Goal: Task Accomplishment & Management: Manage account settings

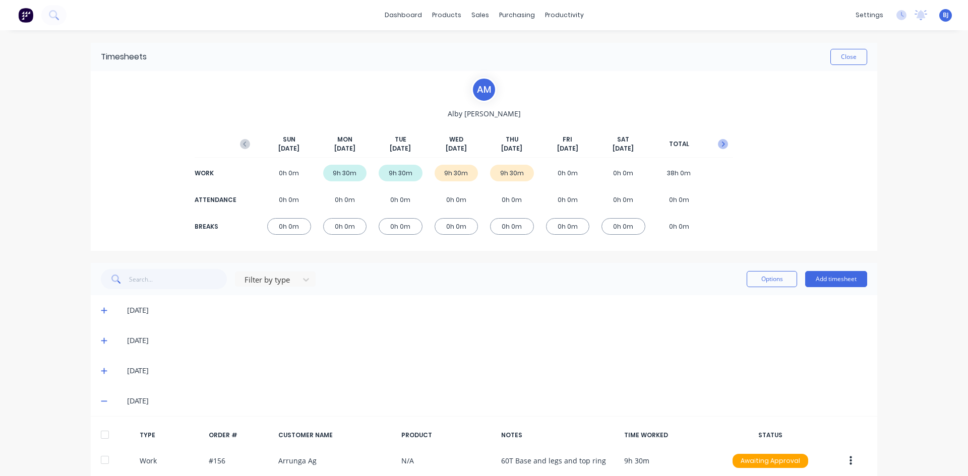
scroll to position [52, 0]
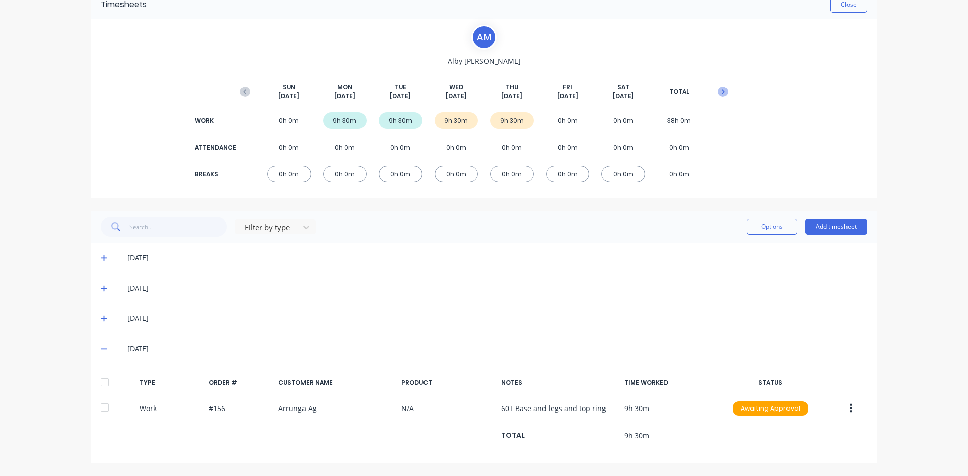
click at [718, 91] on icon "button" at bounding box center [723, 92] width 10 height 10
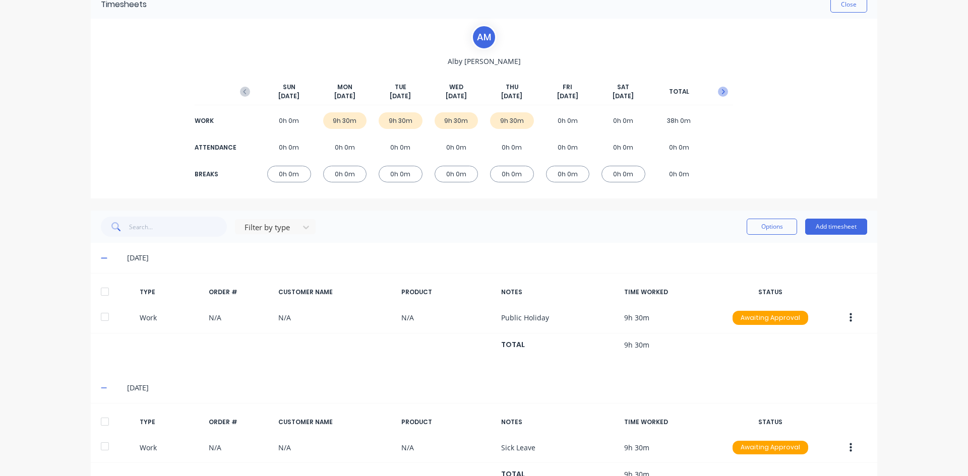
click at [718, 91] on icon "button" at bounding box center [723, 92] width 10 height 10
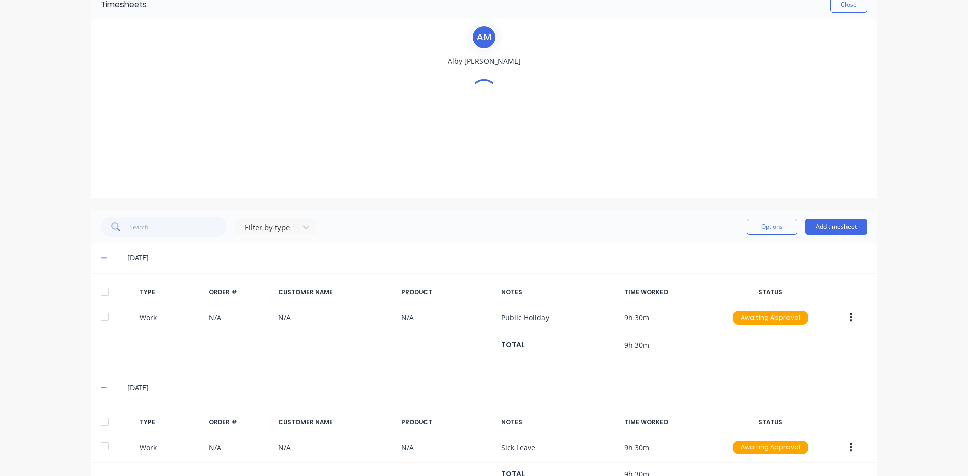
scroll to position [0, 0]
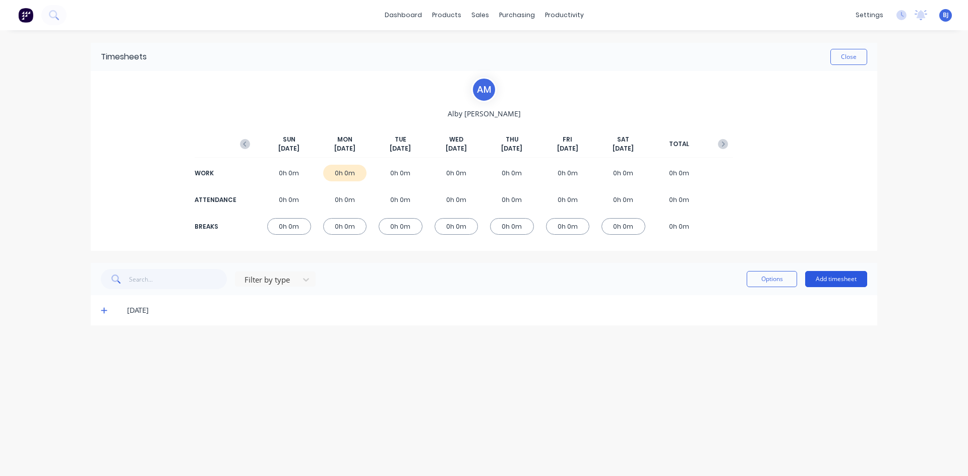
click at [840, 278] on button "Add timesheet" at bounding box center [836, 279] width 62 height 16
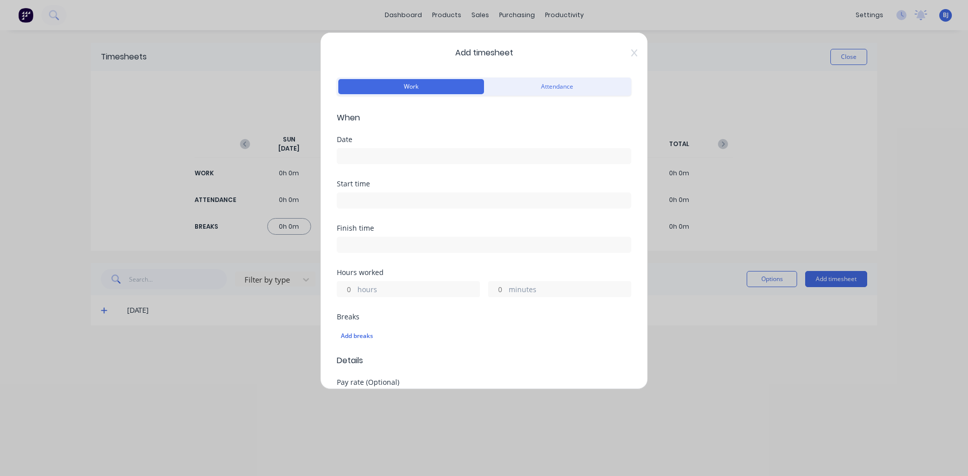
click at [357, 154] on input at bounding box center [483, 156] width 293 height 15
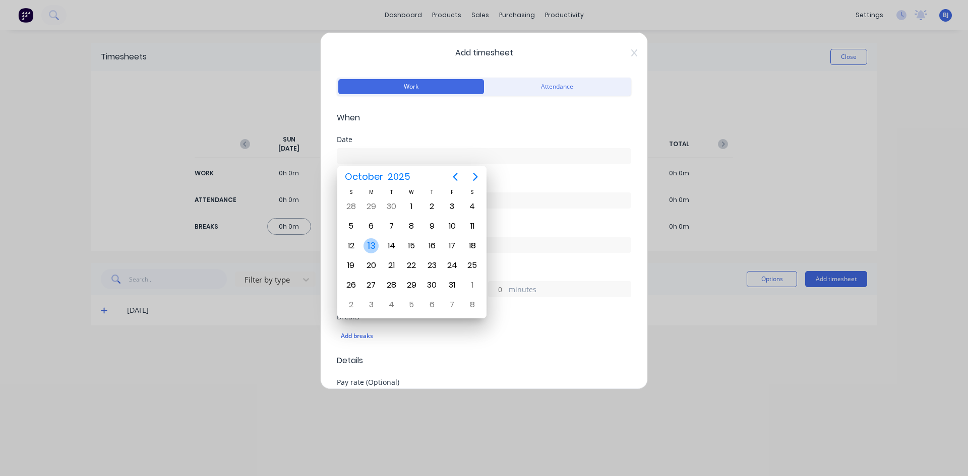
click at [372, 244] on div "13" at bounding box center [370, 245] width 15 height 15
type input "[DATE]"
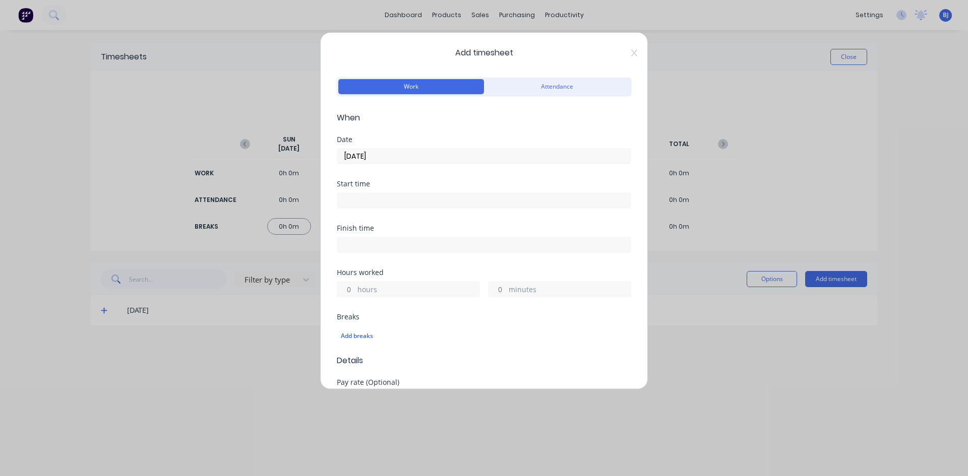
click at [353, 204] on input at bounding box center [483, 200] width 293 height 15
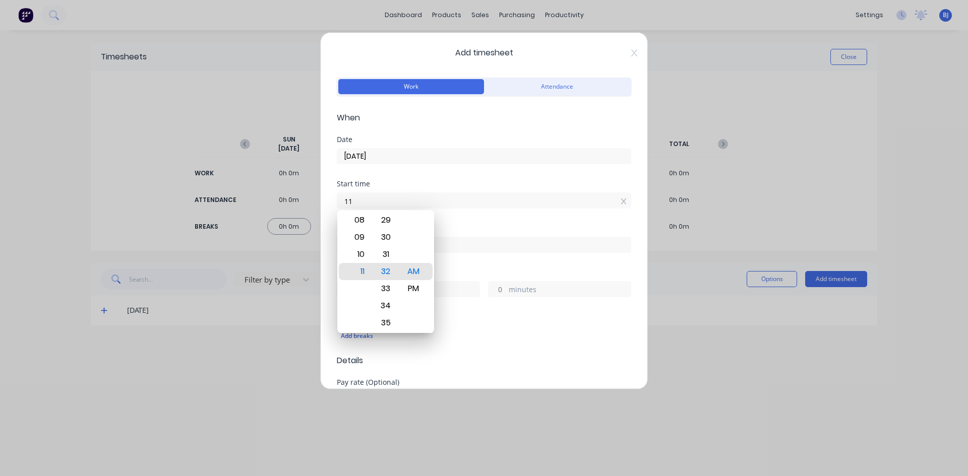
type input "1"
type input "07:00 AM"
click at [409, 272] on div "AM" at bounding box center [413, 271] width 25 height 17
click at [463, 226] on div "Finish time" at bounding box center [484, 228] width 294 height 7
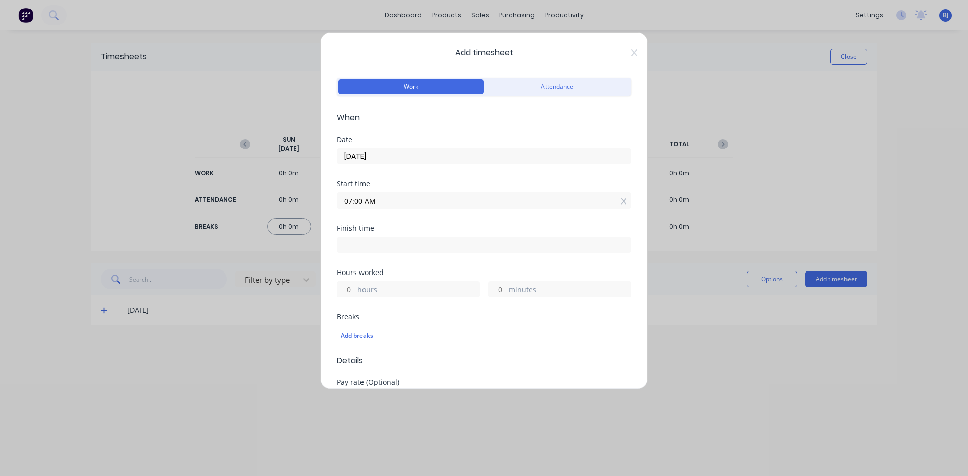
click at [347, 245] on input at bounding box center [483, 244] width 293 height 15
type input "11:32 AM"
type input "4"
type input "32"
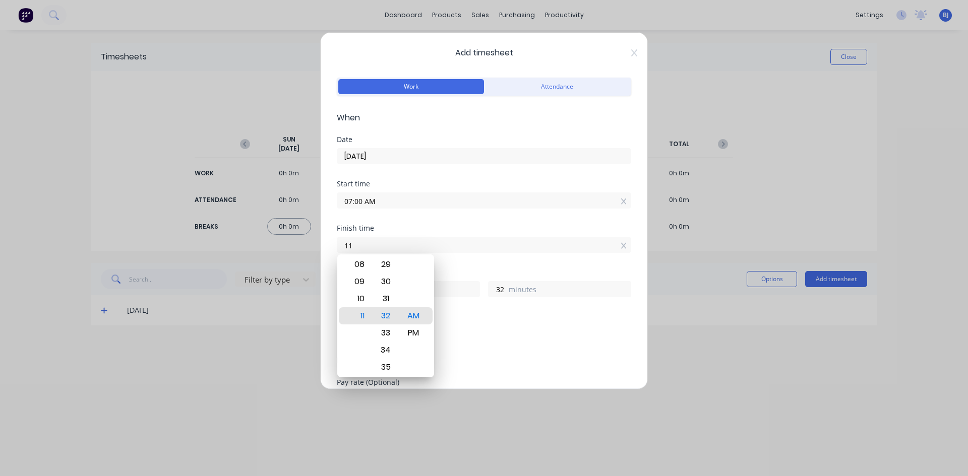
type input "1"
type input "04:30 AM"
type input "21"
type input "30"
click at [413, 333] on div "PM" at bounding box center [413, 333] width 25 height 17
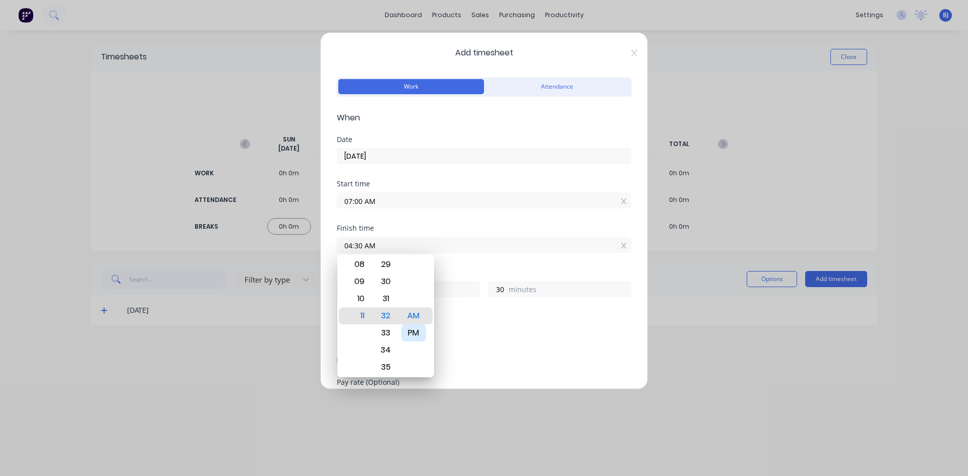
type input "04:30 PM"
type input "9"
click at [454, 312] on div "Hours worked 9 hours 30 minutes" at bounding box center [484, 291] width 294 height 44
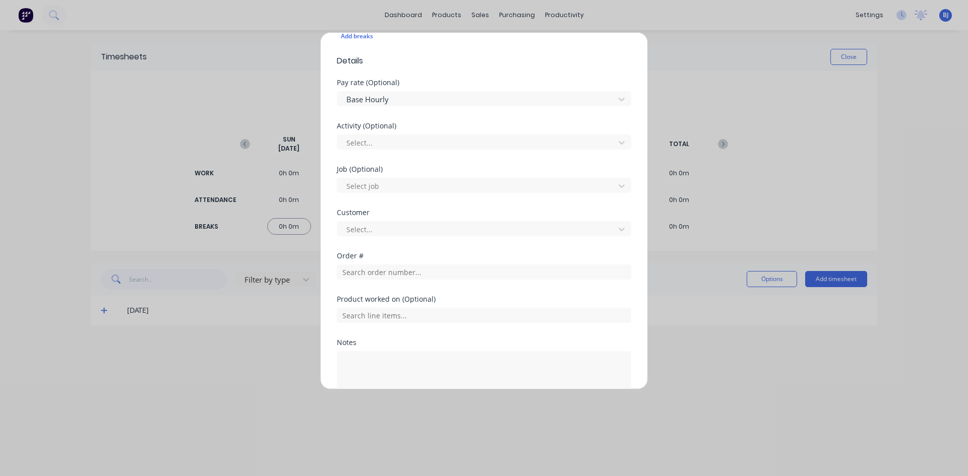
scroll to position [302, 0]
click at [359, 272] on input "text" at bounding box center [484, 269] width 294 height 15
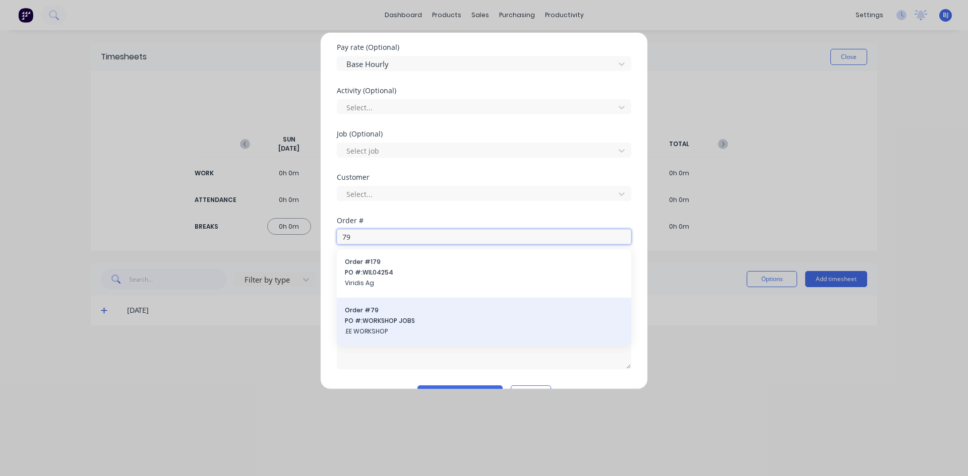
scroll to position [353, 0]
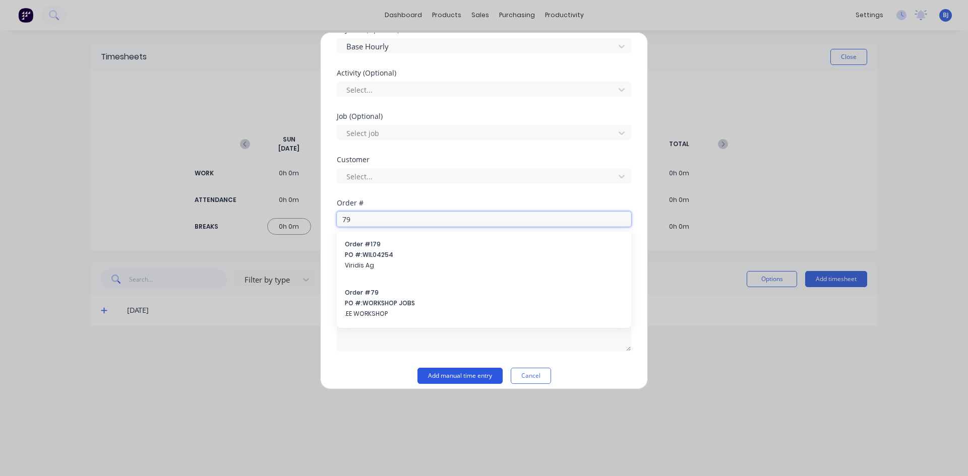
type input "79"
click at [419, 371] on button "Add manual time entry" at bounding box center [459, 376] width 85 height 16
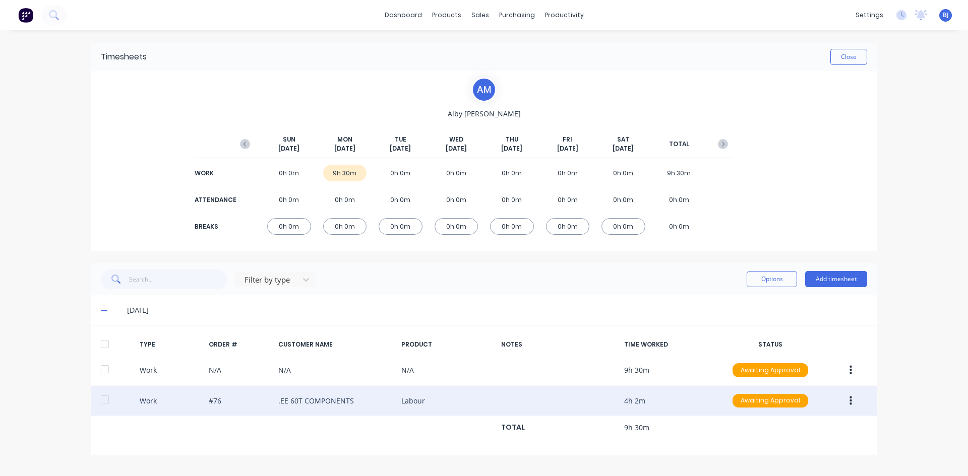
click at [852, 401] on icon "button" at bounding box center [850, 401] width 3 height 11
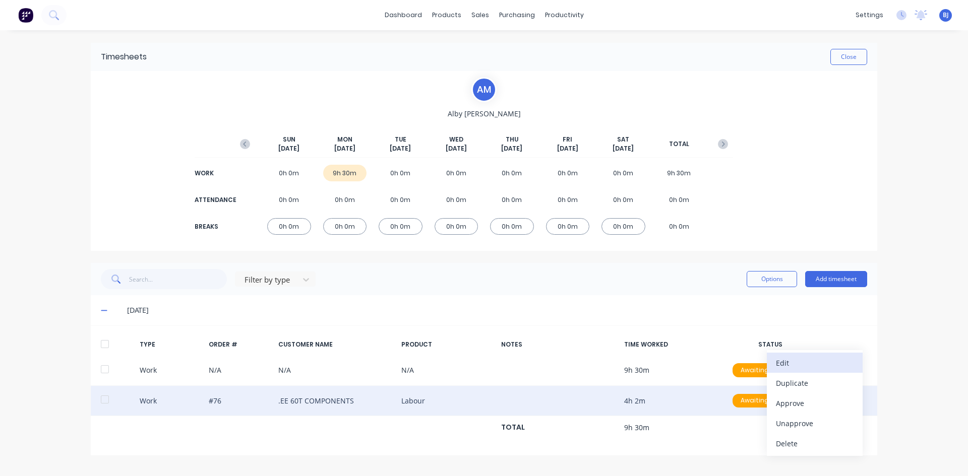
click at [786, 363] on div "Edit" at bounding box center [815, 363] width 78 height 15
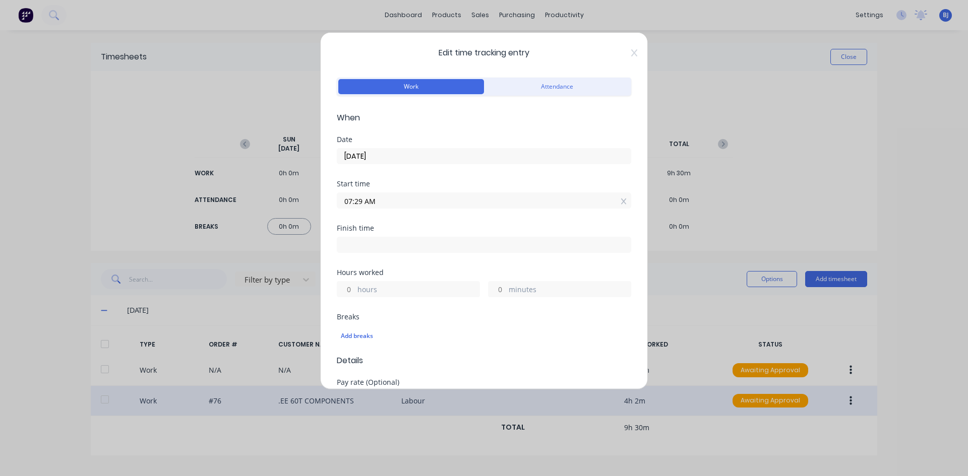
click at [802, 422] on div "Edit time tracking entry Work Attendance When Date [DATE] Start time 07:29 AM F…" at bounding box center [484, 238] width 968 height 476
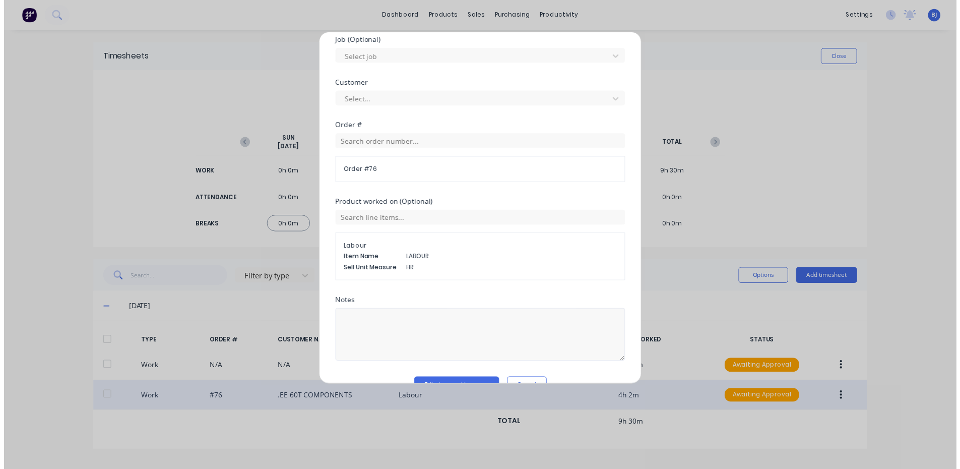
scroll to position [453, 0]
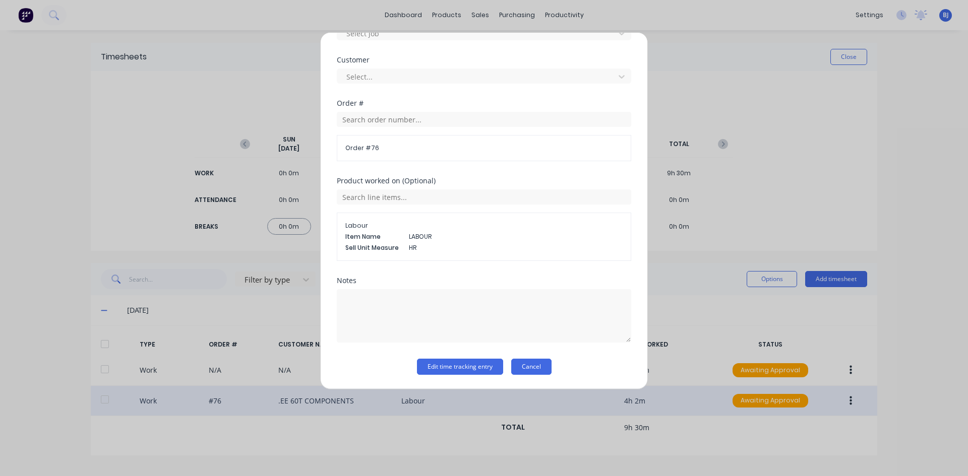
click at [539, 366] on button "Cancel" at bounding box center [531, 367] width 40 height 16
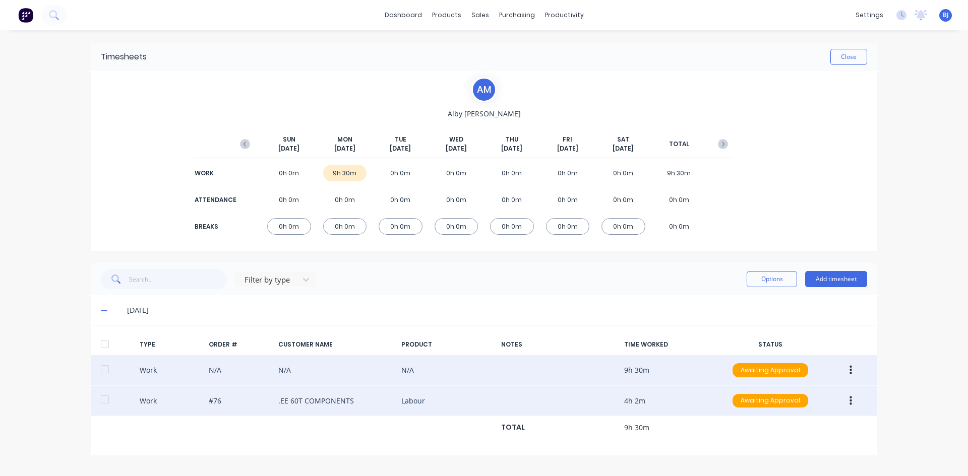
click at [849, 370] on icon "button" at bounding box center [850, 370] width 3 height 11
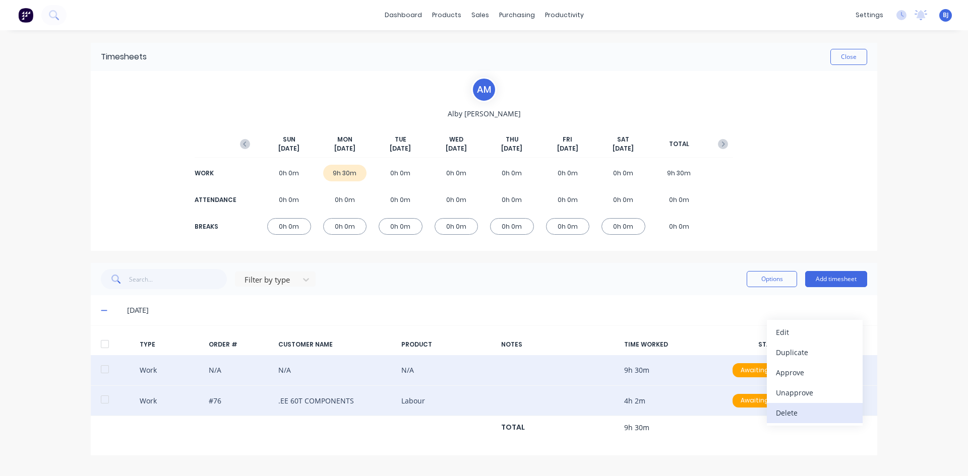
click at [792, 410] on div "Delete" at bounding box center [815, 413] width 78 height 15
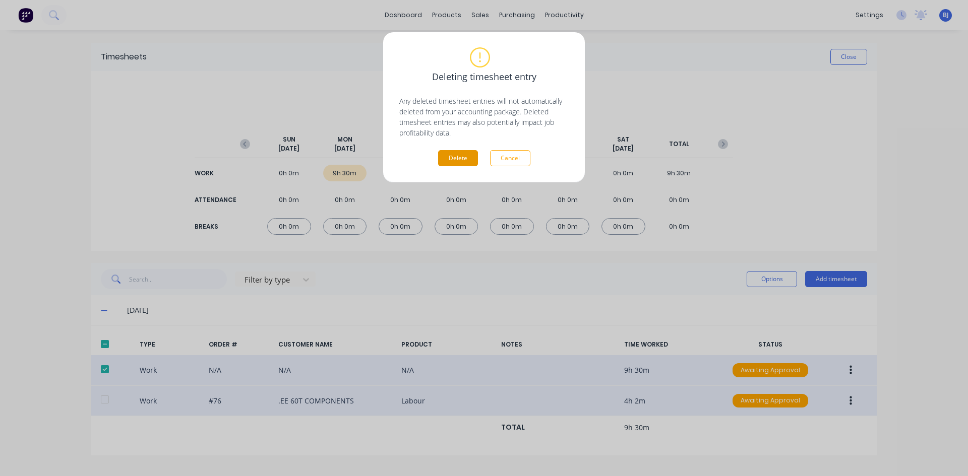
click at [466, 158] on button "Delete" at bounding box center [458, 158] width 40 height 16
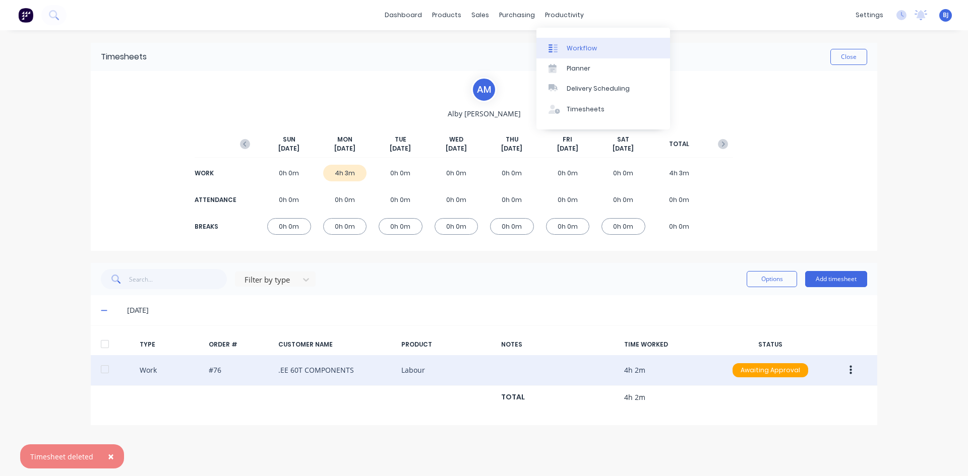
click at [566, 46] on link "Workflow" at bounding box center [603, 48] width 134 height 20
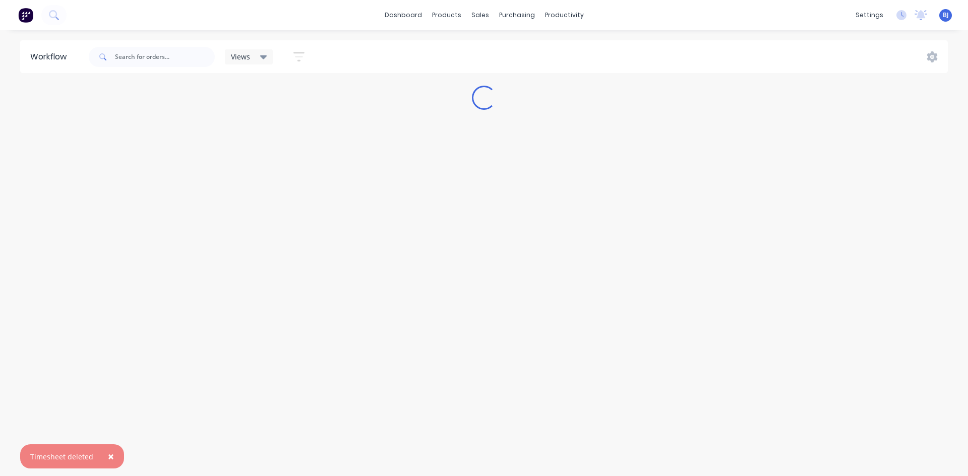
click at [114, 456] on button "×" at bounding box center [111, 457] width 26 height 24
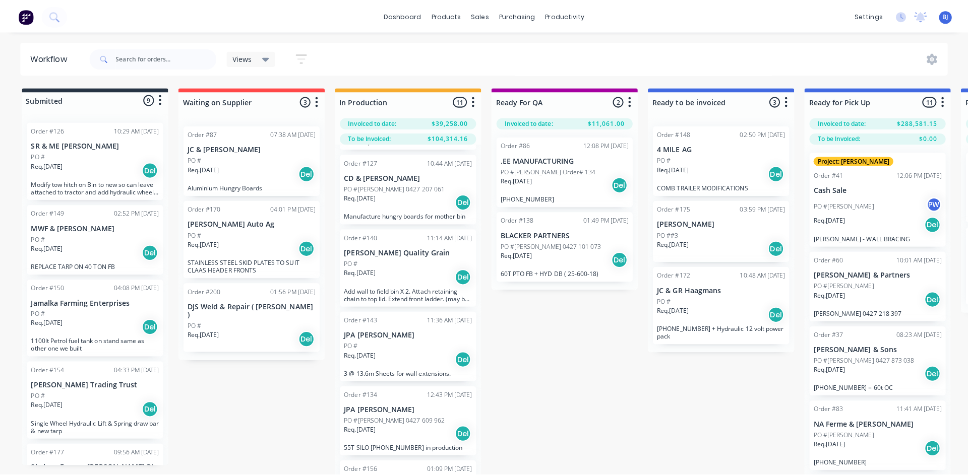
scroll to position [353, 0]
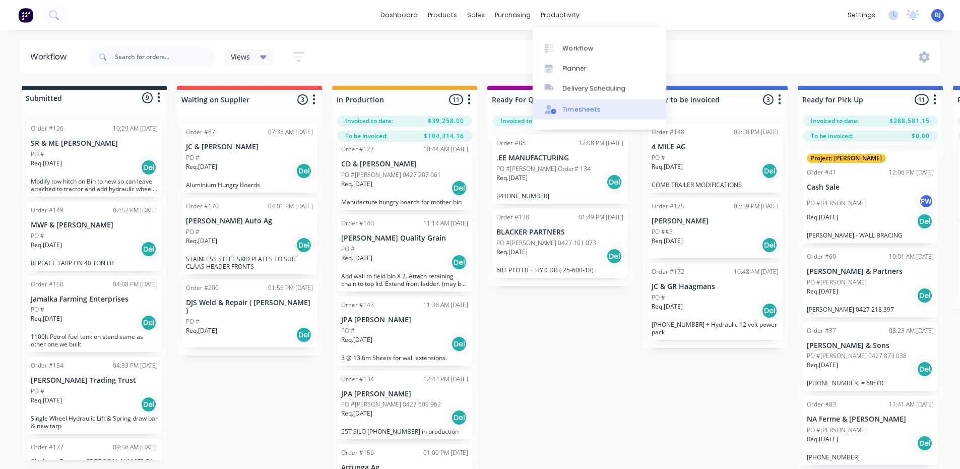
click at [571, 112] on div "Timesheets" at bounding box center [582, 109] width 38 height 9
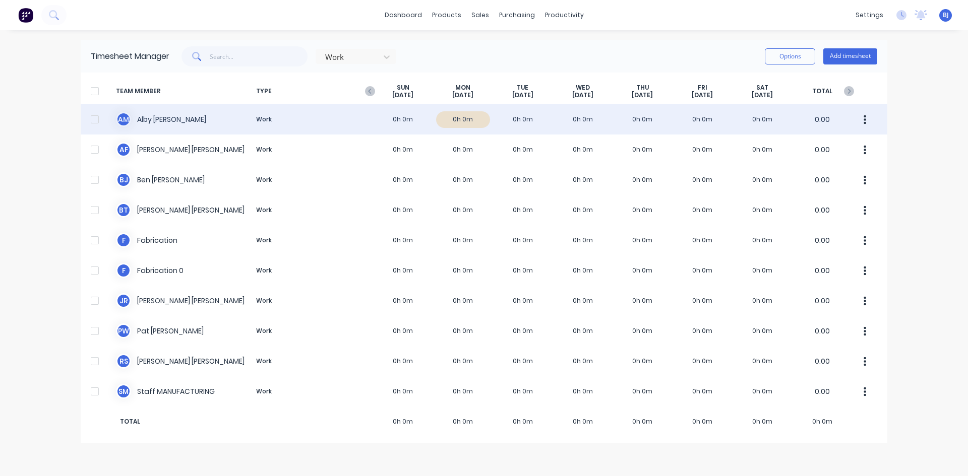
click at [454, 121] on div "A M [PERSON_NAME] Work 0h 0m 0h 0m 0h 0m 0h 0m 0h 0m 0h 0m 0h 0m 0.00" at bounding box center [484, 119] width 807 height 30
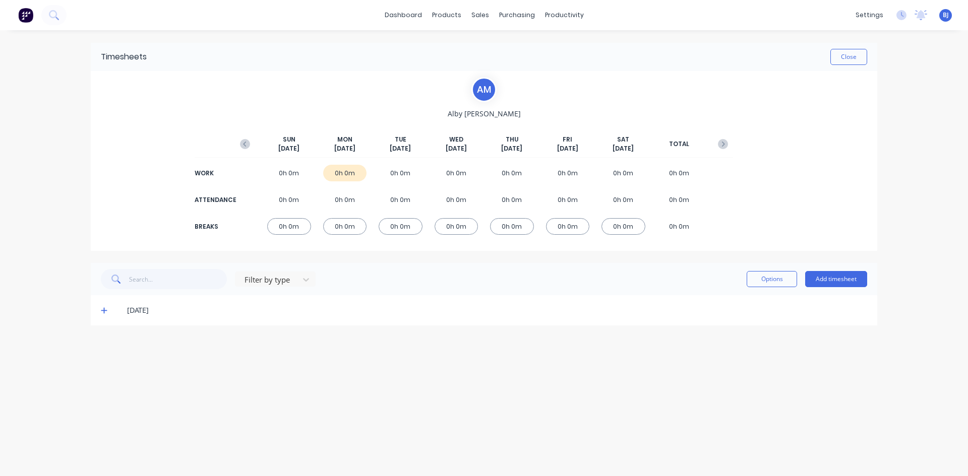
click at [343, 170] on div "0h 0m" at bounding box center [345, 173] width 44 height 17
click at [104, 311] on icon at bounding box center [104, 311] width 6 height 6
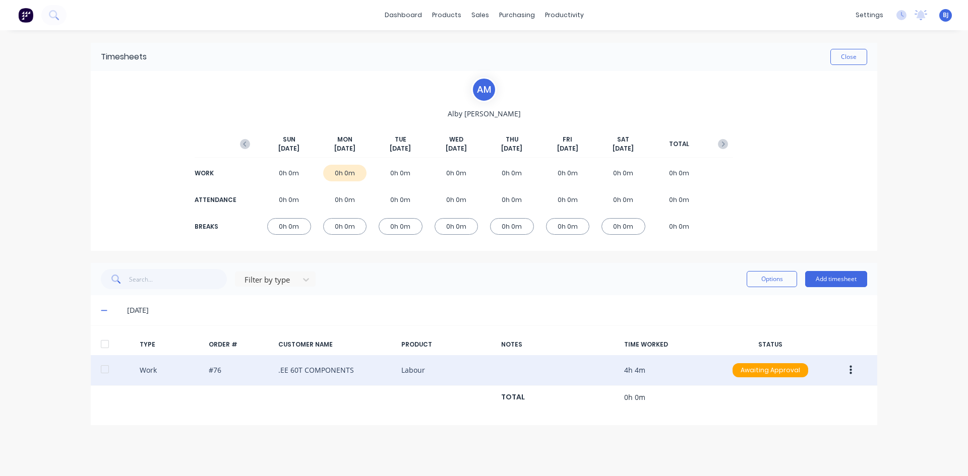
click at [854, 371] on button "button" at bounding box center [851, 370] width 24 height 18
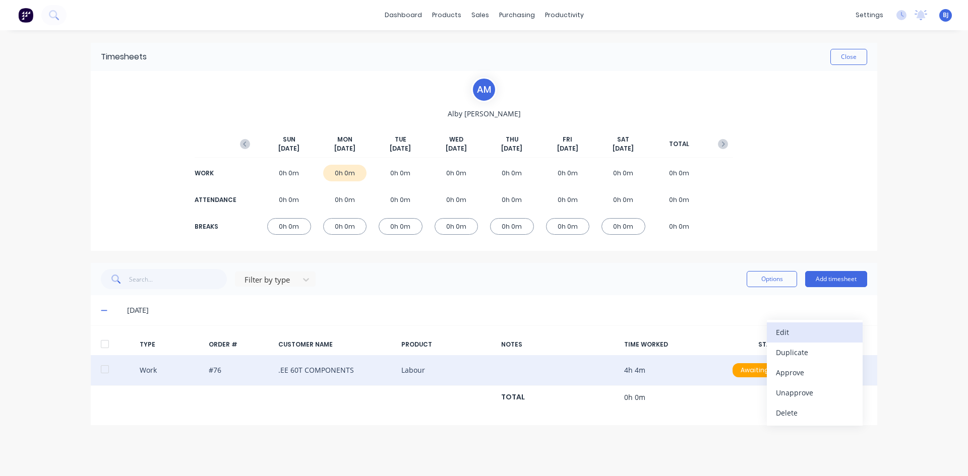
click at [789, 333] on div "Edit" at bounding box center [815, 332] width 78 height 15
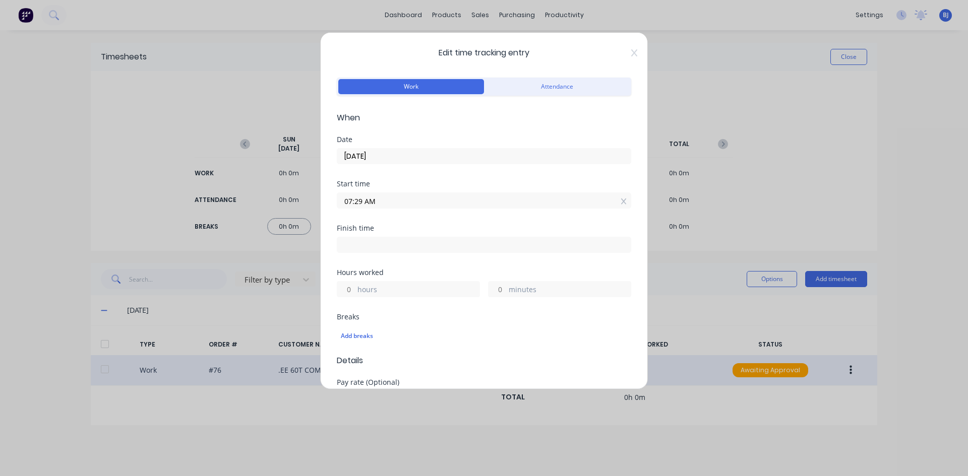
drag, startPoint x: 362, startPoint y: 201, endPoint x: 321, endPoint y: 209, distance: 42.1
click at [322, 208] on div "Edit time tracking entry Work Attendance When Date [DATE] Start time 07:29 AM F…" at bounding box center [484, 210] width 328 height 357
type input "07:00 AM"
click at [385, 211] on div "Start time 07:00 AM" at bounding box center [484, 202] width 294 height 44
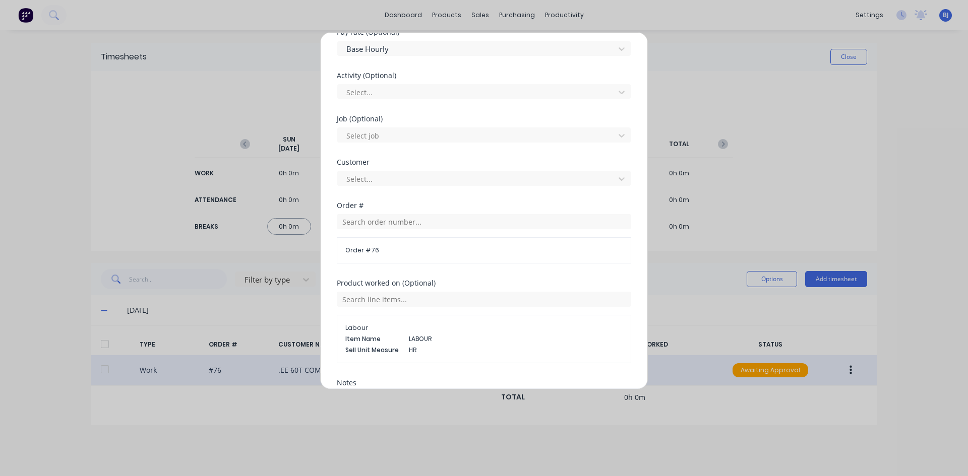
scroll to position [353, 0]
click at [357, 220] on input "text" at bounding box center [484, 219] width 294 height 15
type input "140"
click at [448, 244] on span "Order # 76" at bounding box center [483, 247] width 277 height 9
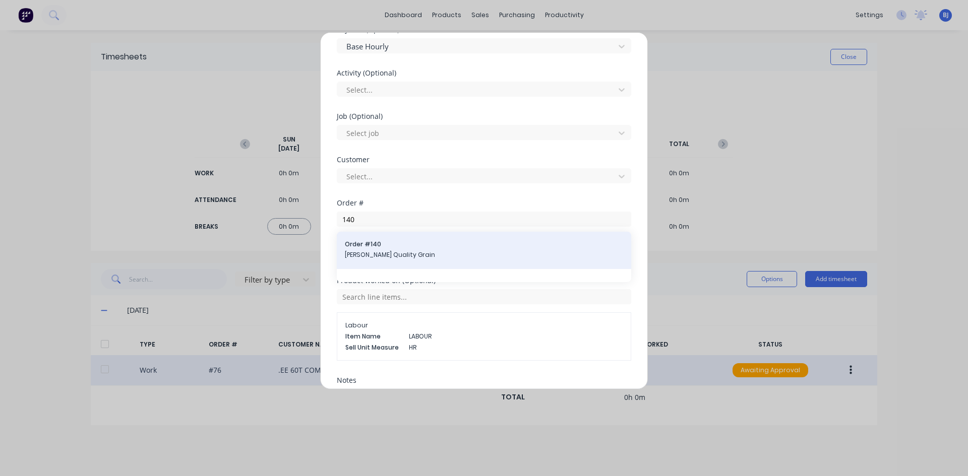
click at [358, 247] on span "Order # 140" at bounding box center [484, 244] width 278 height 9
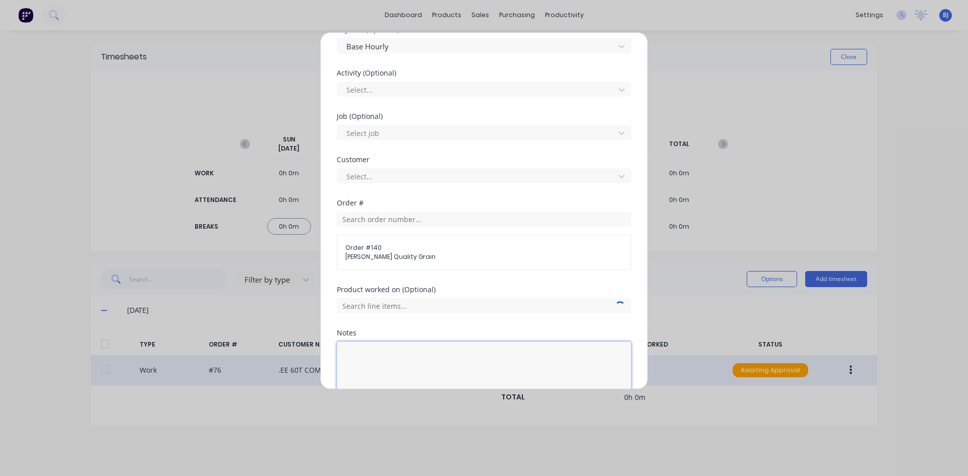
click at [366, 352] on textarea at bounding box center [484, 368] width 294 height 53
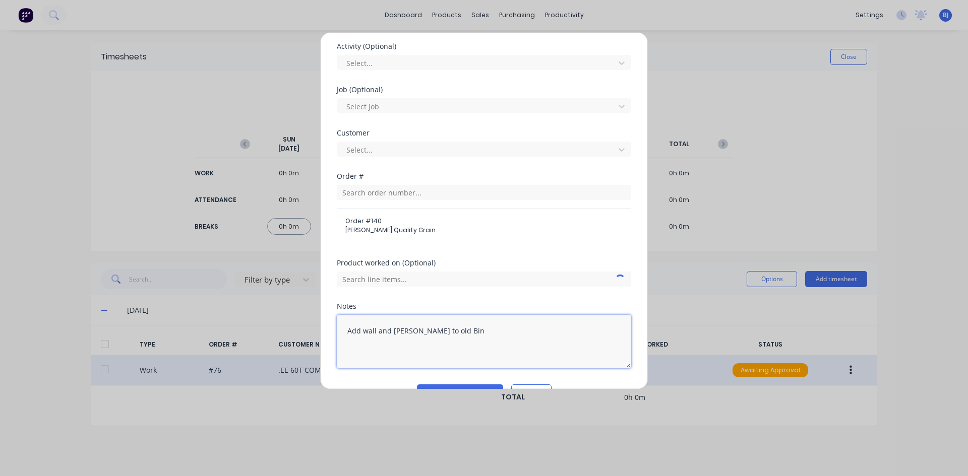
scroll to position [405, 0]
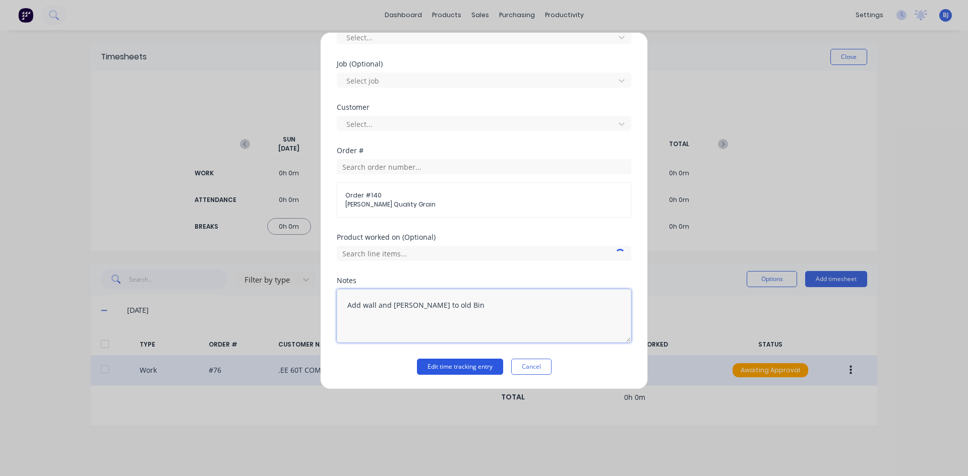
type textarea "Add wall and [PERSON_NAME] to old Bin"
click at [470, 366] on button "Edit time tracking entry" at bounding box center [460, 367] width 86 height 16
click at [394, 254] on input "text" at bounding box center [484, 253] width 294 height 15
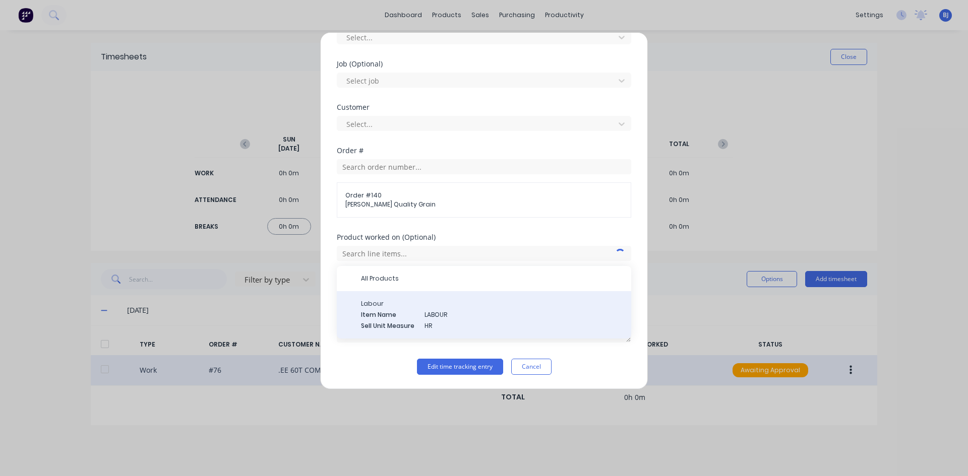
click at [536, 301] on span "Labour" at bounding box center [492, 303] width 262 height 9
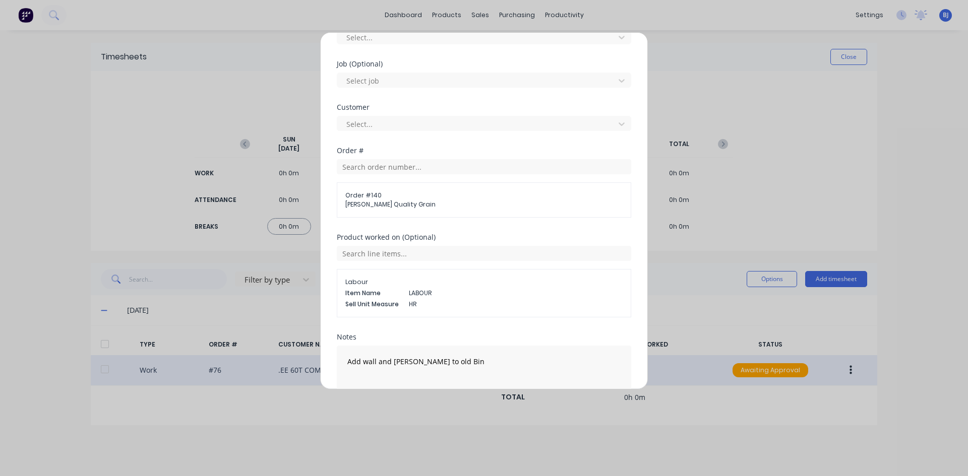
scroll to position [469, 0]
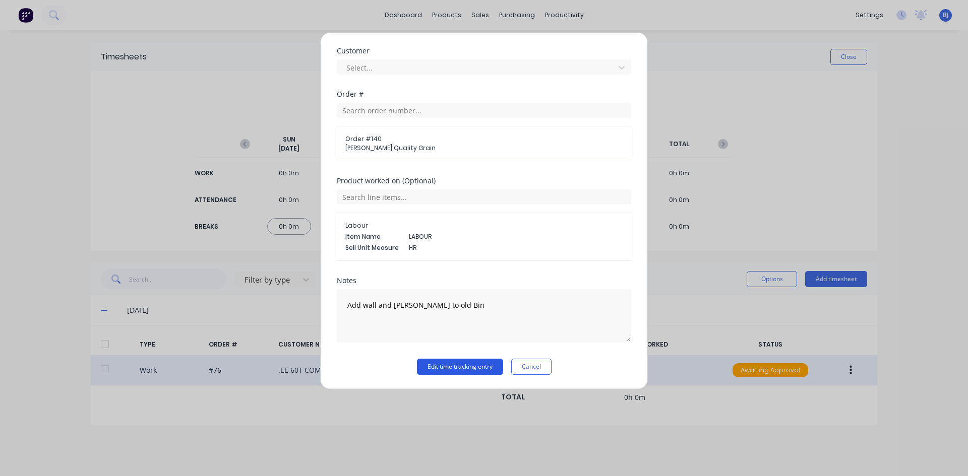
click at [459, 368] on button "Edit time tracking entry" at bounding box center [460, 367] width 86 height 16
click at [461, 363] on button "Edit time tracking entry" at bounding box center [460, 367] width 86 height 16
click at [518, 363] on button "Cancel" at bounding box center [531, 367] width 40 height 16
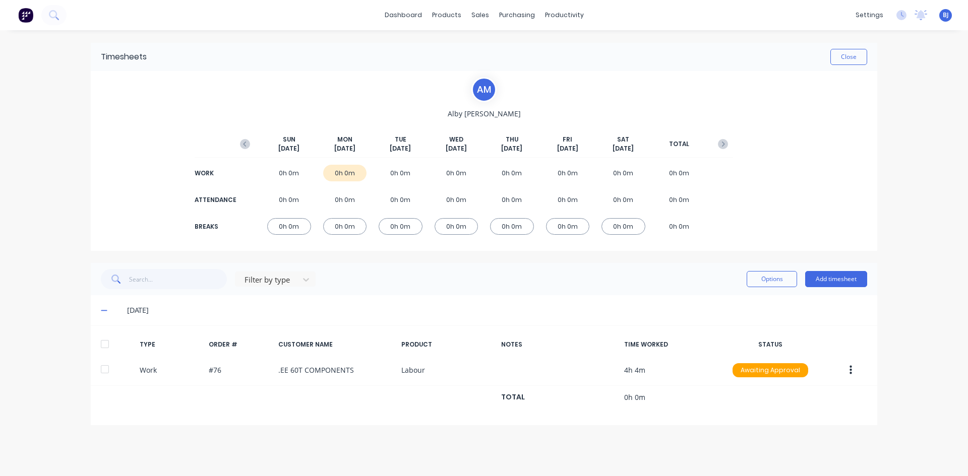
click at [850, 367] on icon "button" at bounding box center [850, 370] width 3 height 9
click at [784, 335] on div "Edit" at bounding box center [815, 332] width 78 height 15
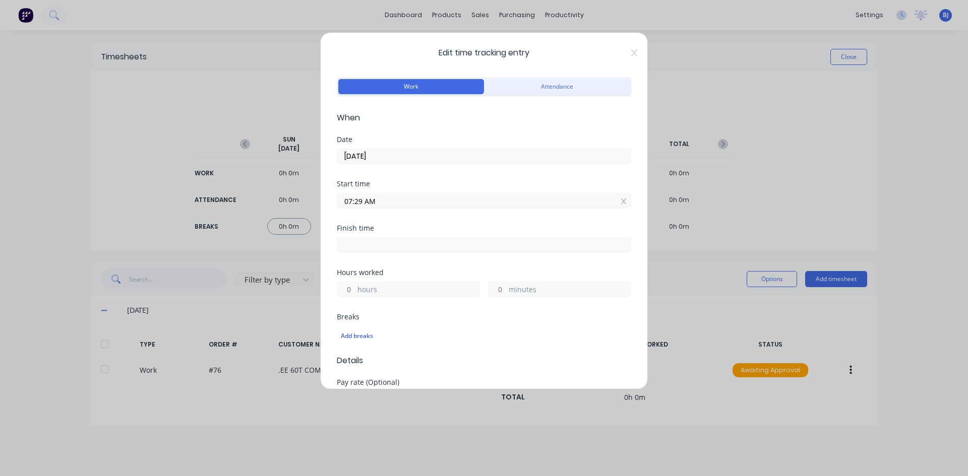
drag, startPoint x: 361, startPoint y: 201, endPoint x: 330, endPoint y: 217, distance: 35.2
click at [330, 217] on div "Edit time tracking entry Work Attendance When Date [DATE] Start time 07:29 AM F…" at bounding box center [484, 210] width 328 height 357
click at [379, 206] on input "7.00 AM" at bounding box center [483, 200] width 293 height 15
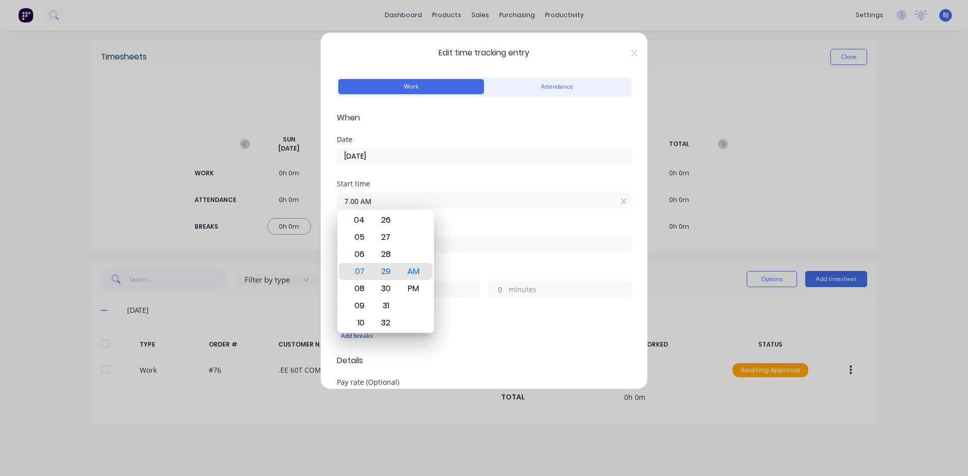
type input "07:00 AM"
click at [452, 225] on div "Finish time" at bounding box center [484, 228] width 294 height 7
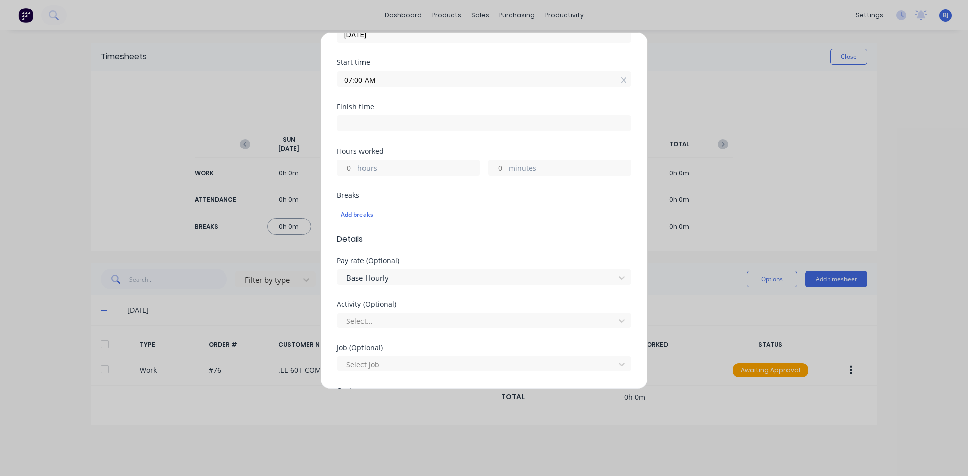
scroll to position [151, 0]
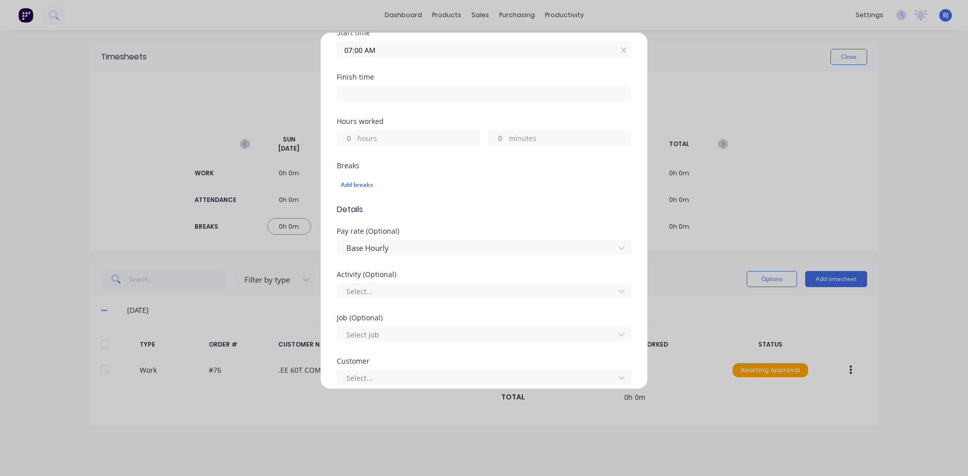
drag, startPoint x: 351, startPoint y: 90, endPoint x: 320, endPoint y: 157, distance: 74.4
click at [351, 93] on input at bounding box center [483, 93] width 293 height 15
type input "11:36 AM"
type input "4"
type input "36"
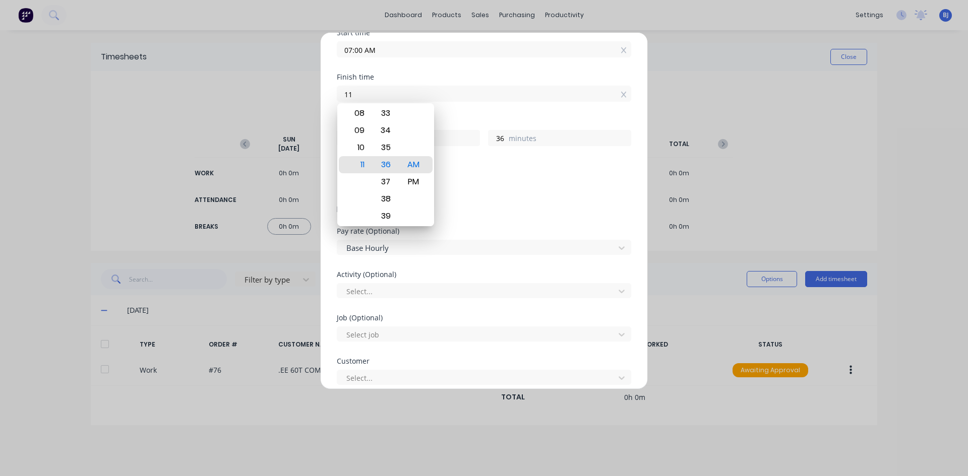
type input "1"
type input "04:30 AM"
type input "21"
type input "30"
click at [408, 184] on div "PM" at bounding box center [413, 181] width 25 height 17
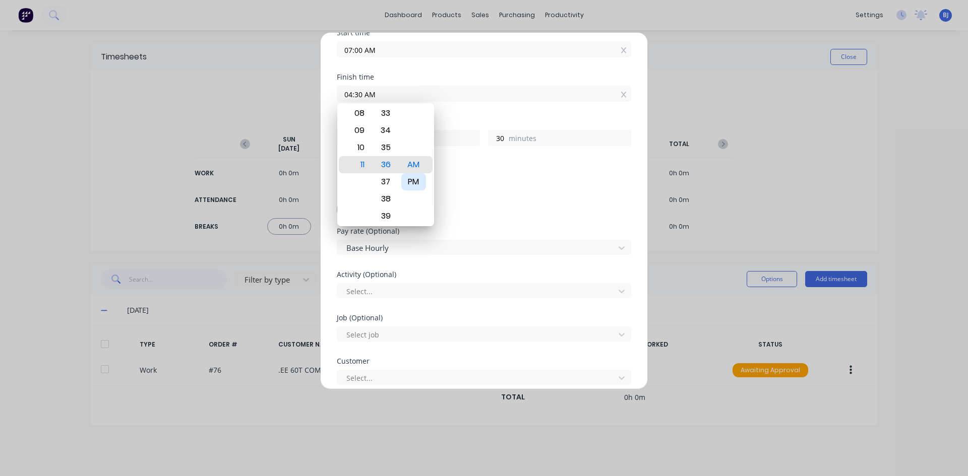
type input "04:30 PM"
type input "9"
click at [413, 166] on div "PM" at bounding box center [413, 164] width 25 height 17
click at [480, 166] on div "Breaks" at bounding box center [484, 165] width 294 height 7
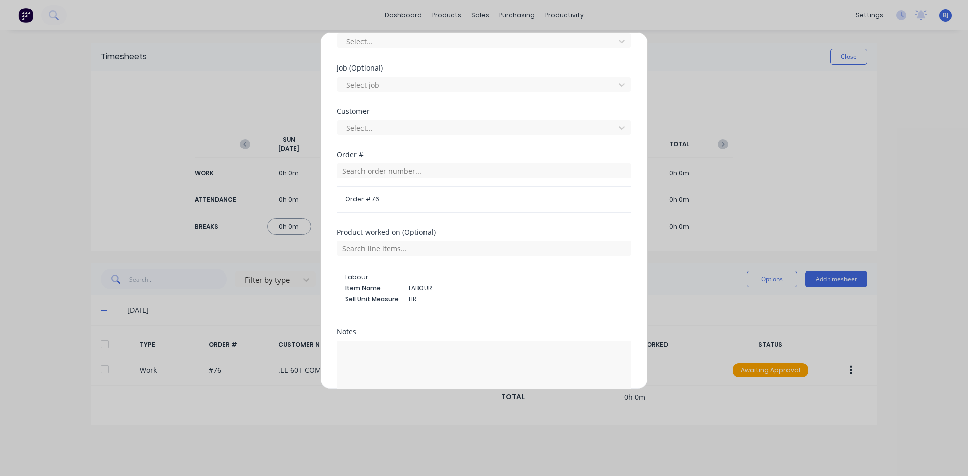
scroll to position [403, 0]
click at [345, 167] on input "text" at bounding box center [484, 168] width 294 height 15
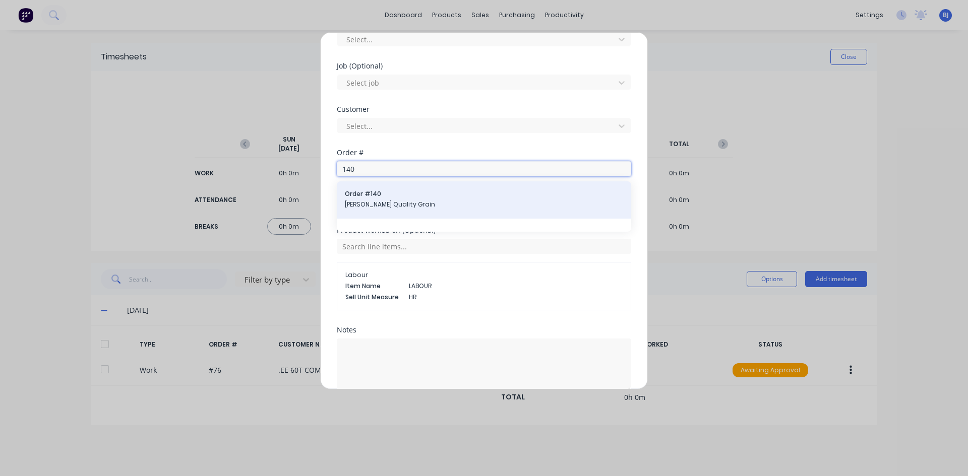
type input "140"
click at [362, 189] on div "Order # 140 [PERSON_NAME] Quality Grain" at bounding box center [484, 199] width 294 height 37
click at [360, 190] on span "Order # 140" at bounding box center [484, 194] width 278 height 9
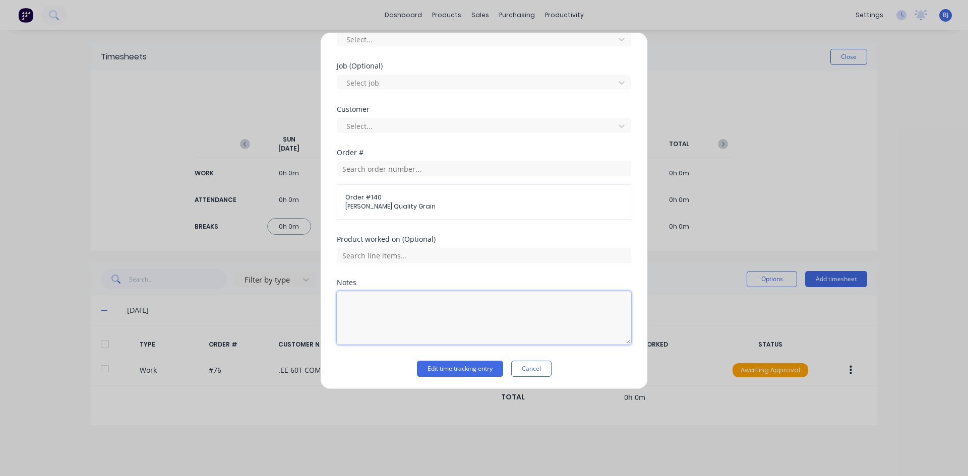
click at [373, 307] on textarea at bounding box center [484, 317] width 294 height 53
click at [377, 298] on textarea at bounding box center [484, 317] width 294 height 53
type textarea "Add wall and [PERSON_NAME] to old bin"
click at [446, 371] on button "Edit time tracking entry" at bounding box center [460, 369] width 86 height 16
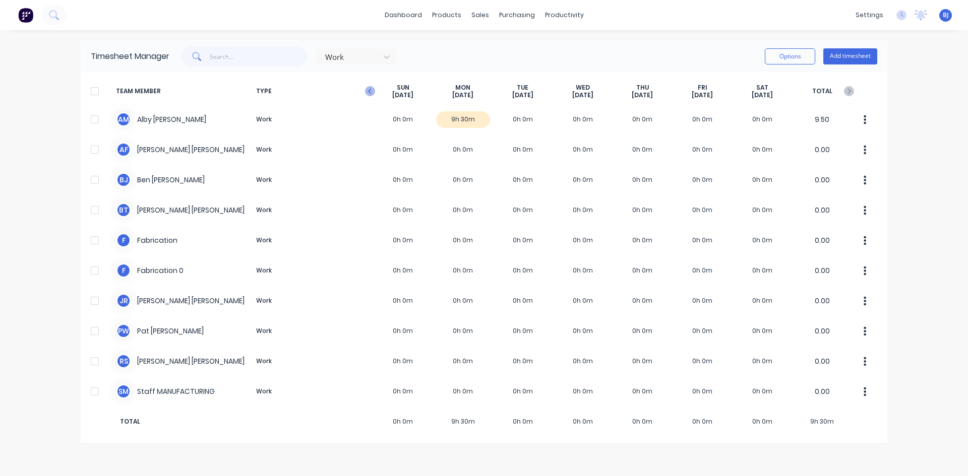
click at [367, 95] on icon "button" at bounding box center [370, 91] width 10 height 10
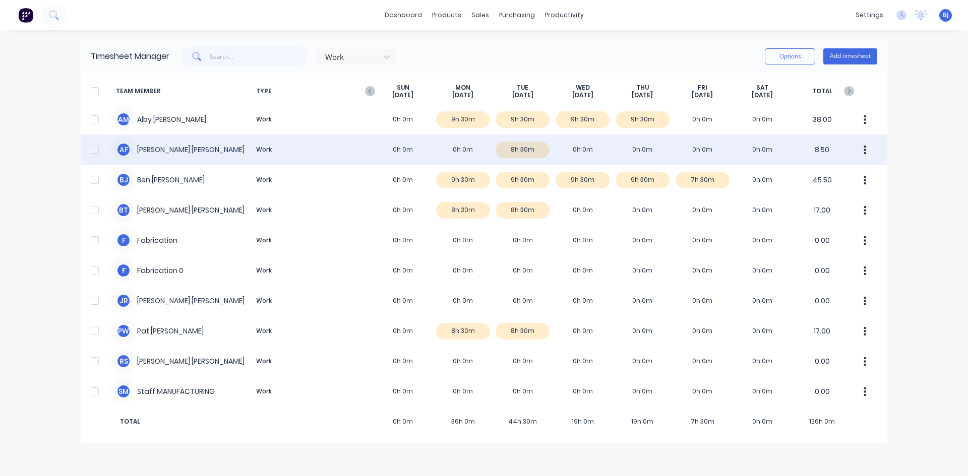
click at [514, 152] on div "A F [PERSON_NAME] Work 0h 0m 0h 0m 8h 30m 0h 0m 0h 0m 0h 0m 0h 0m 8.50" at bounding box center [484, 150] width 807 height 30
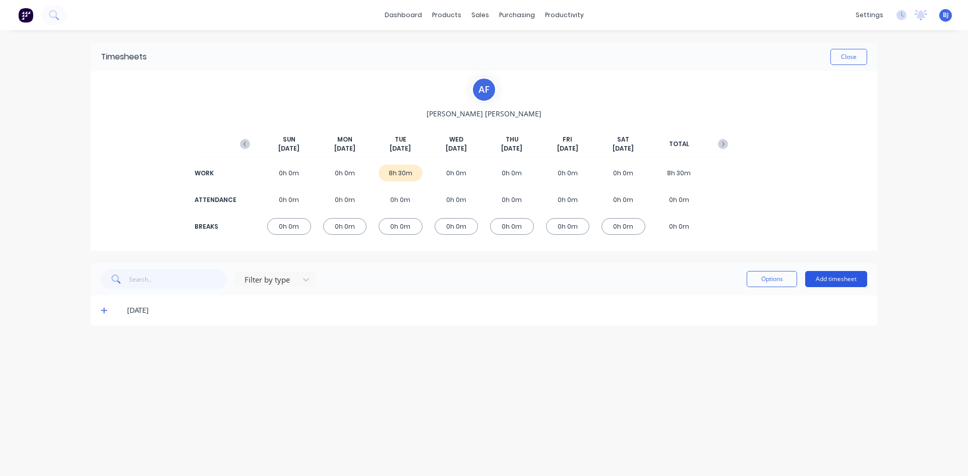
click at [826, 275] on button "Add timesheet" at bounding box center [836, 279] width 62 height 16
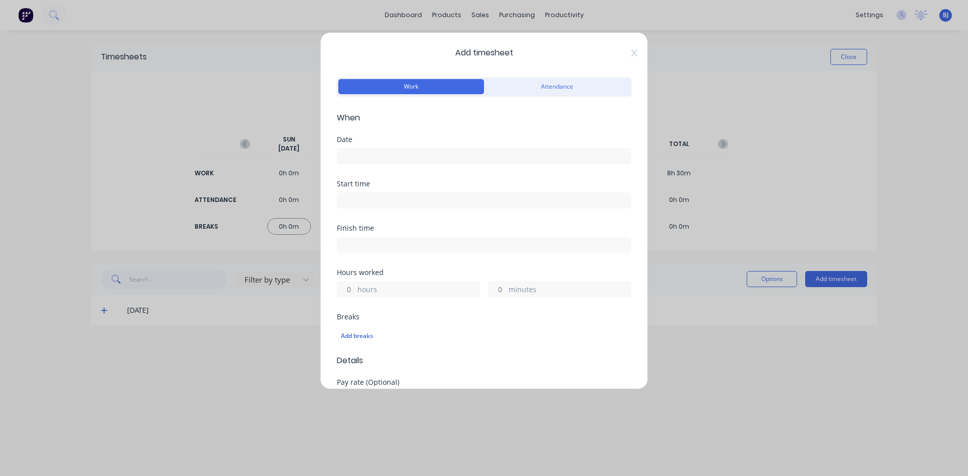
click at [363, 155] on input at bounding box center [483, 156] width 293 height 15
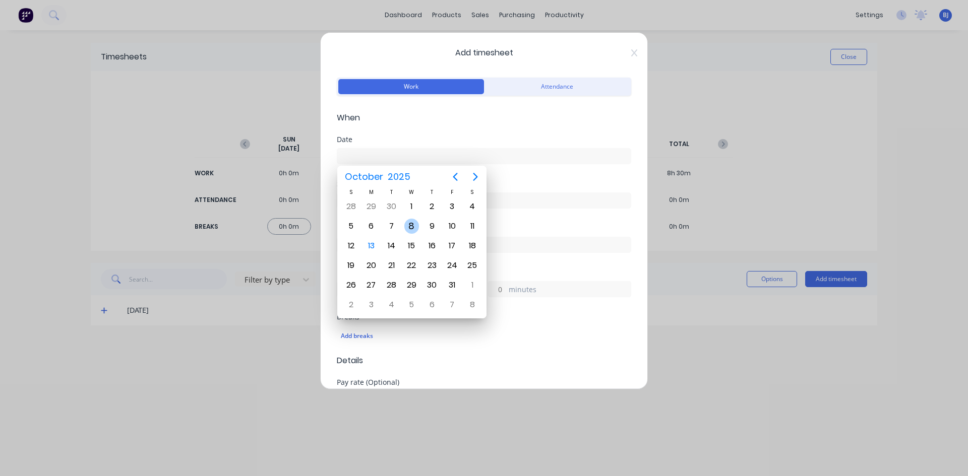
click at [414, 231] on div "8" at bounding box center [411, 226] width 15 height 15
type input "[DATE]"
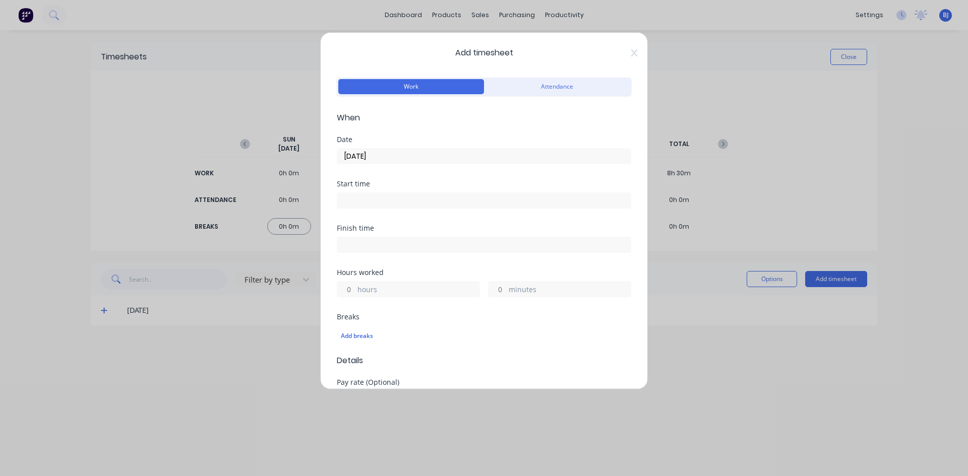
click at [361, 202] on input at bounding box center [483, 200] width 293 height 15
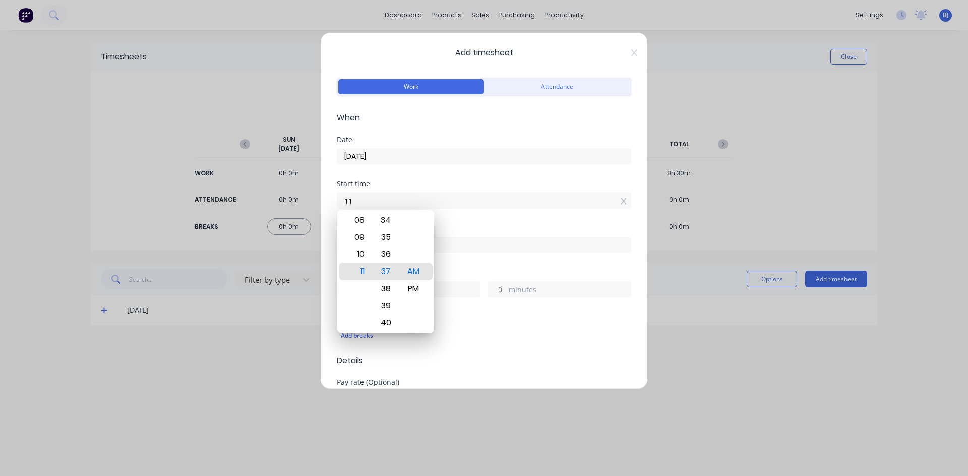
type input "1"
type input "07:00 AM"
drag, startPoint x: 411, startPoint y: 271, endPoint x: 431, endPoint y: 254, distance: 25.7
click at [411, 270] on div "AM" at bounding box center [413, 271] width 25 height 17
click at [452, 226] on div "Finish time" at bounding box center [484, 228] width 294 height 7
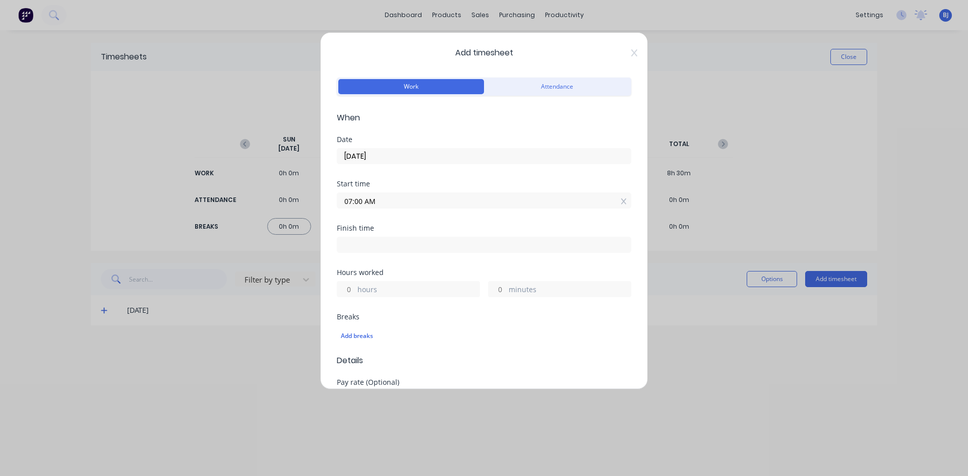
click at [357, 245] on input at bounding box center [483, 244] width 293 height 15
type input "11:37 AM"
type input "4"
type input "37"
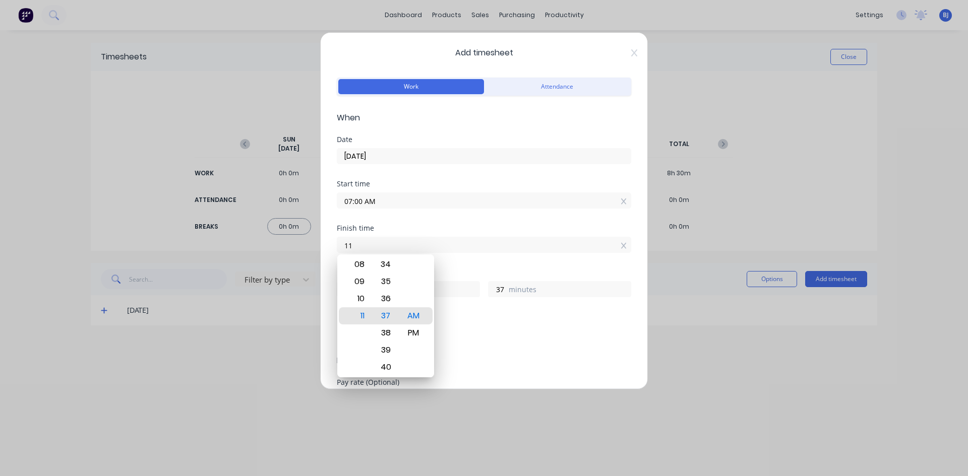
type input "1"
type input "03:30 AM"
type input "20"
type input "30"
click at [413, 336] on div "PM" at bounding box center [413, 333] width 25 height 17
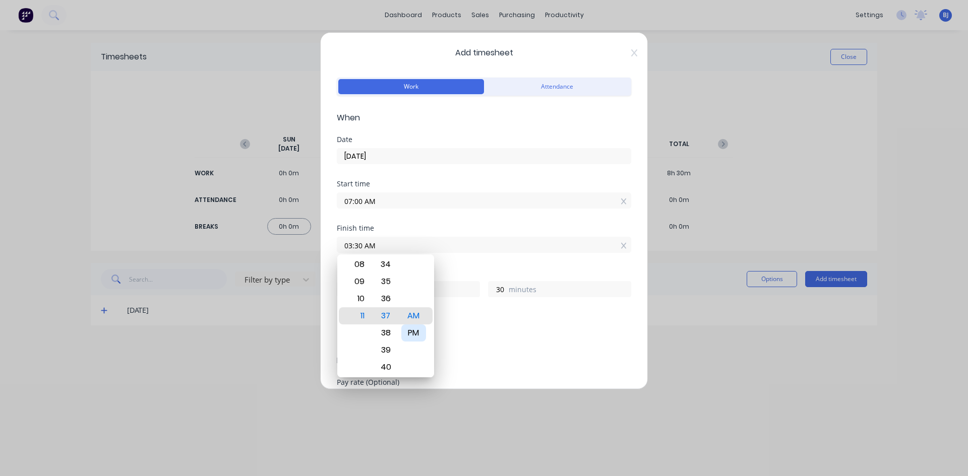
type input "03:30 PM"
type input "8"
click at [414, 314] on div "PM" at bounding box center [413, 316] width 25 height 17
click at [448, 318] on div "Breaks" at bounding box center [484, 317] width 294 height 7
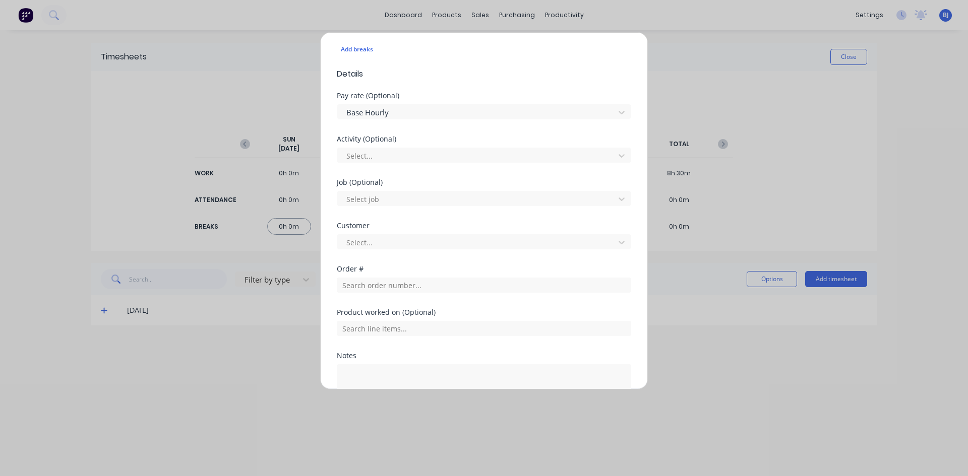
scroll to position [302, 0]
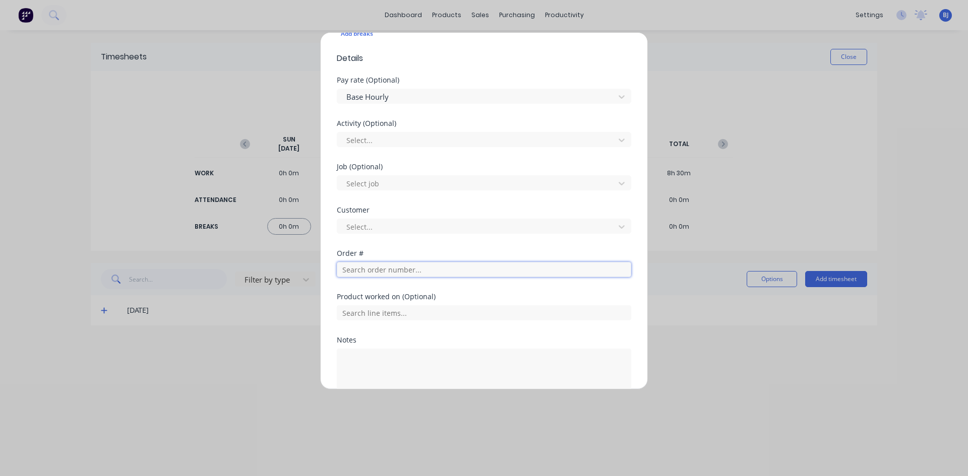
click at [359, 274] on input "text" at bounding box center [484, 269] width 294 height 15
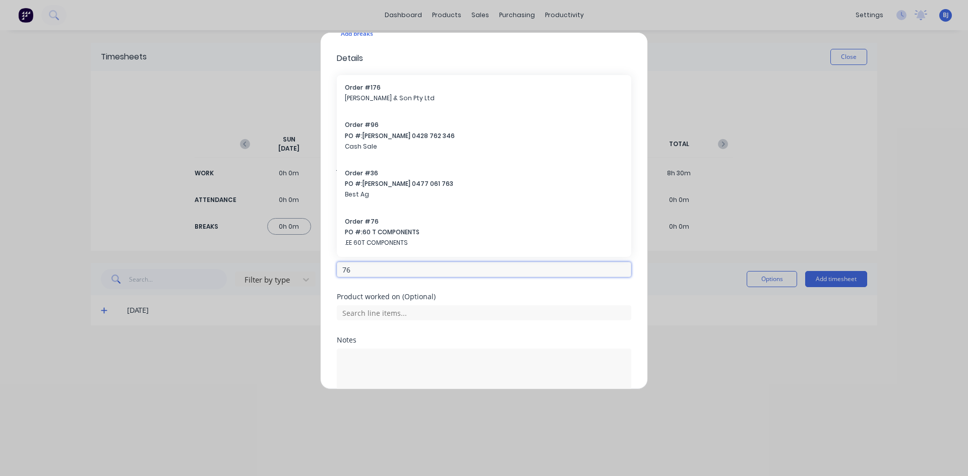
type input "76"
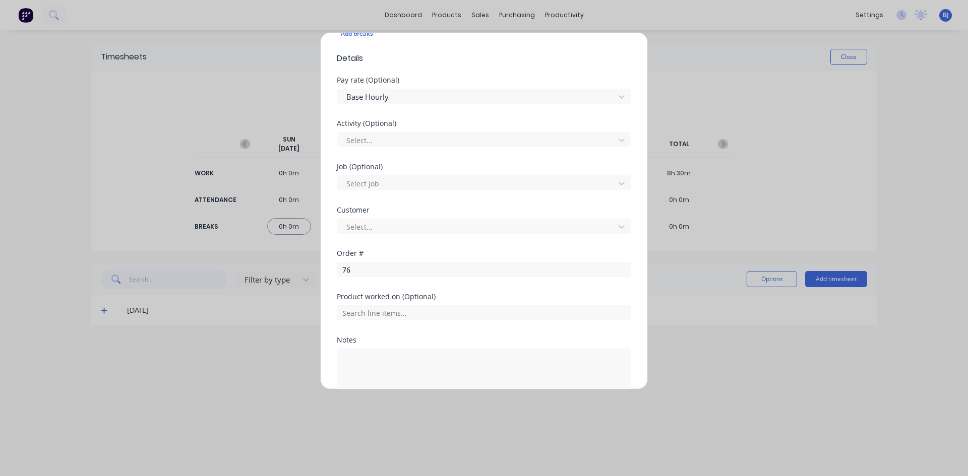
click at [496, 303] on div at bounding box center [484, 312] width 294 height 18
click at [354, 270] on input "76" at bounding box center [484, 269] width 294 height 15
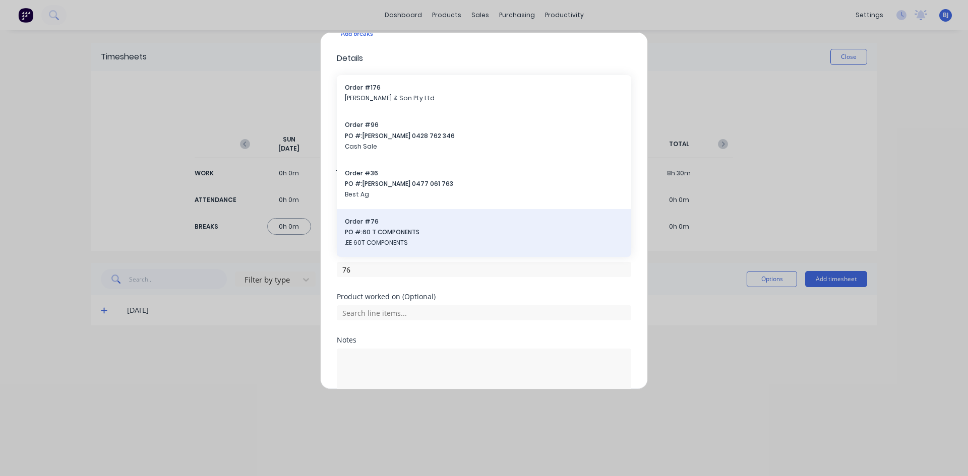
click at [367, 237] on div "Order # 76 PO #: 60 T COMPONENTS .EE 60T COMPONENTS" at bounding box center [484, 233] width 278 height 32
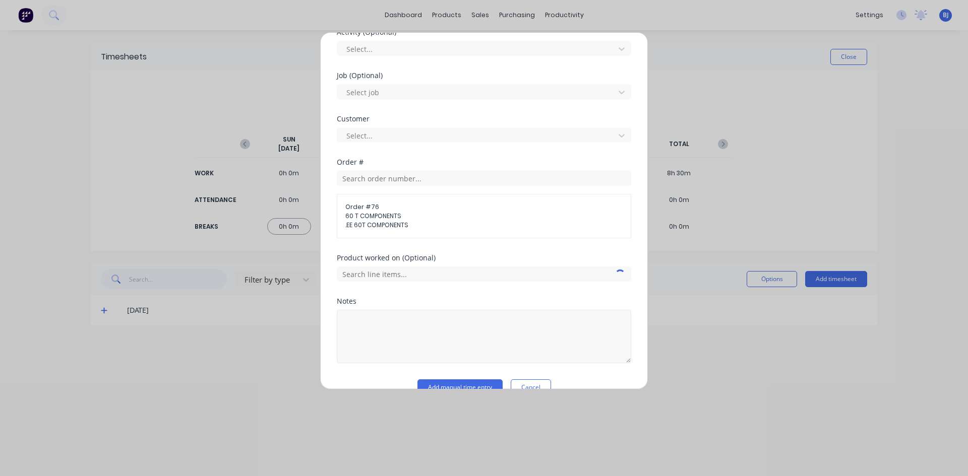
scroll to position [414, 0]
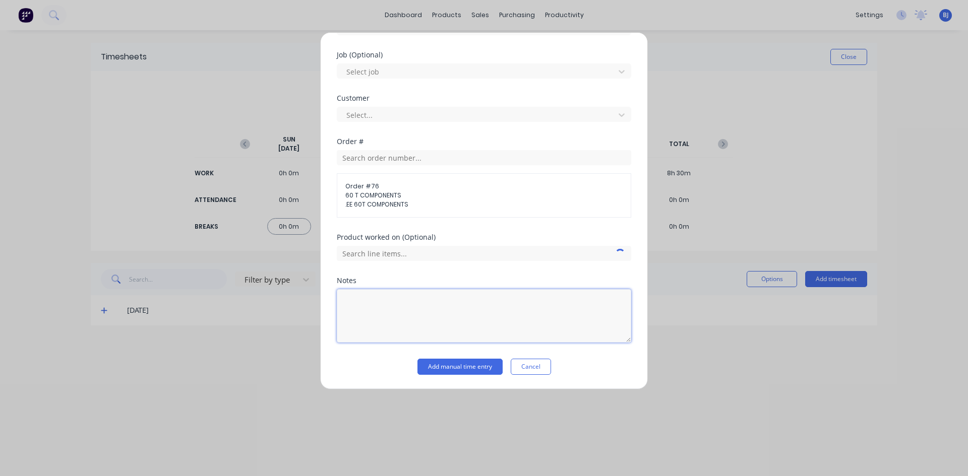
click at [363, 305] on textarea at bounding box center [484, 315] width 294 height 53
type textarea "Auger Assembly"
click at [448, 364] on button "Add manual time entry" at bounding box center [459, 367] width 85 height 16
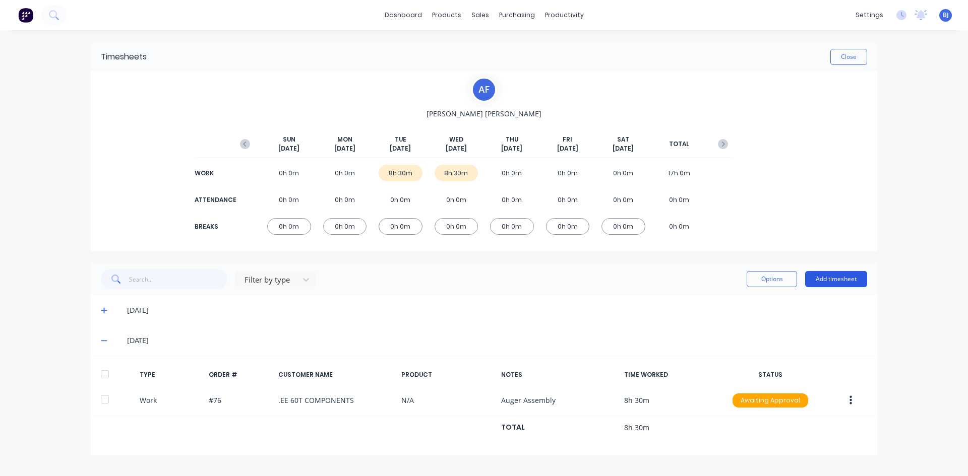
click at [834, 280] on button "Add timesheet" at bounding box center [836, 279] width 62 height 16
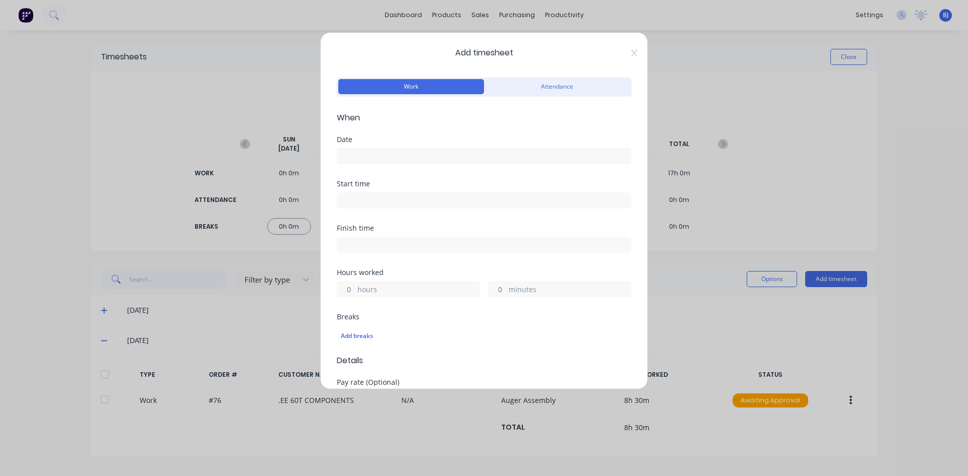
click at [377, 158] on input at bounding box center [483, 156] width 293 height 15
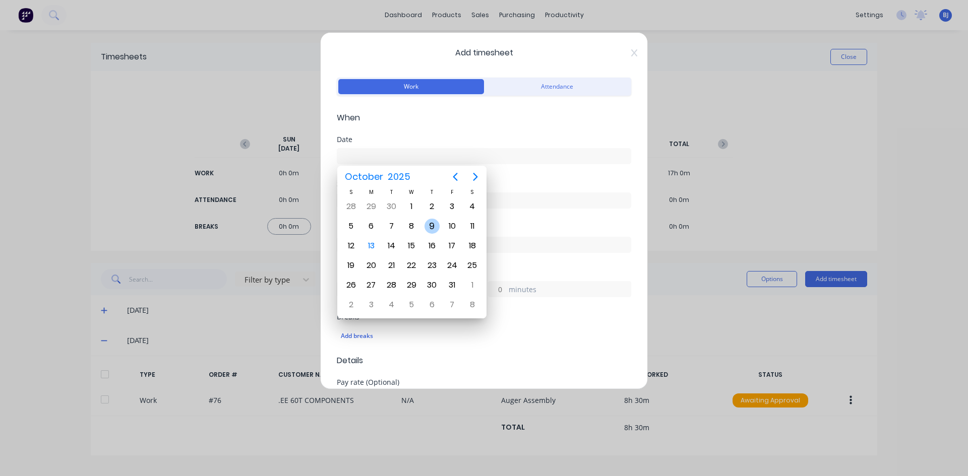
click at [430, 227] on div "9" at bounding box center [431, 226] width 15 height 15
type input "[DATE]"
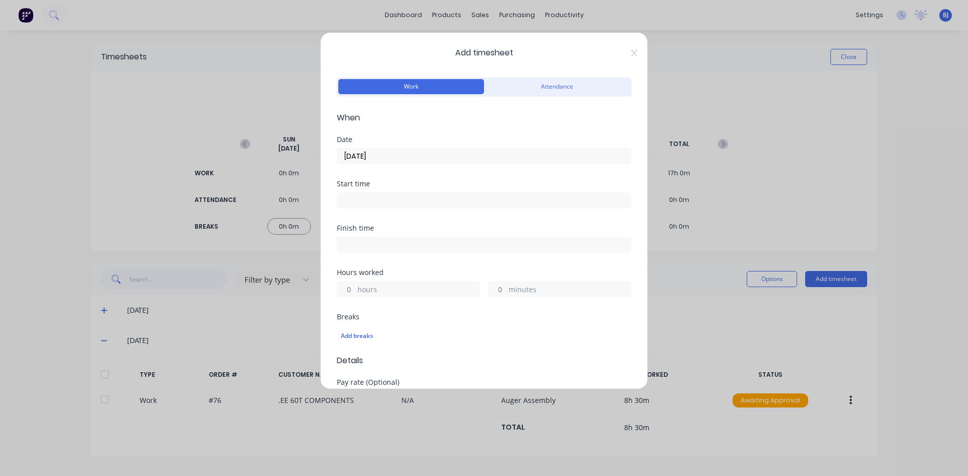
click at [363, 198] on input at bounding box center [483, 200] width 293 height 15
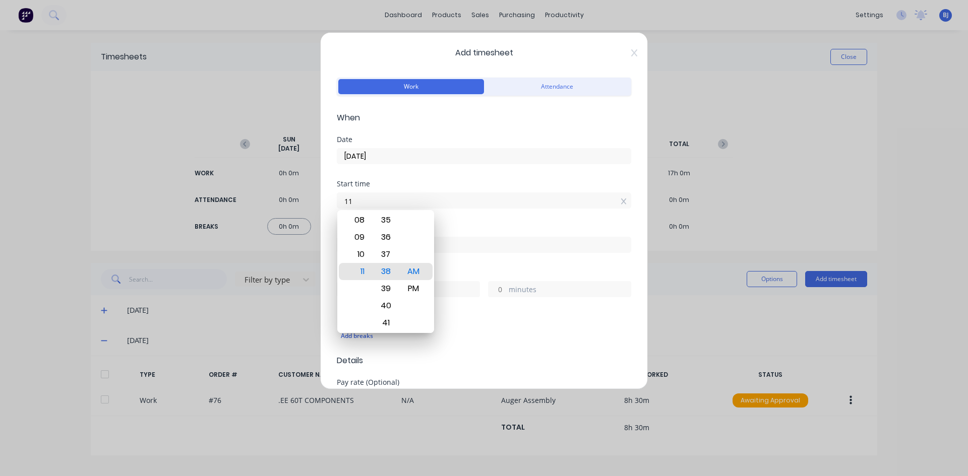
type input "1"
type input "07:00 AM"
click at [417, 270] on div "AM" at bounding box center [413, 271] width 25 height 17
click at [445, 222] on div "Start time 07:00 AM" at bounding box center [484, 202] width 294 height 44
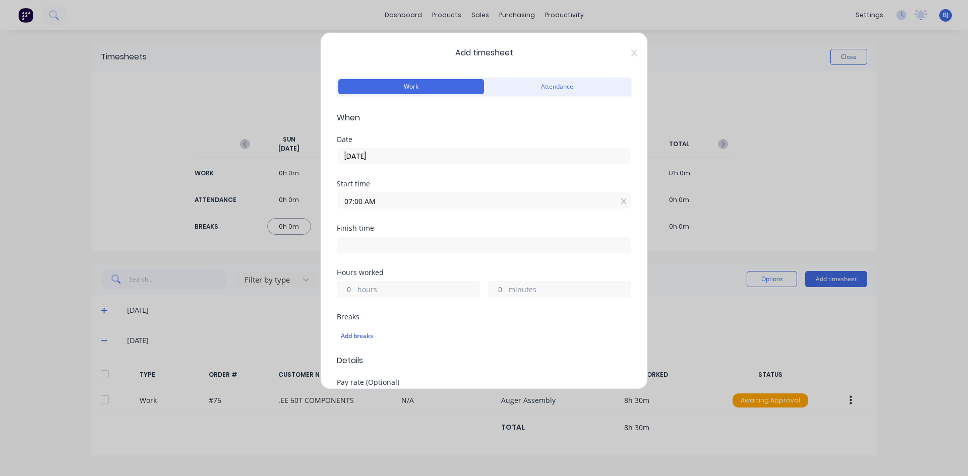
drag, startPoint x: 364, startPoint y: 241, endPoint x: 360, endPoint y: 256, distance: 15.7
click at [363, 241] on input at bounding box center [483, 244] width 293 height 15
type input "11:38 AM"
type input "4"
type input "38"
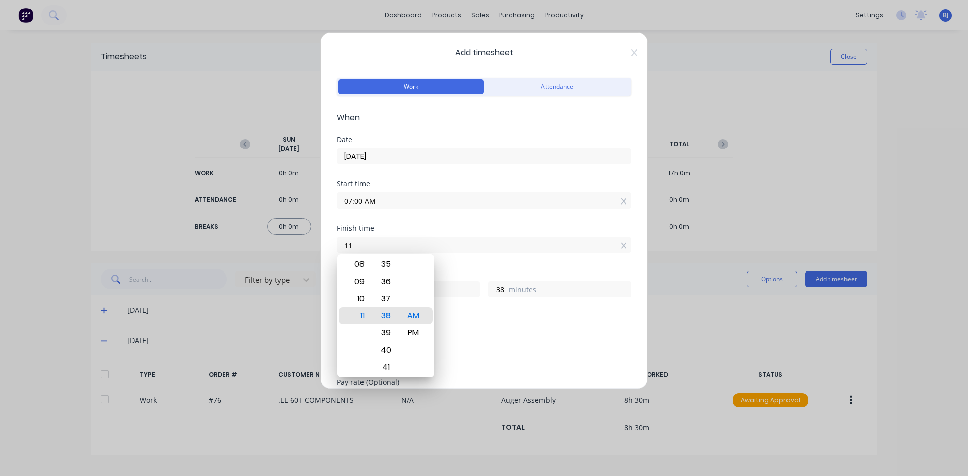
type input "1"
type input "03:30 AM"
type input "20"
type input "30"
click at [411, 333] on div "PM" at bounding box center [413, 333] width 25 height 17
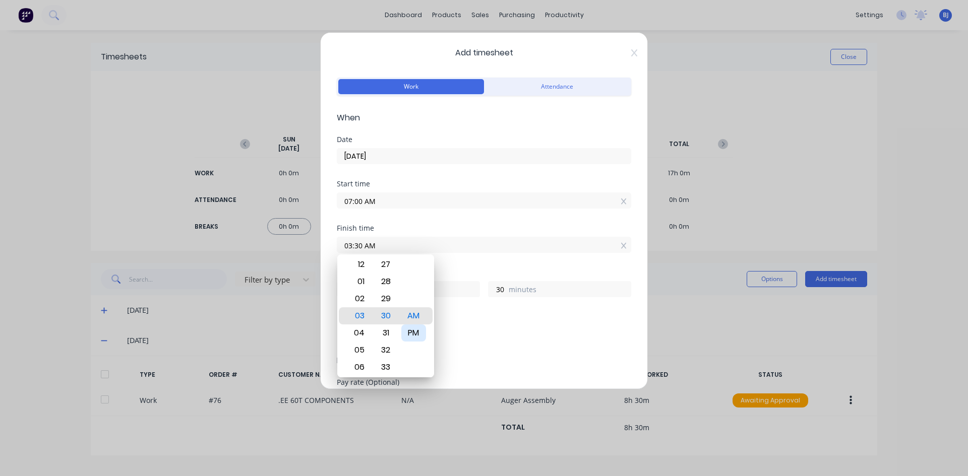
type input "03:30 PM"
type input "8"
click at [450, 269] on div "Hours worked" at bounding box center [484, 272] width 294 height 7
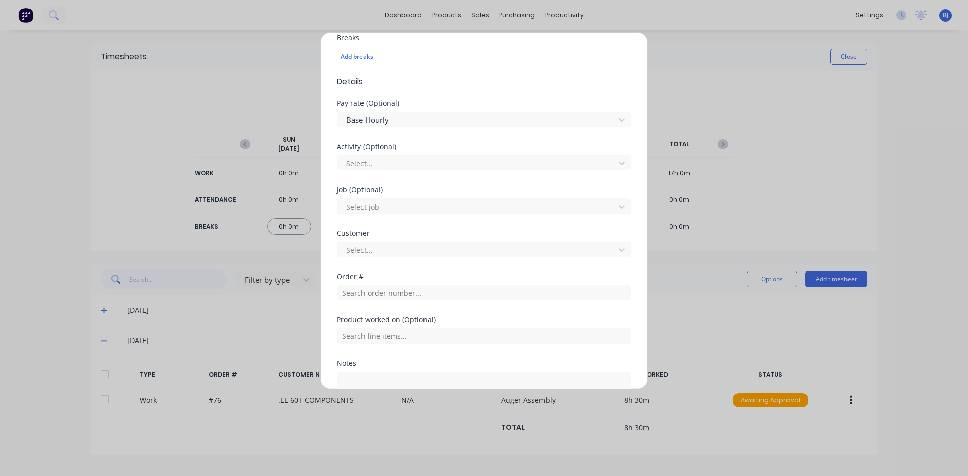
scroll to position [302, 0]
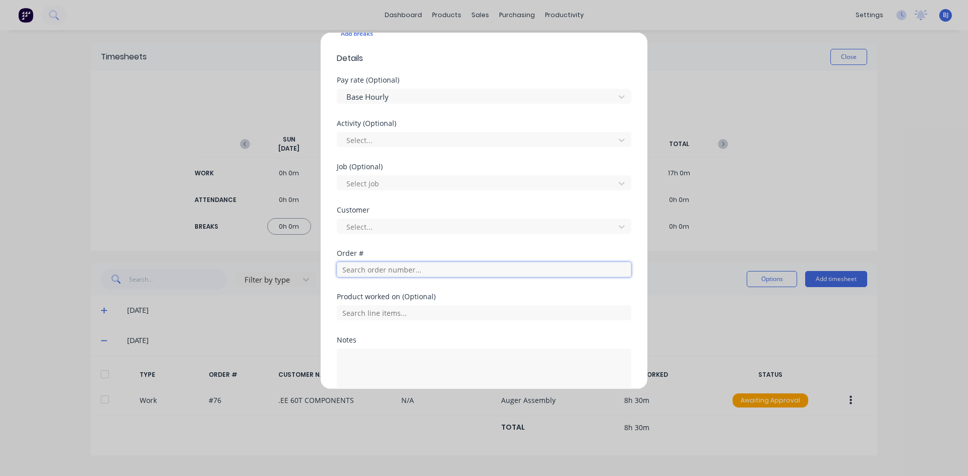
click at [352, 270] on input "text" at bounding box center [484, 269] width 294 height 15
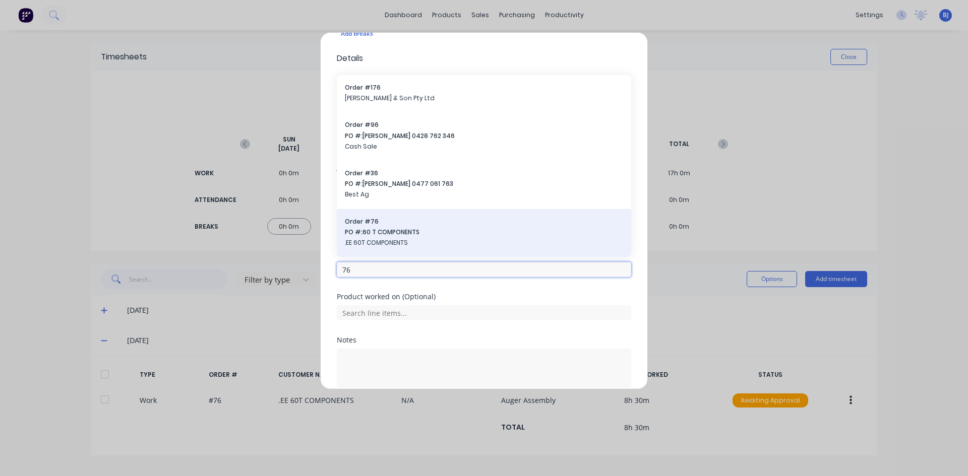
type input "76"
click at [372, 239] on span ".EE 60T COMPONENTS" at bounding box center [484, 242] width 278 height 9
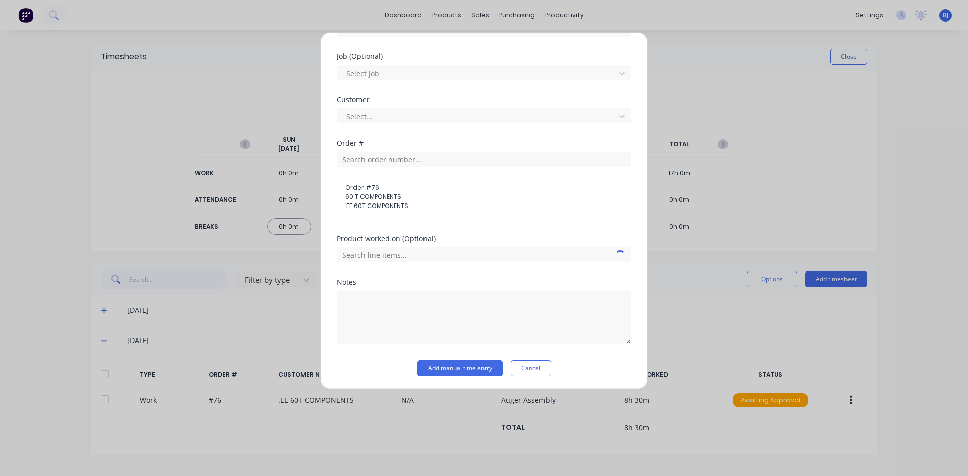
scroll to position [414, 0]
click at [363, 305] on textarea at bounding box center [484, 315] width 294 height 53
type textarea "Auger Assemblys"
click at [467, 364] on button "Add manual time entry" at bounding box center [459, 367] width 85 height 16
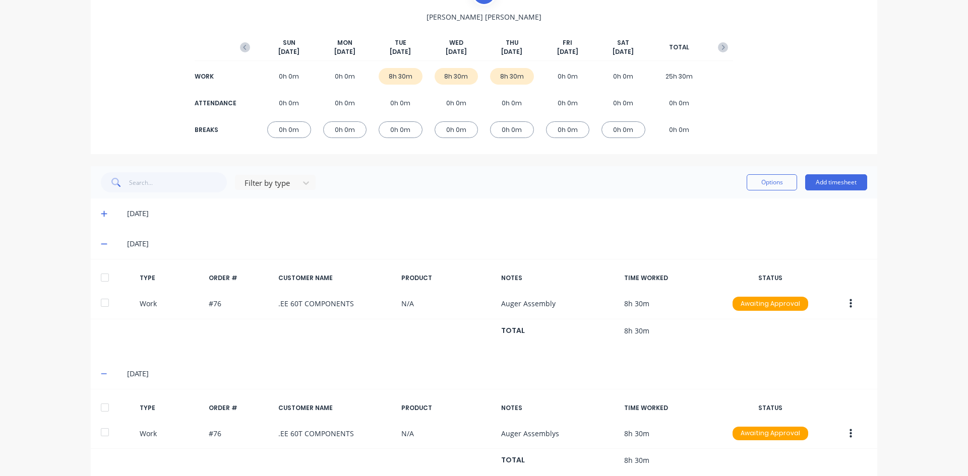
scroll to position [121, 0]
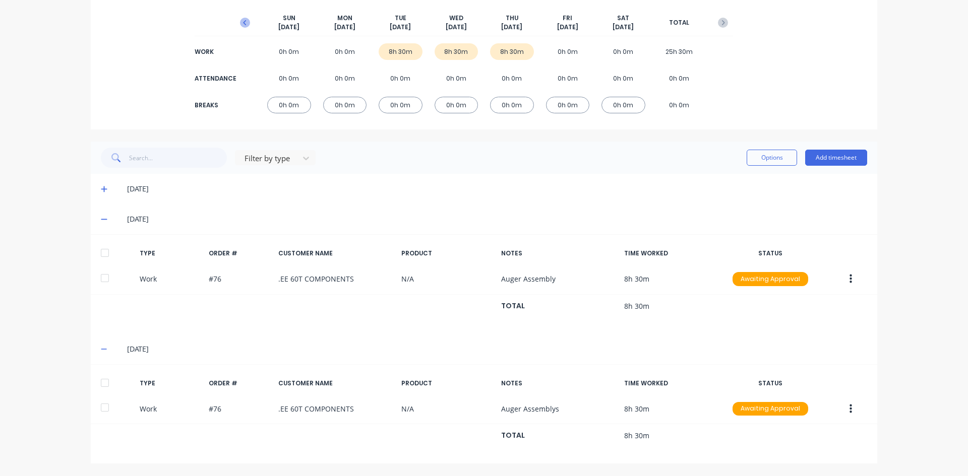
click at [242, 22] on icon "button" at bounding box center [245, 23] width 10 height 10
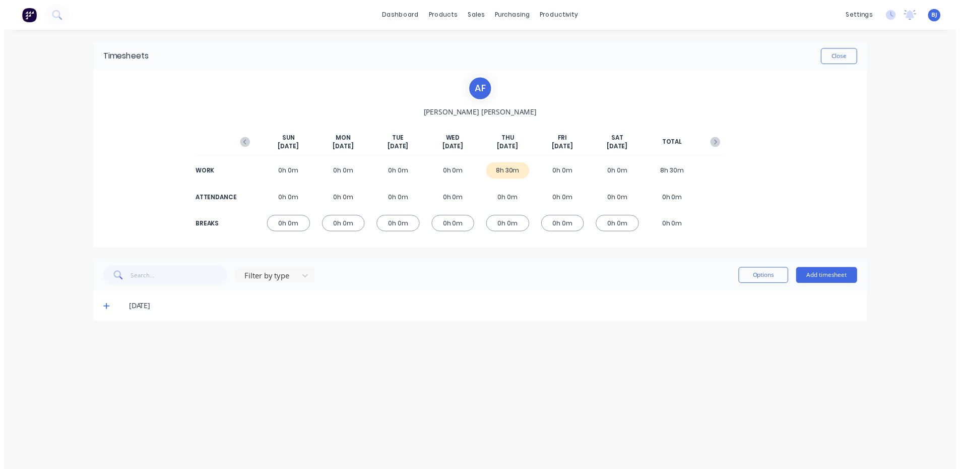
scroll to position [0, 0]
click at [725, 144] on icon "button" at bounding box center [723, 144] width 10 height 10
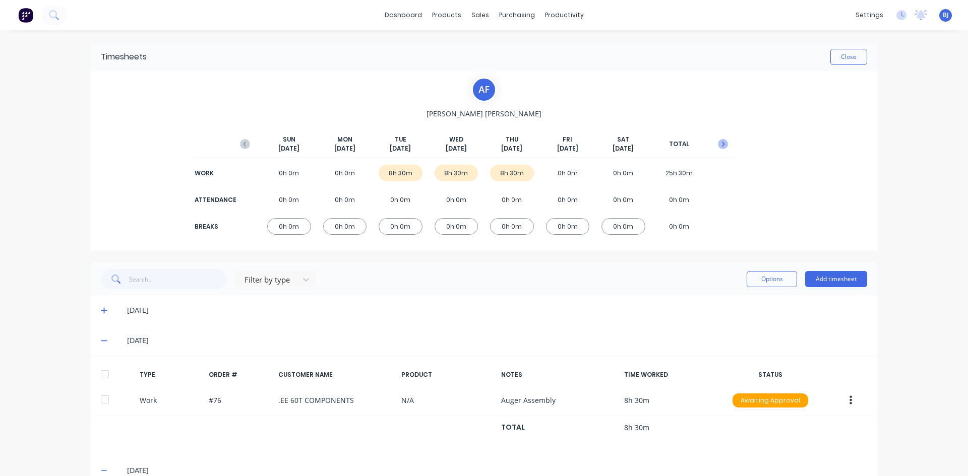
click at [723, 145] on icon "button" at bounding box center [723, 144] width 10 height 10
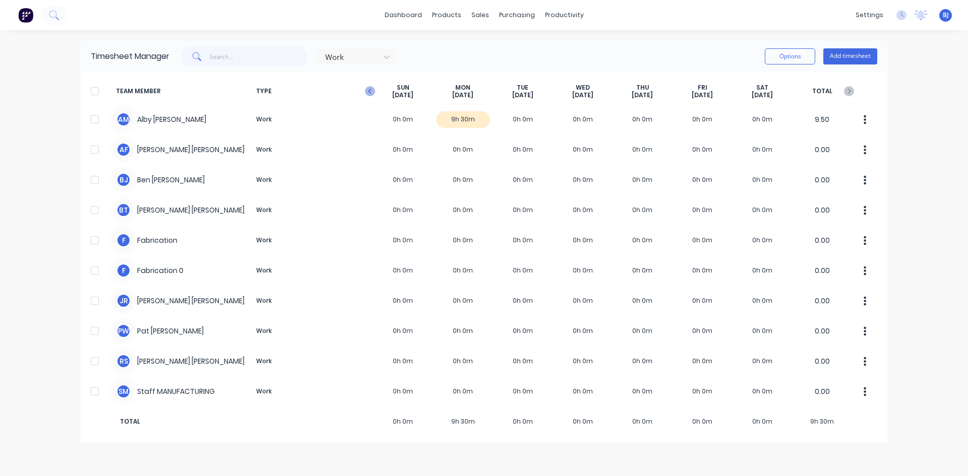
click at [370, 90] on icon "button" at bounding box center [369, 91] width 3 height 5
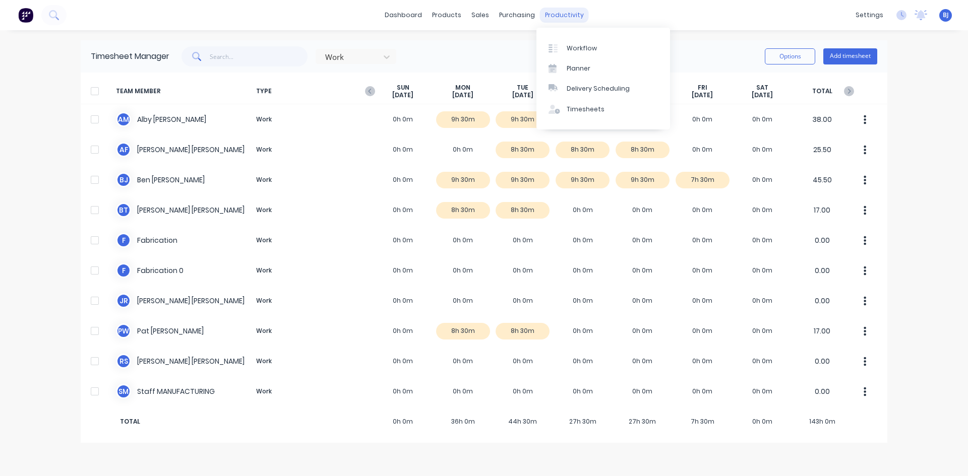
click at [560, 16] on div "productivity" at bounding box center [564, 15] width 49 height 15
click at [563, 44] on div at bounding box center [556, 48] width 15 height 9
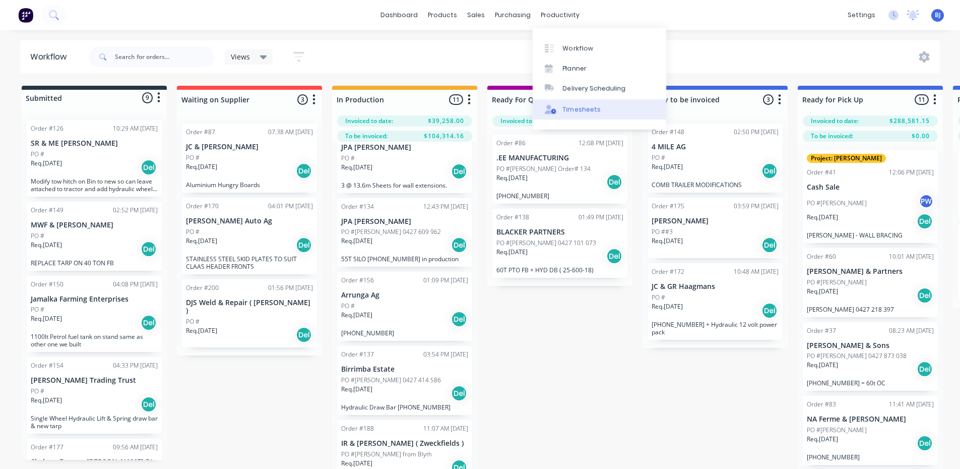
click at [567, 109] on div "Timesheets" at bounding box center [582, 109] width 38 height 9
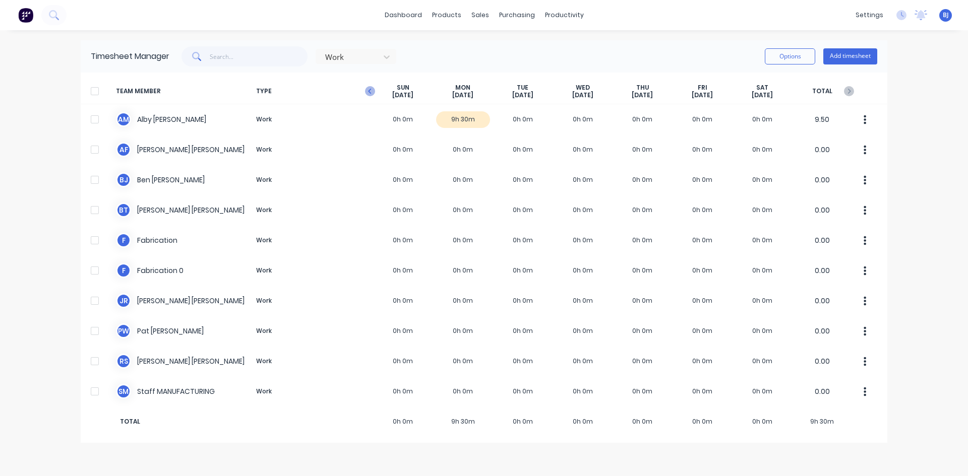
click at [372, 93] on icon "button" at bounding box center [370, 91] width 10 height 10
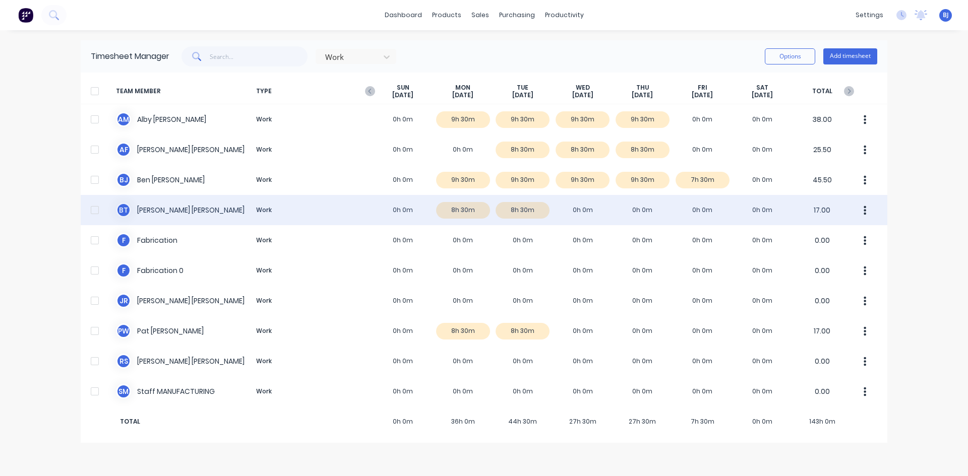
click at [581, 206] on div "[PERSON_NAME] Work 0h 0m 8h 30m 8h 30m 0h 0m 0h 0m 0h 0m 0h 0m 17.00" at bounding box center [484, 210] width 807 height 30
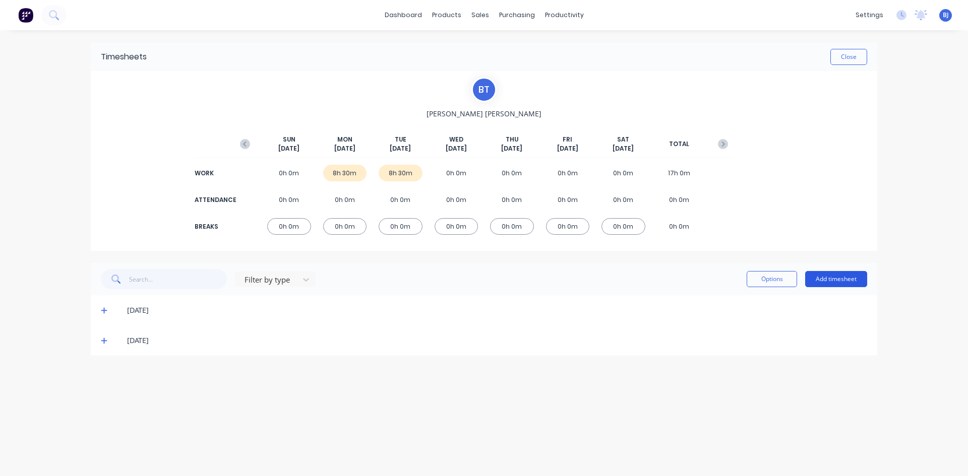
click at [845, 282] on button "Add timesheet" at bounding box center [836, 279] width 62 height 16
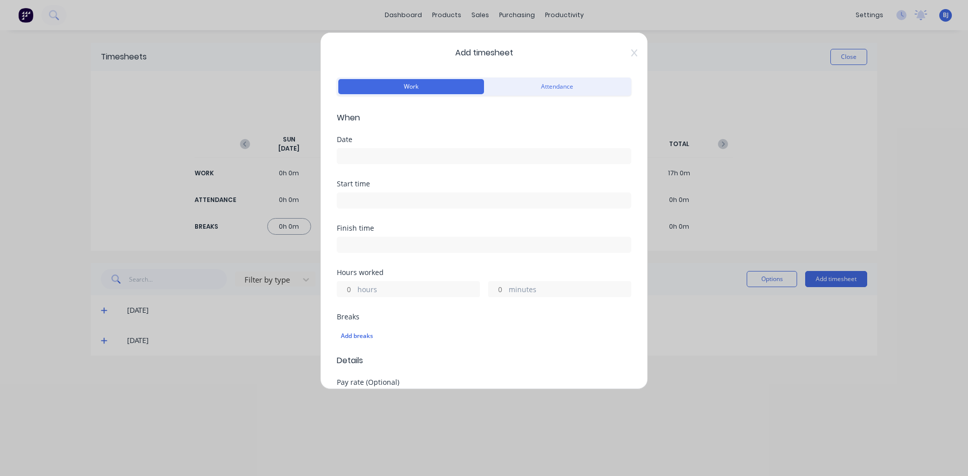
click at [356, 153] on input at bounding box center [483, 156] width 293 height 15
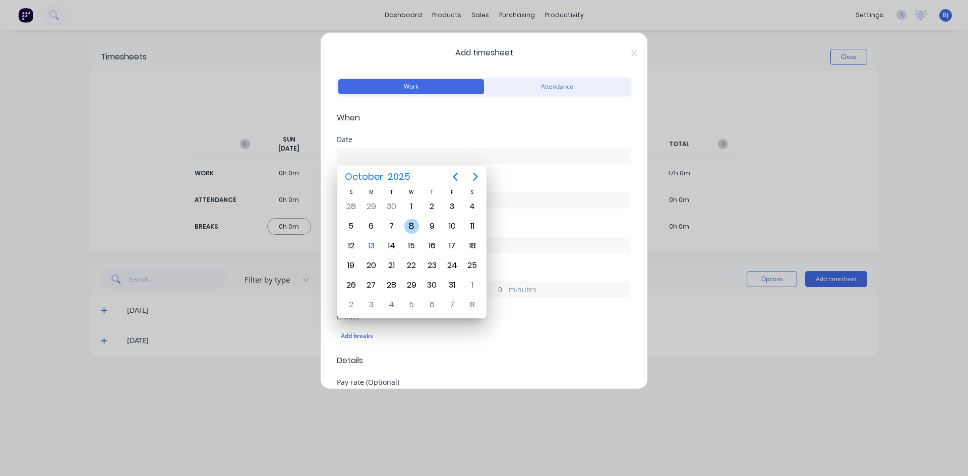
click at [407, 224] on div "8" at bounding box center [411, 226] width 15 height 15
type input "[DATE]"
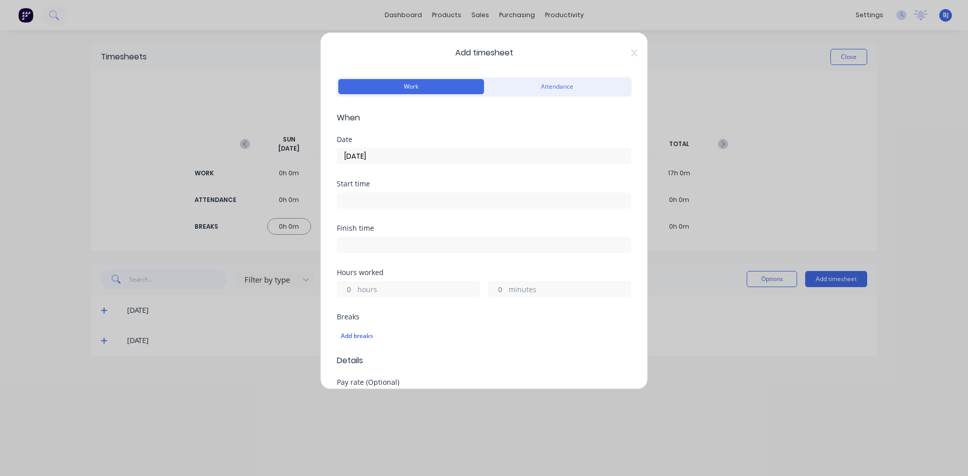
click at [364, 201] on input at bounding box center [483, 200] width 293 height 15
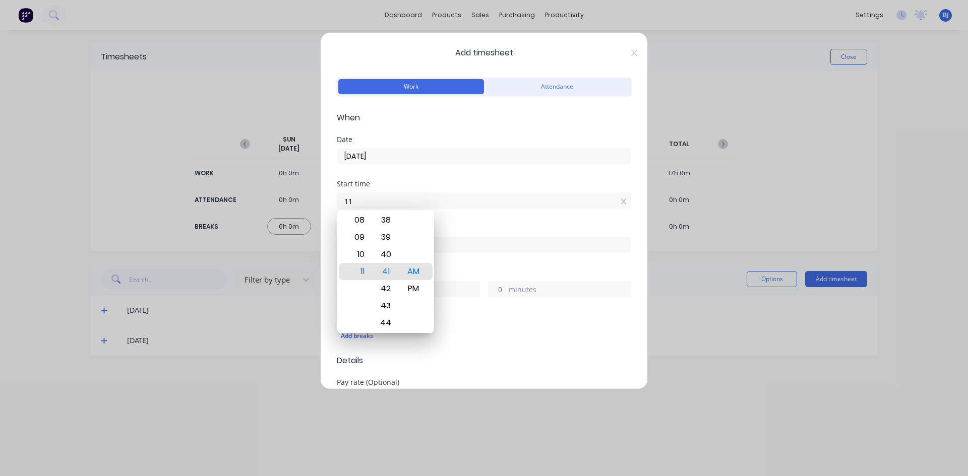
type input "1"
type input "07:00 AM"
click at [418, 272] on div "AM" at bounding box center [413, 271] width 25 height 17
click at [446, 225] on div "Finish time" at bounding box center [484, 228] width 294 height 7
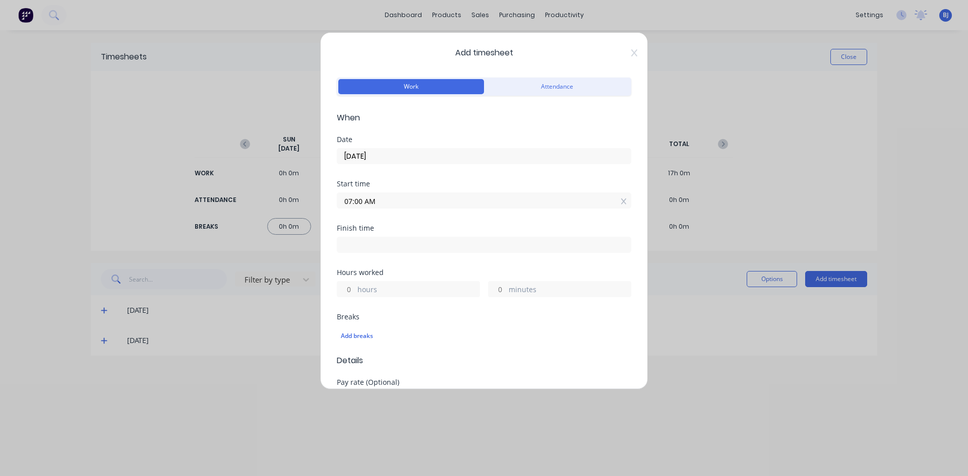
click at [346, 247] on input at bounding box center [483, 244] width 293 height 15
type input "11:41 AM"
type input "4"
type input "41"
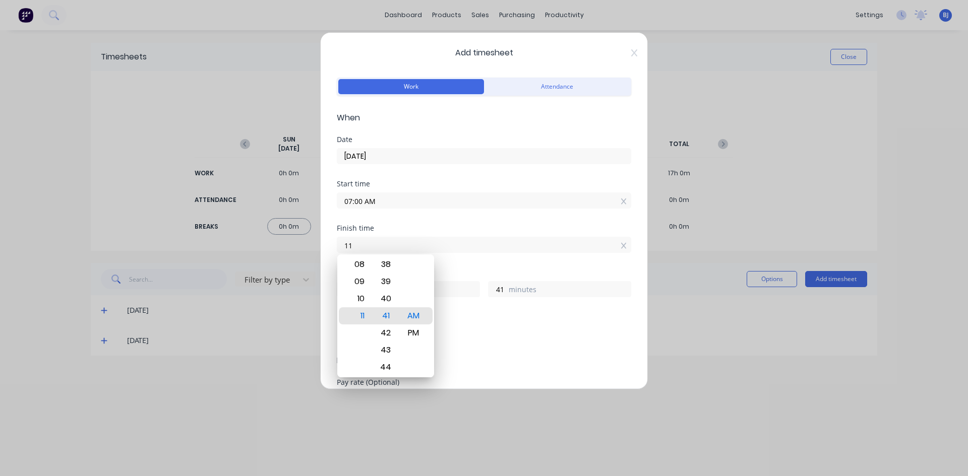
type input "1"
type input "03:30 AM"
type input "20"
type input "30"
click at [415, 336] on div "PM" at bounding box center [413, 333] width 25 height 17
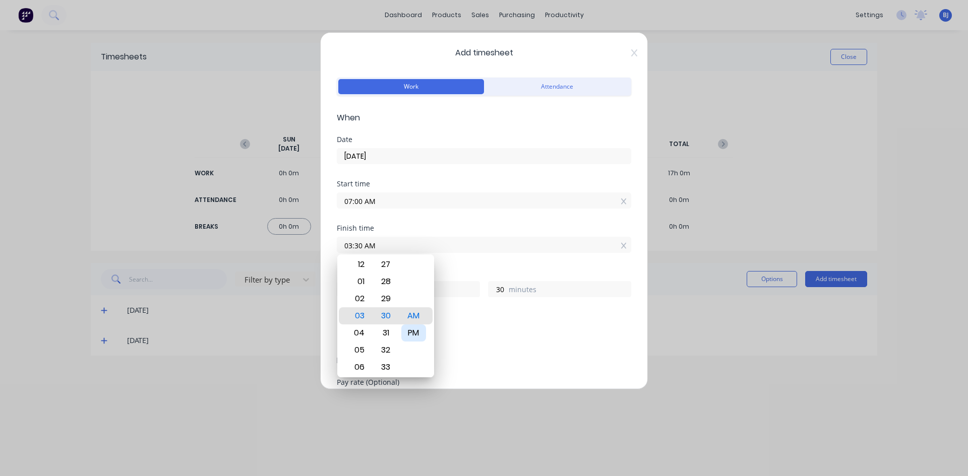
type input "03:30 PM"
type input "8"
click at [450, 263] on div "Finish time 03:30 PM" at bounding box center [484, 247] width 294 height 44
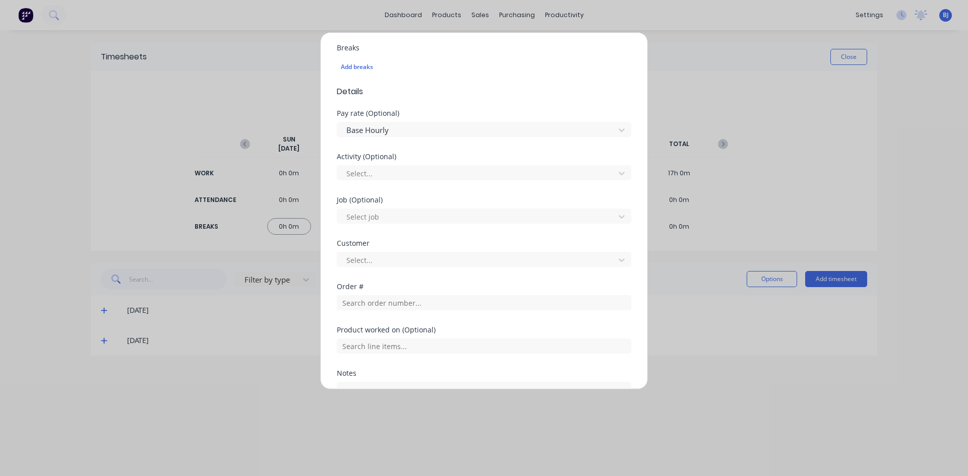
scroll to position [302, 0]
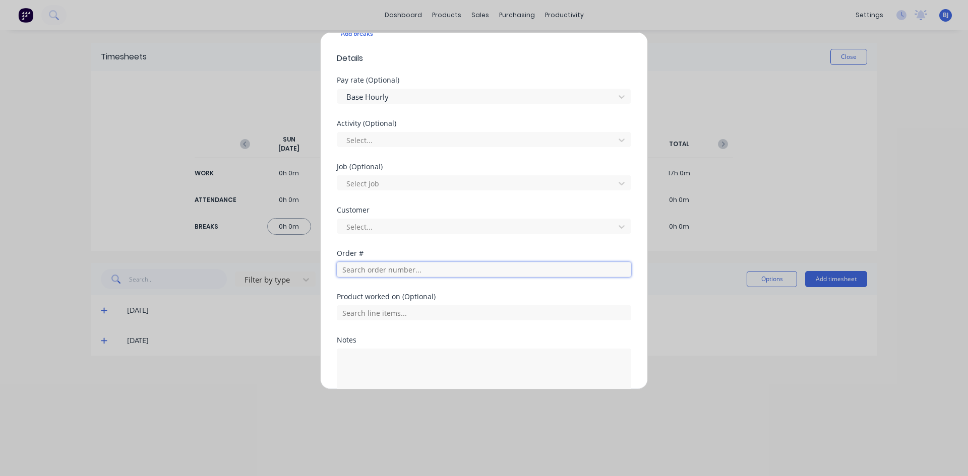
click at [370, 271] on input "text" at bounding box center [484, 269] width 294 height 15
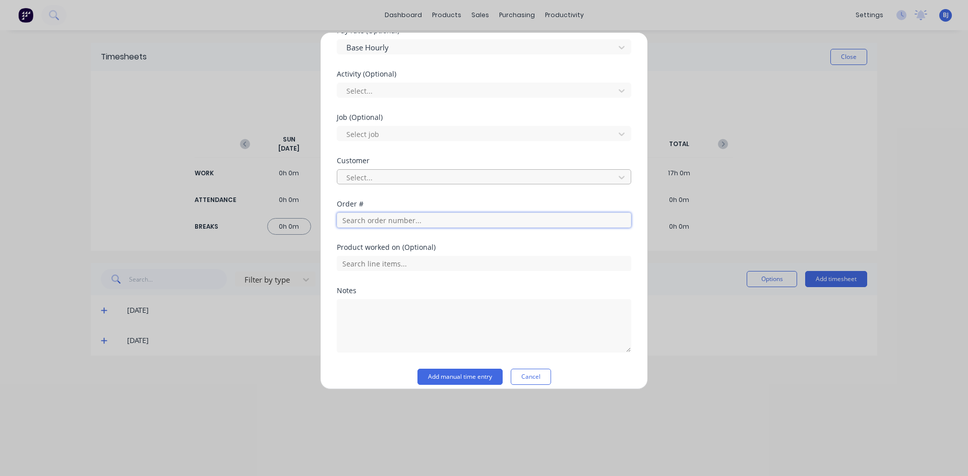
scroll to position [353, 0]
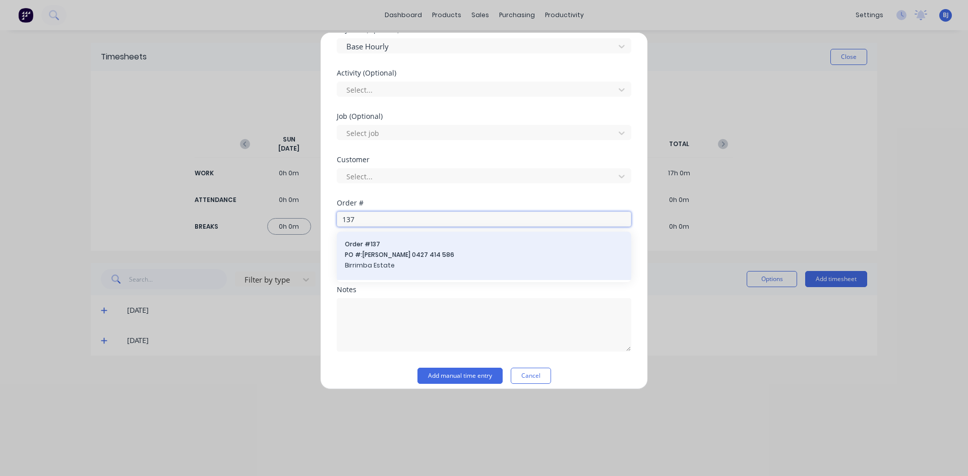
type input "137"
click at [370, 251] on span "PO #: [PERSON_NAME] 0427 414 586" at bounding box center [484, 255] width 278 height 9
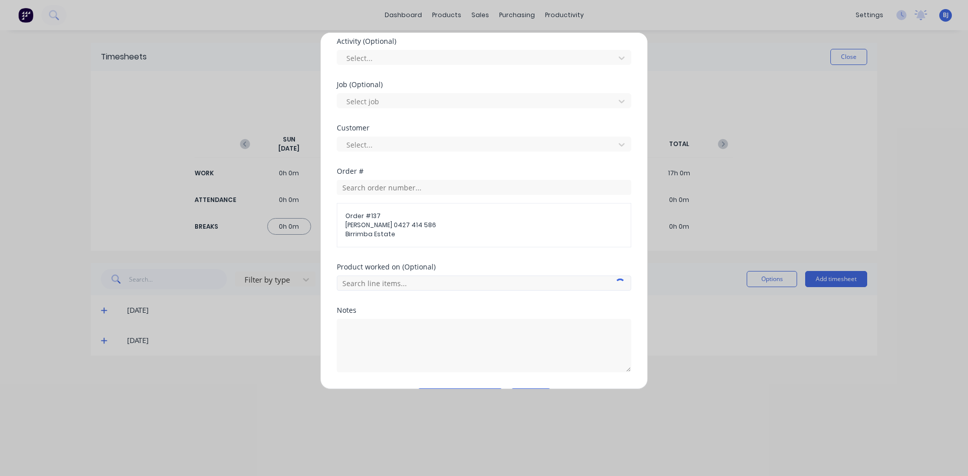
scroll to position [414, 0]
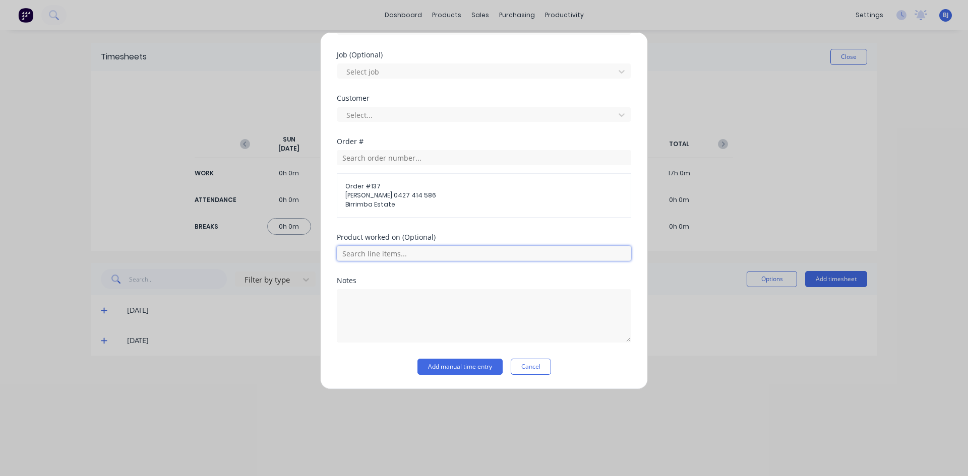
click at [369, 255] on input "text" at bounding box center [484, 253] width 294 height 15
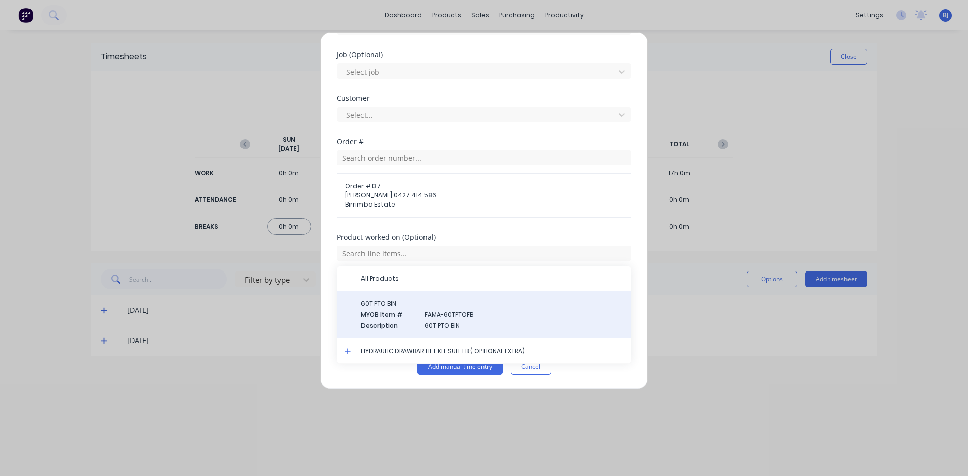
click at [416, 322] on span "Description" at bounding box center [388, 326] width 55 height 9
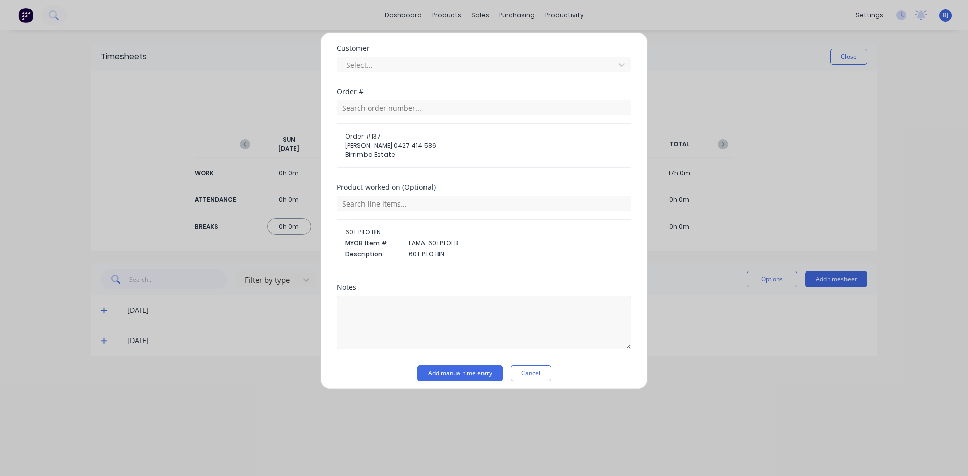
scroll to position [471, 0]
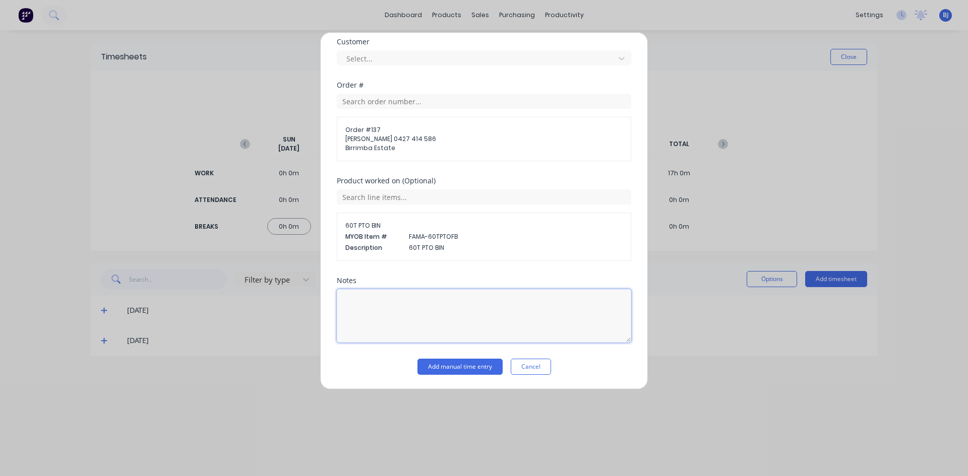
click at [379, 307] on textarea at bounding box center [484, 315] width 294 height 53
type textarea "c"
type textarea "Cone & Base"
click at [445, 368] on button "Add manual time entry" at bounding box center [459, 367] width 85 height 16
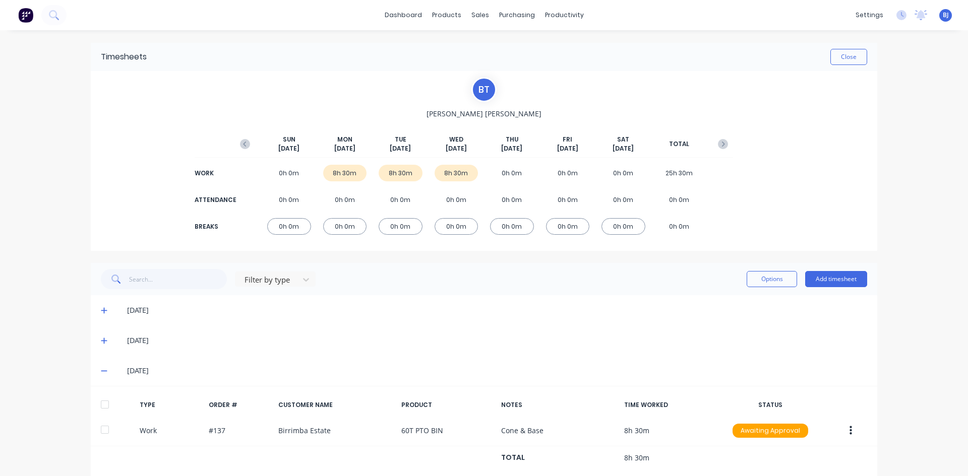
scroll to position [22, 0]
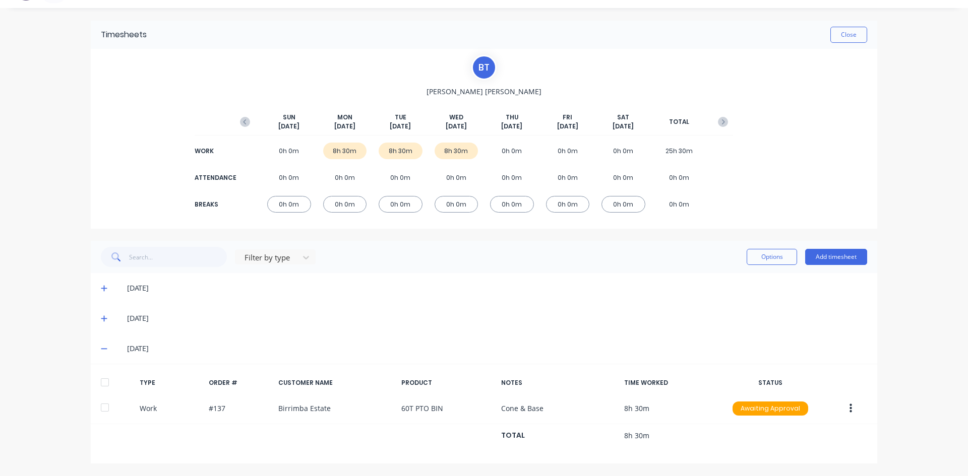
click at [101, 317] on icon at bounding box center [104, 319] width 6 height 6
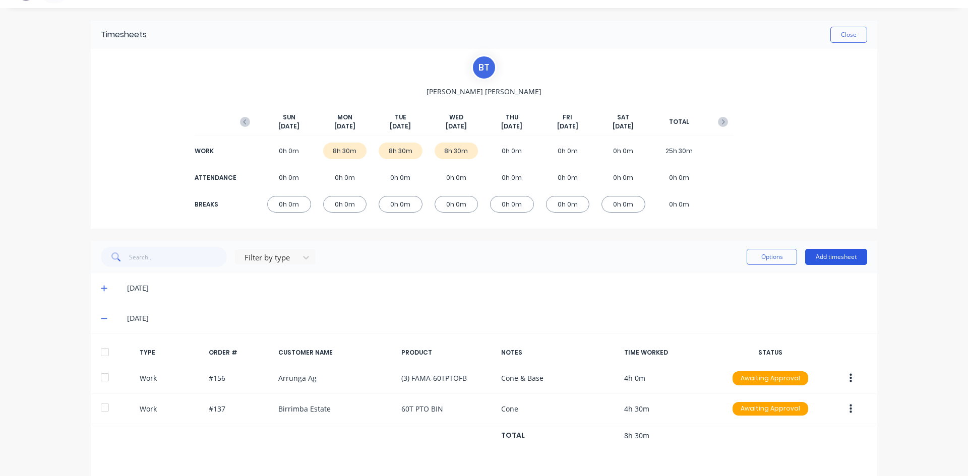
click at [822, 257] on button "Add timesheet" at bounding box center [836, 257] width 62 height 16
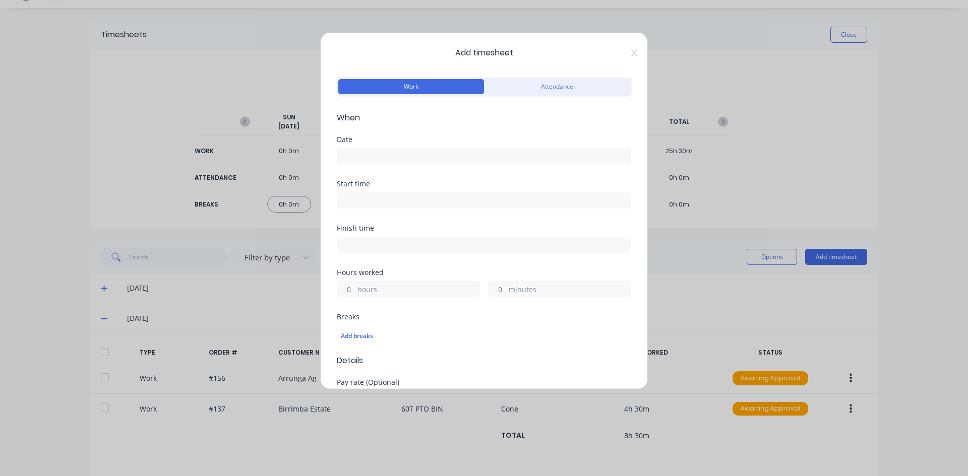
click at [350, 150] on input at bounding box center [483, 156] width 293 height 15
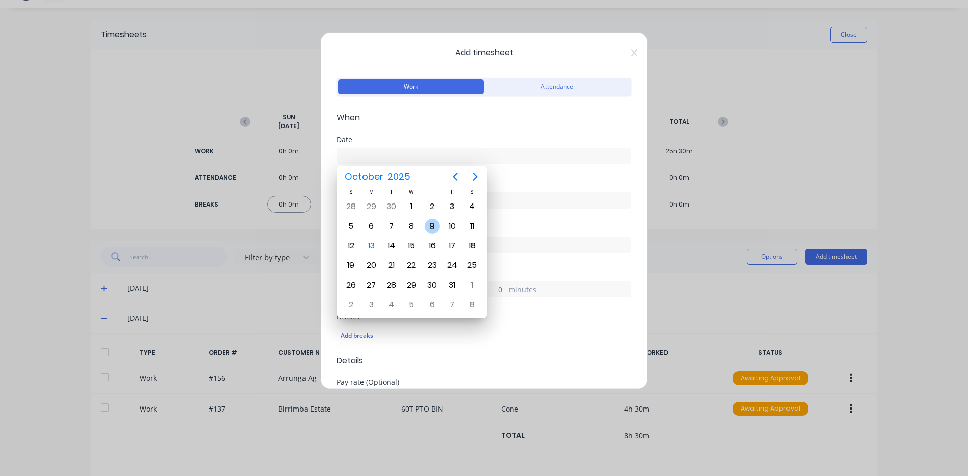
click at [432, 227] on div "9" at bounding box center [431, 226] width 15 height 15
type input "[DATE]"
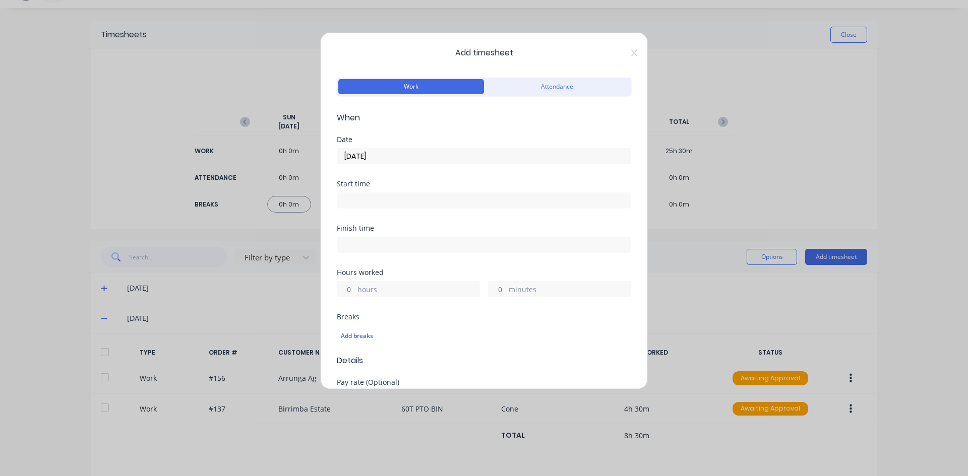
click at [352, 200] on input at bounding box center [483, 200] width 293 height 15
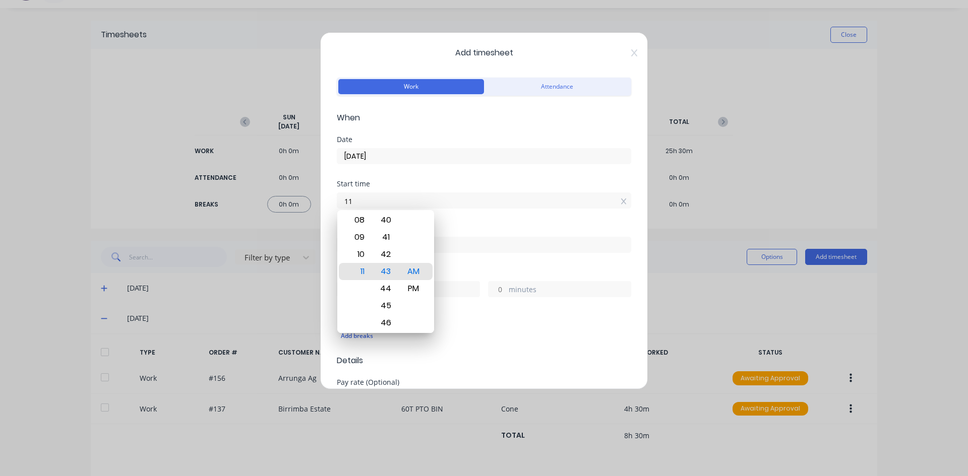
type input "1"
type input "07:00 AM"
click at [409, 270] on div "AM" at bounding box center [413, 271] width 25 height 17
click at [462, 221] on div "Start time 07:00 AM" at bounding box center [484, 202] width 294 height 44
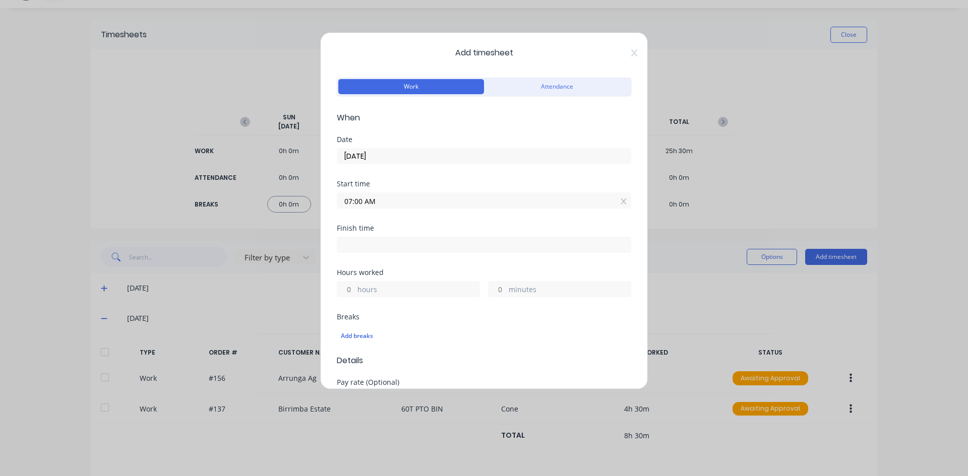
click at [345, 242] on input at bounding box center [483, 244] width 293 height 15
type input "11:43 AM"
type input "4"
type input "43"
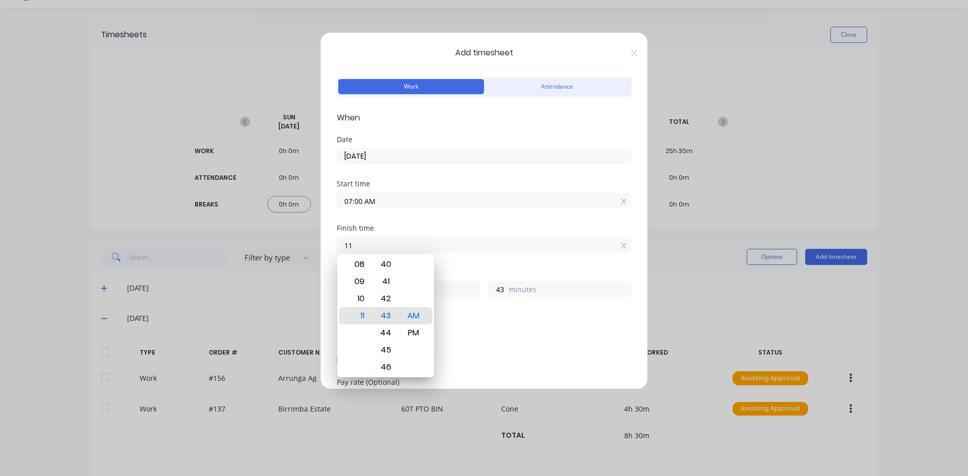
type input "1"
type input "12:30 PM"
type input "5"
type input "30"
click at [408, 334] on div "PM" at bounding box center [413, 333] width 25 height 17
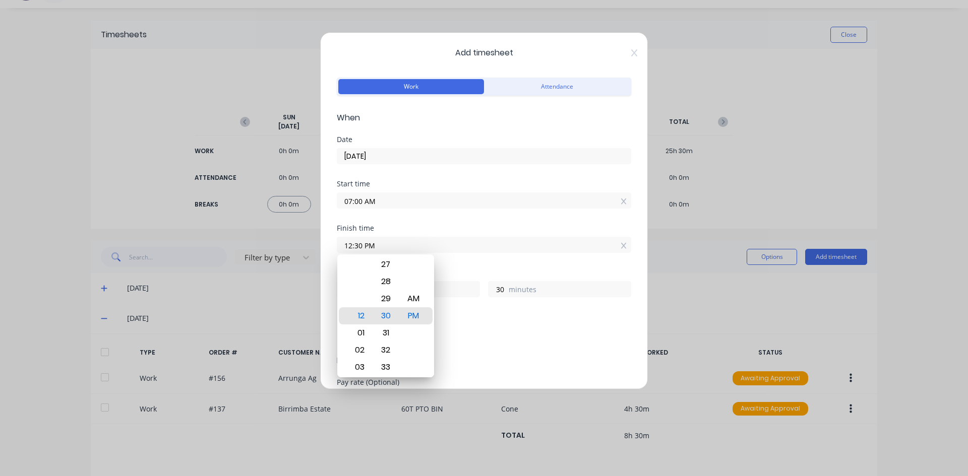
click at [440, 270] on div "Hours worked" at bounding box center [484, 272] width 294 height 7
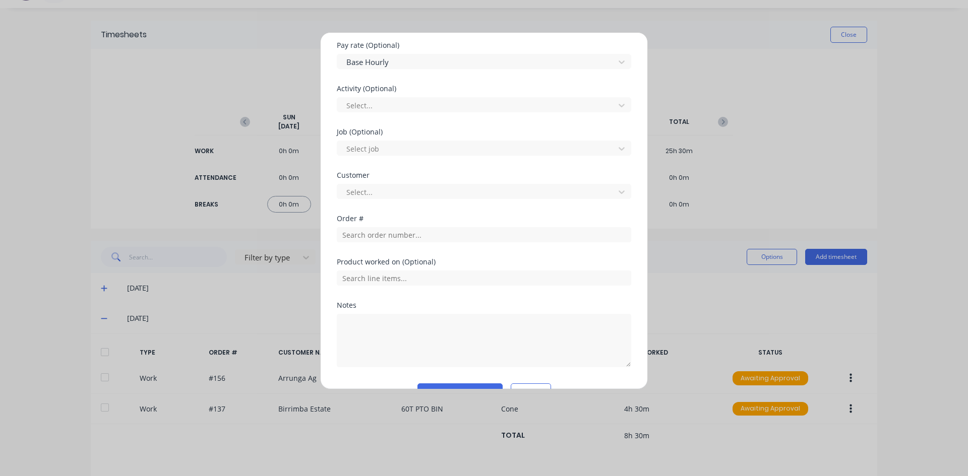
scroll to position [353, 0]
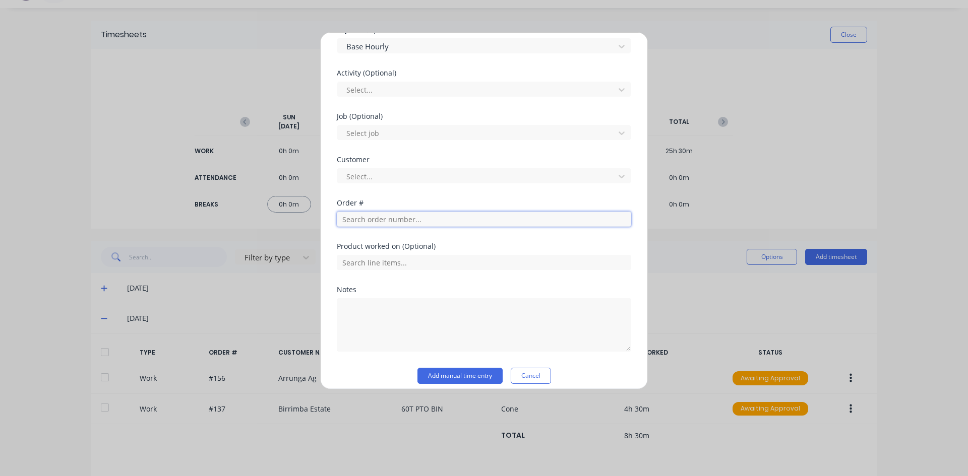
click at [363, 220] on input "text" at bounding box center [484, 219] width 294 height 15
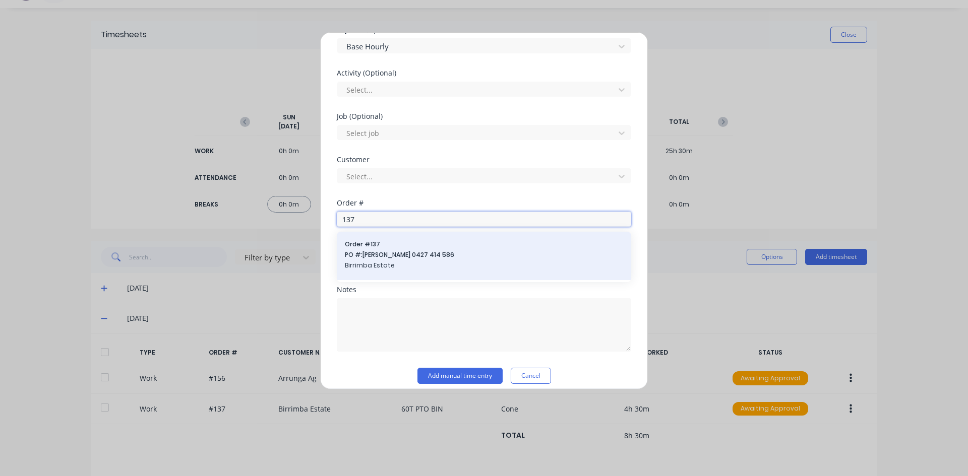
type input "137"
click at [375, 252] on span "PO #: [PERSON_NAME] 0427 414 586" at bounding box center [484, 255] width 278 height 9
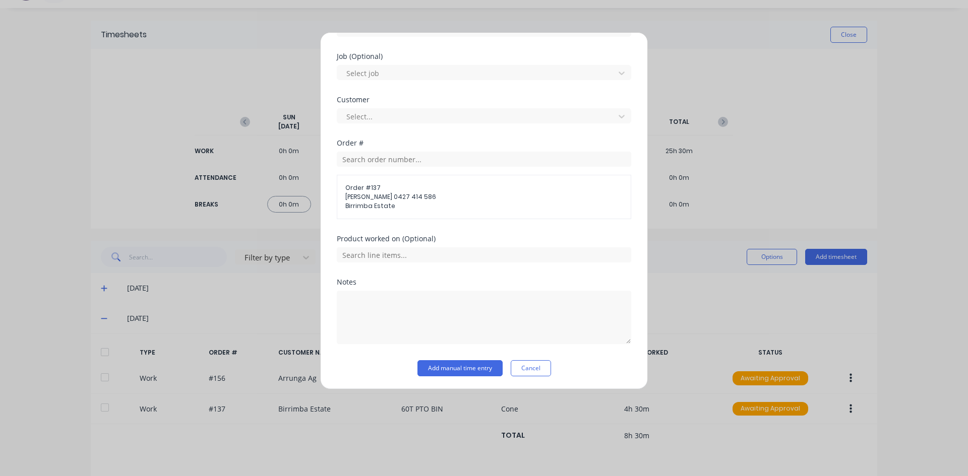
scroll to position [414, 0]
click at [348, 306] on textarea at bounding box center [484, 315] width 294 height 53
type textarea "c"
type textarea "Cone and Base"
click at [476, 370] on button "Add manual time entry" at bounding box center [459, 367] width 85 height 16
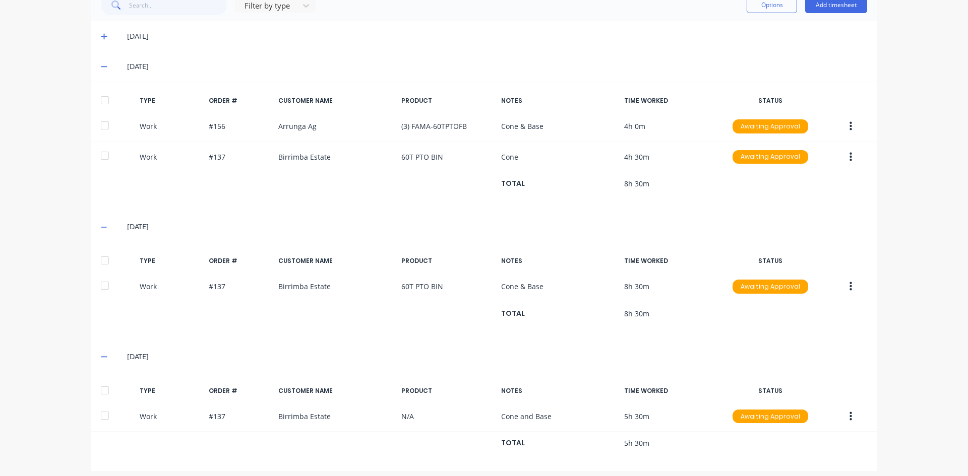
scroll to position [282, 0]
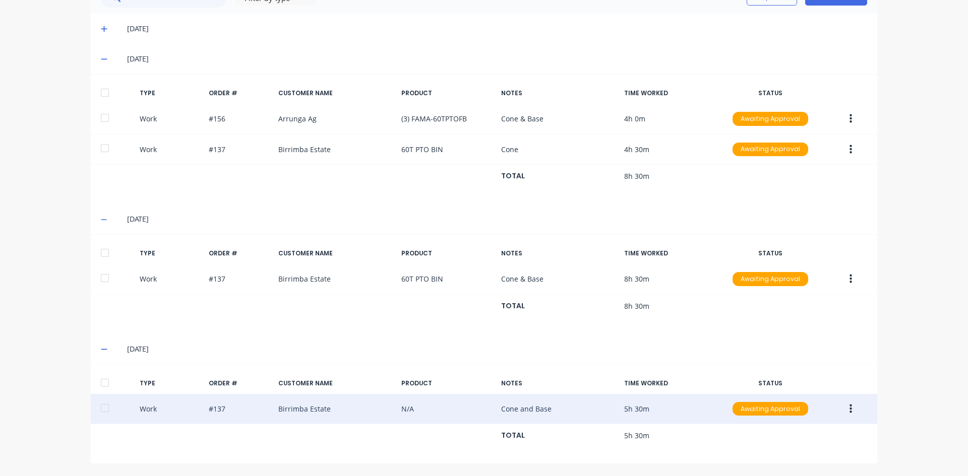
click at [849, 407] on icon "button" at bounding box center [850, 409] width 3 height 11
click at [781, 395] on div "Duplicate" at bounding box center [815, 391] width 78 height 15
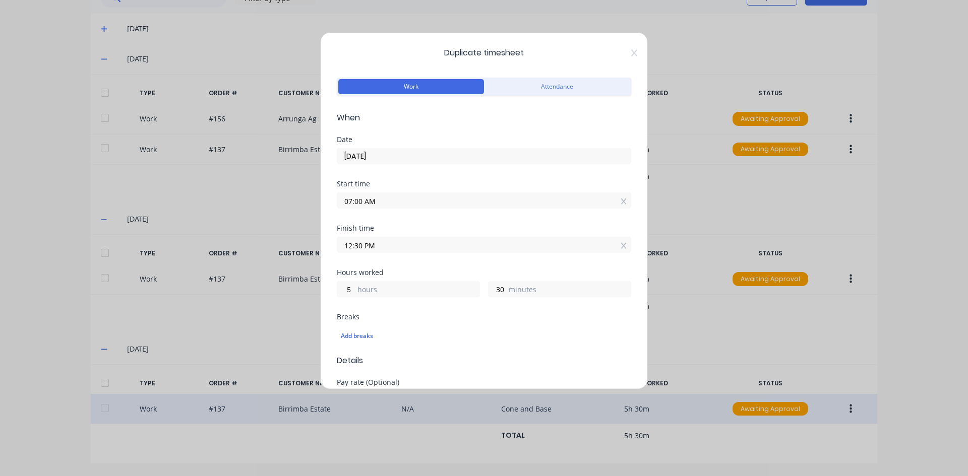
drag, startPoint x: 366, startPoint y: 202, endPoint x: 321, endPoint y: 219, distance: 48.0
click at [324, 217] on div "Duplicate timesheet Work Attendance When Date [DATE] Start time 07:00 AM Finish…" at bounding box center [484, 210] width 328 height 357
click at [392, 200] on input "12.30AM" at bounding box center [483, 200] width 293 height 15
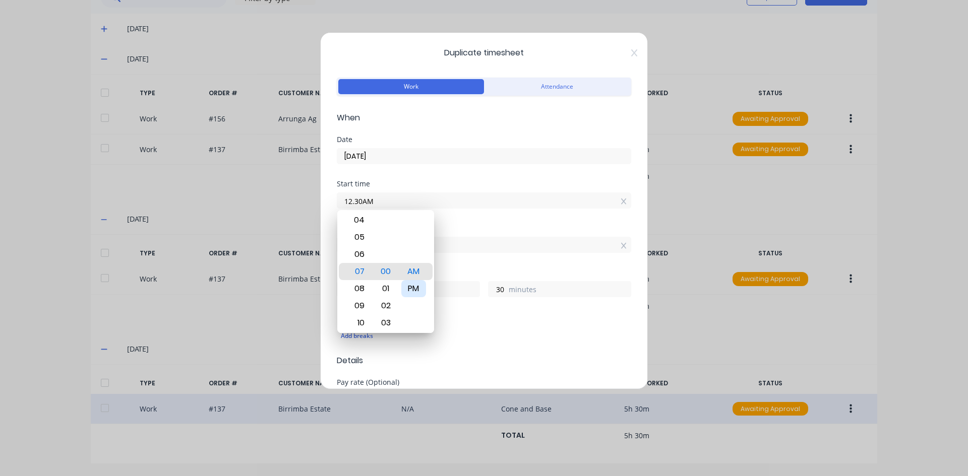
type input "12:30 PM"
type input "0"
click at [414, 289] on div "PM" at bounding box center [413, 288] width 25 height 17
click at [440, 226] on div "Finish time" at bounding box center [484, 228] width 294 height 7
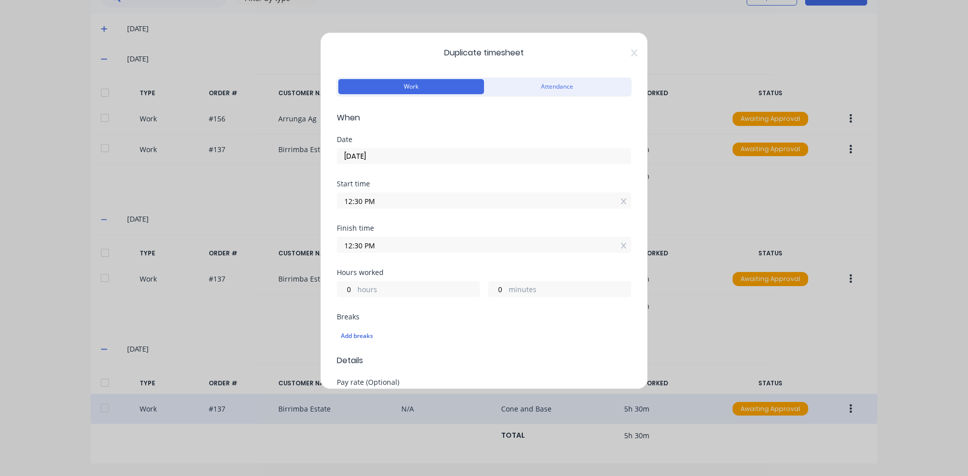
drag, startPoint x: 361, startPoint y: 245, endPoint x: 339, endPoint y: 254, distance: 23.5
click at [340, 254] on div "Finish time 12:30 PM" at bounding box center [484, 247] width 294 height 44
type input "03:30 PM"
type input "3"
click at [473, 258] on div "Finish time 03:30 PM" at bounding box center [484, 247] width 294 height 44
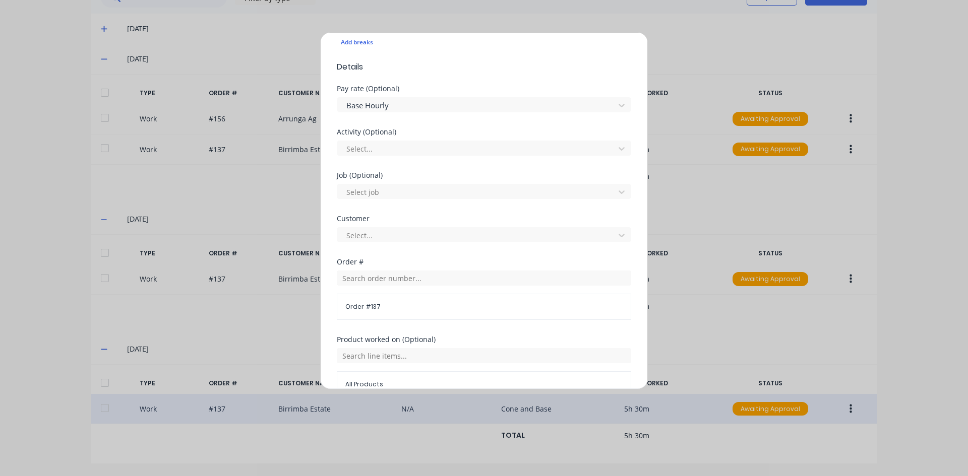
scroll to position [302, 0]
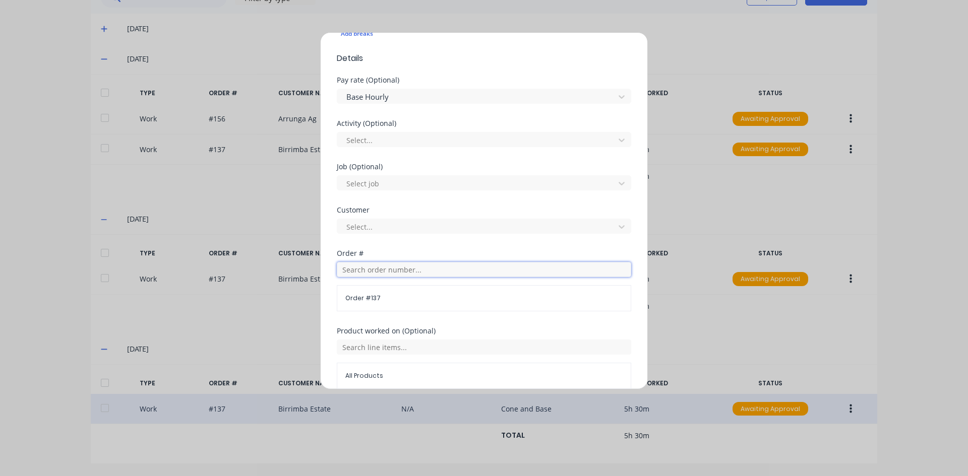
click at [350, 271] on input "text" at bounding box center [484, 269] width 294 height 15
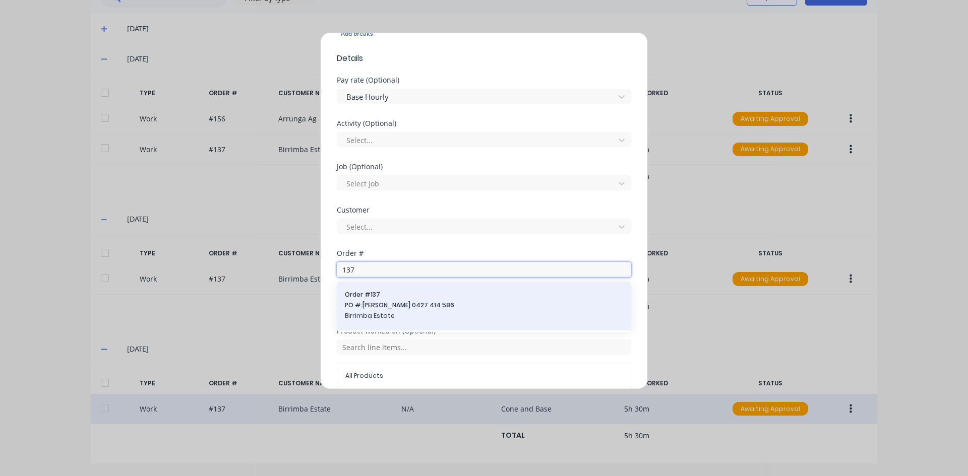
type input "137"
click at [374, 299] on span "Order # 137" at bounding box center [484, 294] width 278 height 9
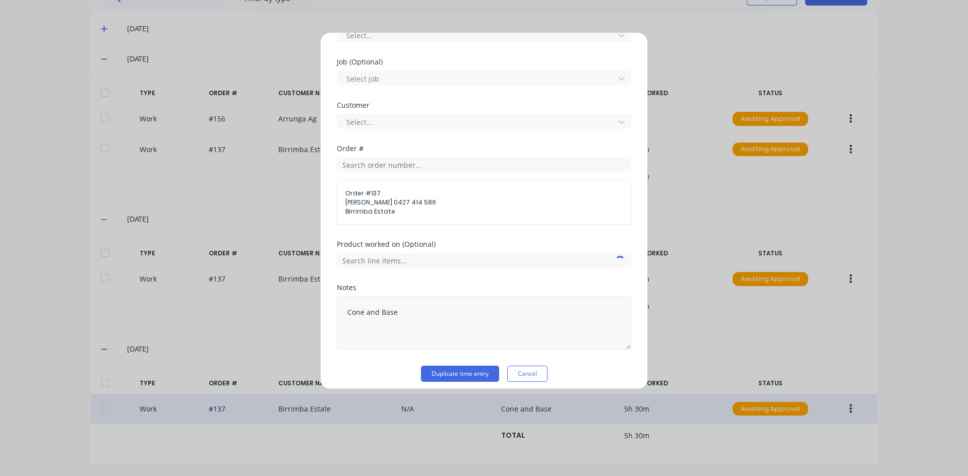
scroll to position [414, 0]
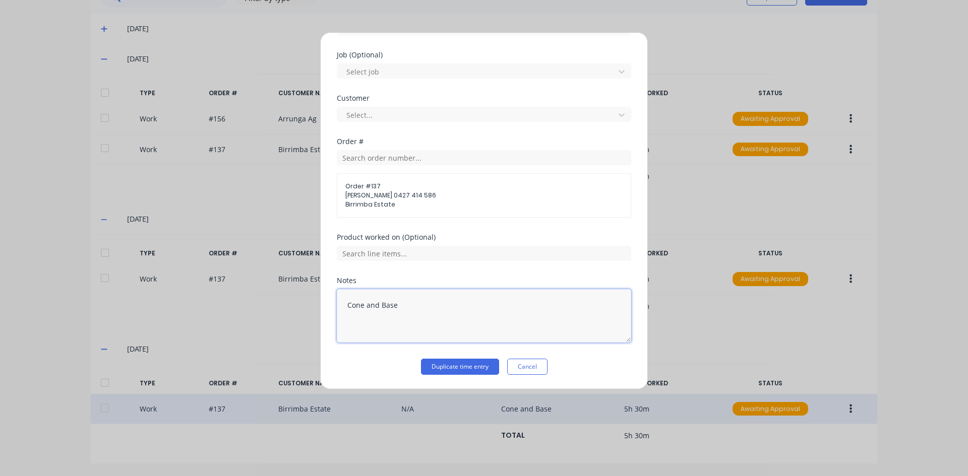
click at [396, 305] on textarea "Cone and Base" at bounding box center [484, 315] width 294 height 53
type textarea "C"
click at [421, 359] on button "Duplicate time entry" at bounding box center [460, 367] width 78 height 16
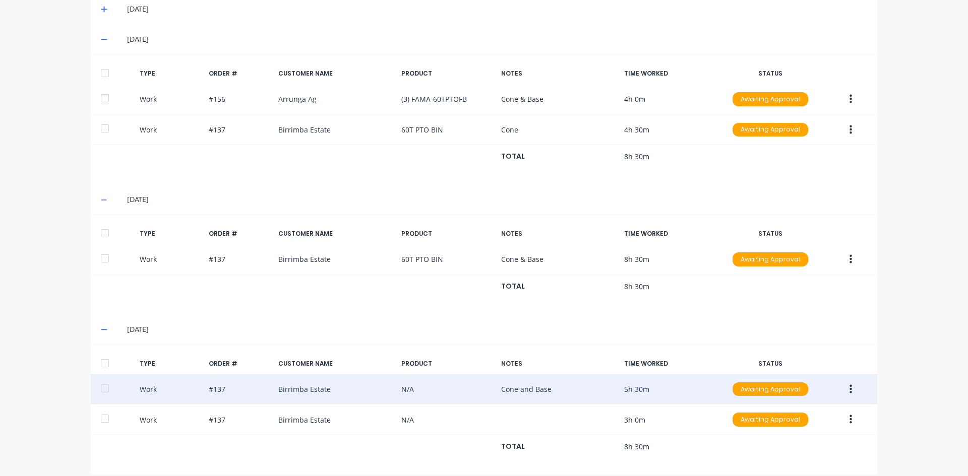
scroll to position [313, 0]
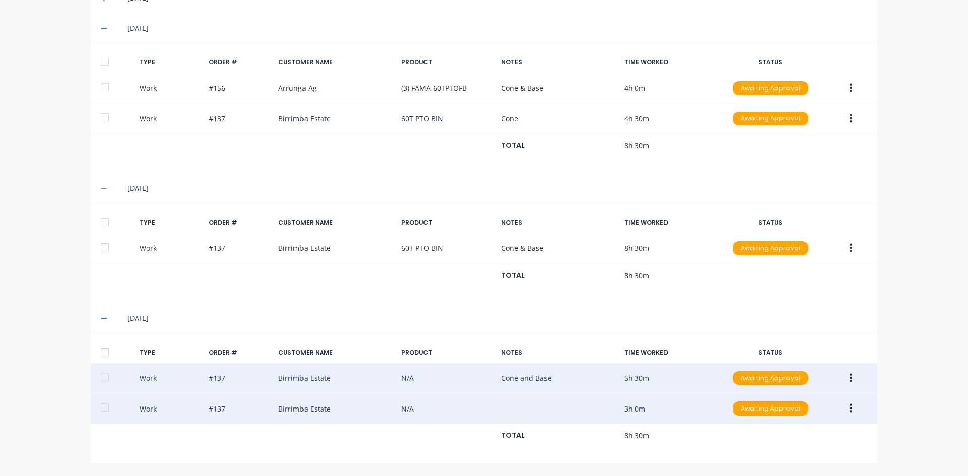
click at [845, 406] on button "button" at bounding box center [851, 409] width 24 height 18
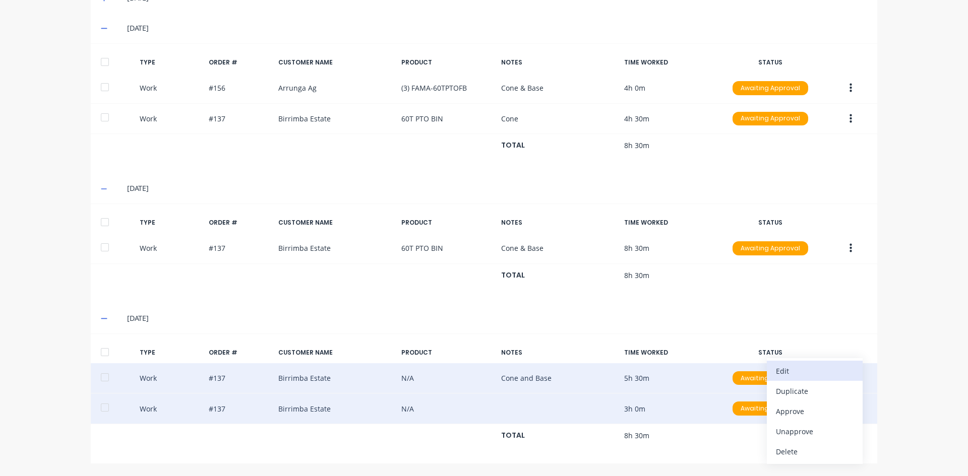
click at [783, 374] on div "Edit" at bounding box center [815, 371] width 78 height 15
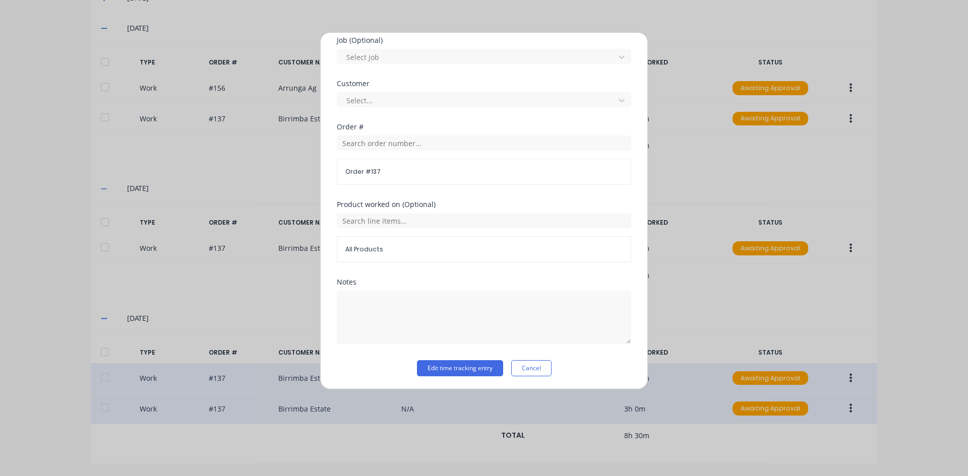
scroll to position [431, 0]
click at [384, 221] on input "text" at bounding box center [484, 219] width 294 height 15
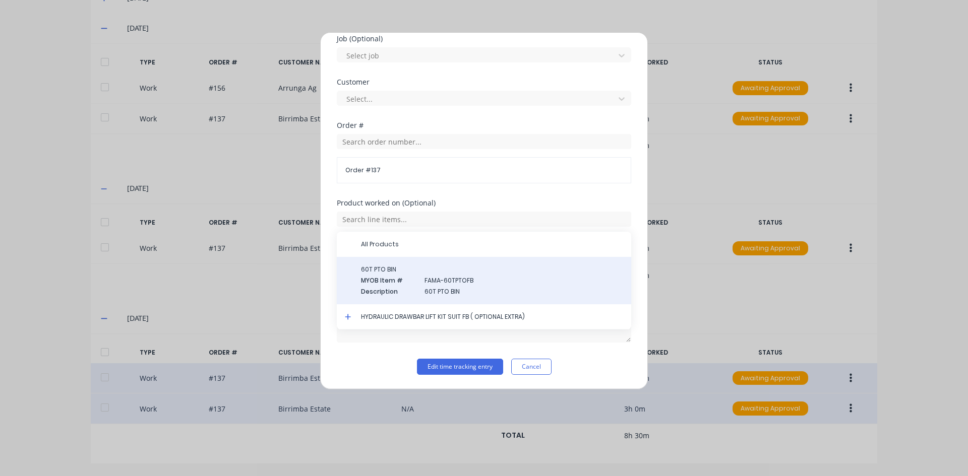
click at [381, 271] on span "60T PTO BIN" at bounding box center [492, 269] width 262 height 9
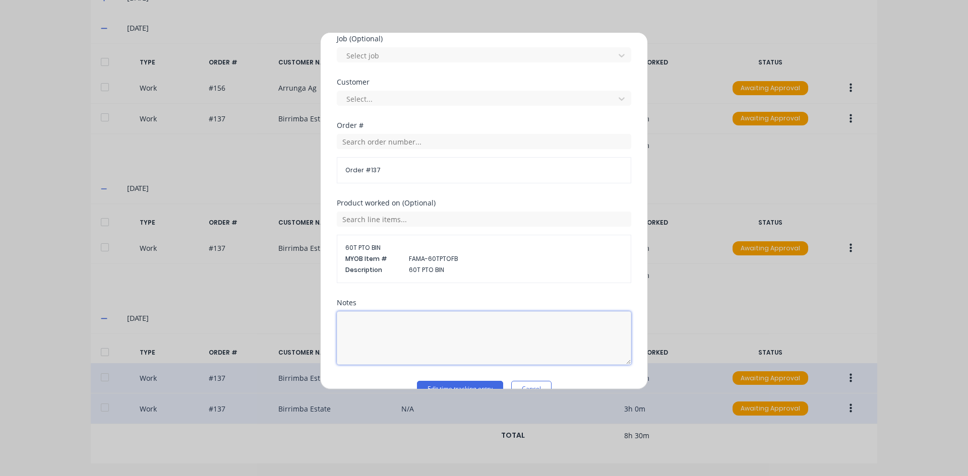
click at [361, 329] on textarea at bounding box center [484, 338] width 294 height 53
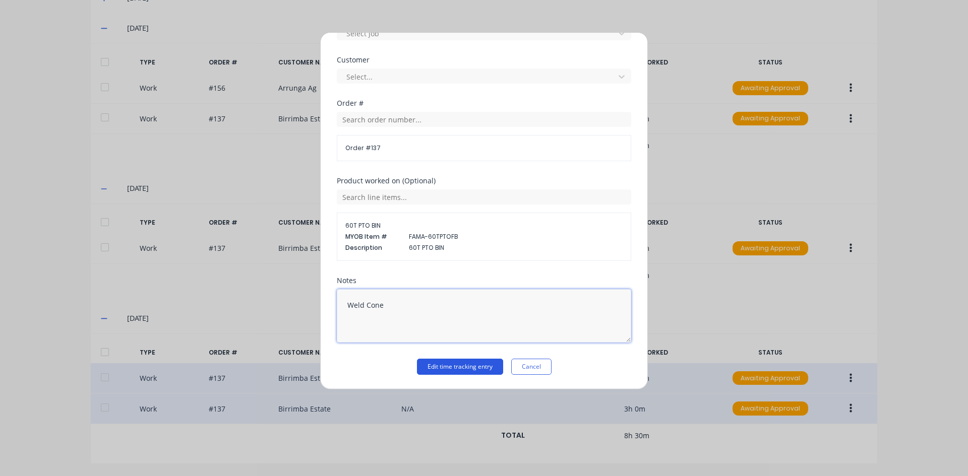
type textarea "Weld Cone"
click at [457, 363] on button "Edit time tracking entry" at bounding box center [460, 367] width 86 height 16
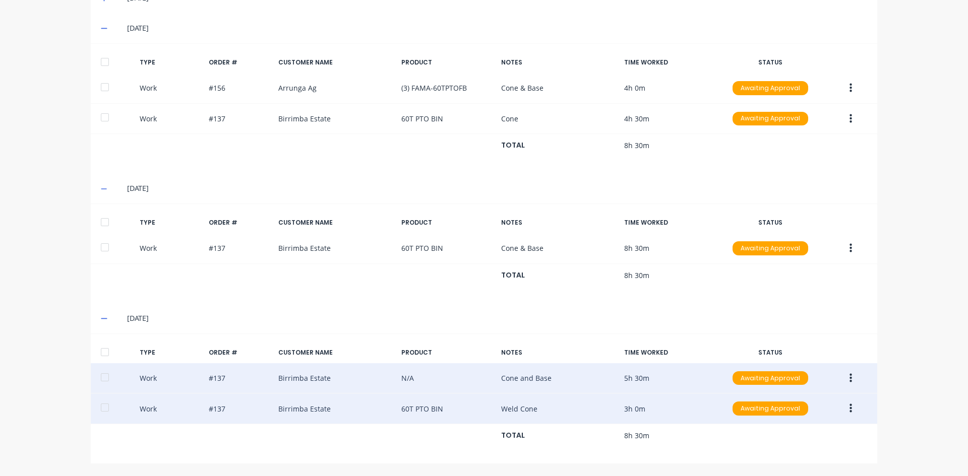
click at [849, 378] on icon "button" at bounding box center [850, 378] width 3 height 9
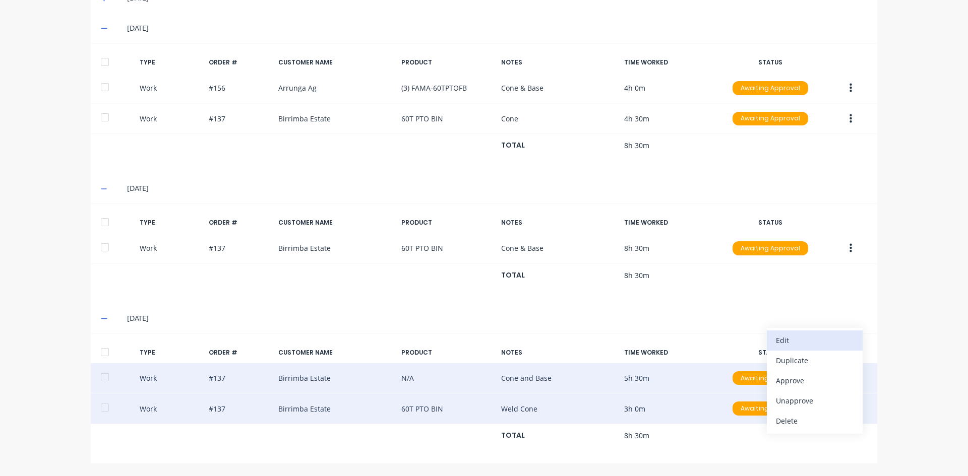
click at [787, 342] on div "Edit" at bounding box center [815, 340] width 78 height 15
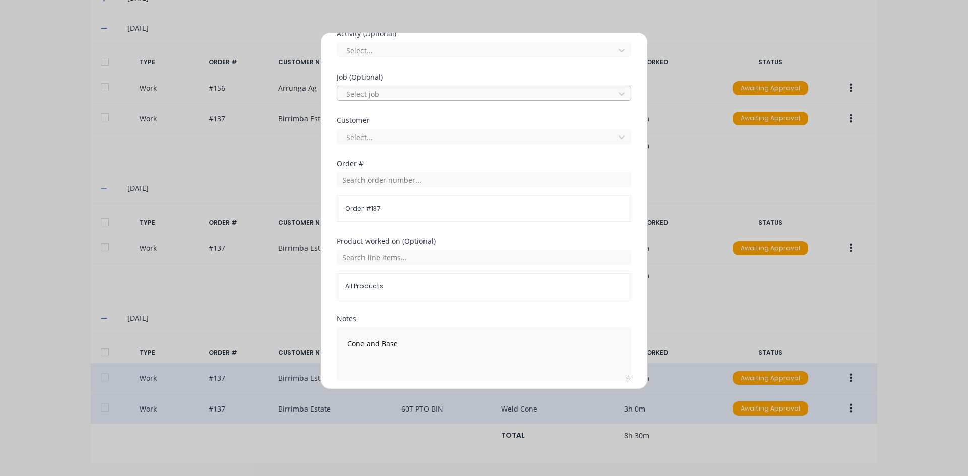
scroll to position [403, 0]
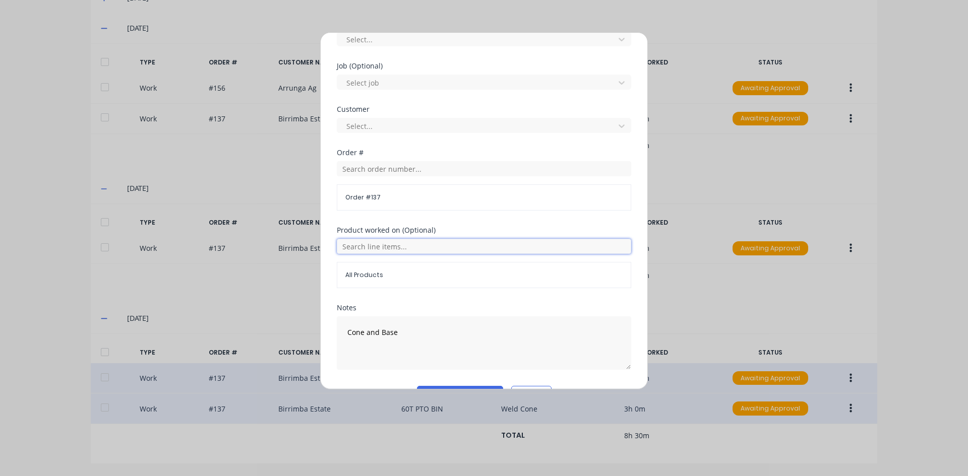
click at [389, 246] on input "text" at bounding box center [484, 246] width 294 height 15
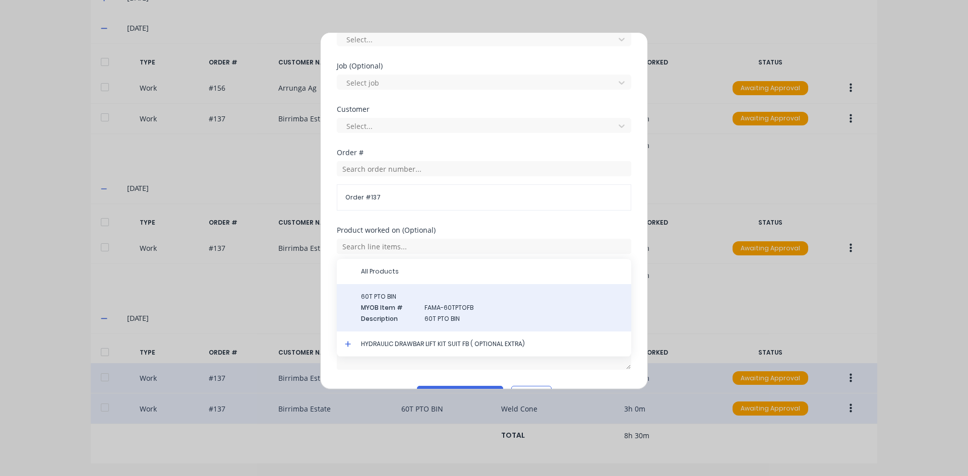
click at [382, 296] on span "60T PTO BIN" at bounding box center [492, 296] width 262 height 9
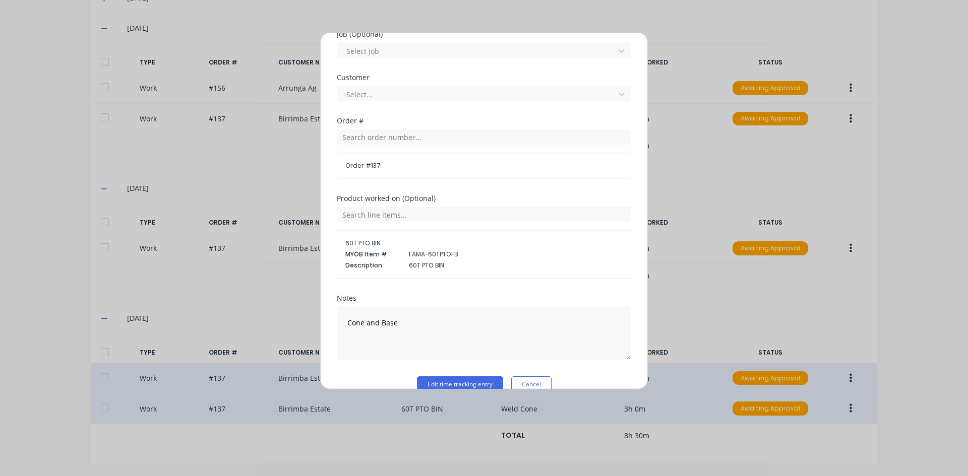
scroll to position [453, 0]
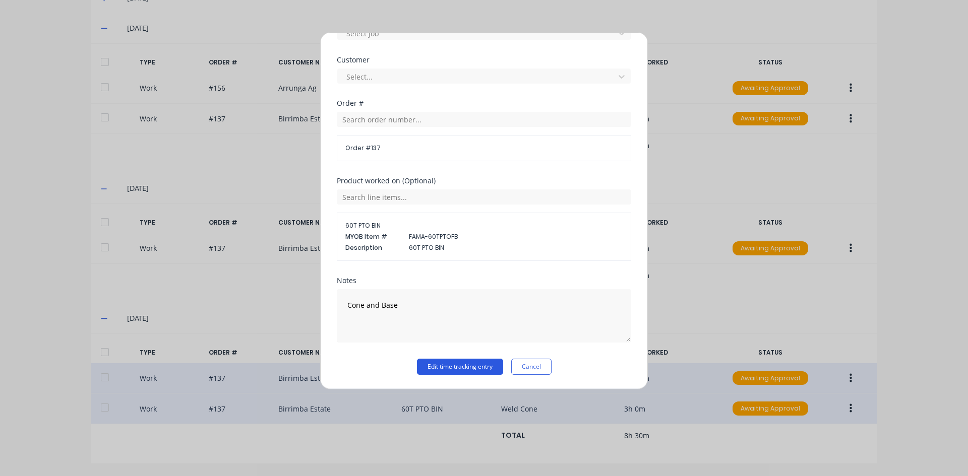
click at [423, 360] on button "Edit time tracking entry" at bounding box center [460, 367] width 86 height 16
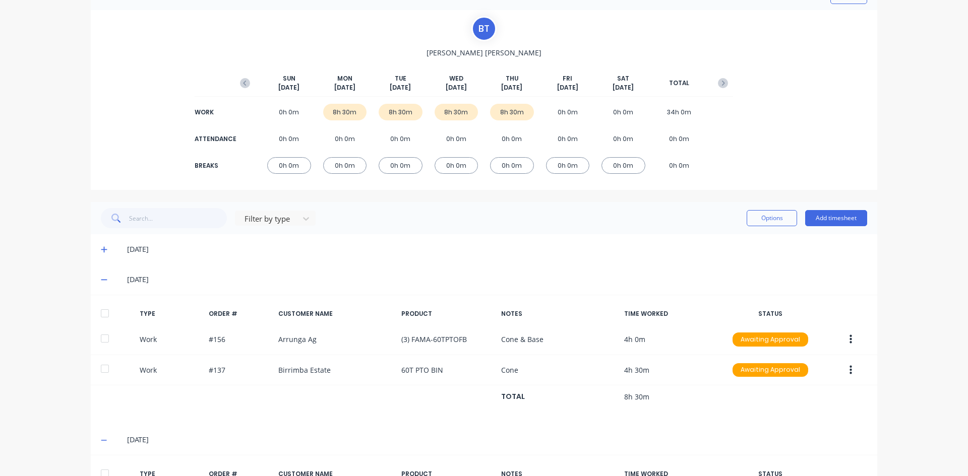
scroll to position [60, 0]
click at [826, 216] on button "Add timesheet" at bounding box center [836, 219] width 62 height 16
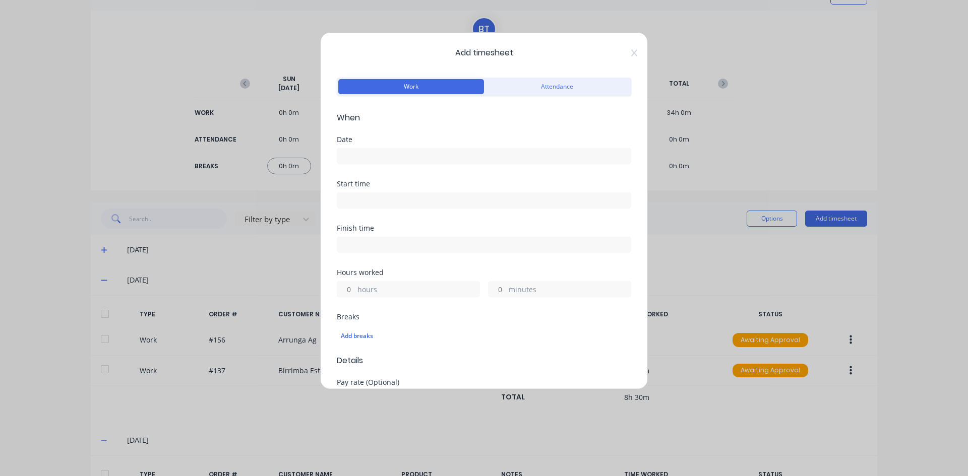
click at [370, 157] on input at bounding box center [483, 156] width 293 height 15
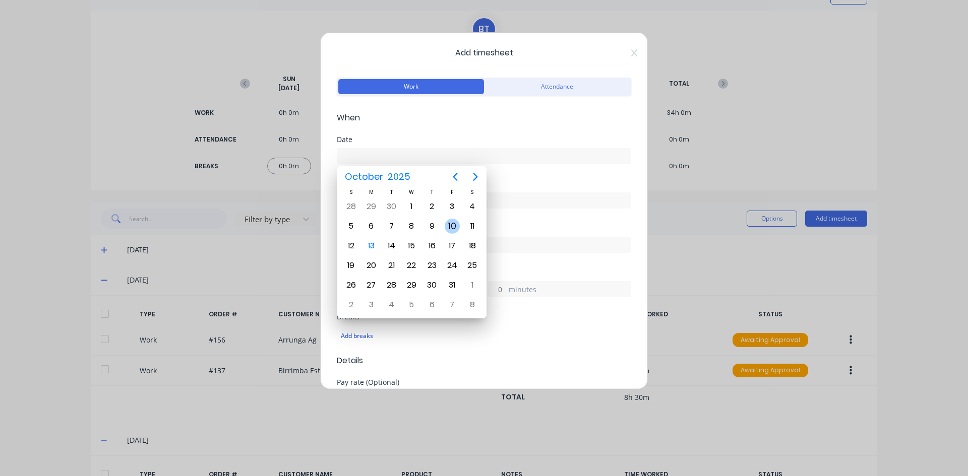
click at [455, 228] on div "10" at bounding box center [452, 226] width 15 height 15
type input "[DATE]"
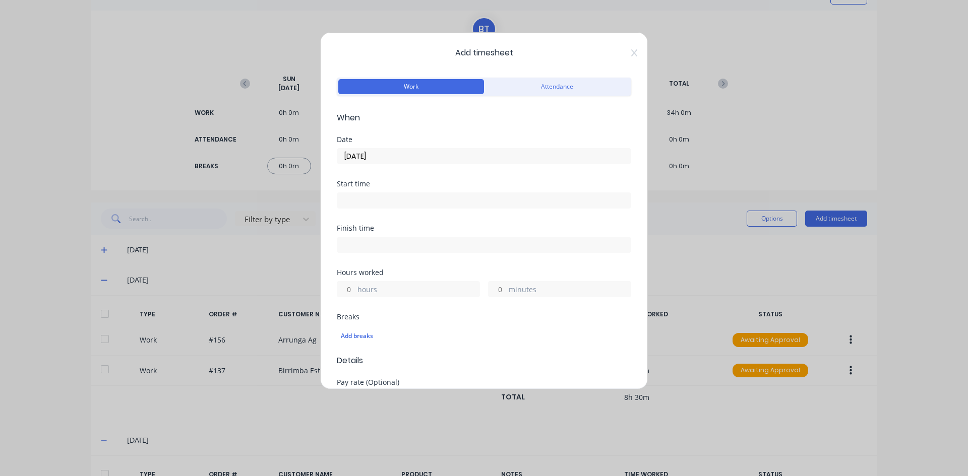
click at [354, 196] on input at bounding box center [483, 200] width 293 height 15
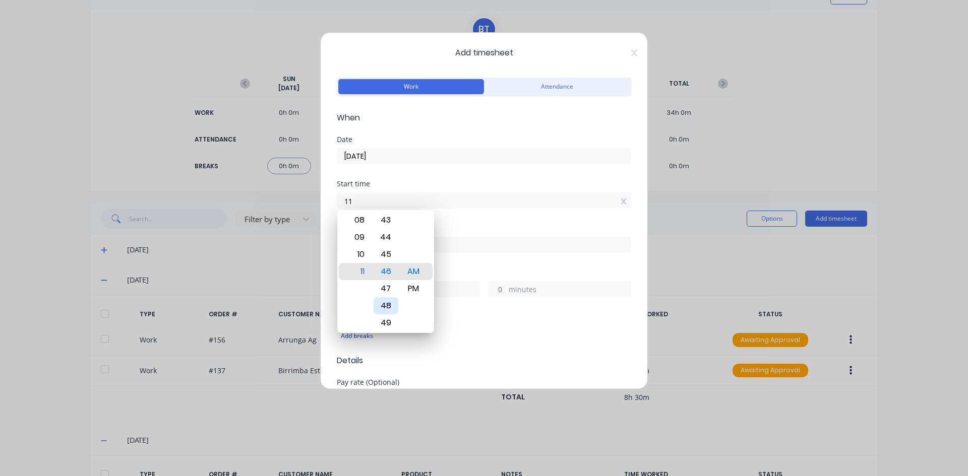
type input "1"
type input "07:00 AM"
click at [410, 269] on div "AM" at bounding box center [413, 271] width 25 height 17
click at [470, 225] on div "Finish time" at bounding box center [484, 228] width 294 height 7
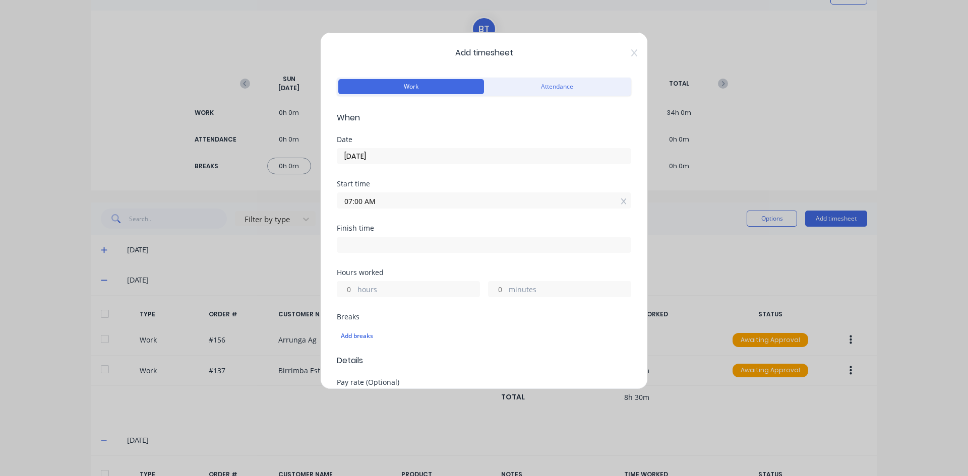
click at [351, 242] on input at bounding box center [483, 244] width 293 height 15
type input "11:46 AM"
type input "4"
type input "46"
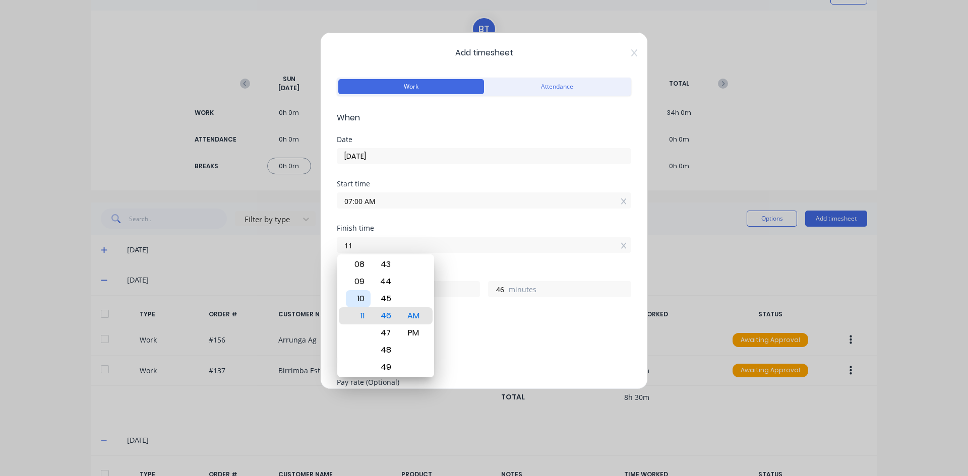
type input "1"
type input "12:00 PM"
type input "5"
type input "0"
click at [410, 331] on div "PM" at bounding box center [413, 333] width 25 height 17
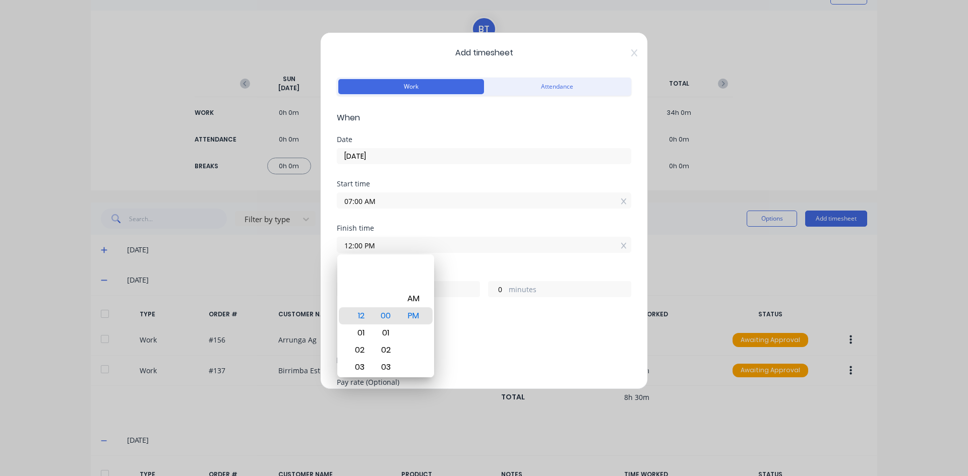
click at [457, 272] on div "Hours worked" at bounding box center [484, 272] width 294 height 7
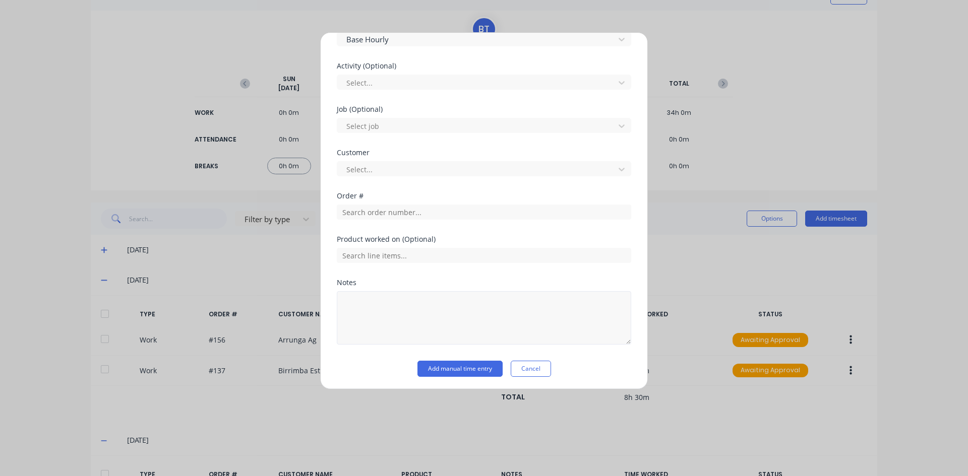
scroll to position [362, 0]
click at [360, 214] on input "text" at bounding box center [484, 210] width 294 height 15
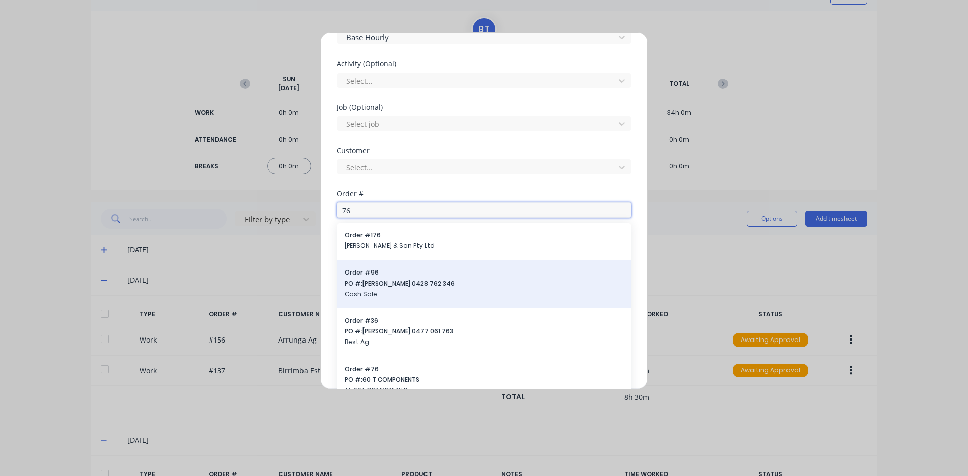
scroll to position [378, 0]
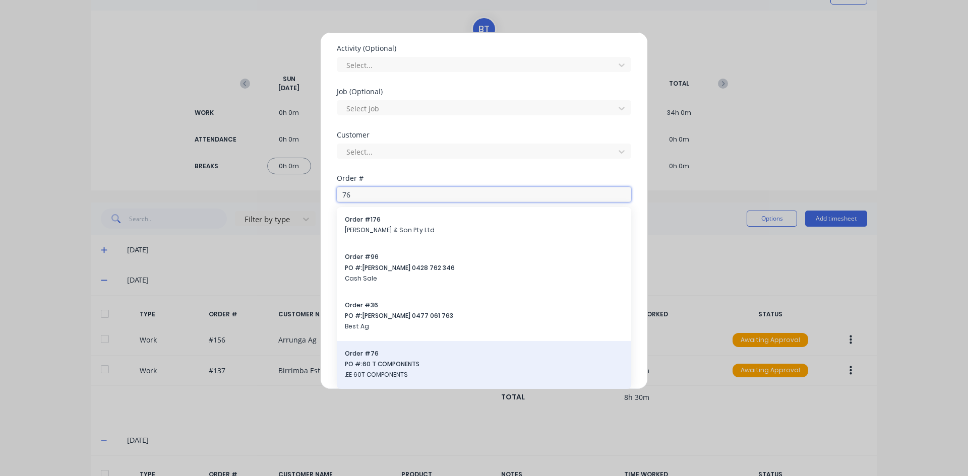
type input "76"
click at [352, 360] on span "PO #: 60 T COMPONENTS" at bounding box center [484, 364] width 278 height 9
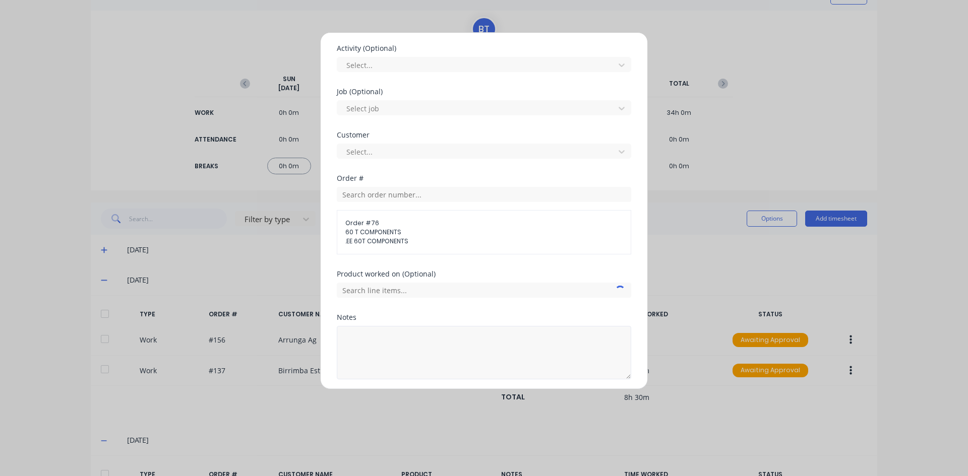
scroll to position [414, 0]
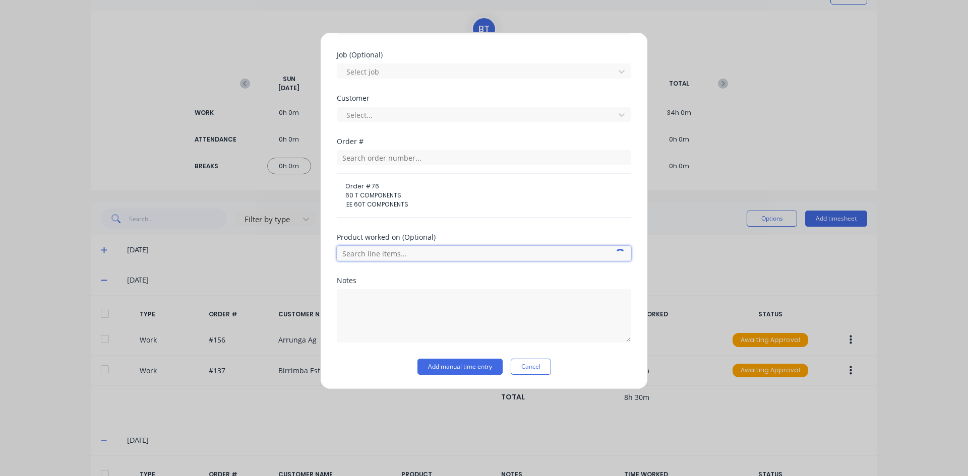
click at [367, 252] on input "text" at bounding box center [484, 253] width 294 height 15
click at [367, 326] on span "Sell Unit Measure" at bounding box center [388, 326] width 55 height 9
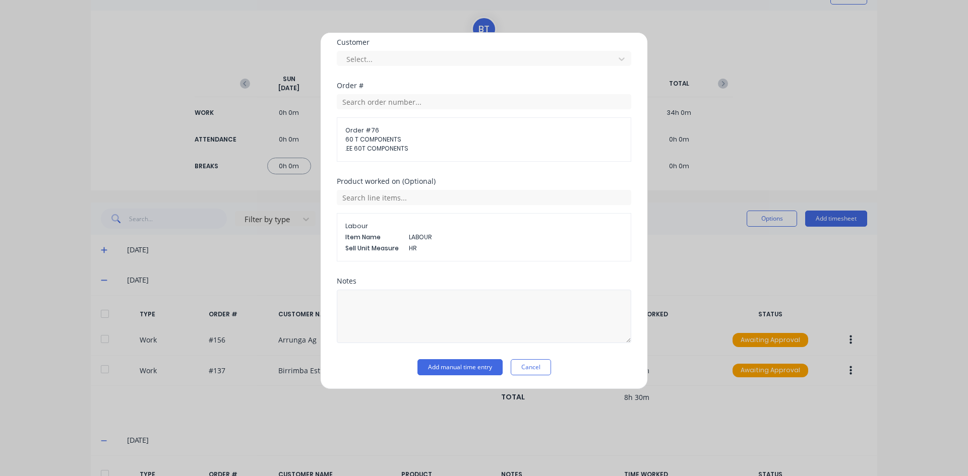
scroll to position [471, 0]
click at [358, 299] on textarea at bounding box center [484, 315] width 294 height 53
type textarea "Cut Roof Sheets"
click at [453, 364] on button "Add manual time entry" at bounding box center [459, 367] width 85 height 16
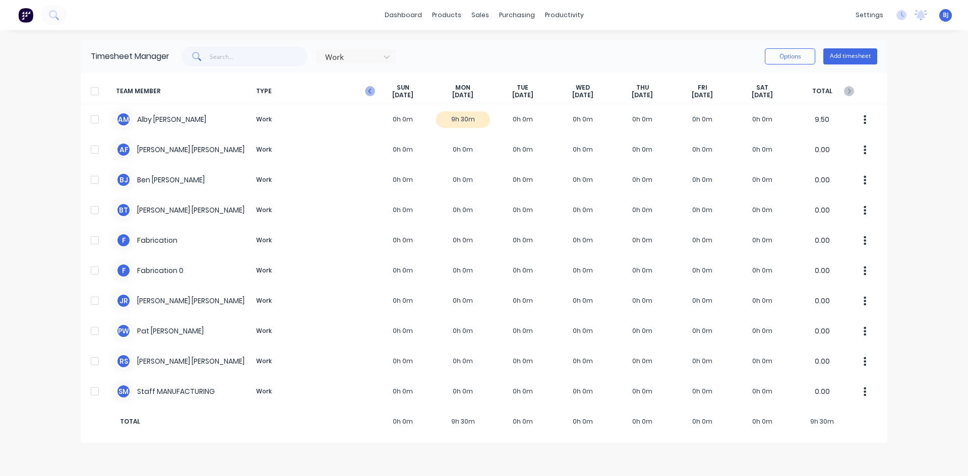
click at [368, 91] on icon "button" at bounding box center [370, 91] width 10 height 10
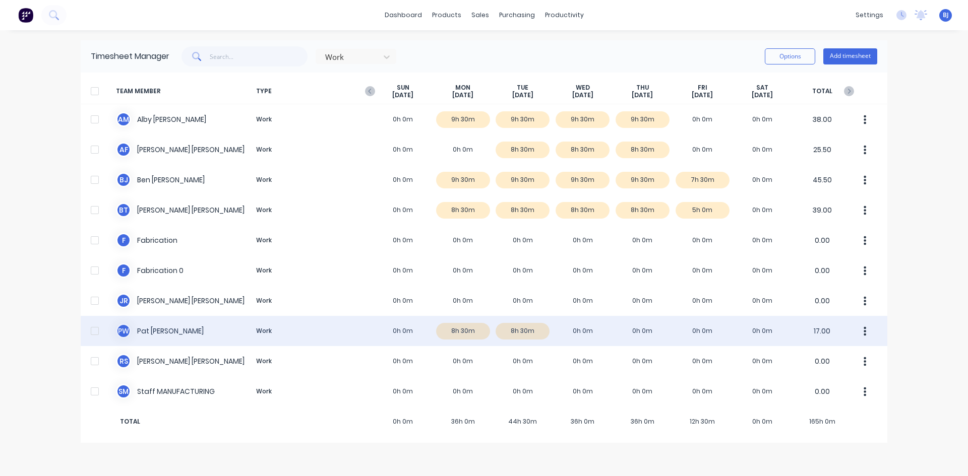
click at [570, 331] on div "P W [PERSON_NAME] Work 0h 0m 8h 30m 8h 30m 0h 0m 0h 0m 0h 0m 0h 0m 17.00" at bounding box center [484, 331] width 807 height 30
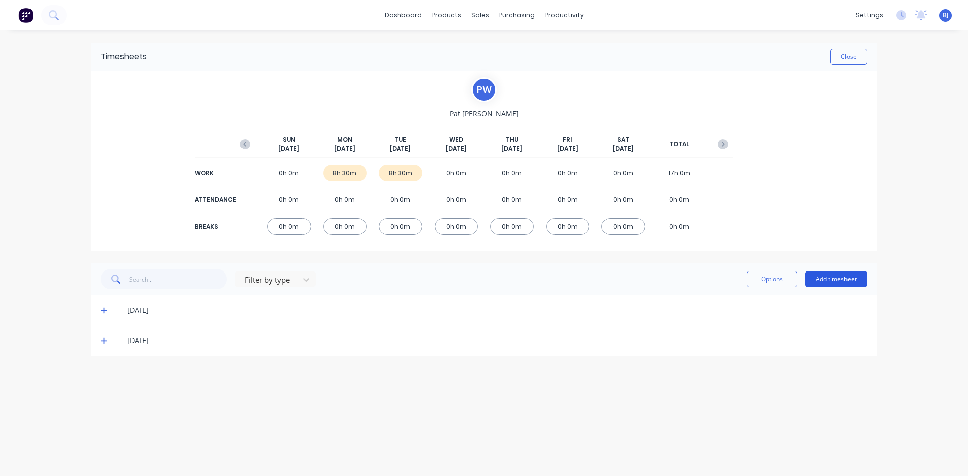
click at [822, 281] on button "Add timesheet" at bounding box center [836, 279] width 62 height 16
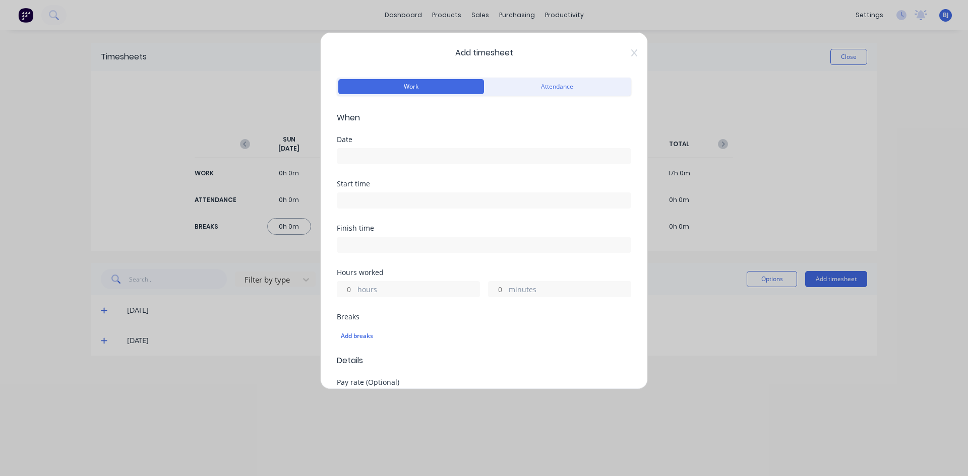
click at [360, 153] on input at bounding box center [483, 156] width 293 height 15
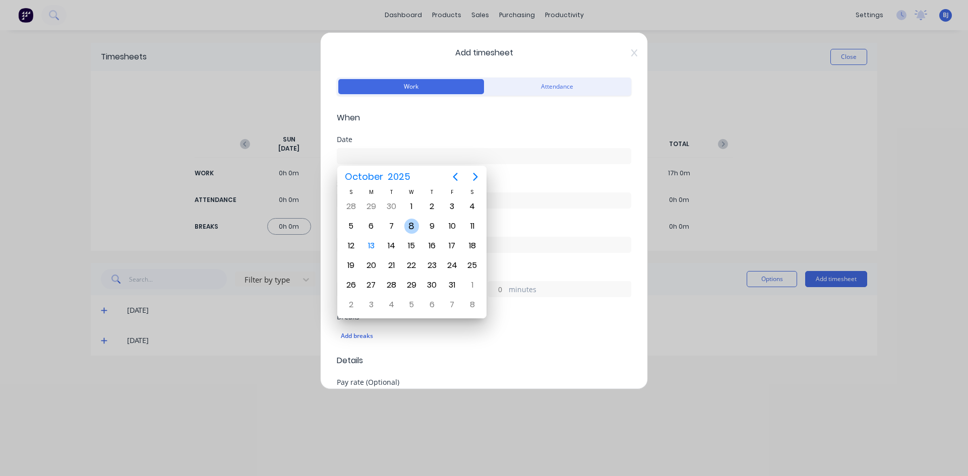
click at [412, 227] on div "8" at bounding box center [411, 226] width 15 height 15
type input "[DATE]"
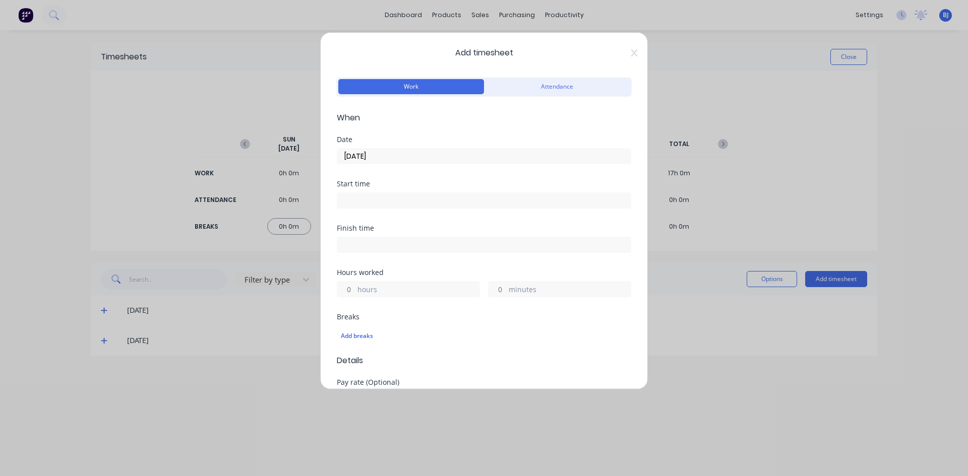
click at [358, 202] on input at bounding box center [483, 200] width 293 height 15
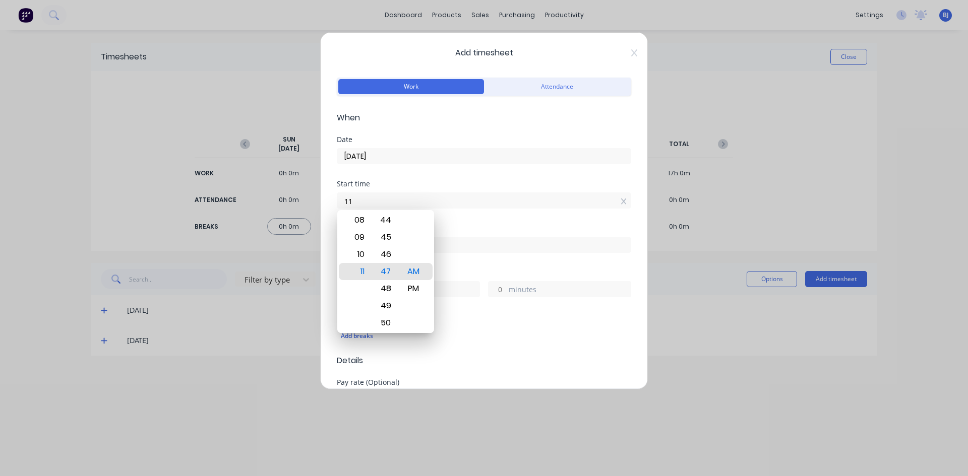
type input "1"
type input "07:00 AM"
click at [408, 274] on div "AM" at bounding box center [413, 271] width 25 height 17
click at [453, 226] on div "Finish time" at bounding box center [484, 228] width 294 height 7
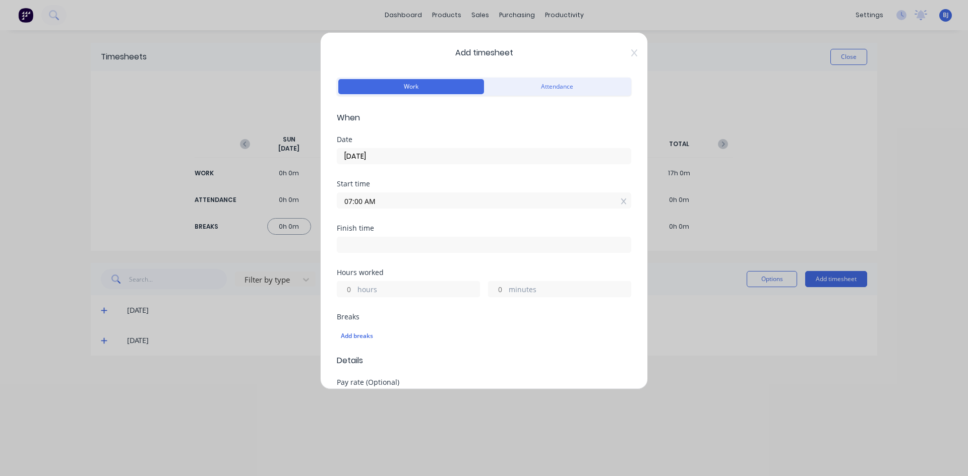
click at [362, 250] on input at bounding box center [483, 244] width 293 height 15
type input "11:47 AM"
type input "4"
type input "47"
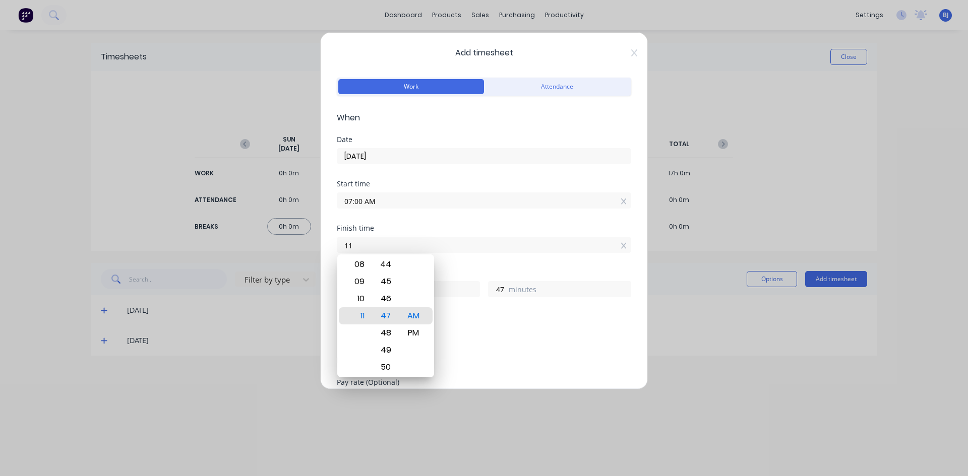
type input "1"
type input "03:30 AM"
type input "20"
type input "30"
click at [409, 334] on div "PM" at bounding box center [413, 333] width 25 height 17
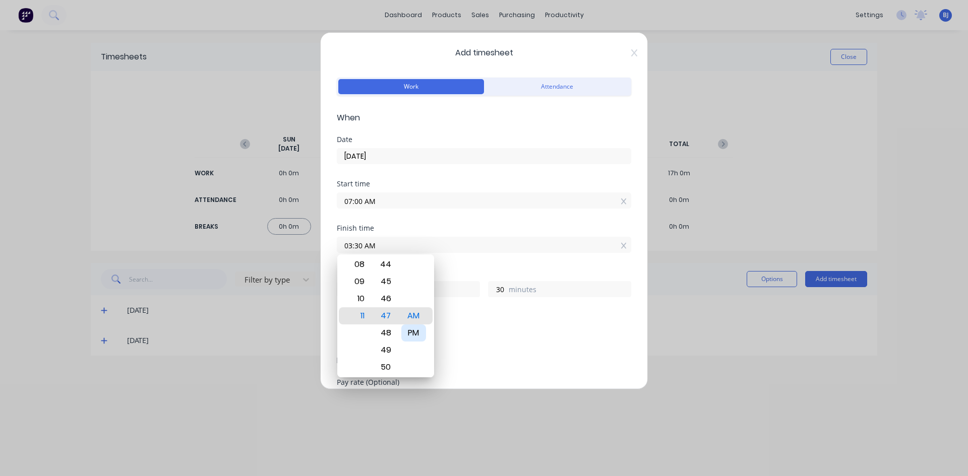
type input "03:30 PM"
type input "8"
click at [456, 265] on div "Finish time 03:30 PM" at bounding box center [484, 247] width 294 height 44
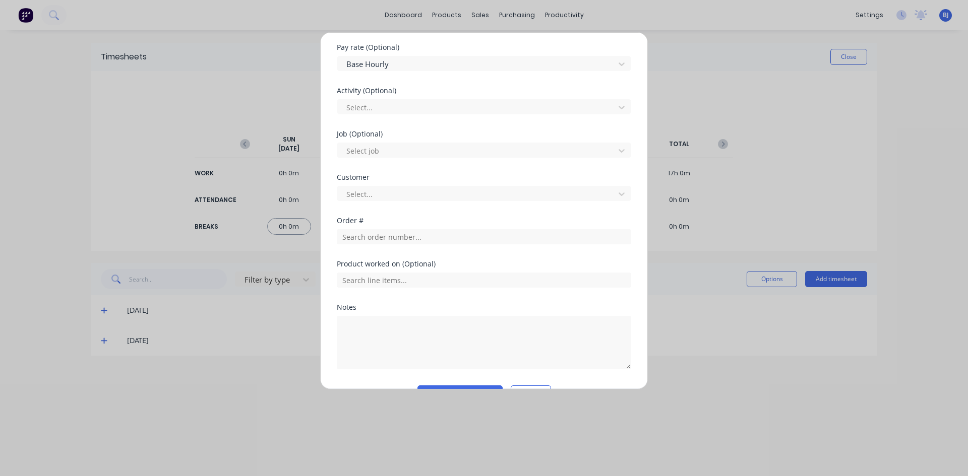
scroll to position [353, 0]
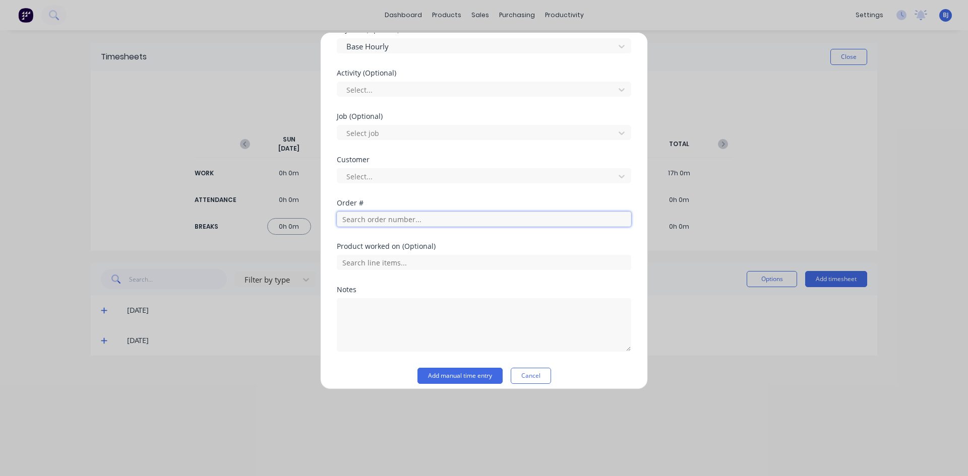
click at [362, 221] on input "text" at bounding box center [484, 219] width 294 height 15
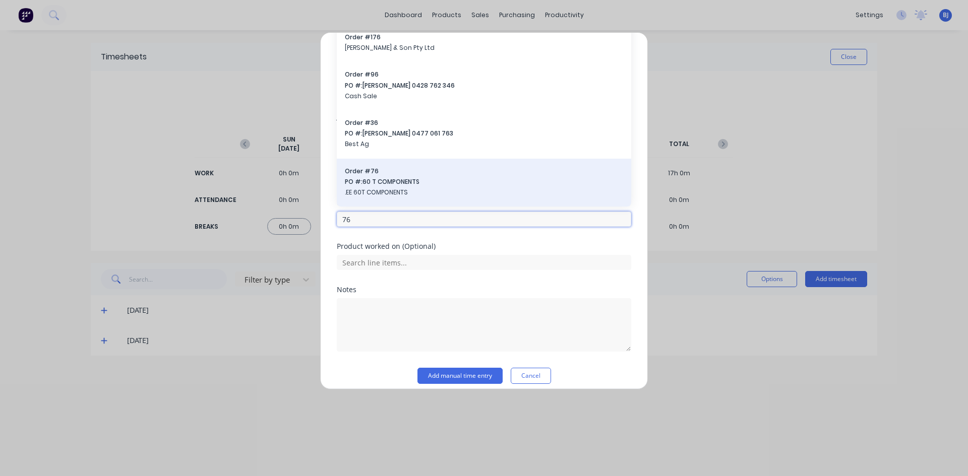
type input "76"
click at [355, 183] on span "PO #: 60 T COMPONENTS" at bounding box center [484, 181] width 278 height 9
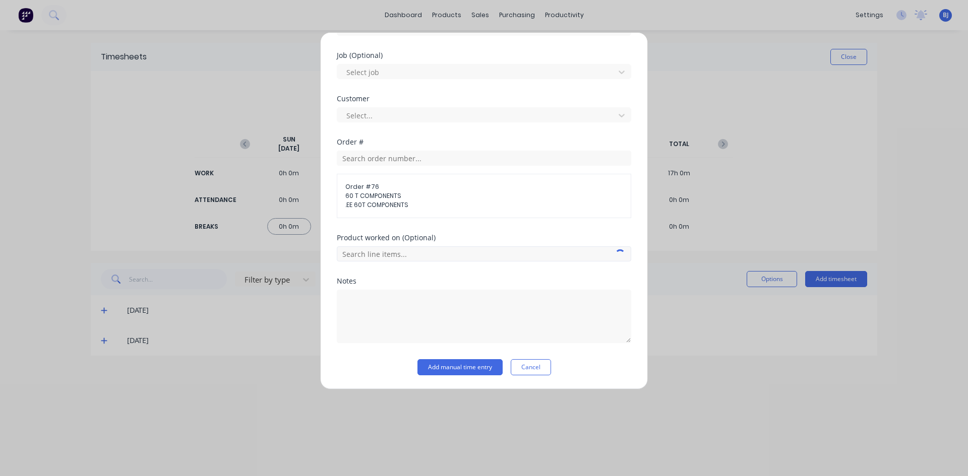
scroll to position [414, 0]
click at [383, 252] on input "text" at bounding box center [484, 253] width 294 height 15
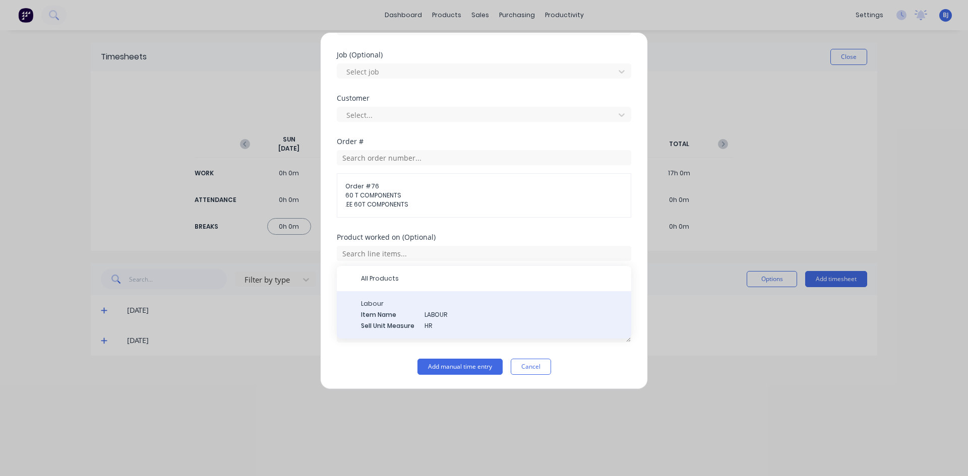
click at [484, 326] on span "HR" at bounding box center [523, 326] width 199 height 9
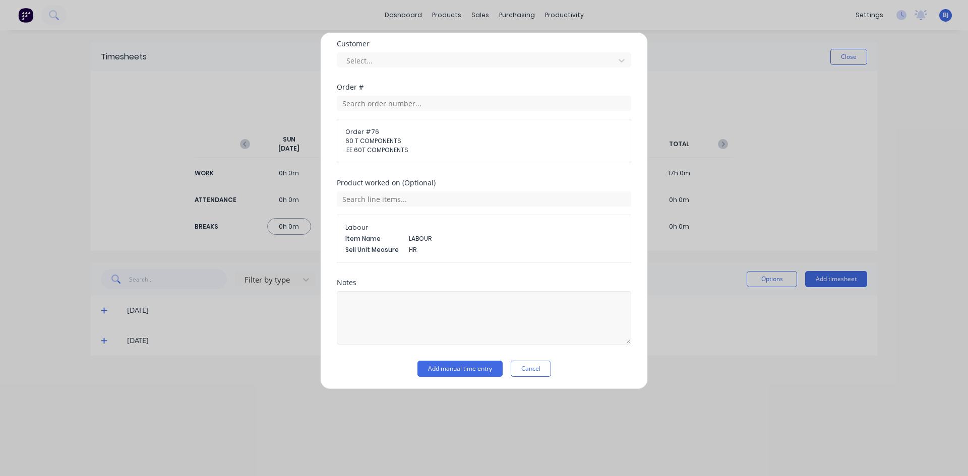
scroll to position [471, 0]
click at [363, 306] on textarea at bounding box center [484, 315] width 294 height 53
type textarea "Weld up 60T roof frames"
click at [418, 367] on button "Add manual time entry" at bounding box center [459, 367] width 85 height 16
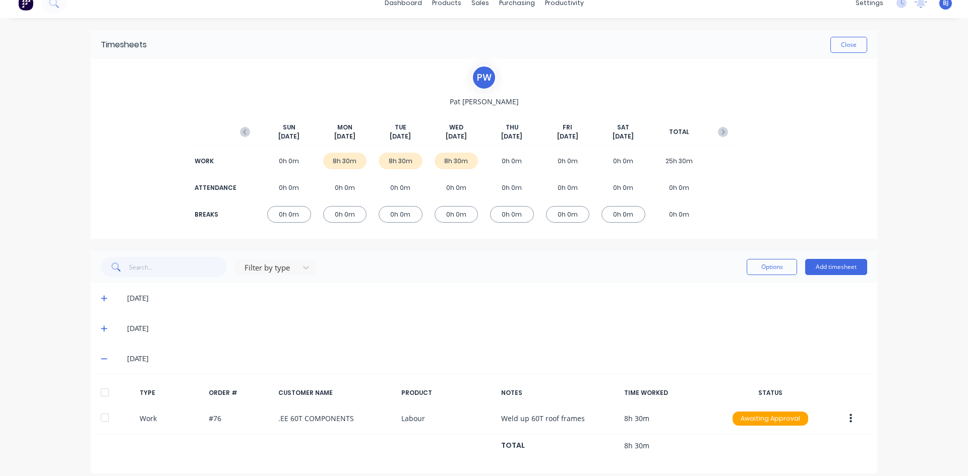
scroll to position [22, 0]
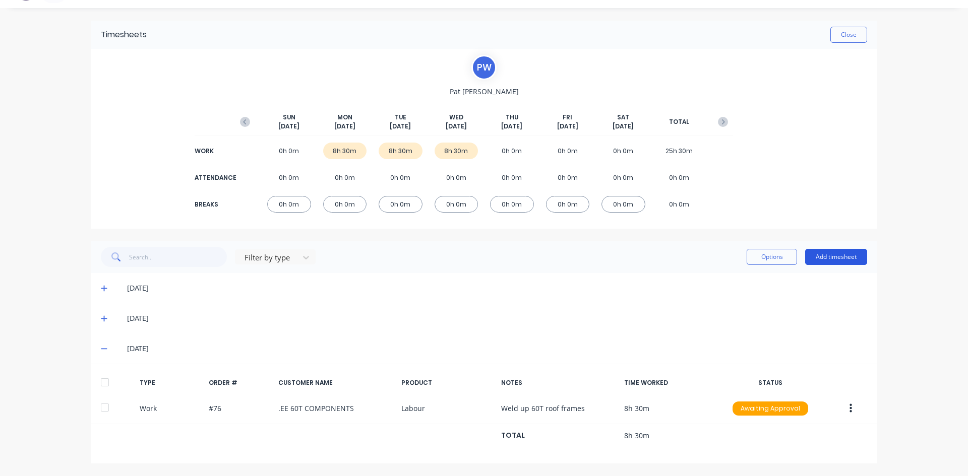
click at [834, 259] on button "Add timesheet" at bounding box center [836, 257] width 62 height 16
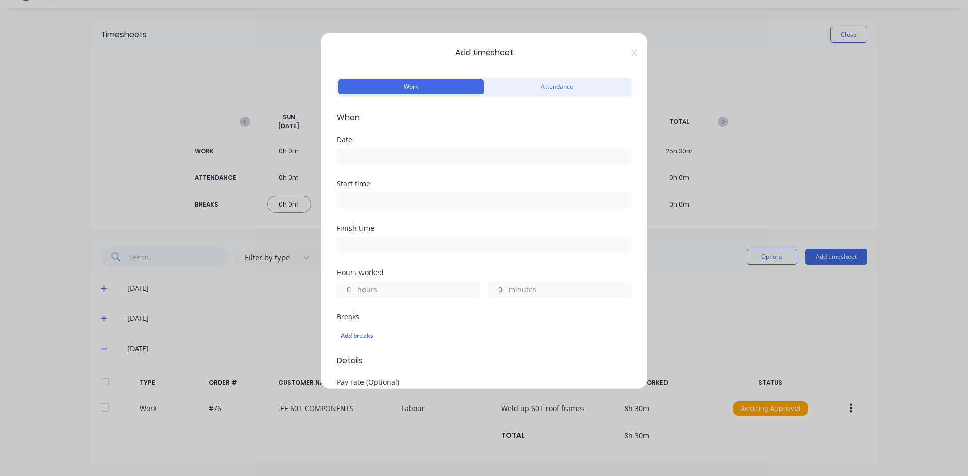
click at [359, 156] on input at bounding box center [483, 156] width 293 height 15
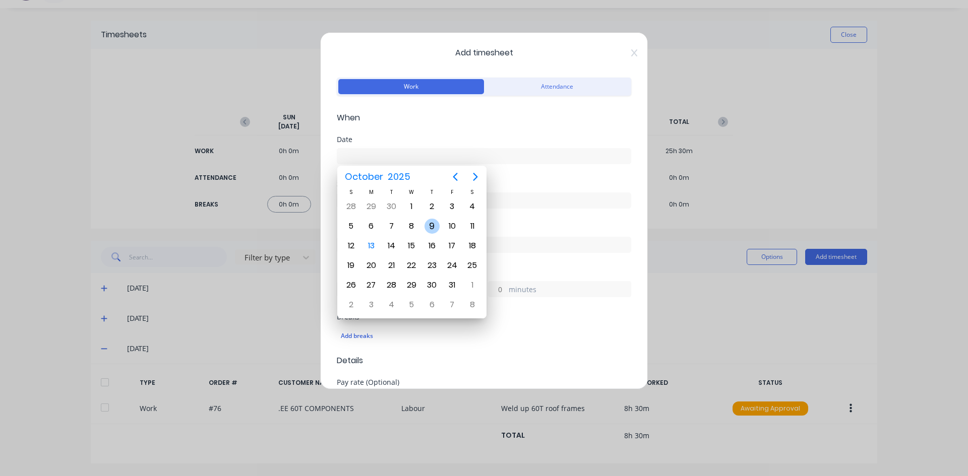
click at [428, 227] on div "9" at bounding box center [431, 226] width 15 height 15
type input "[DATE]"
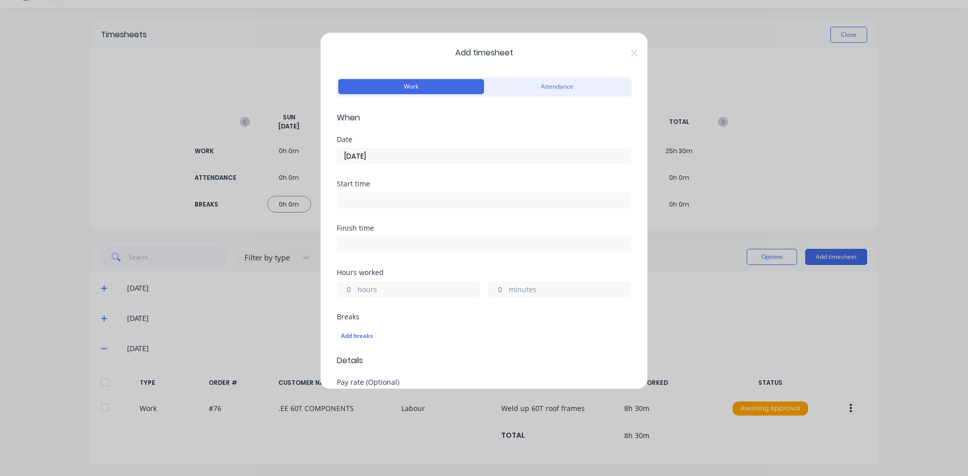
click at [360, 198] on input at bounding box center [483, 200] width 293 height 15
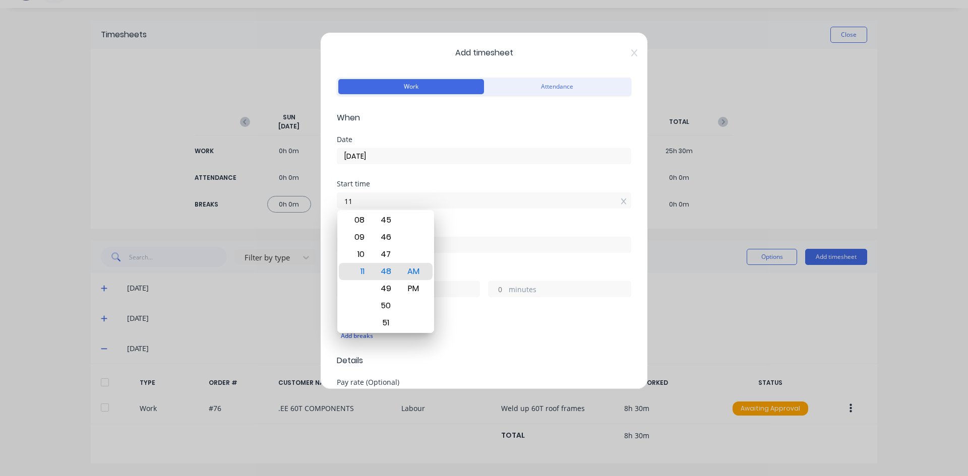
type input "1"
type input "07:00 AM"
click at [411, 272] on div "AM" at bounding box center [413, 271] width 25 height 17
click at [479, 222] on div "Start time 07:00 AM" at bounding box center [484, 202] width 294 height 44
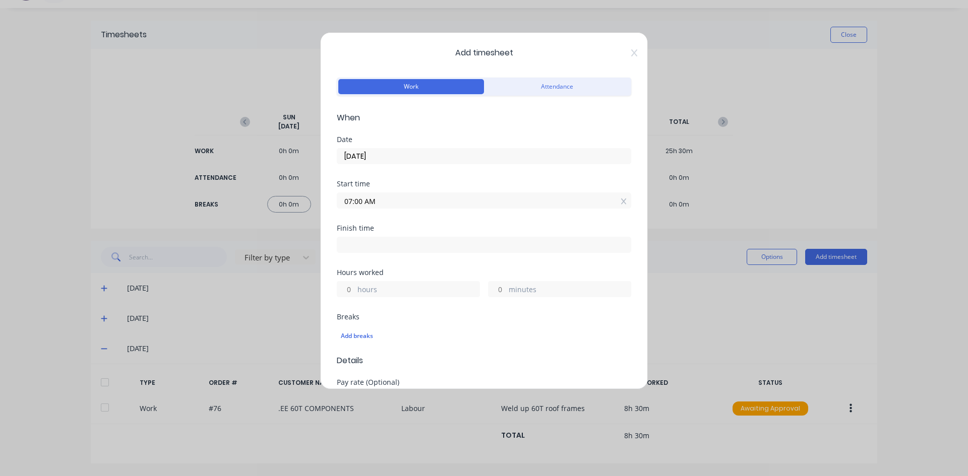
click at [363, 243] on input at bounding box center [483, 244] width 293 height 15
type input "11:48 AM"
type input "4"
type input "48"
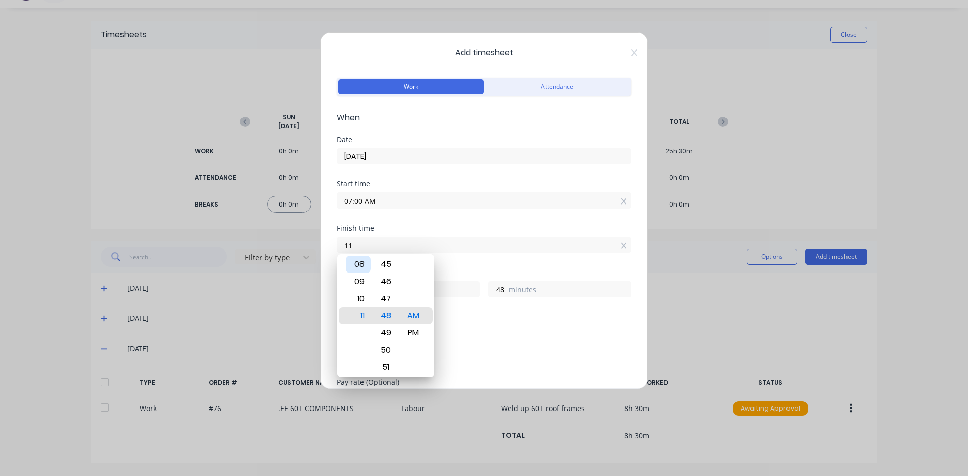
type input "1"
type input "03:30 AM"
type input "20"
type input "30"
click at [417, 331] on div "PM" at bounding box center [413, 333] width 25 height 17
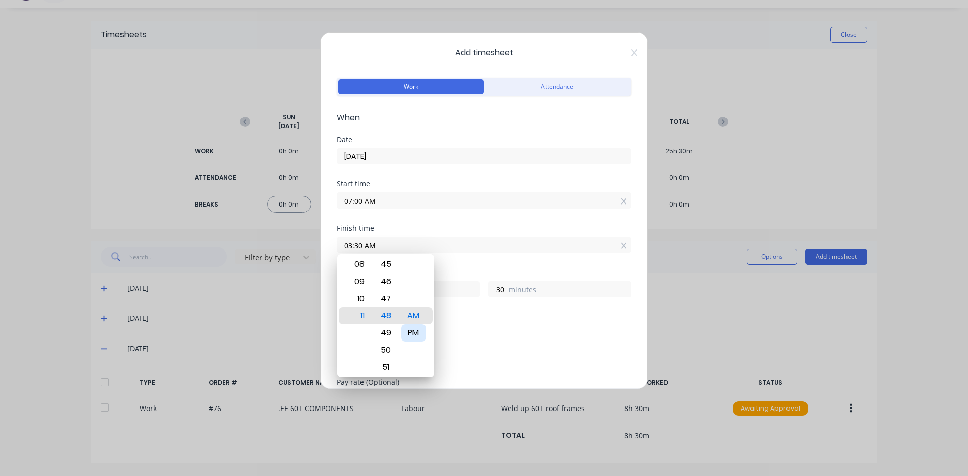
type input "03:30 PM"
type input "8"
click at [437, 264] on div "Finish time 03:30 PM" at bounding box center [484, 247] width 294 height 44
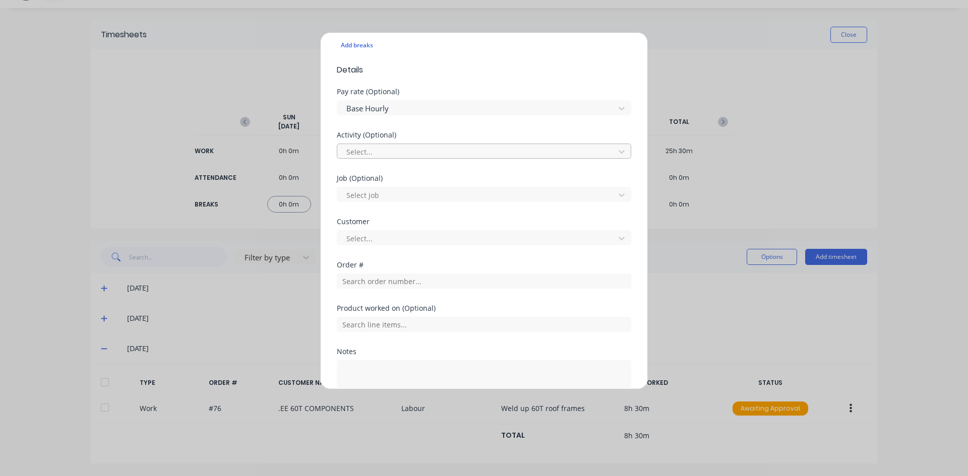
scroll to position [302, 0]
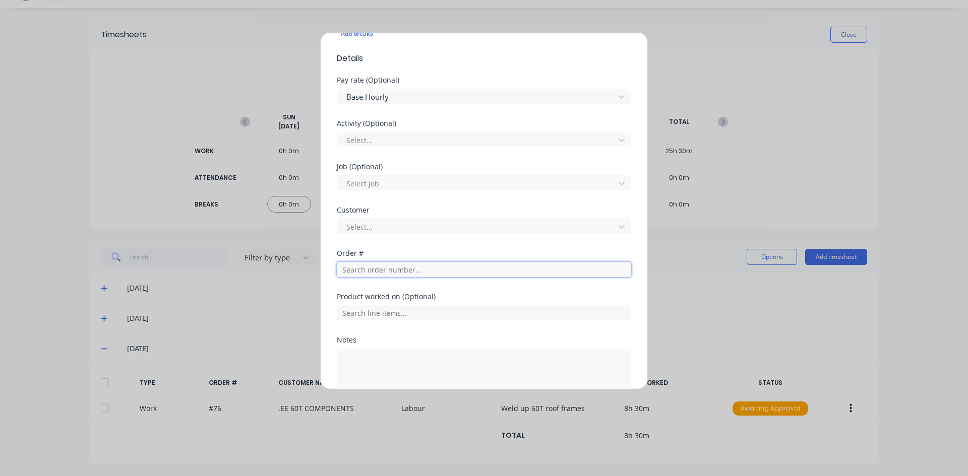
click at [357, 269] on input "text" at bounding box center [484, 269] width 294 height 15
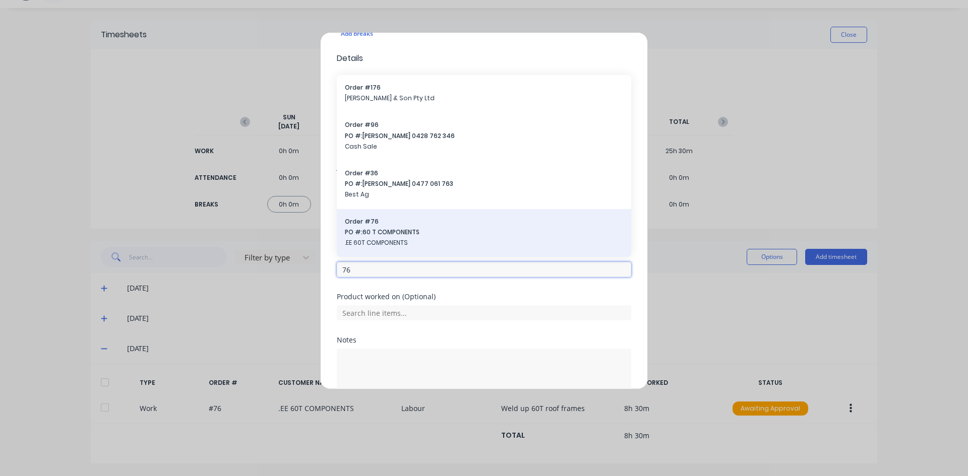
type input "76"
click at [373, 231] on span "PO #: 60 T COMPONENTS" at bounding box center [484, 232] width 278 height 9
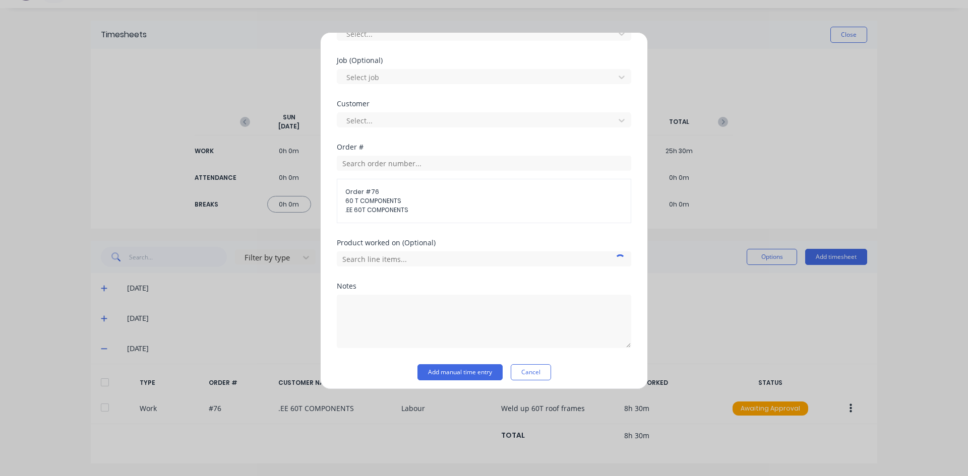
scroll to position [414, 0]
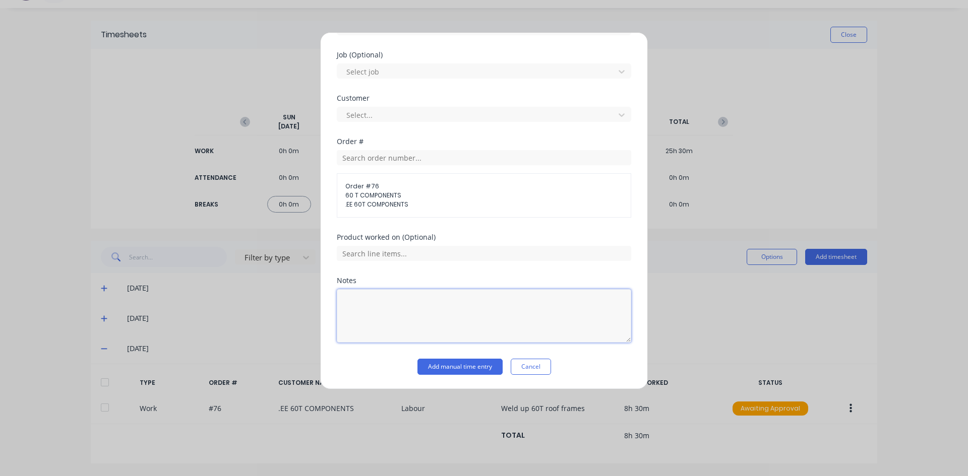
click at [354, 300] on textarea at bounding box center [484, 315] width 294 height 53
type textarea "60t Roof Frames"
click at [470, 368] on button "Add manual time entry" at bounding box center [459, 367] width 85 height 16
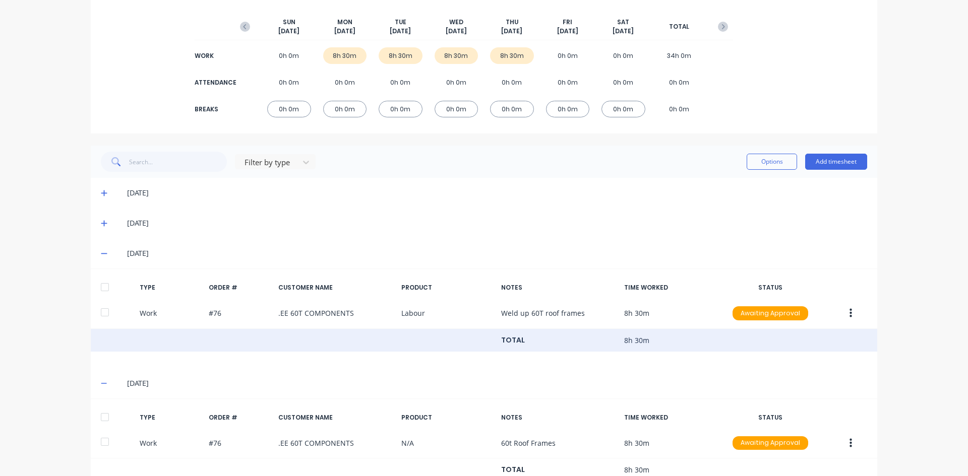
scroll to position [152, 0]
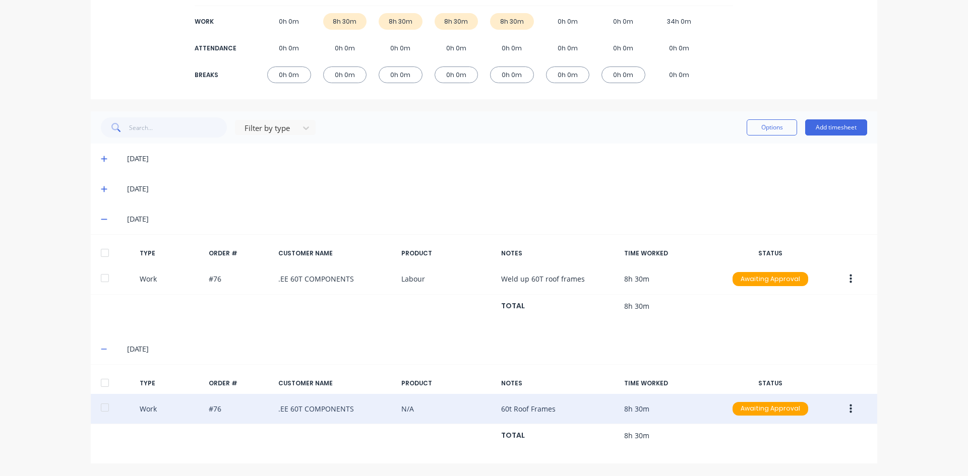
click at [849, 408] on icon "button" at bounding box center [850, 409] width 3 height 11
click at [779, 374] on div "Edit" at bounding box center [815, 371] width 78 height 15
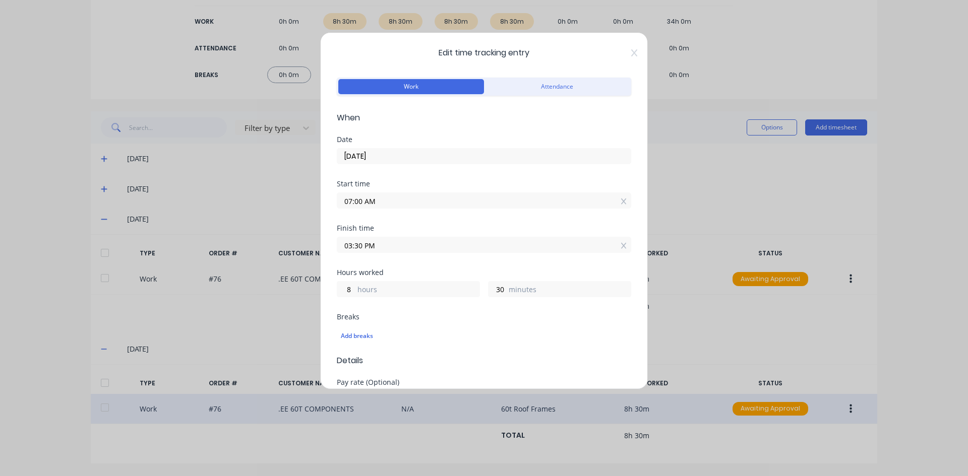
drag, startPoint x: 366, startPoint y: 246, endPoint x: 319, endPoint y: 258, distance: 48.4
click at [319, 258] on div "Edit time tracking entry Work Attendance When Date [DATE] Start time 07:00 AM F…" at bounding box center [484, 238] width 968 height 476
type input "04:00 AM"
type input "21"
type input "0"
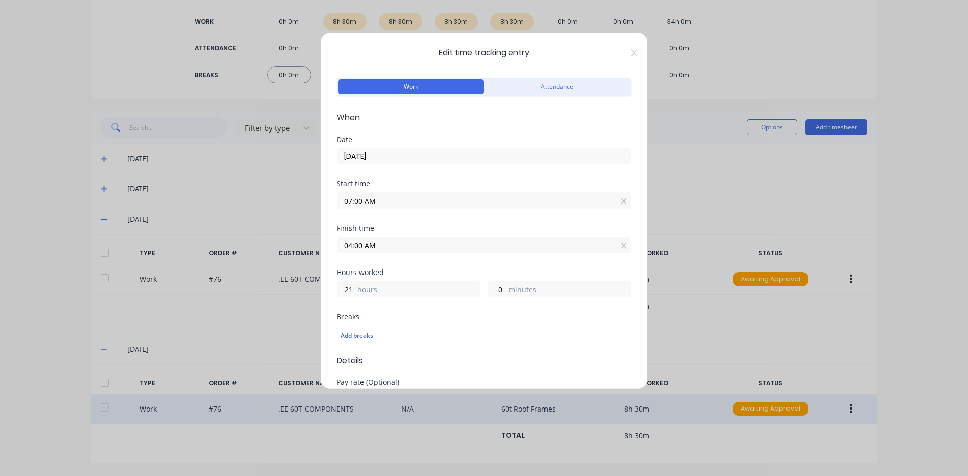
click at [418, 280] on div "21 hours 0 minutes" at bounding box center [484, 288] width 294 height 19
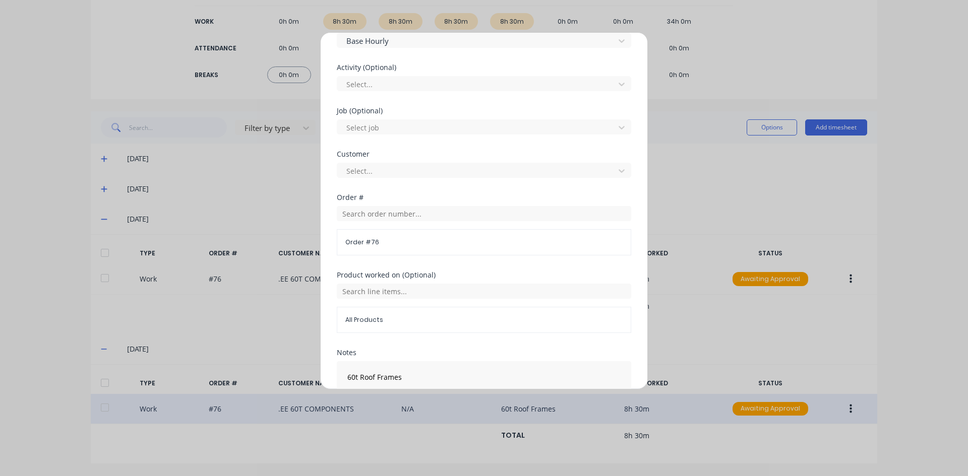
scroll to position [431, 0]
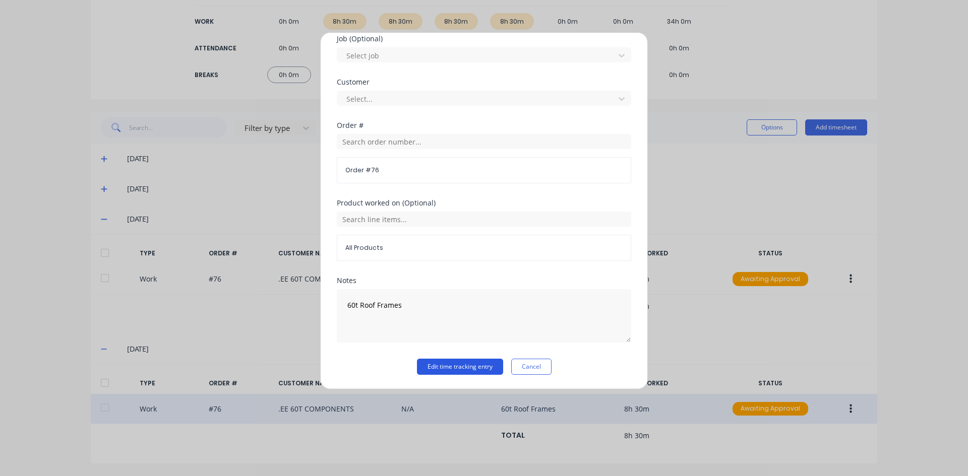
click at [433, 367] on button "Edit time tracking entry" at bounding box center [460, 367] width 86 height 16
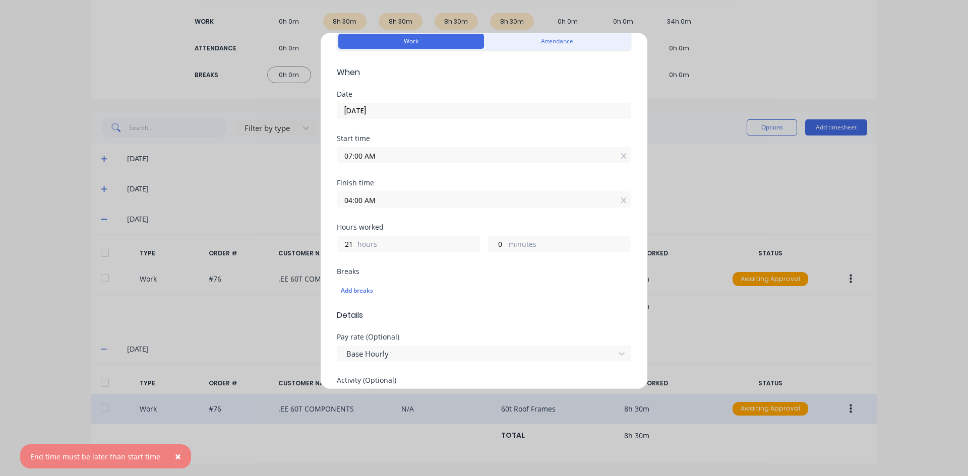
scroll to position [27, 0]
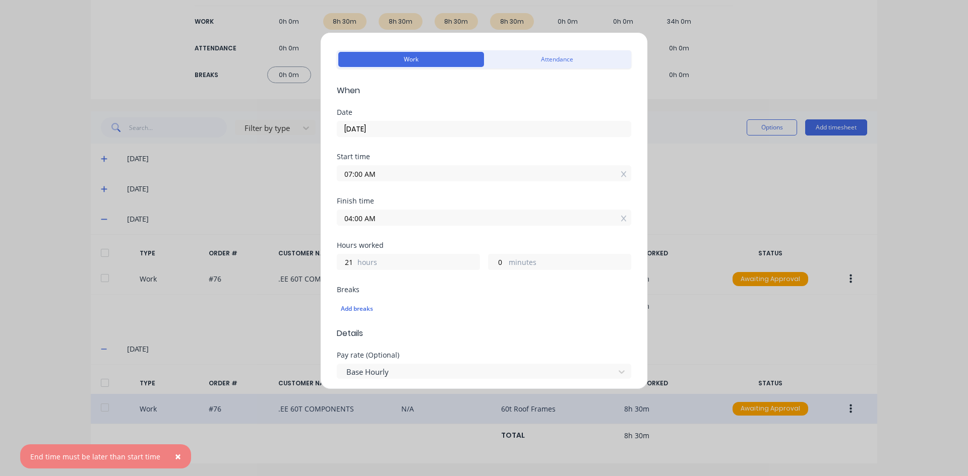
click at [394, 216] on input "04:00 AM" at bounding box center [483, 217] width 293 height 15
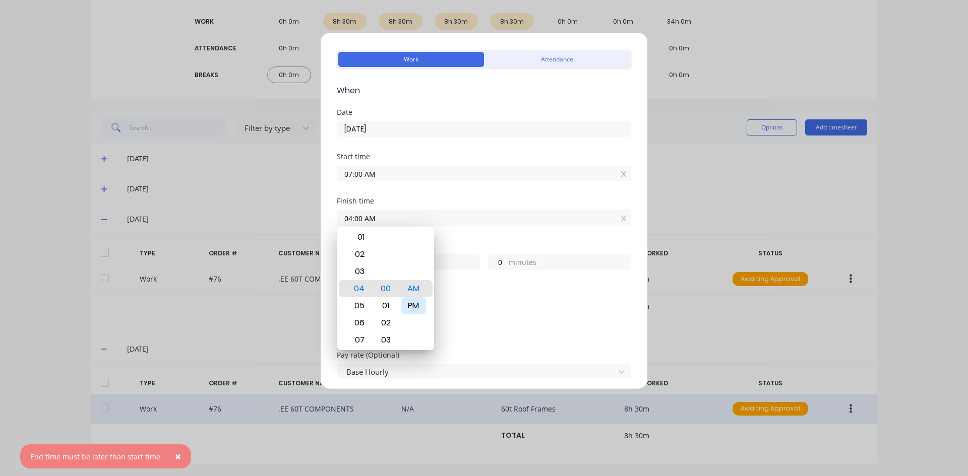
click at [410, 303] on div "PM" at bounding box center [413, 305] width 25 height 17
type input "04:00 PM"
type input "9"
click at [461, 311] on div "Add breaks" at bounding box center [484, 308] width 286 height 13
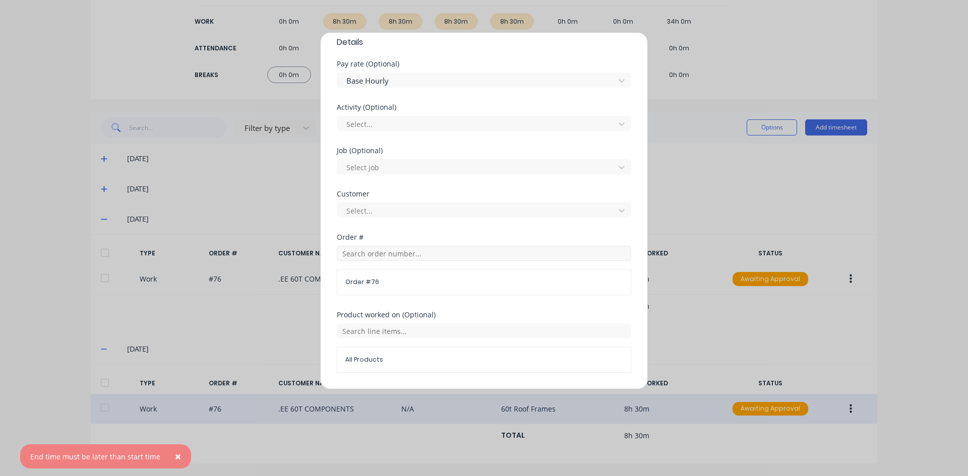
scroll to position [431, 0]
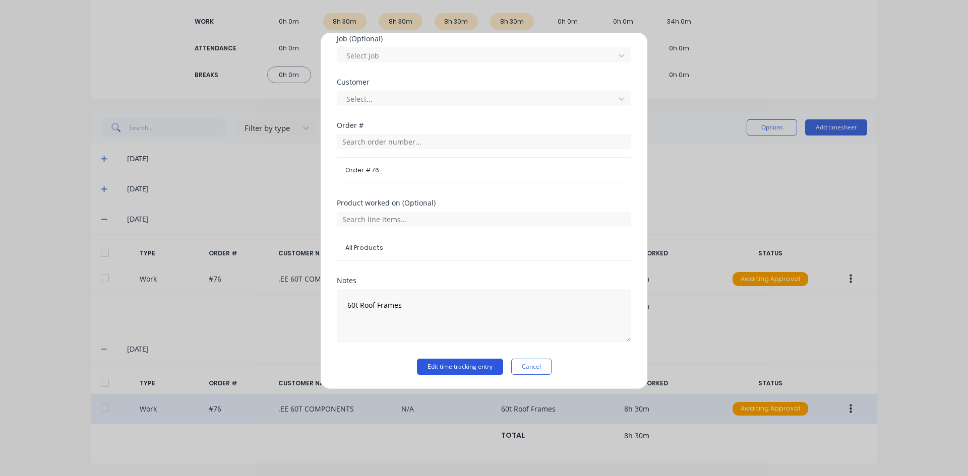
click at [453, 364] on button "Edit time tracking entry" at bounding box center [460, 367] width 86 height 16
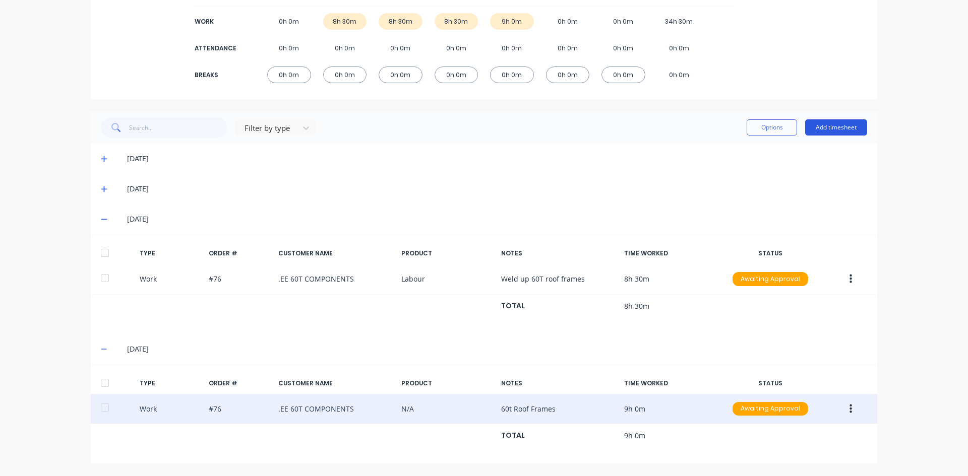
click at [834, 128] on button "Add timesheet" at bounding box center [836, 127] width 62 height 16
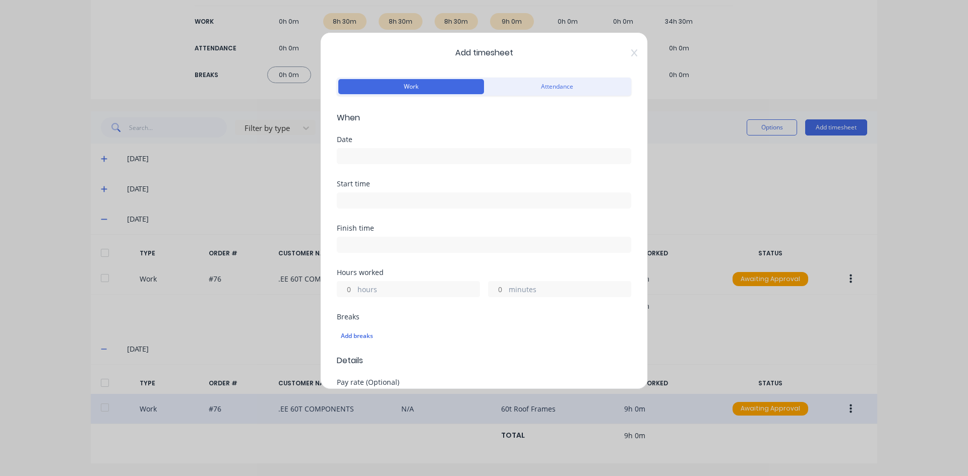
click at [364, 156] on input at bounding box center [483, 156] width 293 height 15
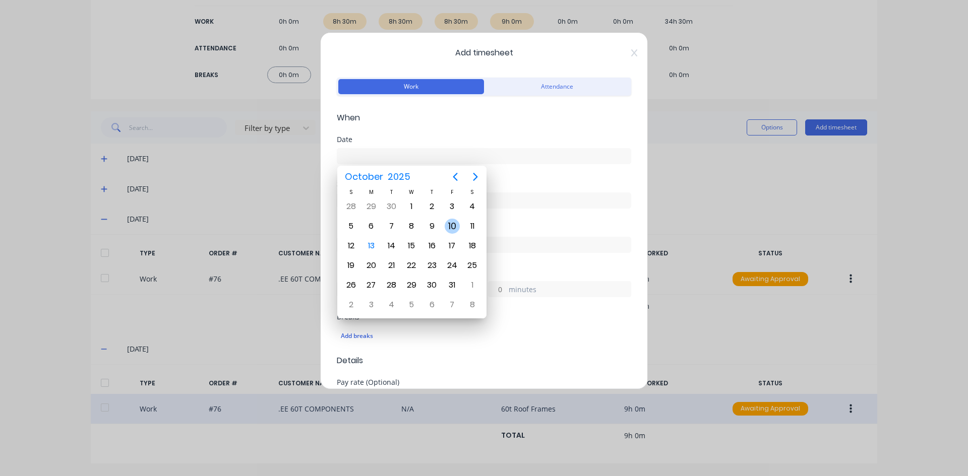
click at [450, 231] on div "10" at bounding box center [452, 226] width 15 height 15
type input "[DATE]"
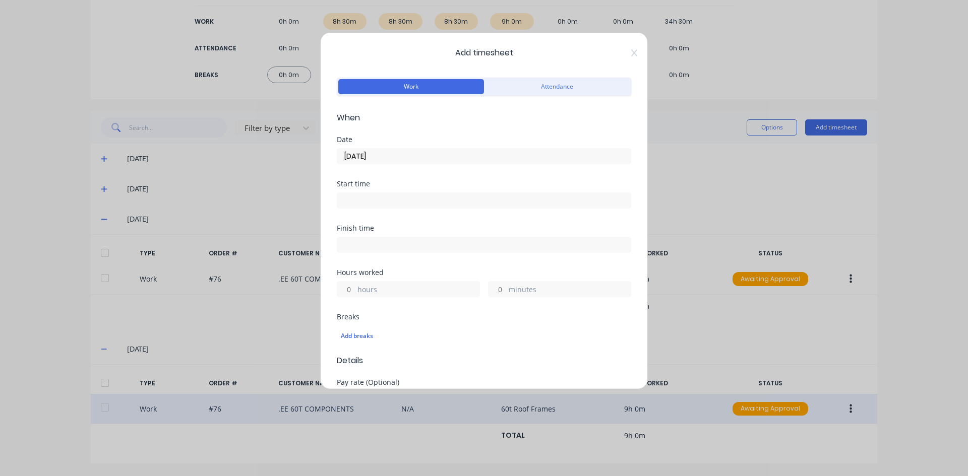
click at [357, 204] on input at bounding box center [483, 200] width 293 height 15
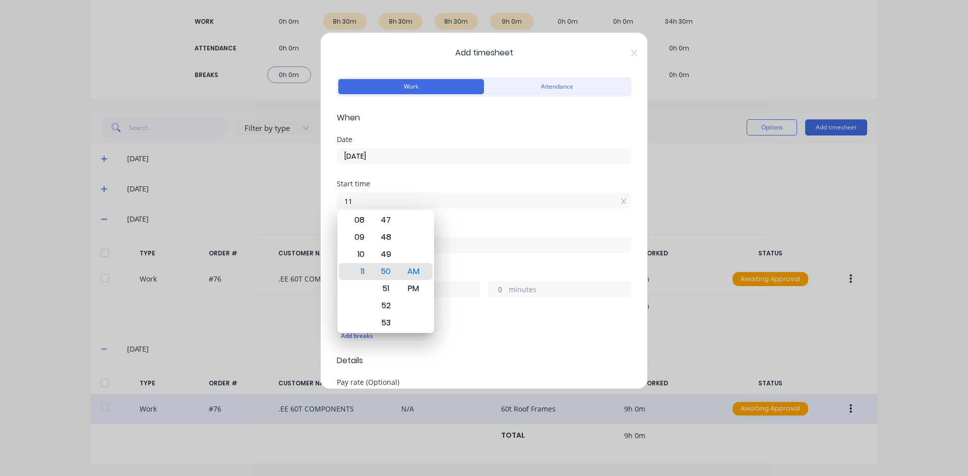
type input "1"
type input "07:00 AM"
click at [408, 269] on div "AM" at bounding box center [413, 271] width 25 height 17
click at [450, 222] on div "Start time 07:00 AM" at bounding box center [484, 202] width 294 height 44
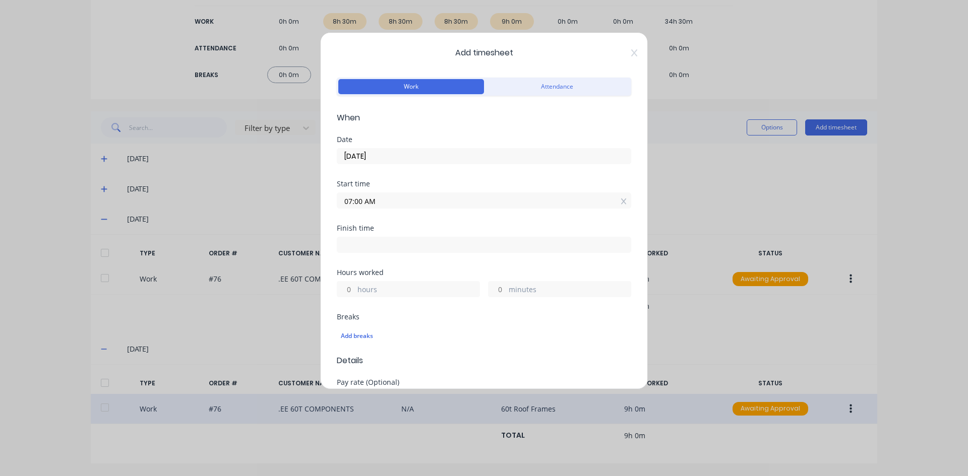
drag, startPoint x: 343, startPoint y: 246, endPoint x: 352, endPoint y: 249, distance: 9.7
click at [344, 246] on input at bounding box center [483, 244] width 293 height 15
type input "11:50 AM"
type input "4"
type input "50"
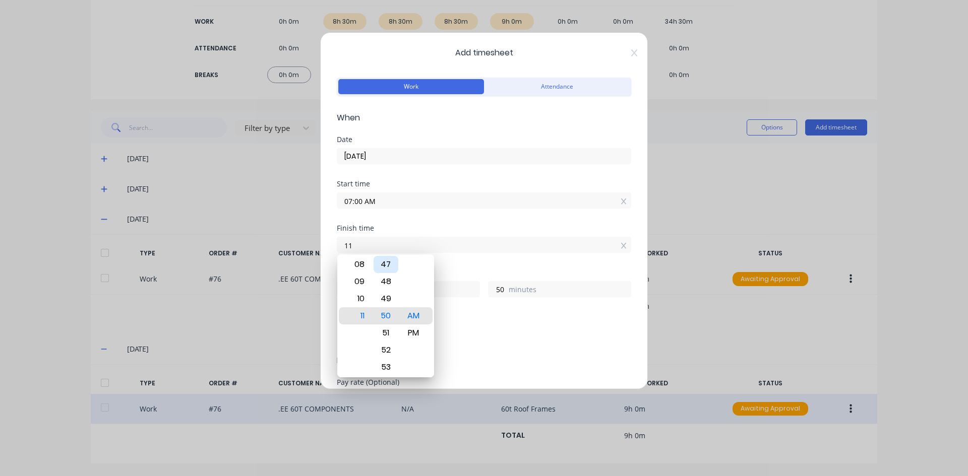
type input "1"
type input "12:00 PM"
type input "5"
type input "0"
drag, startPoint x: 413, startPoint y: 335, endPoint x: 414, endPoint y: 326, distance: 9.1
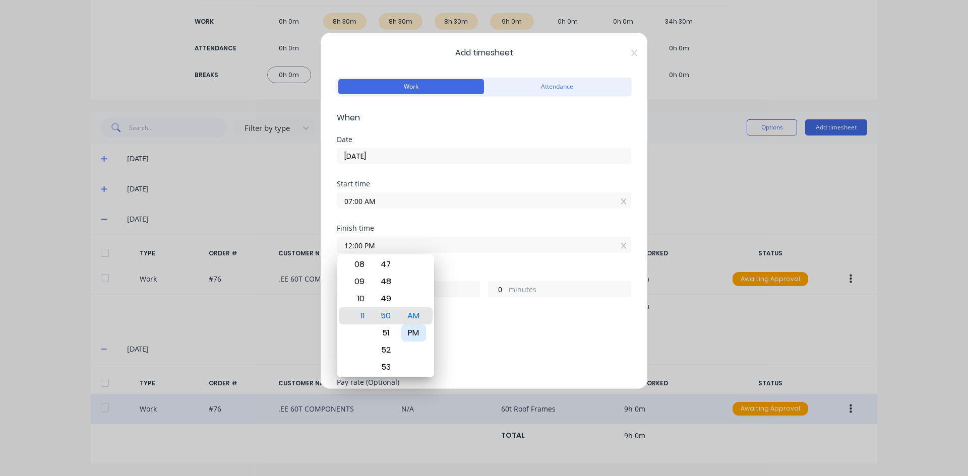
click at [413, 333] on div "PM" at bounding box center [413, 333] width 25 height 17
click at [462, 259] on div "Finish time 12:00 PM" at bounding box center [484, 247] width 294 height 44
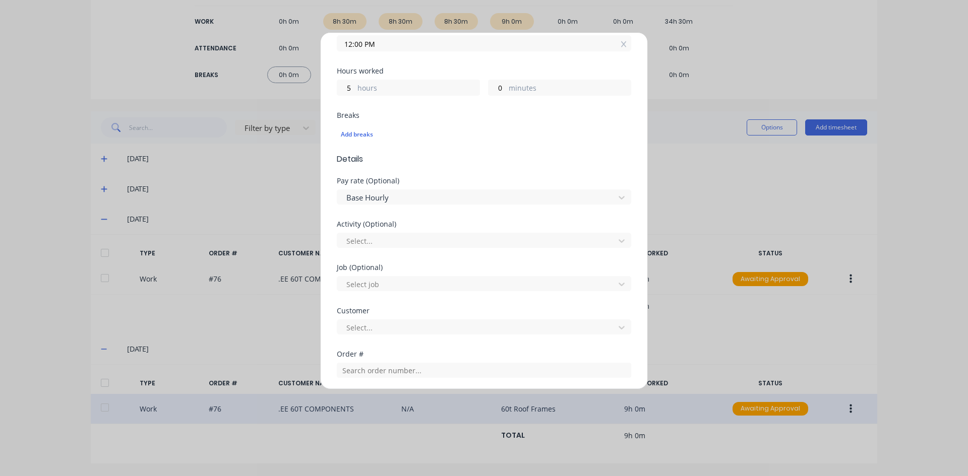
scroll to position [353, 0]
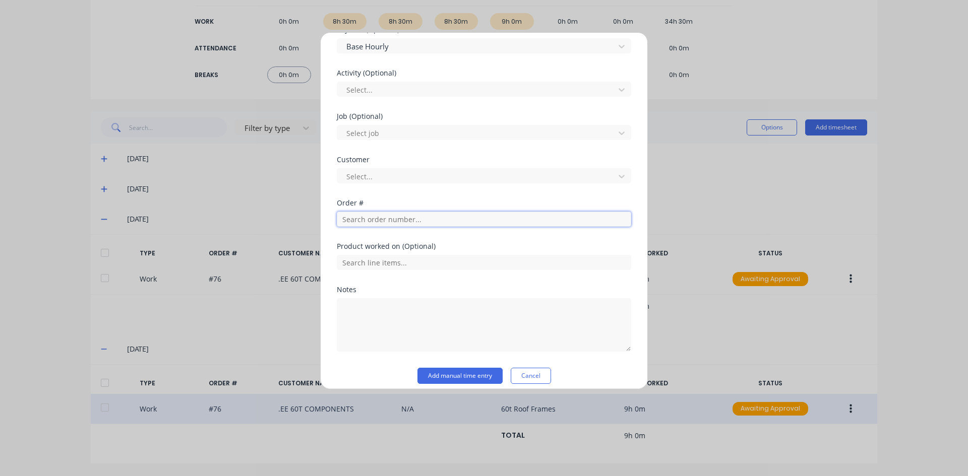
click at [350, 222] on input "text" at bounding box center [484, 219] width 294 height 15
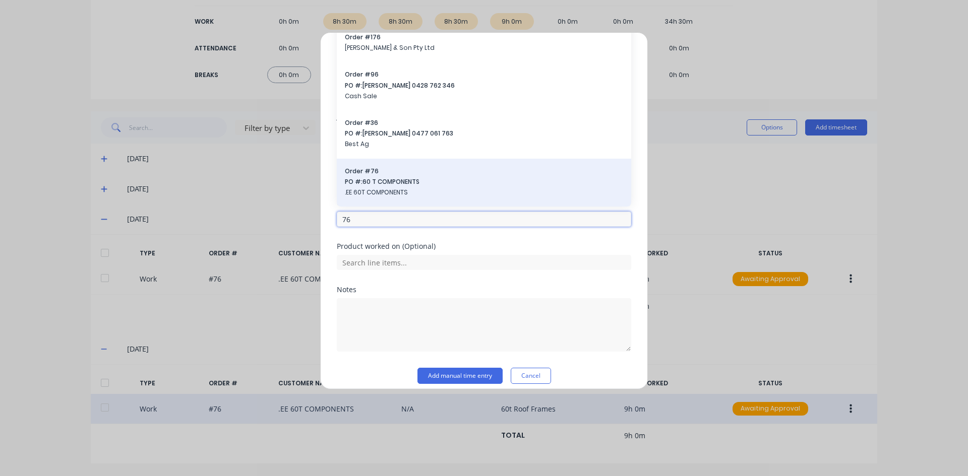
type input "76"
click at [347, 177] on span "PO #: 60 T COMPONENTS" at bounding box center [484, 181] width 278 height 9
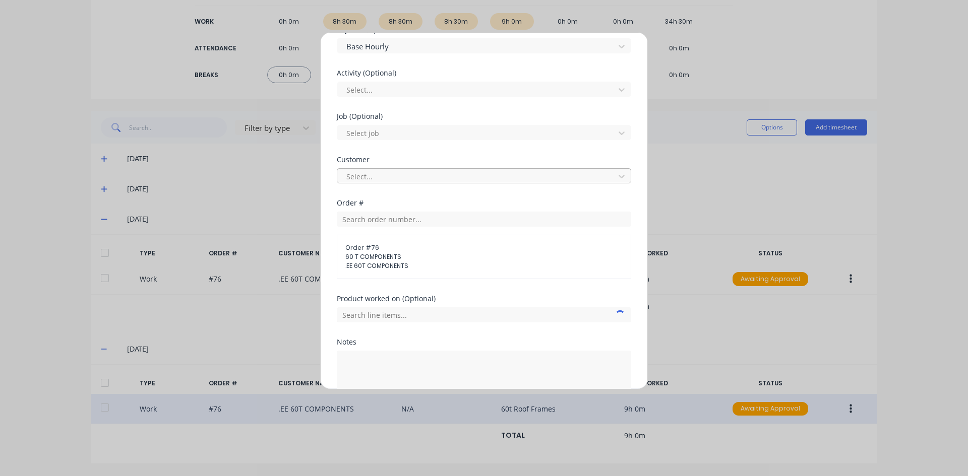
scroll to position [414, 0]
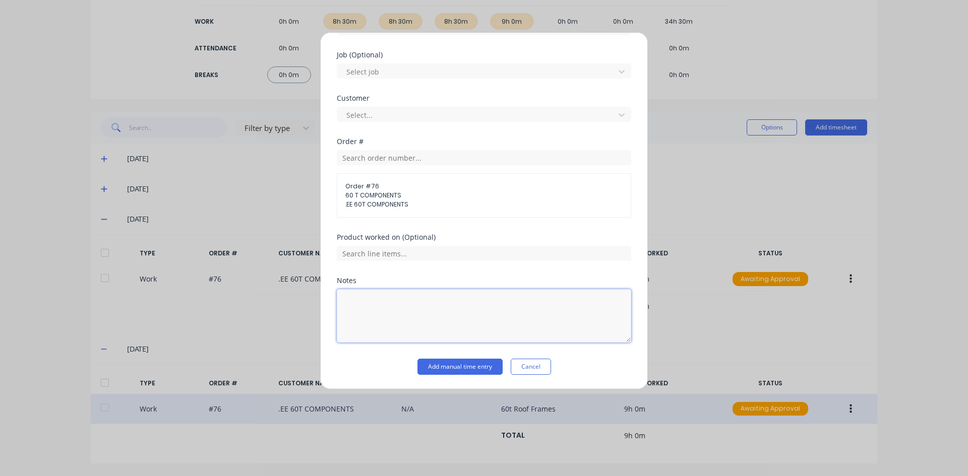
click at [374, 303] on textarea at bounding box center [484, 315] width 294 height 53
type textarea "Walking axles"
click at [442, 367] on button "Add manual time entry" at bounding box center [459, 367] width 85 height 16
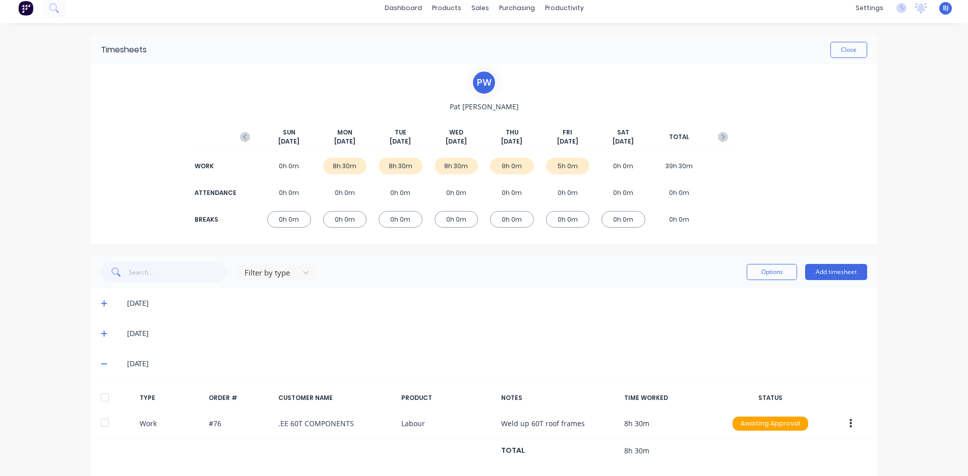
scroll to position [0, 0]
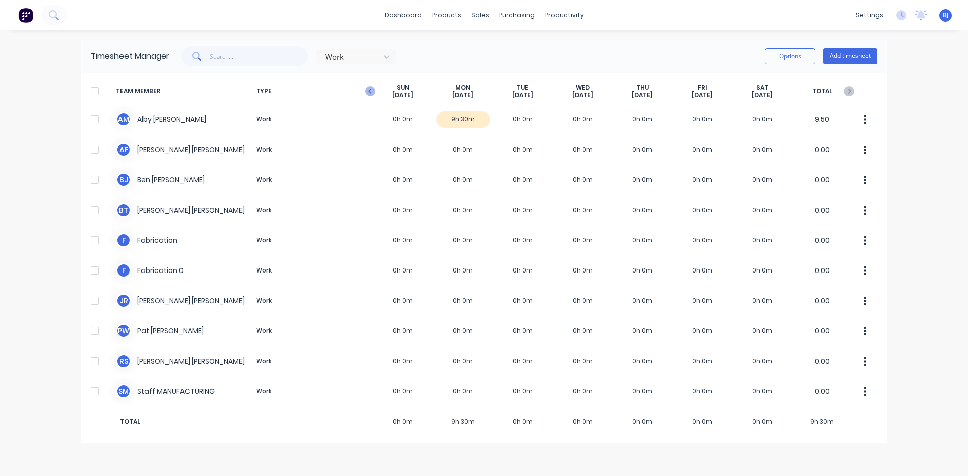
click at [370, 92] on icon "button" at bounding box center [369, 91] width 3 height 5
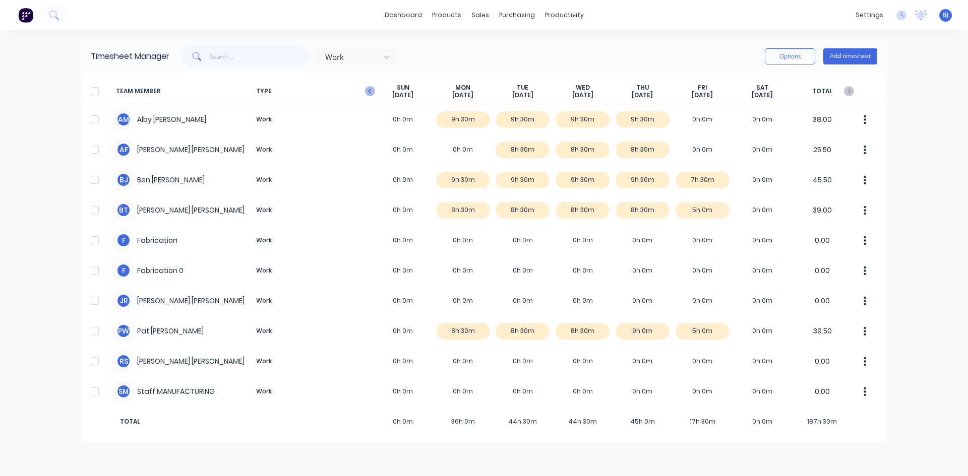
click at [373, 94] on icon "button" at bounding box center [370, 91] width 10 height 10
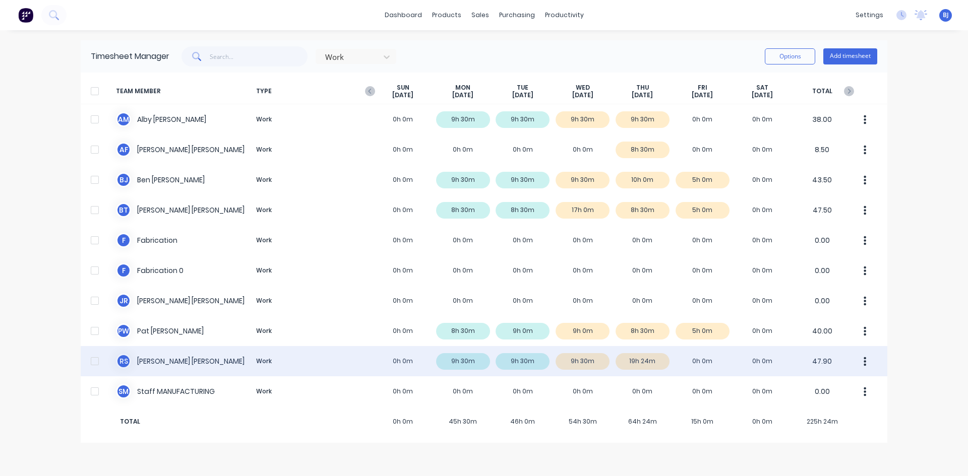
click at [638, 360] on div "R S [PERSON_NAME] Work 0h 0m 9h 30m 9h 30m 9h 30m 19h 24m 0h 0m 0h 0m 47.90" at bounding box center [484, 361] width 807 height 30
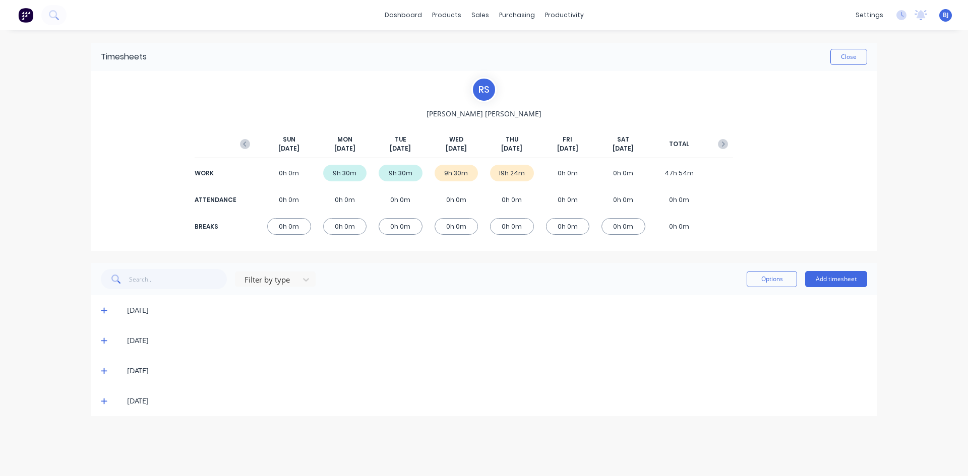
click at [105, 403] on icon at bounding box center [104, 401] width 7 height 7
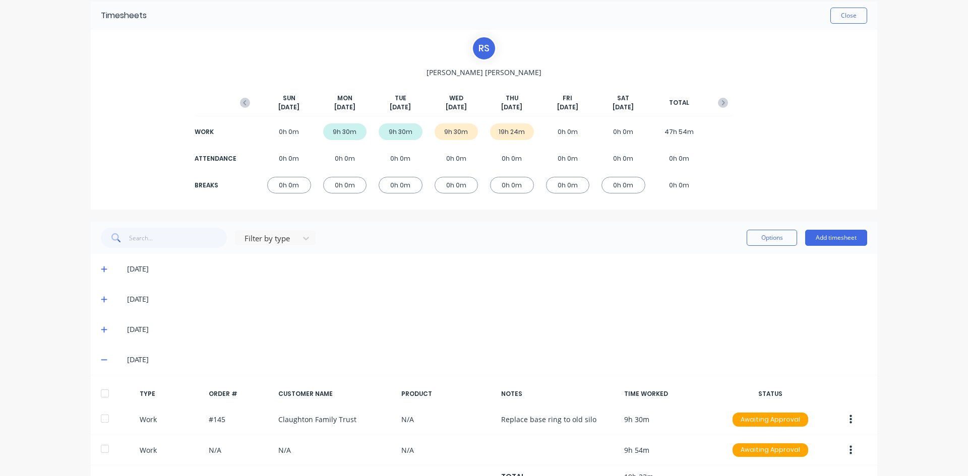
scroll to position [83, 0]
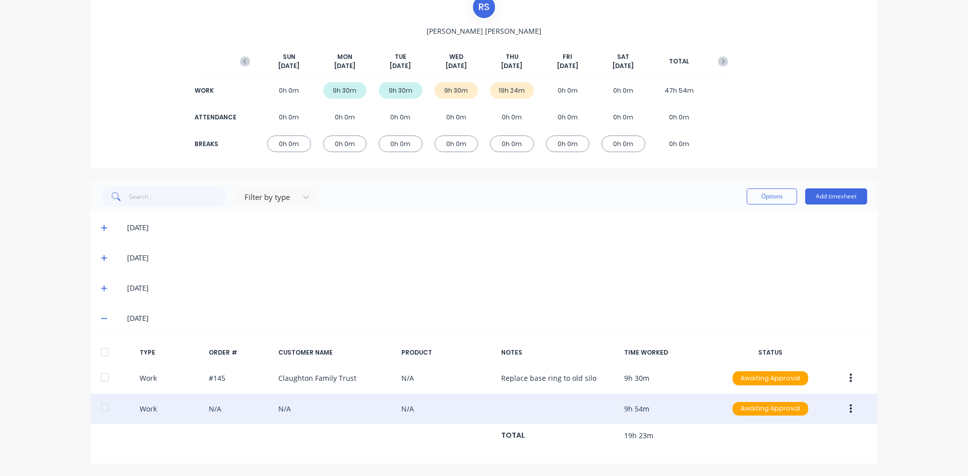
click at [849, 409] on icon "button" at bounding box center [850, 408] width 3 height 9
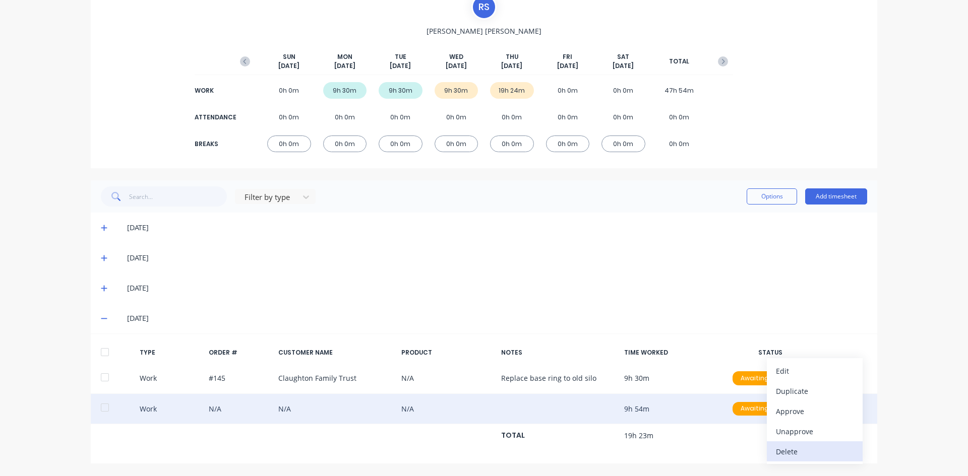
click at [787, 449] on div "Delete" at bounding box center [815, 452] width 78 height 15
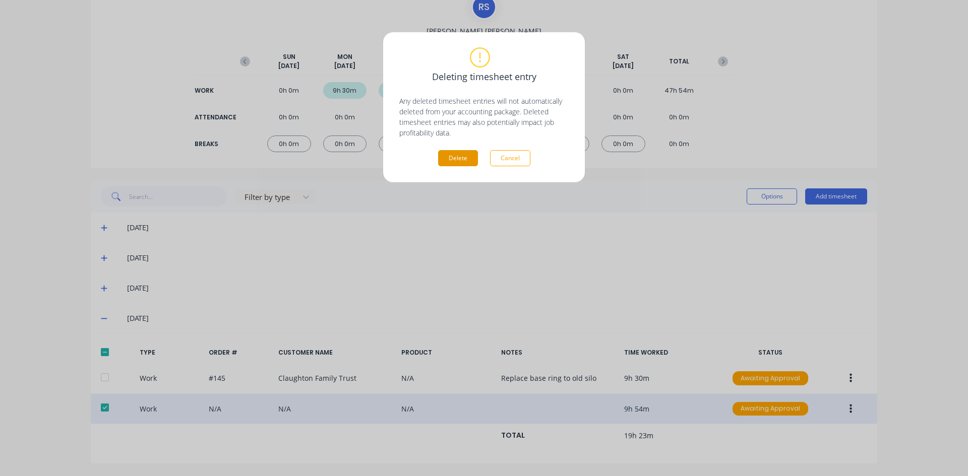
click at [449, 154] on button "Delete" at bounding box center [458, 158] width 40 height 16
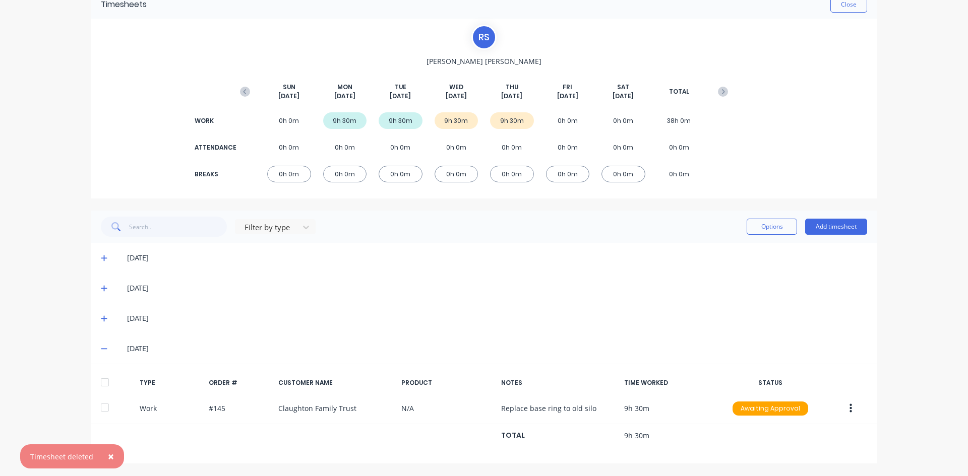
click at [108, 453] on span "×" at bounding box center [111, 457] width 6 height 14
click at [718, 93] on icon "button" at bounding box center [723, 92] width 10 height 10
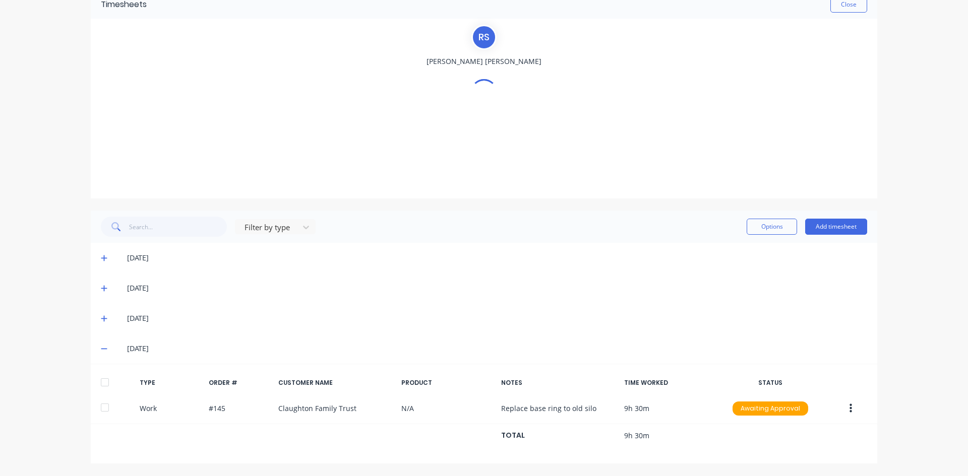
scroll to position [0, 0]
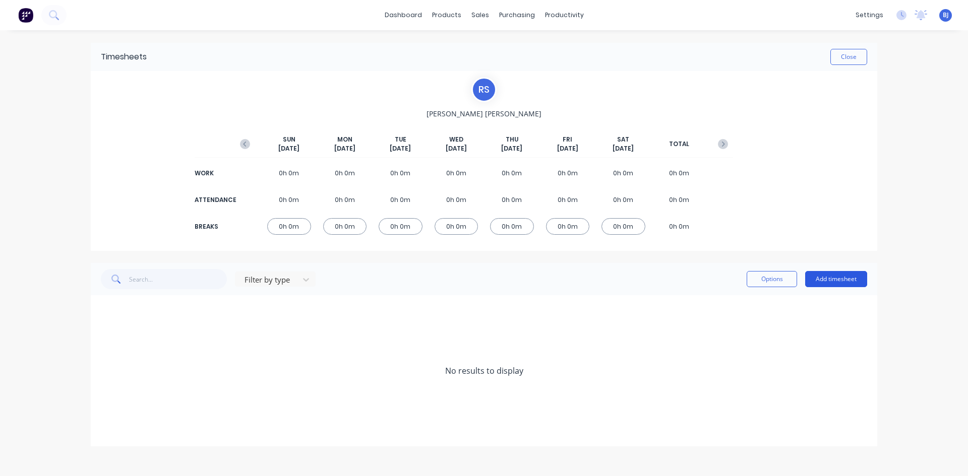
click at [825, 275] on button "Add timesheet" at bounding box center [836, 279] width 62 height 16
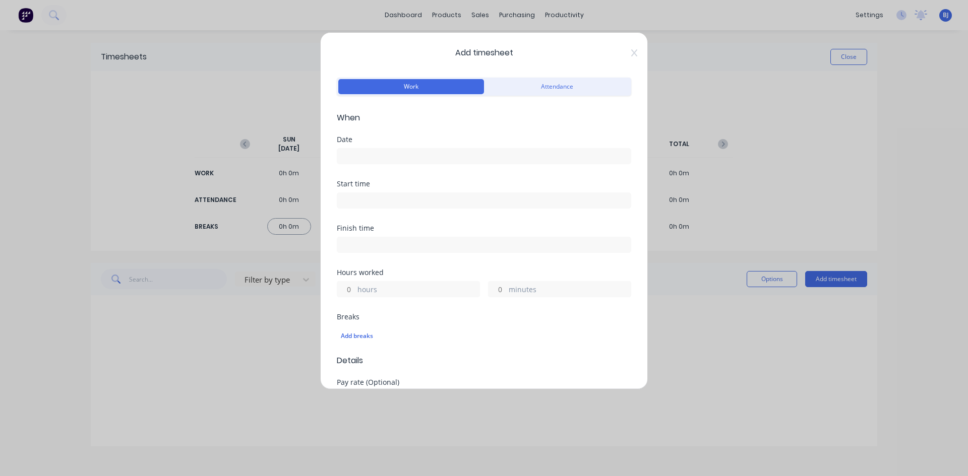
click at [356, 151] on input at bounding box center [483, 156] width 293 height 15
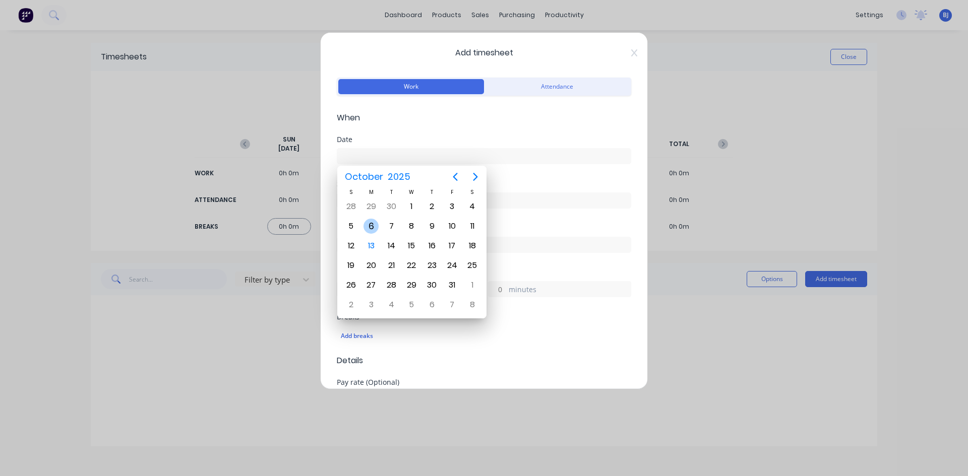
click at [373, 226] on div "6" at bounding box center [370, 226] width 15 height 15
type input "[DATE]"
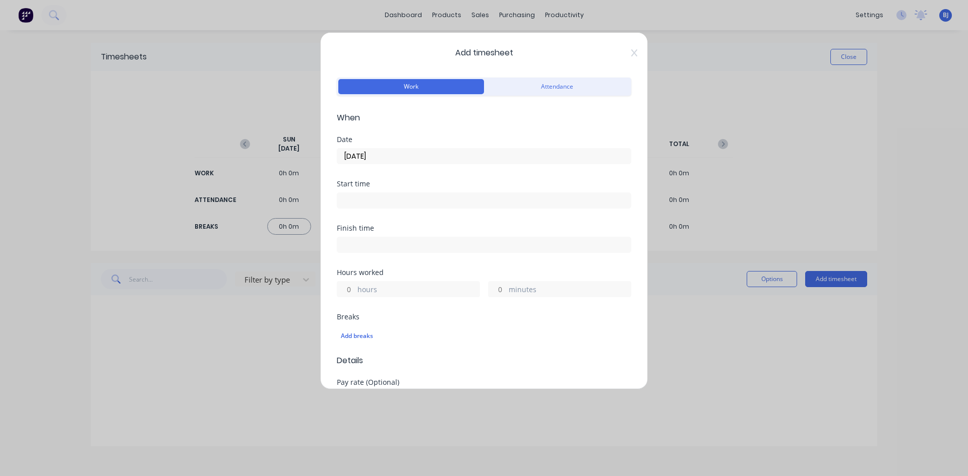
click at [366, 201] on input at bounding box center [483, 200] width 293 height 15
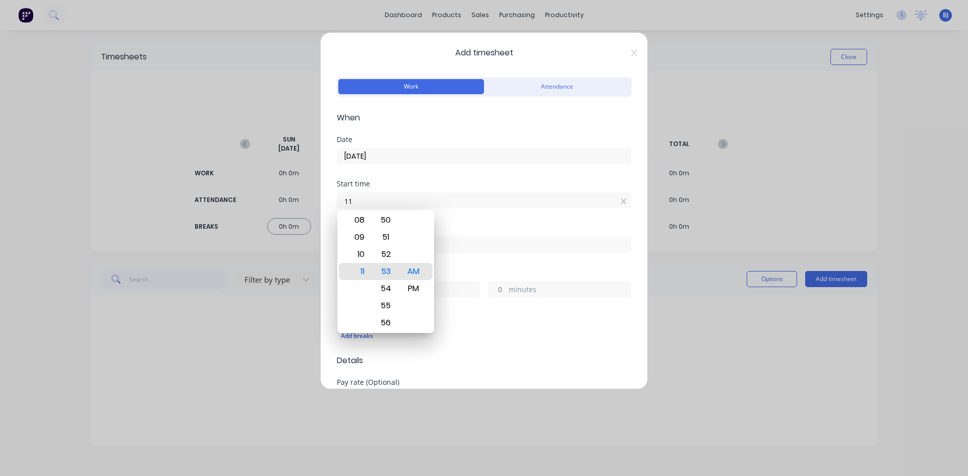
type input "1"
type input "07:00 AM"
click at [408, 268] on div "AM" at bounding box center [413, 271] width 25 height 17
click at [466, 221] on div "Start time 07:00 AM" at bounding box center [484, 202] width 294 height 44
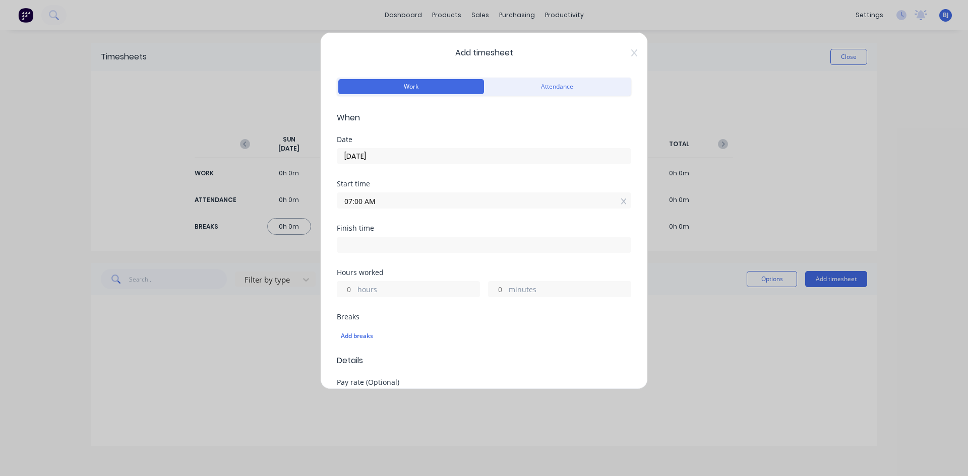
drag, startPoint x: 340, startPoint y: 244, endPoint x: 340, endPoint y: 250, distance: 5.6
click at [340, 245] on input at bounding box center [483, 244] width 293 height 15
type input "11:53 AM"
type input "4"
type input "53"
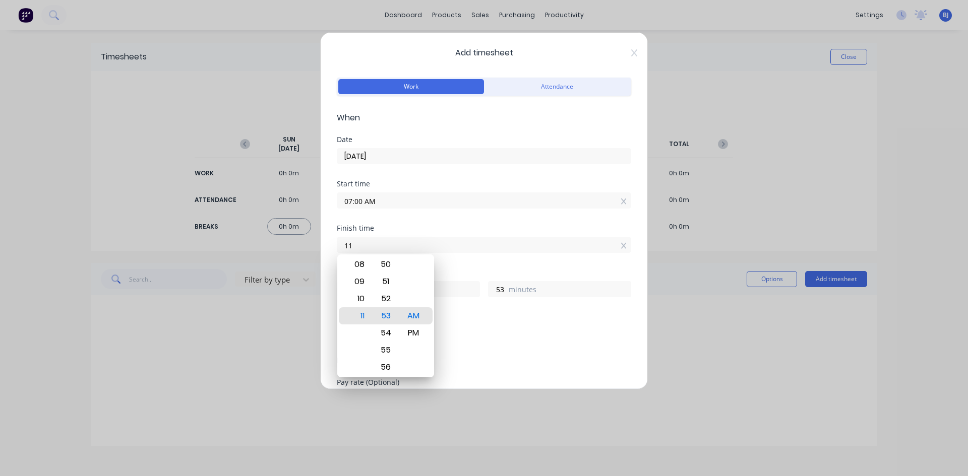
type input "1"
type input "04:30 AM"
type input "21"
type input "30"
click at [417, 333] on div "PM" at bounding box center [413, 333] width 25 height 17
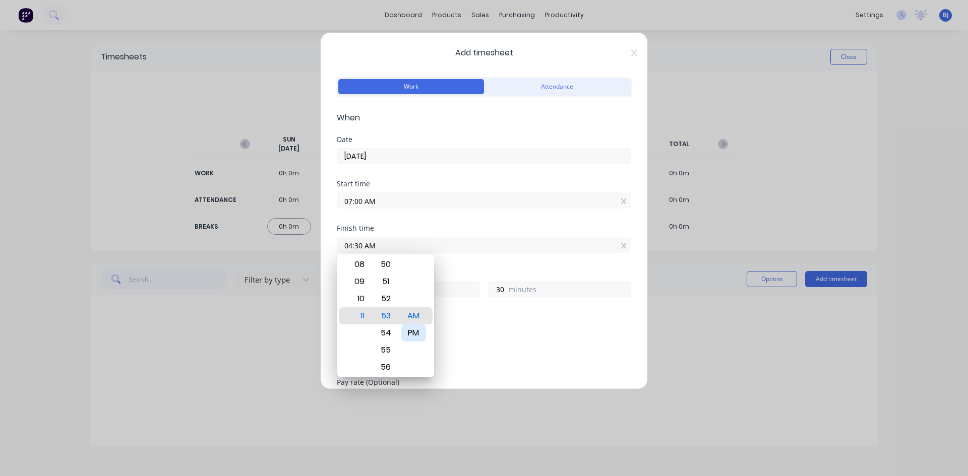
type input "04:30 PM"
type input "9"
click at [467, 276] on div "Hours worked" at bounding box center [484, 272] width 294 height 7
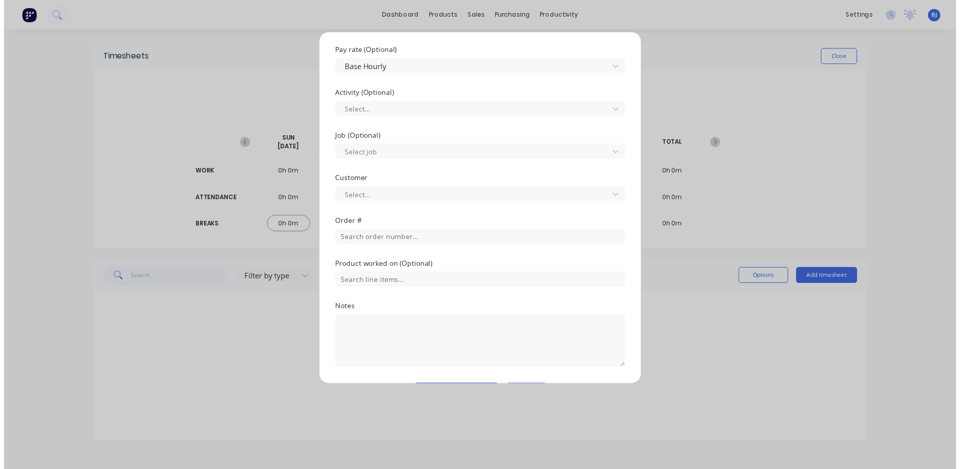
scroll to position [362, 0]
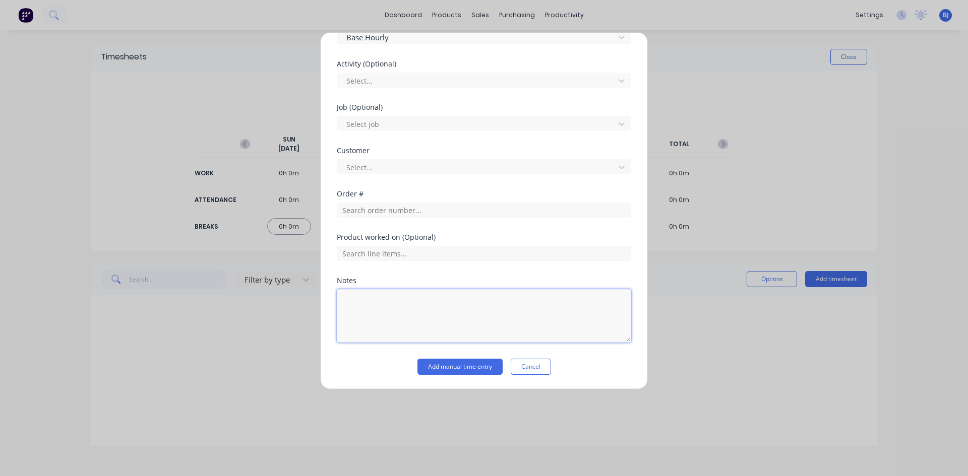
click at [370, 301] on textarea at bounding box center [484, 315] width 294 height 53
drag, startPoint x: 381, startPoint y: 305, endPoint x: 369, endPoint y: 333, distance: 30.5
click at [381, 307] on textarea "Public Hoilday" at bounding box center [484, 315] width 294 height 53
click at [382, 304] on textarea "Public Hollday" at bounding box center [484, 315] width 294 height 53
type textarea "Public Holiday"
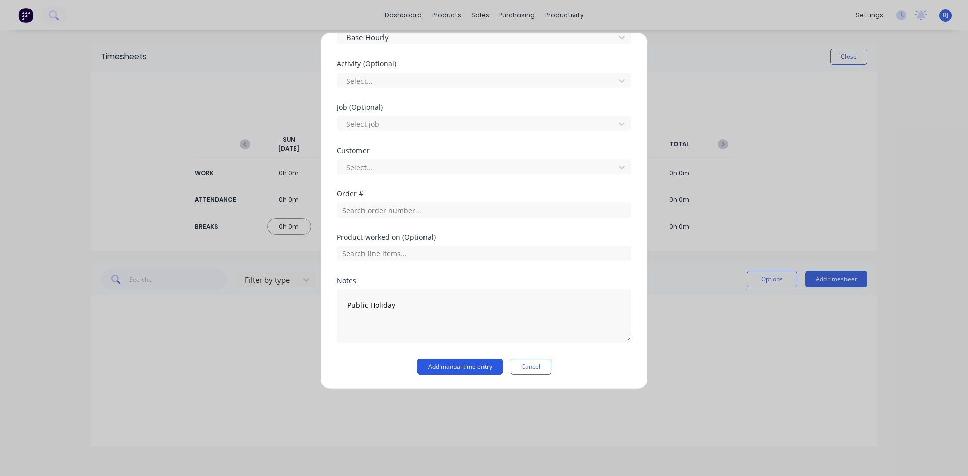
click at [433, 367] on button "Add manual time entry" at bounding box center [459, 367] width 85 height 16
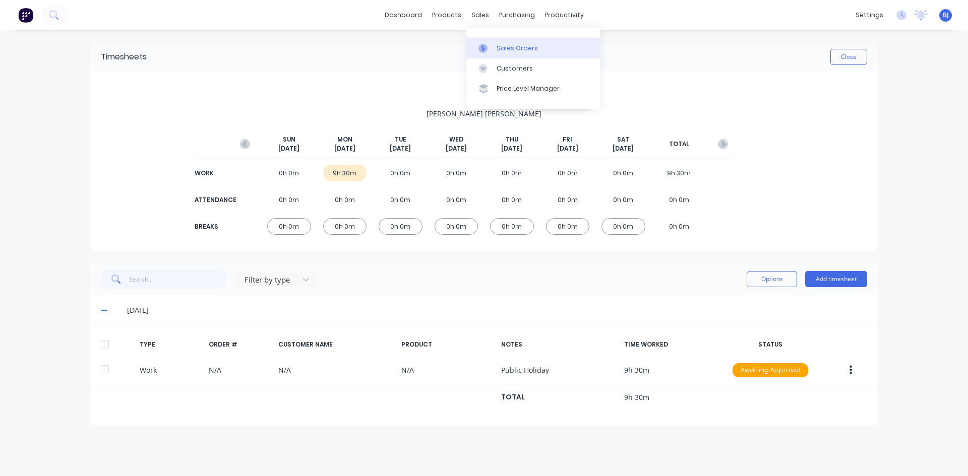
click at [490, 50] on div at bounding box center [485, 48] width 15 height 9
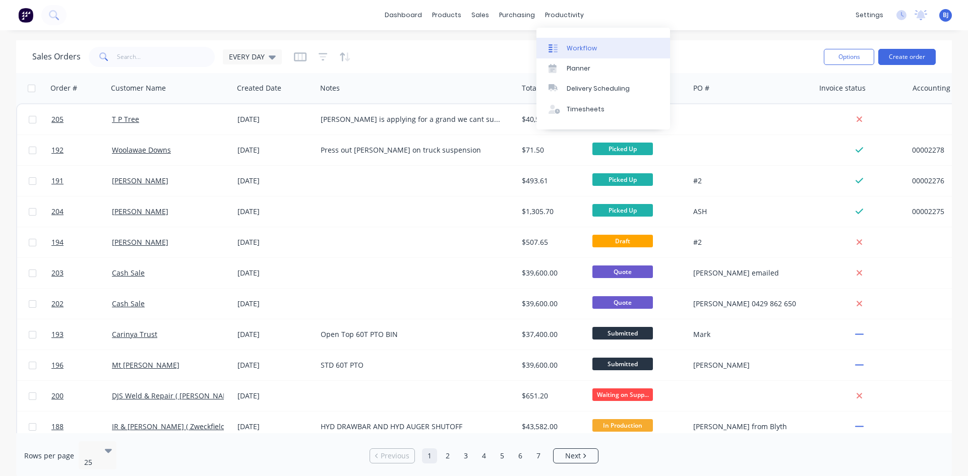
click at [566, 47] on link "Workflow" at bounding box center [603, 48] width 134 height 20
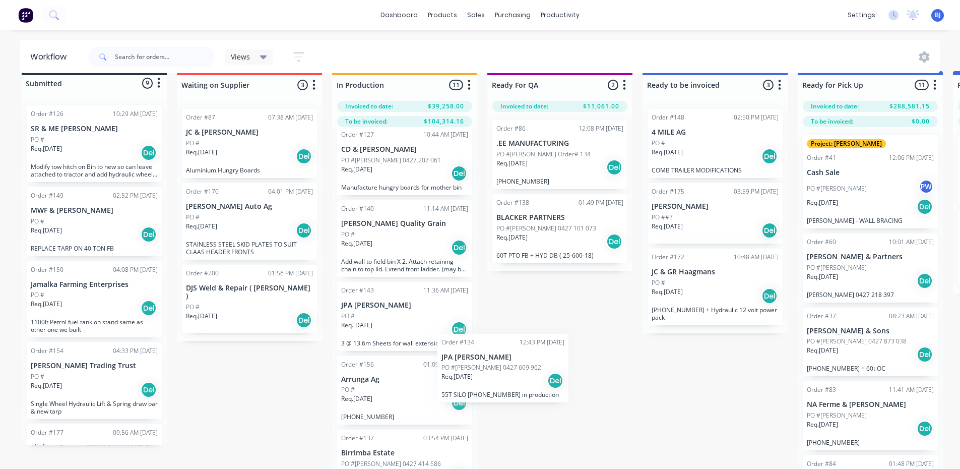
scroll to position [18, 0]
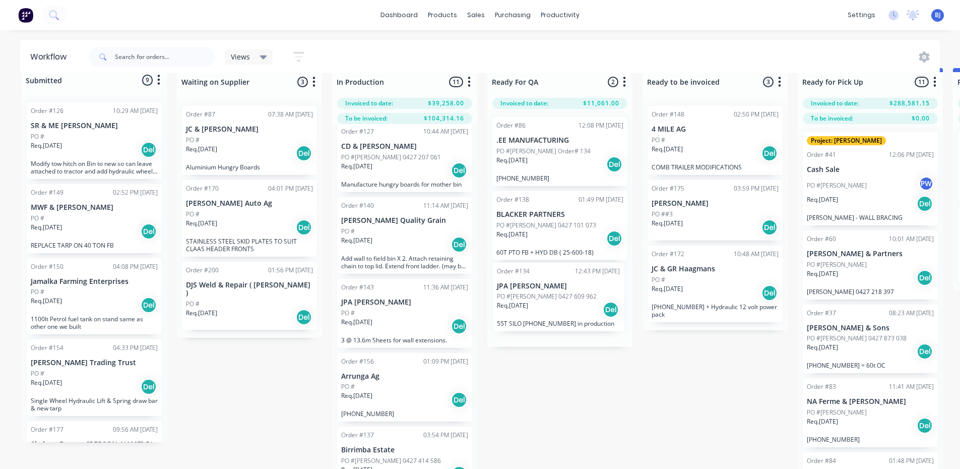
drag, startPoint x: 407, startPoint y: 400, endPoint x: 565, endPoint y: 292, distance: 190.7
click at [565, 292] on div "Submitted 9 Status colour #273444 hex #273444 Save Cancel Summaries Total order…" at bounding box center [759, 270] width 1535 height 404
click at [560, 109] on div at bounding box center [552, 109] width 15 height 9
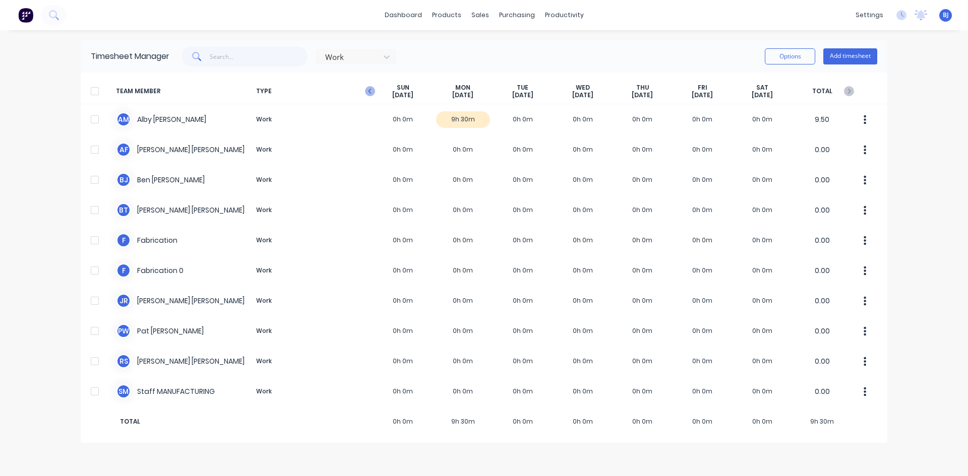
click at [368, 91] on icon "button" at bounding box center [370, 91] width 10 height 10
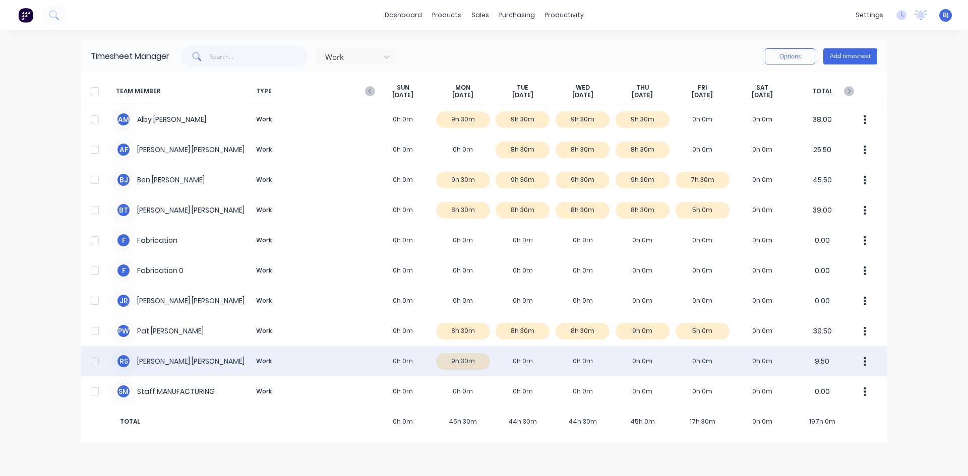
click at [516, 362] on div "R S [PERSON_NAME] Work 0h 0m 9h 30m 0h 0m 0h 0m 0h 0m 0h 0m 0h 0m 9.50" at bounding box center [484, 361] width 807 height 30
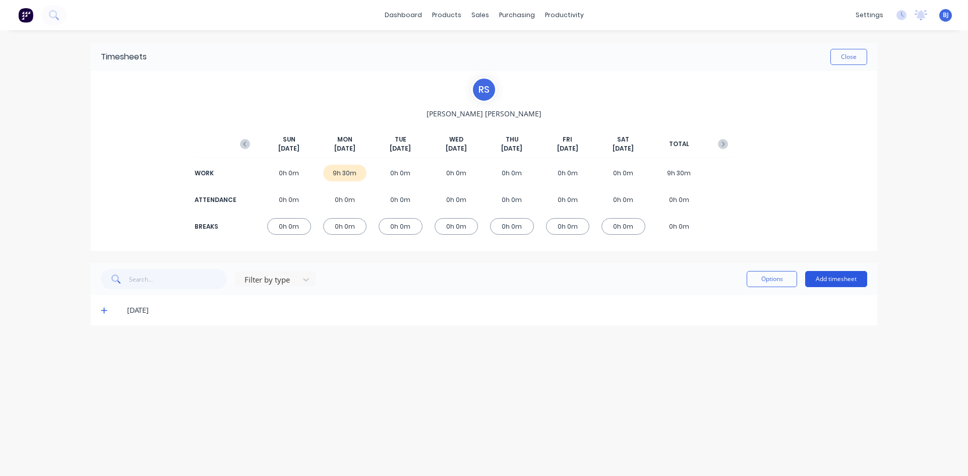
click at [832, 277] on button "Add timesheet" at bounding box center [836, 279] width 62 height 16
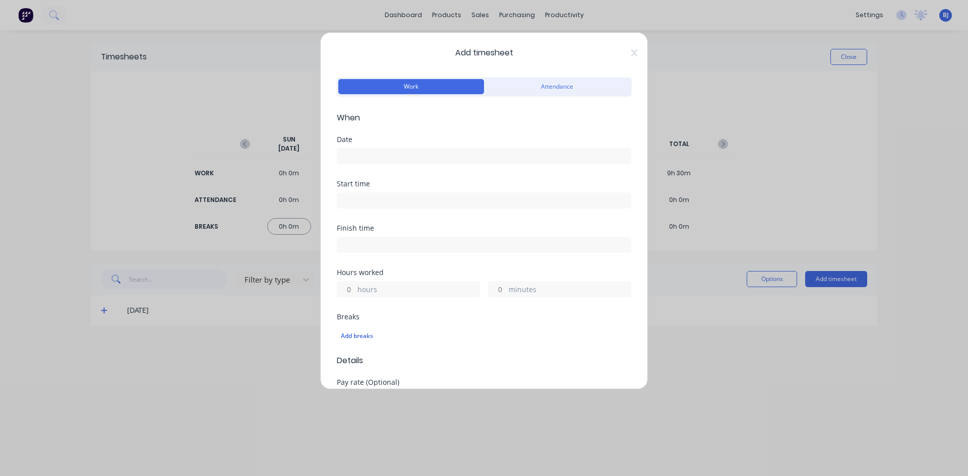
click at [367, 153] on input at bounding box center [483, 156] width 293 height 15
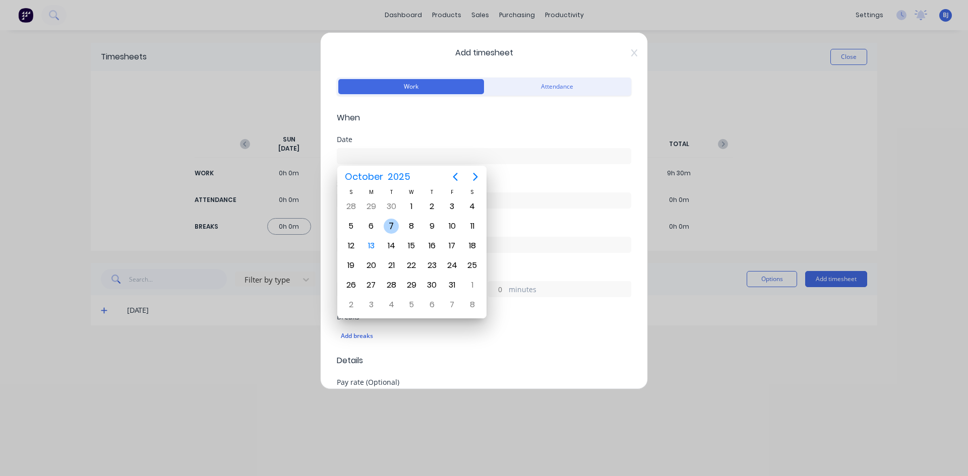
click at [387, 221] on div "7" at bounding box center [391, 226] width 15 height 15
type input "[DATE]"
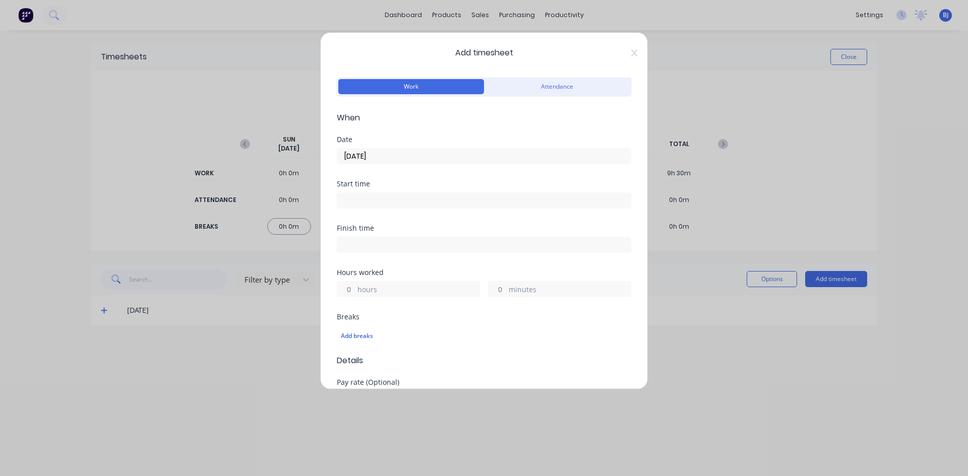
drag, startPoint x: 352, startPoint y: 196, endPoint x: 352, endPoint y: 205, distance: 9.6
click at [352, 198] on input at bounding box center [483, 200] width 293 height 15
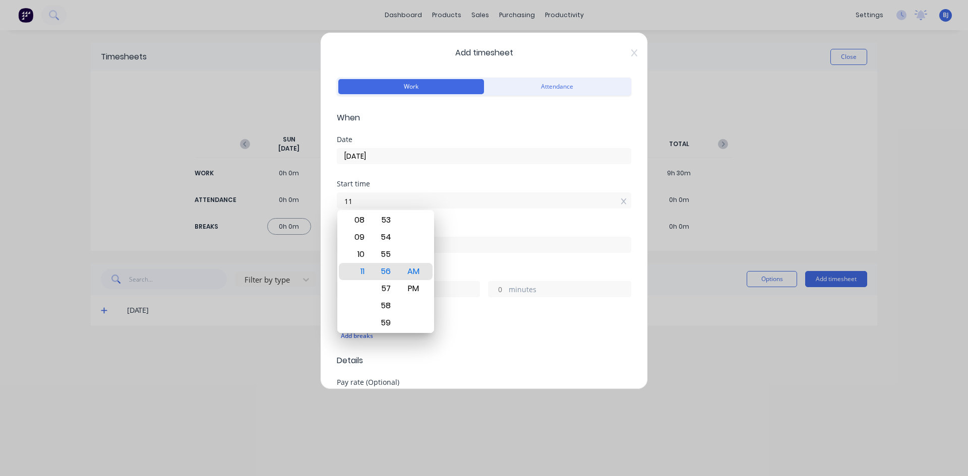
type input "1"
type input "07:00 AM"
click at [411, 273] on div "AM" at bounding box center [413, 271] width 25 height 17
drag, startPoint x: 457, startPoint y: 218, endPoint x: 425, endPoint y: 235, distance: 35.9
click at [456, 219] on div "Start time 07:00 AM" at bounding box center [484, 202] width 294 height 44
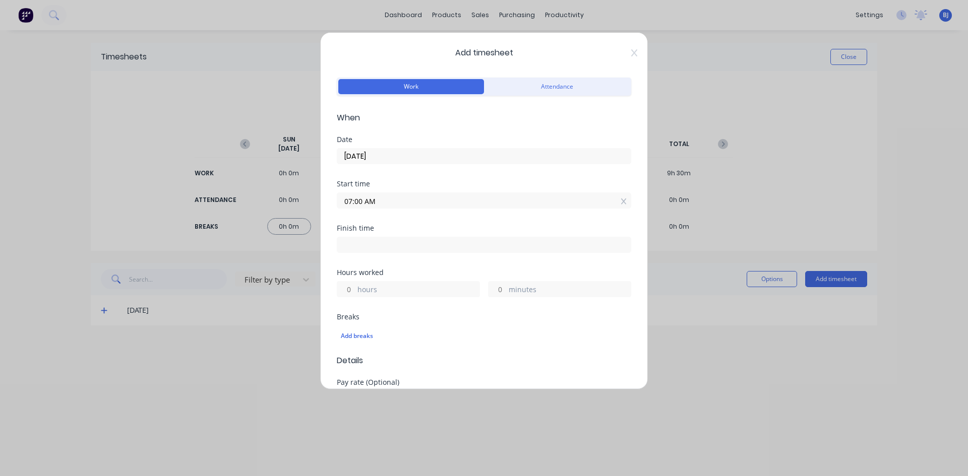
drag, startPoint x: 356, startPoint y: 246, endPoint x: 313, endPoint y: 289, distance: 61.0
click at [356, 247] on input at bounding box center [483, 244] width 293 height 15
type input "11:56 AM"
type input "4"
type input "56"
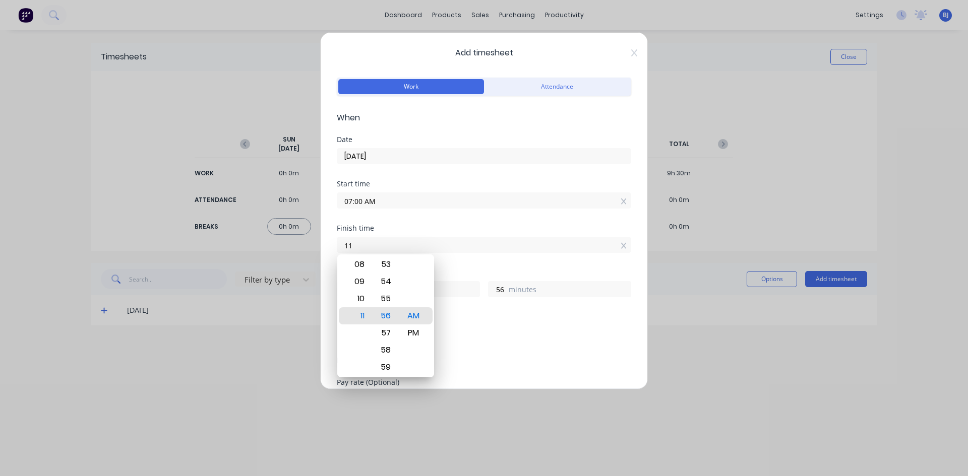
type input "1"
type input "04:30 AM"
type input "21"
type input "30"
click at [410, 331] on div "PM" at bounding box center [413, 333] width 25 height 17
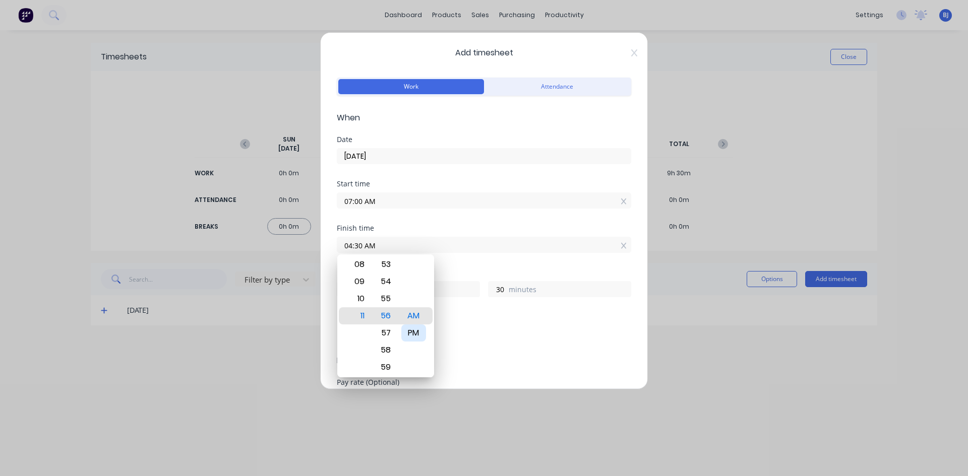
type input "04:30 PM"
type input "9"
click at [453, 269] on form "Work Attendance When Date [DATE] Start time 07:00 AM Finish time 04:30 PM Hours…" at bounding box center [484, 406] width 294 height 662
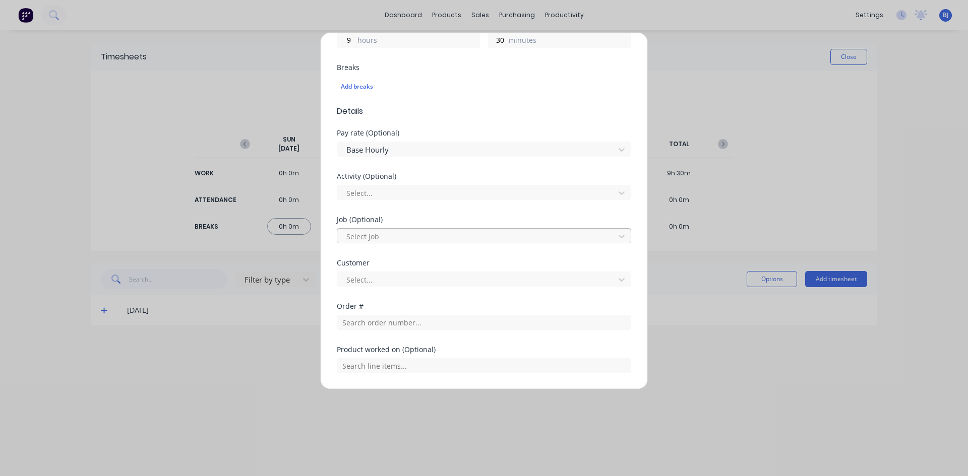
scroll to position [252, 0]
click at [374, 319] on input "text" at bounding box center [484, 320] width 294 height 15
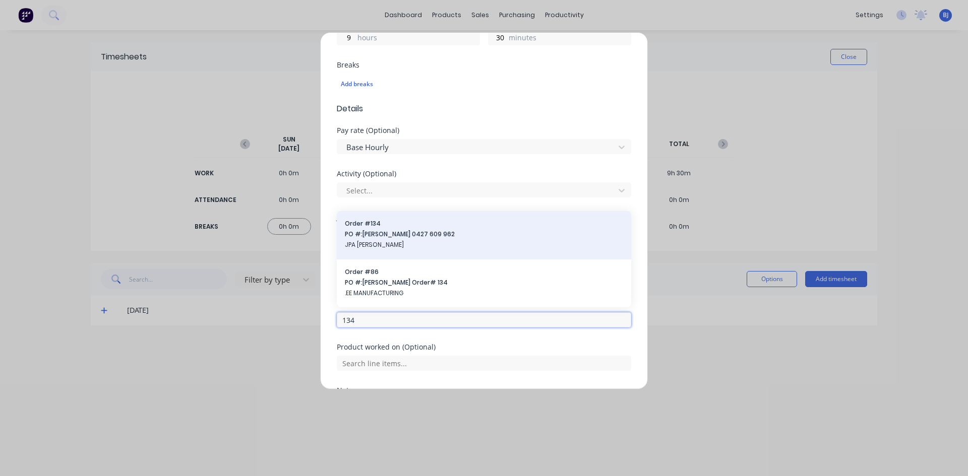
type input "134"
click at [376, 234] on span "PO #: [PERSON_NAME] 0427 609 962" at bounding box center [484, 234] width 278 height 9
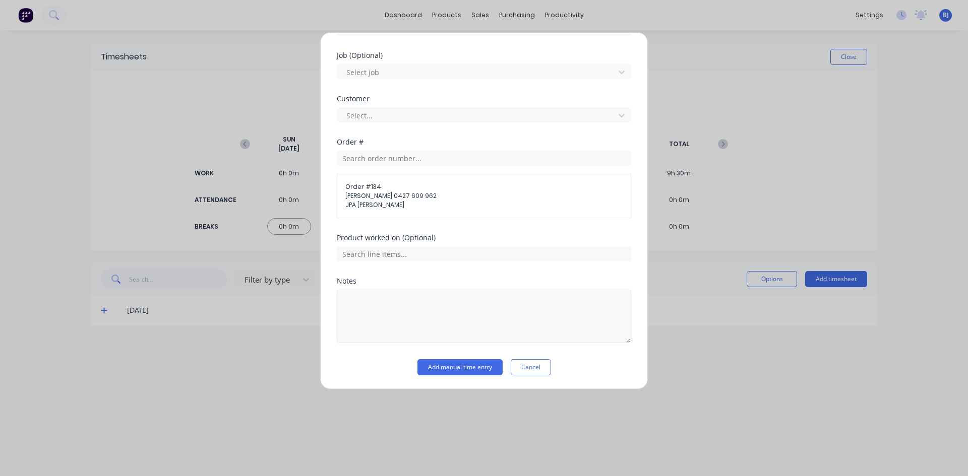
scroll to position [414, 0]
click at [374, 253] on input "text" at bounding box center [484, 253] width 294 height 15
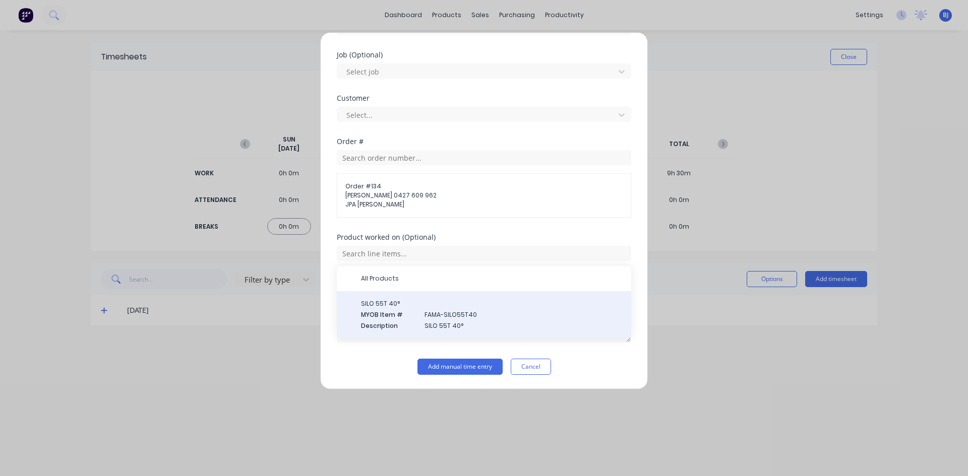
click at [388, 317] on span "MYOB Item #" at bounding box center [388, 315] width 55 height 9
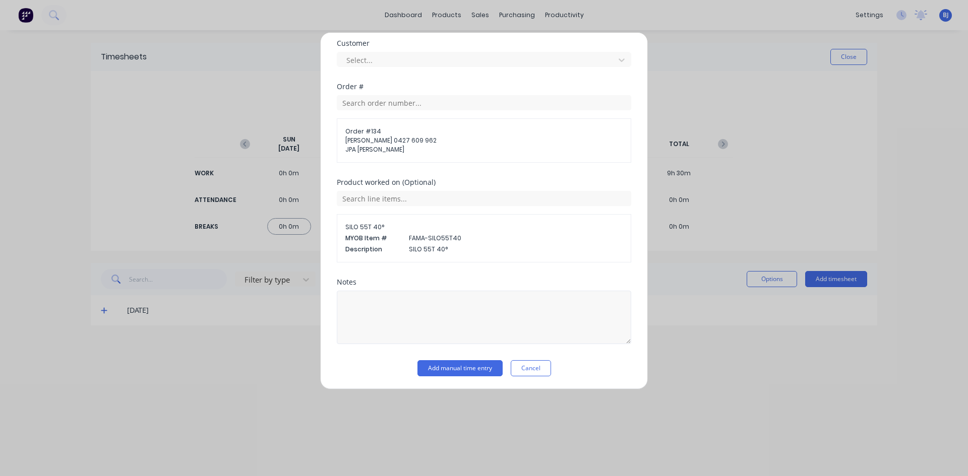
scroll to position [471, 0]
click at [369, 310] on textarea at bounding box center [484, 315] width 294 height 53
type textarea "s"
type textarea "Silo Roof"
click at [470, 367] on button "Add manual time entry" at bounding box center [459, 367] width 85 height 16
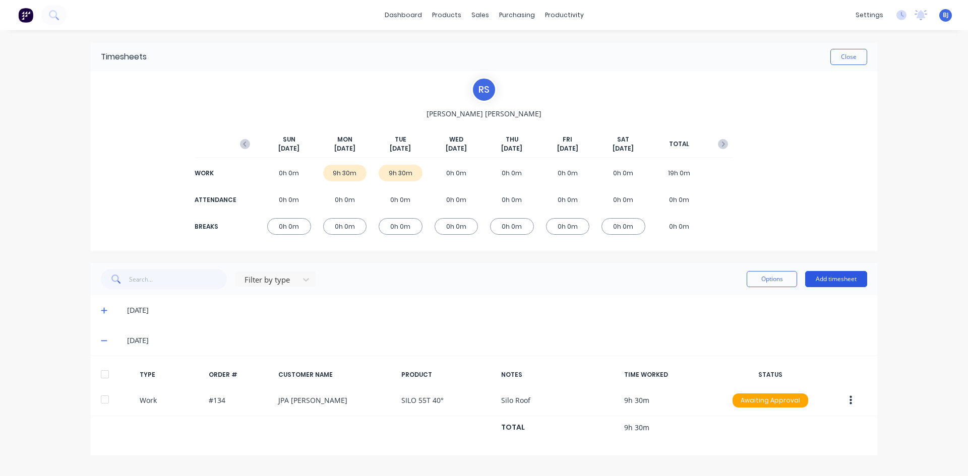
click at [839, 277] on button "Add timesheet" at bounding box center [836, 279] width 62 height 16
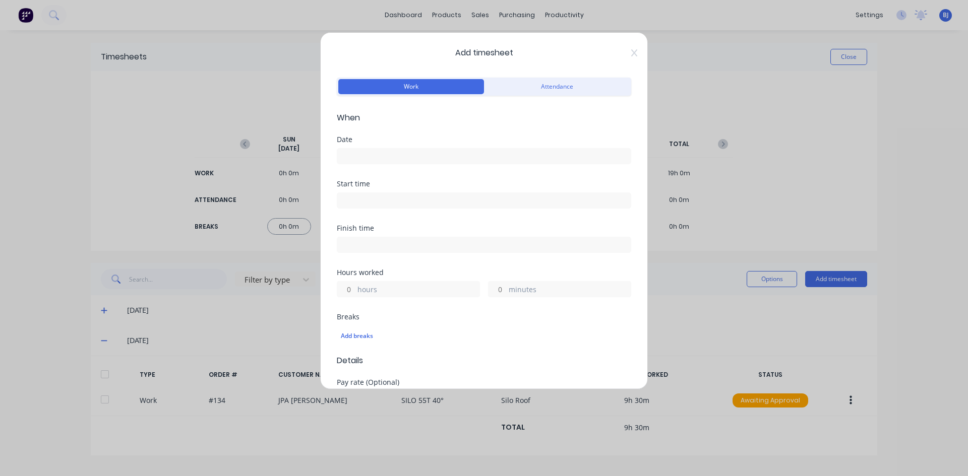
click at [368, 156] on input at bounding box center [483, 156] width 293 height 15
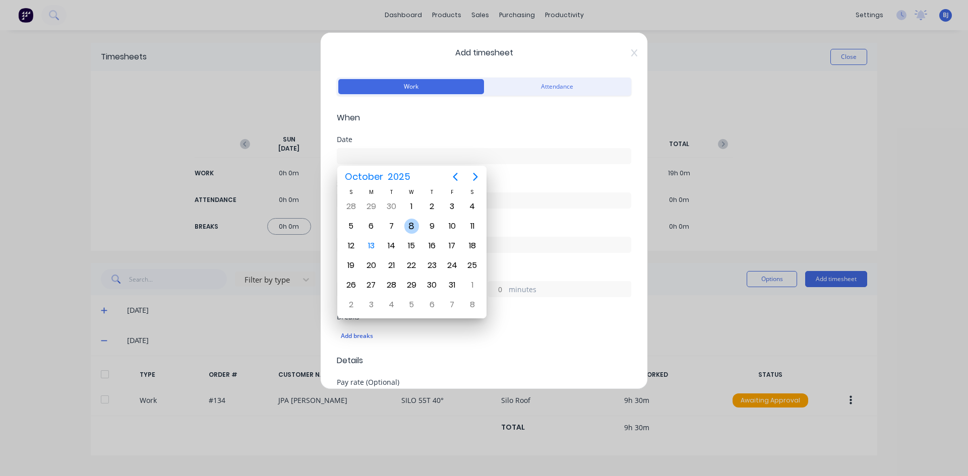
click at [415, 229] on div "8" at bounding box center [411, 226] width 15 height 15
type input "[DATE]"
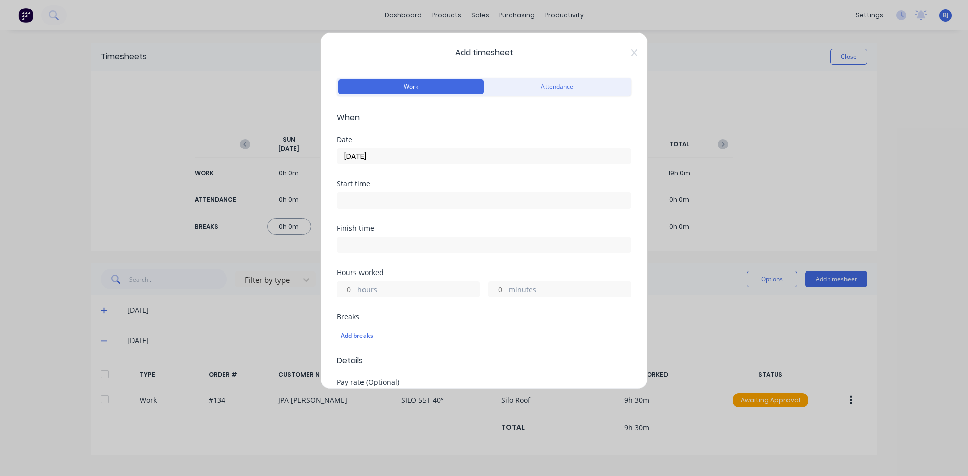
click at [361, 204] on input at bounding box center [483, 200] width 293 height 15
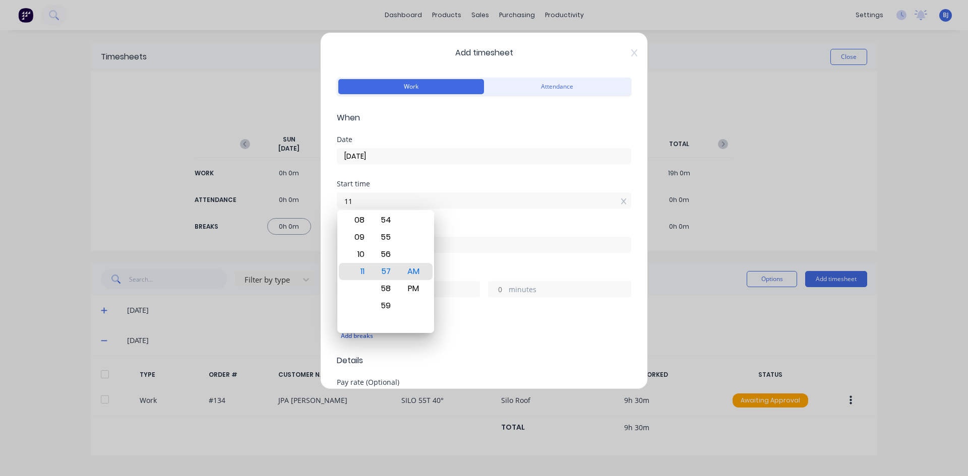
type input "1"
type input "07:00 AM"
click at [415, 274] on div "AM" at bounding box center [413, 271] width 25 height 17
click at [464, 209] on div "Start time 07:00 AM" at bounding box center [484, 202] width 294 height 44
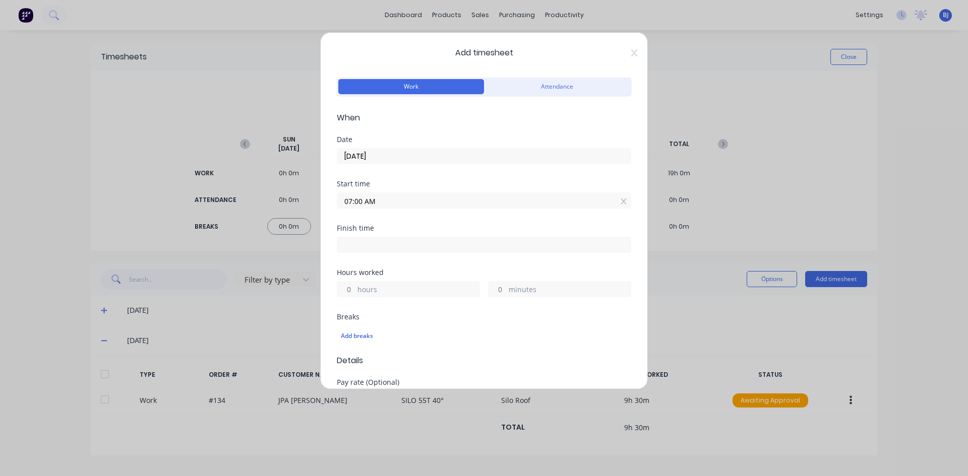
click at [354, 246] on input at bounding box center [483, 244] width 293 height 15
type input "11:57 AM"
type input "4"
type input "57"
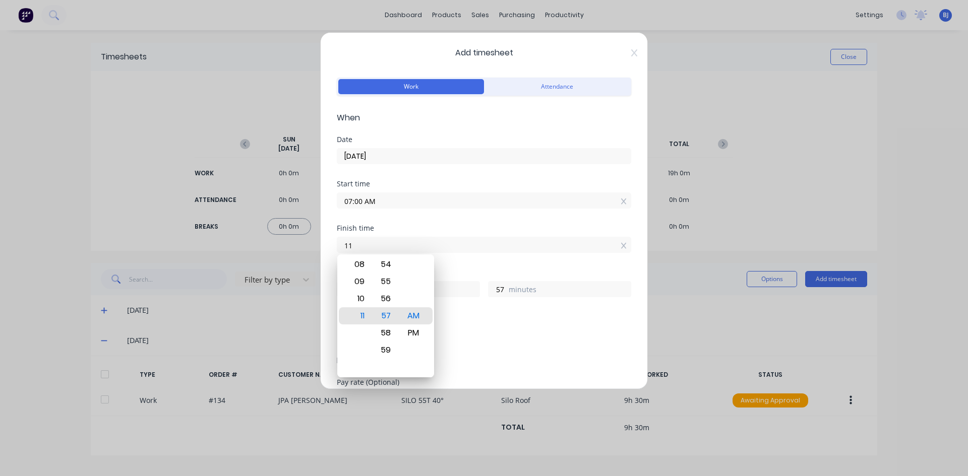
type input "1"
type input "04:30 AM"
type input "21"
click at [413, 337] on div "PM" at bounding box center [413, 333] width 25 height 17
click at [408, 317] on div "PM" at bounding box center [413, 316] width 25 height 17
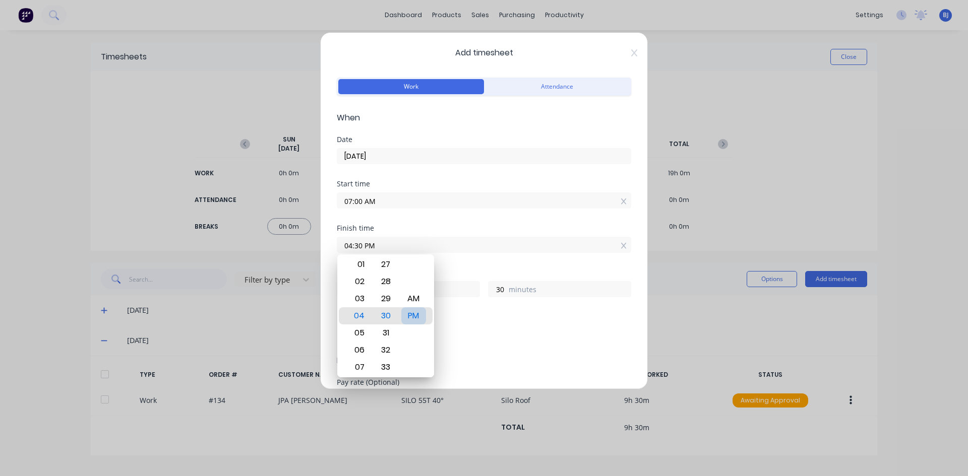
click at [408, 316] on div "PM" at bounding box center [413, 316] width 25 height 17
click at [501, 325] on div "Add breaks" at bounding box center [484, 335] width 294 height 24
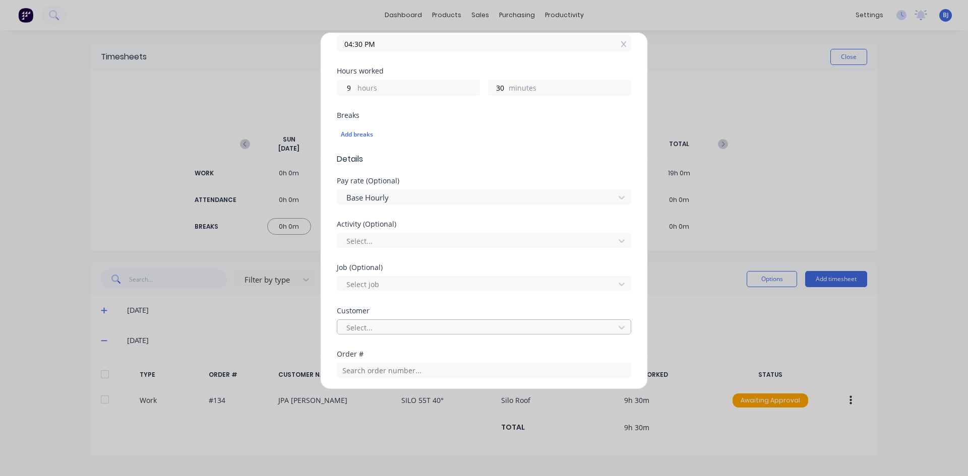
scroll to position [302, 0]
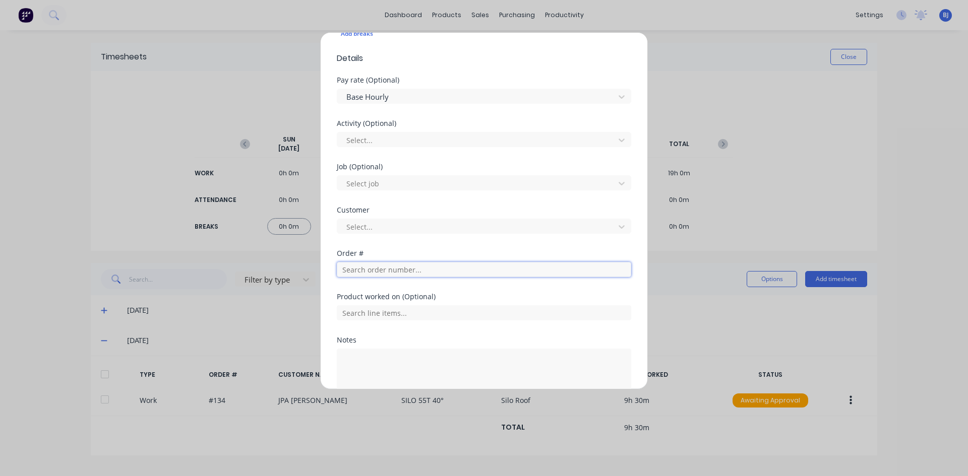
click at [359, 268] on input "text" at bounding box center [484, 269] width 294 height 15
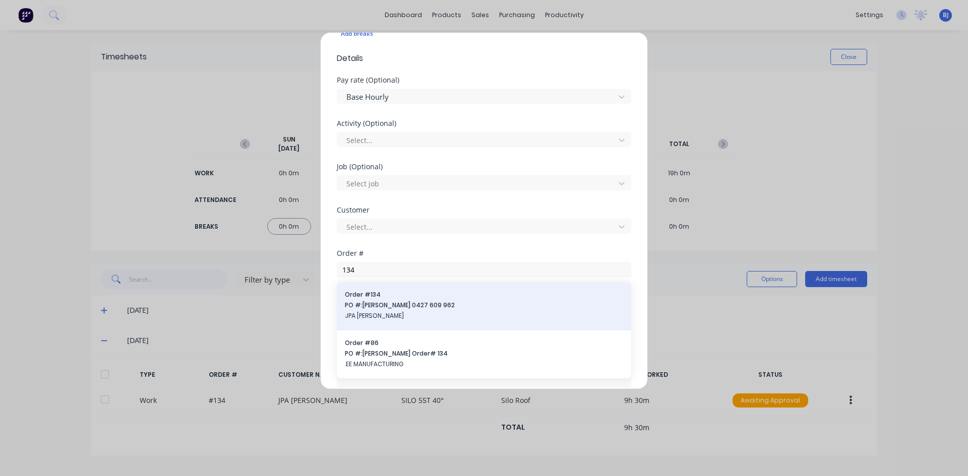
click at [377, 295] on span "Order # 134" at bounding box center [484, 294] width 278 height 9
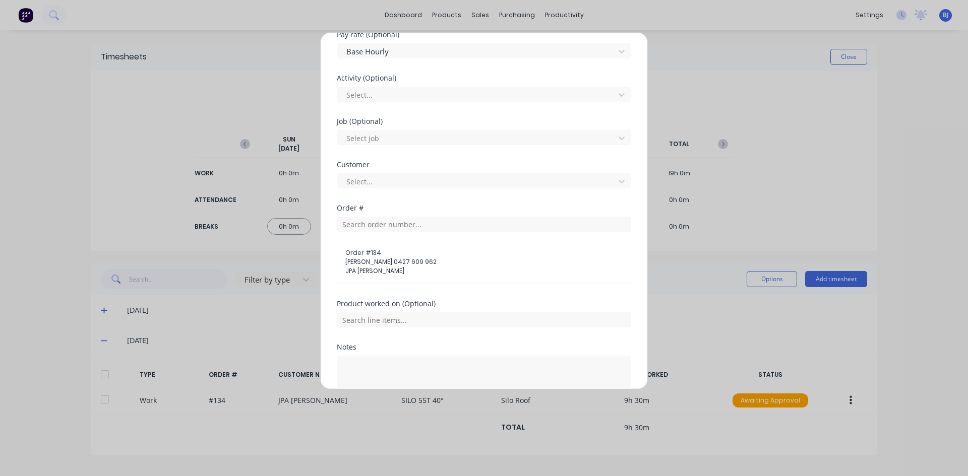
scroll to position [403, 0]
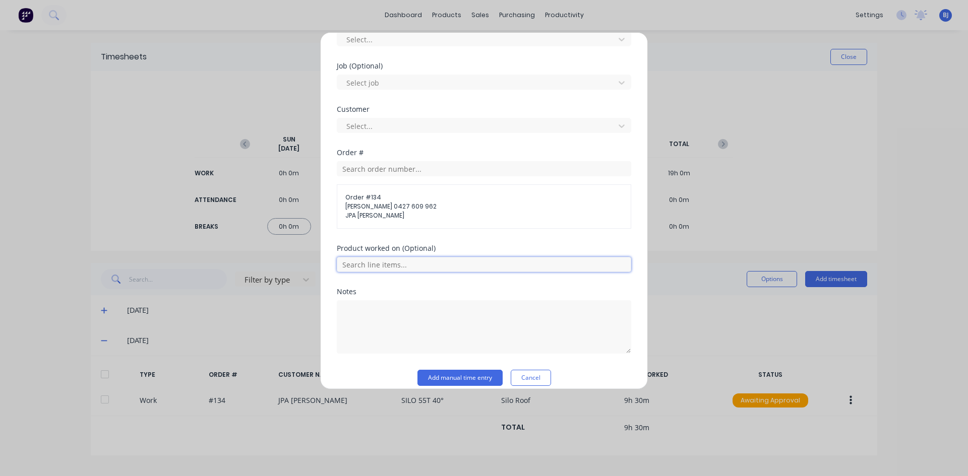
drag, startPoint x: 354, startPoint y: 264, endPoint x: 361, endPoint y: 270, distance: 8.9
click at [355, 264] on input "text" at bounding box center [484, 264] width 294 height 15
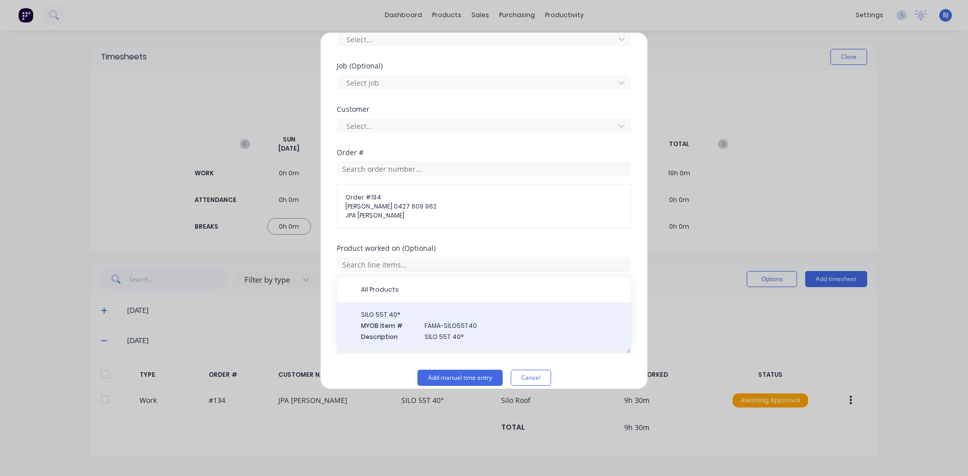
click at [389, 324] on span "MYOB Item #" at bounding box center [388, 326] width 55 height 9
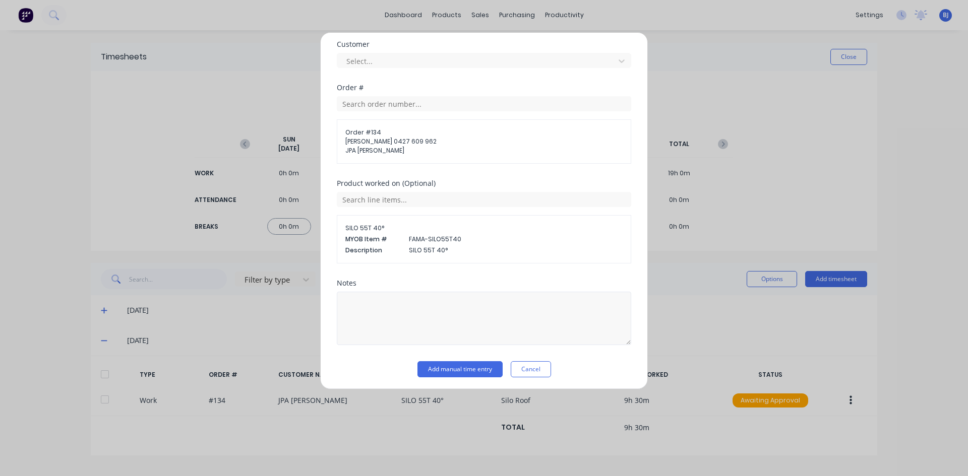
scroll to position [471, 0]
click at [372, 305] on textarea at bounding box center [484, 315] width 294 height 53
click at [468, 368] on button "Add manual time entry" at bounding box center [459, 367] width 85 height 16
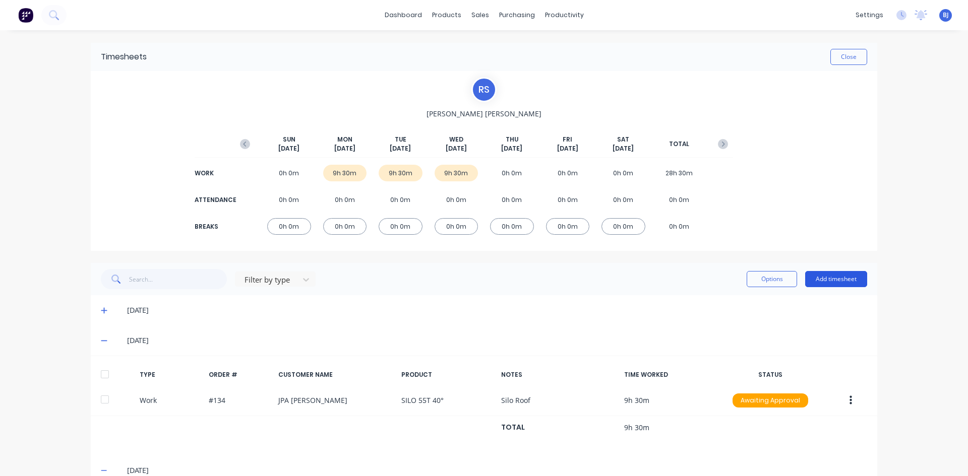
click at [833, 277] on button "Add timesheet" at bounding box center [836, 279] width 62 height 16
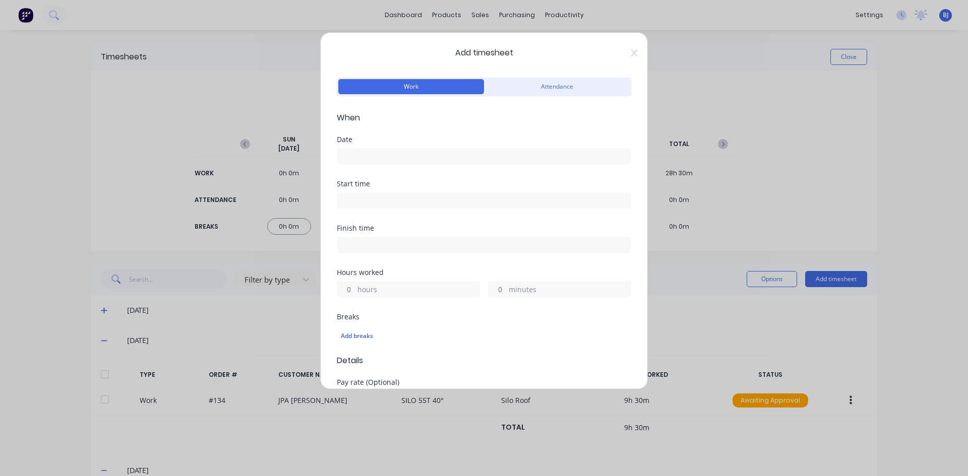
click at [358, 153] on input at bounding box center [483, 156] width 293 height 15
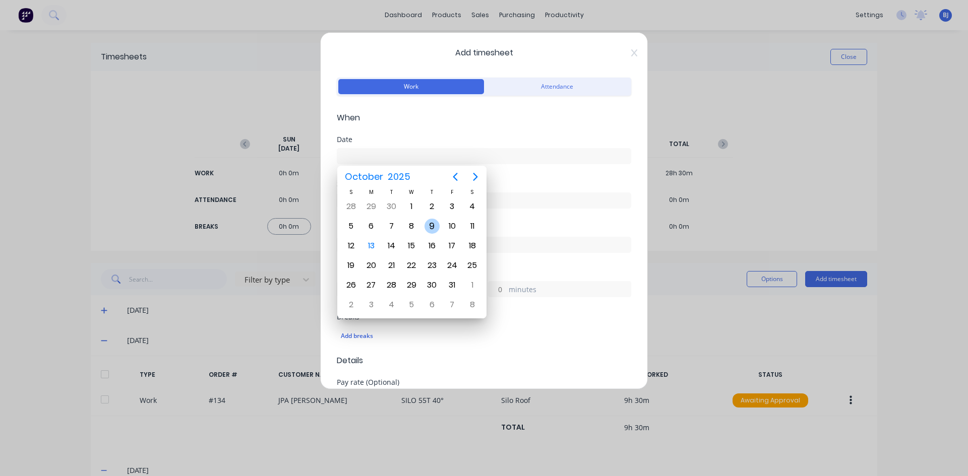
click at [434, 226] on div "9" at bounding box center [431, 226] width 15 height 15
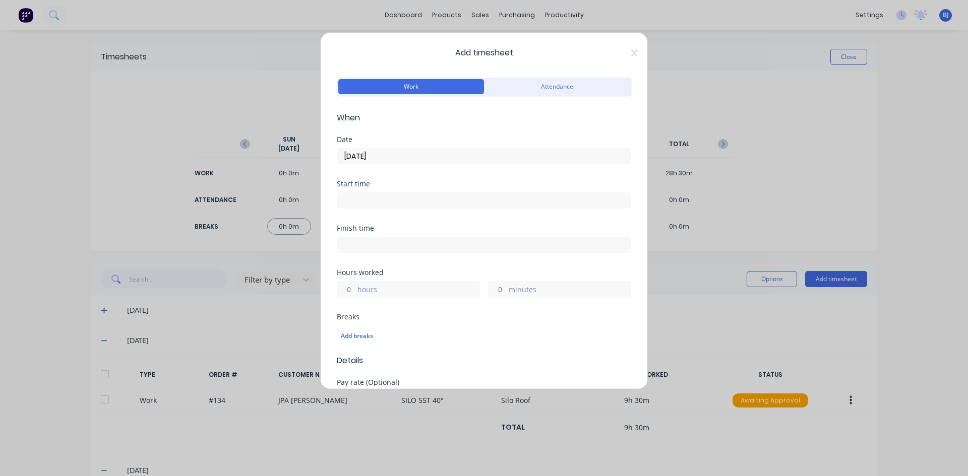
click at [489, 224] on div "Start time" at bounding box center [484, 202] width 294 height 44
drag, startPoint x: 371, startPoint y: 198, endPoint x: 375, endPoint y: 215, distance: 17.2
click at [371, 199] on input at bounding box center [483, 200] width 293 height 15
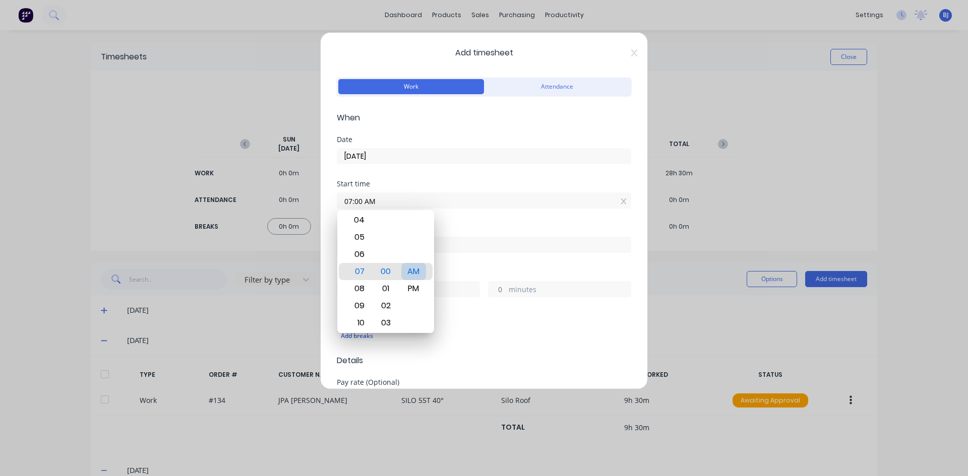
click at [404, 270] on div "AM" at bounding box center [413, 271] width 25 height 17
click at [457, 213] on div "Start time 07:00 AM" at bounding box center [484, 202] width 294 height 44
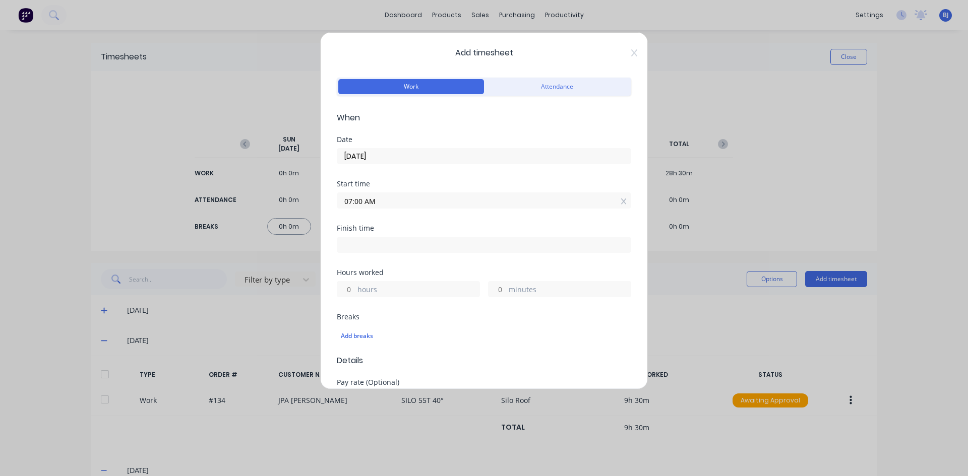
drag, startPoint x: 359, startPoint y: 244, endPoint x: 359, endPoint y: 263, distance: 19.2
click at [359, 245] on input at bounding box center [483, 244] width 293 height 15
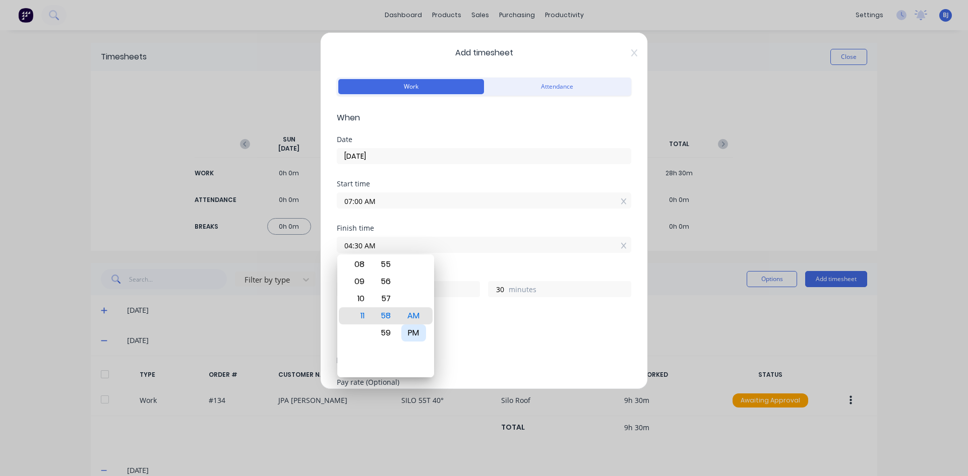
click at [417, 334] on div "PM" at bounding box center [413, 333] width 25 height 17
click at [453, 259] on div "Finish time 04:30 PM" at bounding box center [484, 247] width 294 height 44
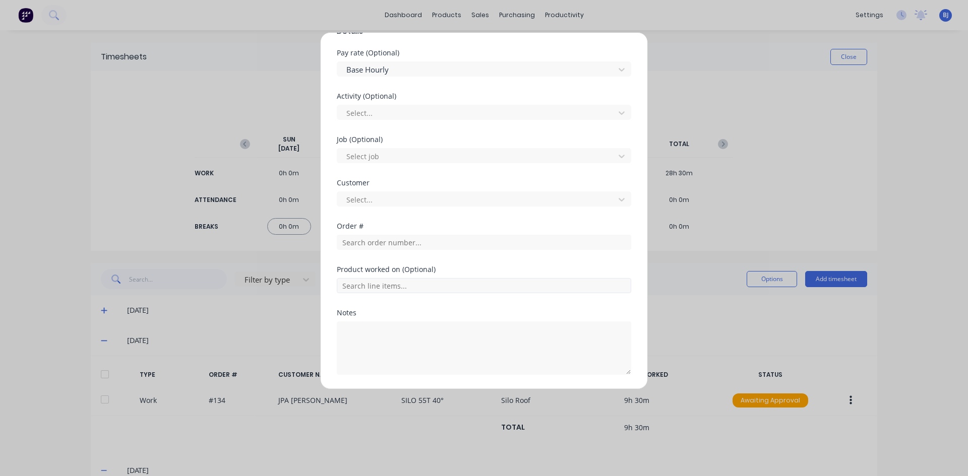
scroll to position [312, 0]
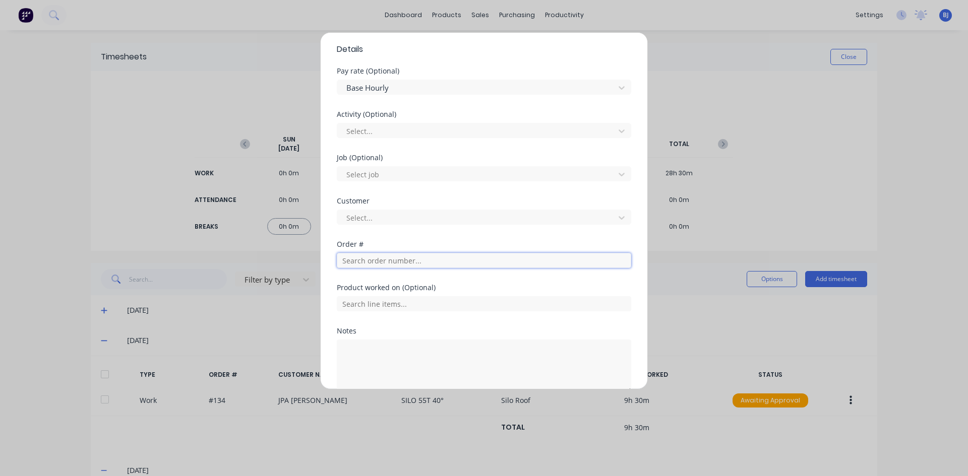
click at [352, 261] on input "text" at bounding box center [484, 260] width 294 height 15
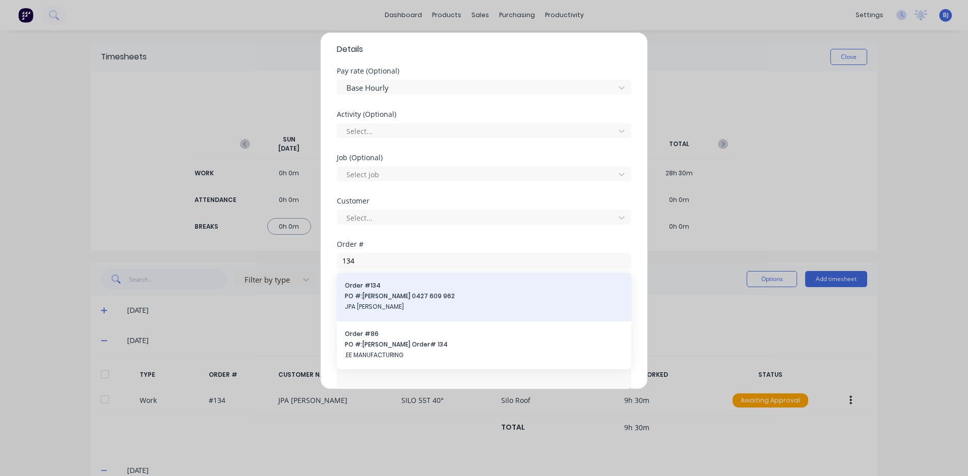
click at [376, 288] on span "Order # 134" at bounding box center [484, 285] width 278 height 9
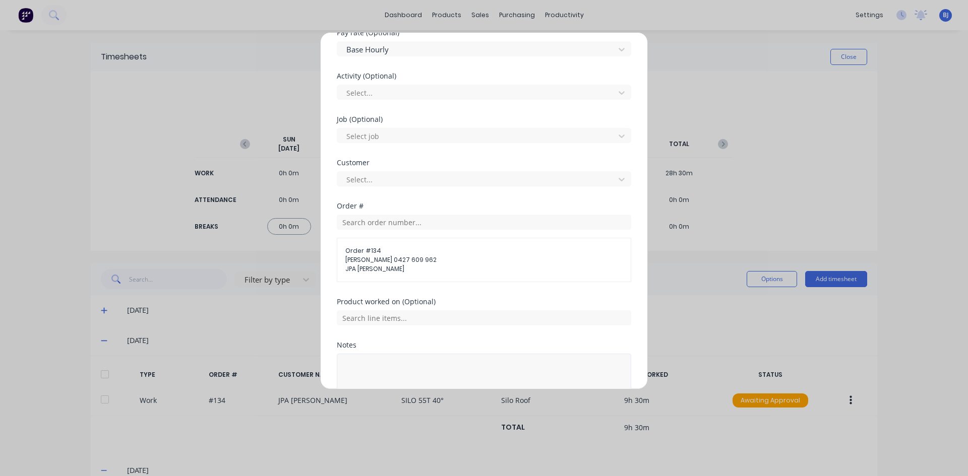
scroll to position [414, 0]
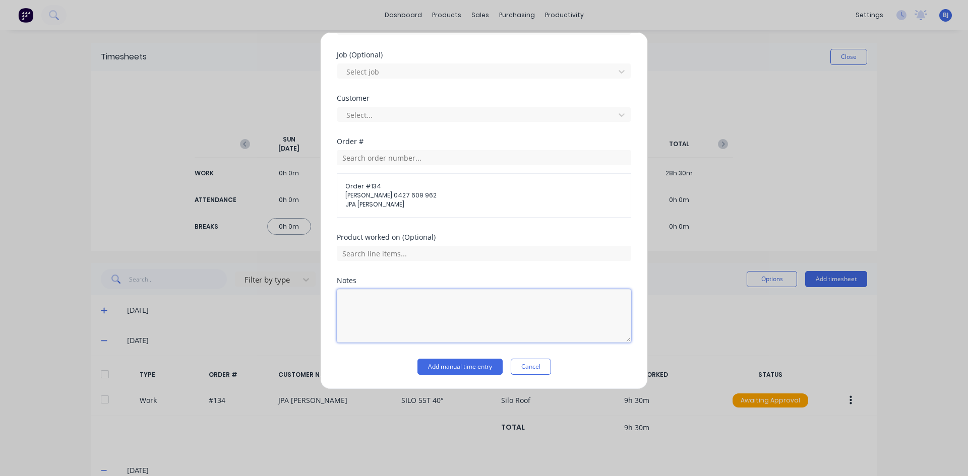
click at [374, 307] on textarea at bounding box center [484, 315] width 294 height 53
click at [438, 364] on button "Add manual time entry" at bounding box center [459, 367] width 85 height 16
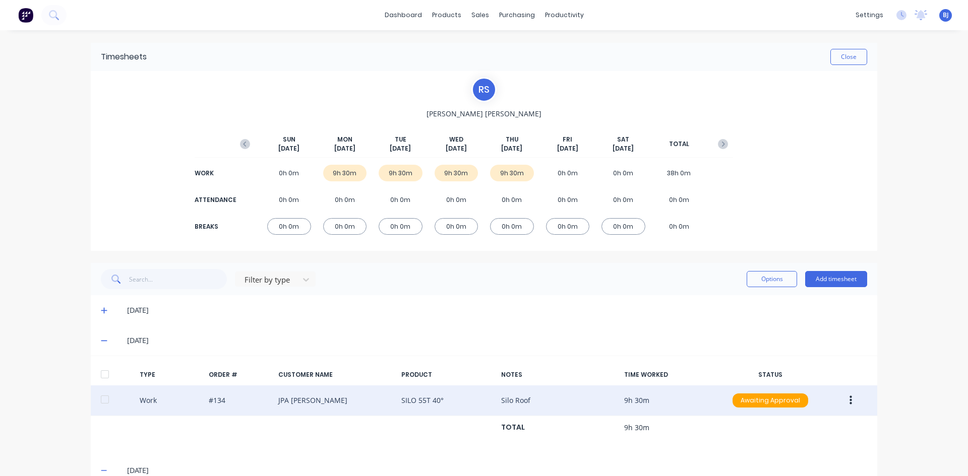
click at [849, 398] on icon "button" at bounding box center [850, 400] width 3 height 11
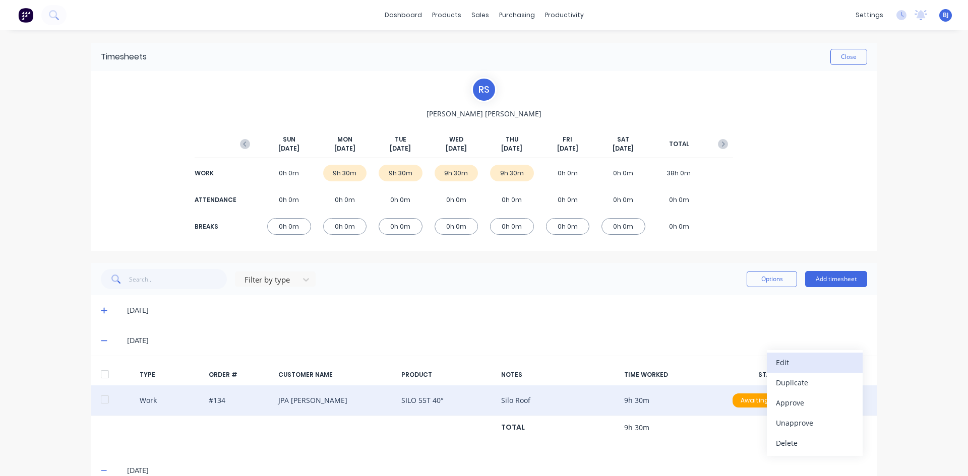
click at [779, 365] on div "Edit" at bounding box center [815, 362] width 78 height 15
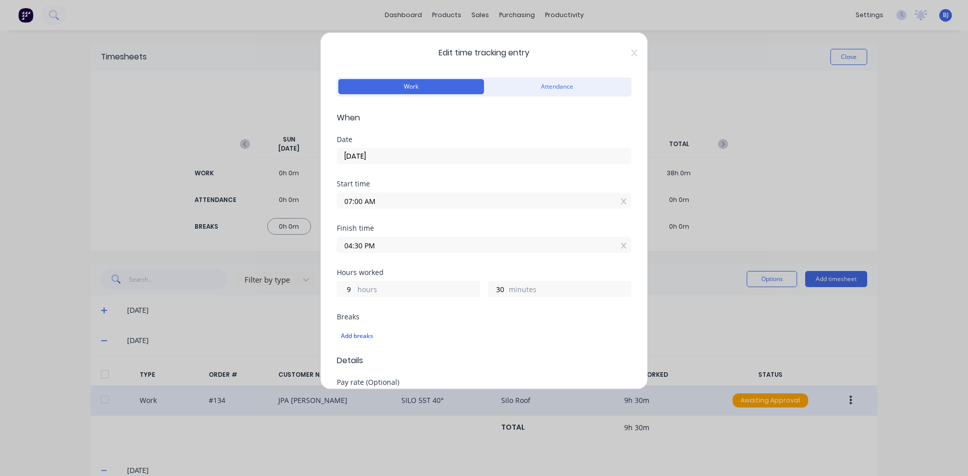
drag, startPoint x: 362, startPoint y: 247, endPoint x: 329, endPoint y: 255, distance: 33.6
click at [329, 255] on div "Edit time tracking entry Work Attendance When Date [DATE] Start time 07:00 AM F…" at bounding box center [484, 210] width 328 height 357
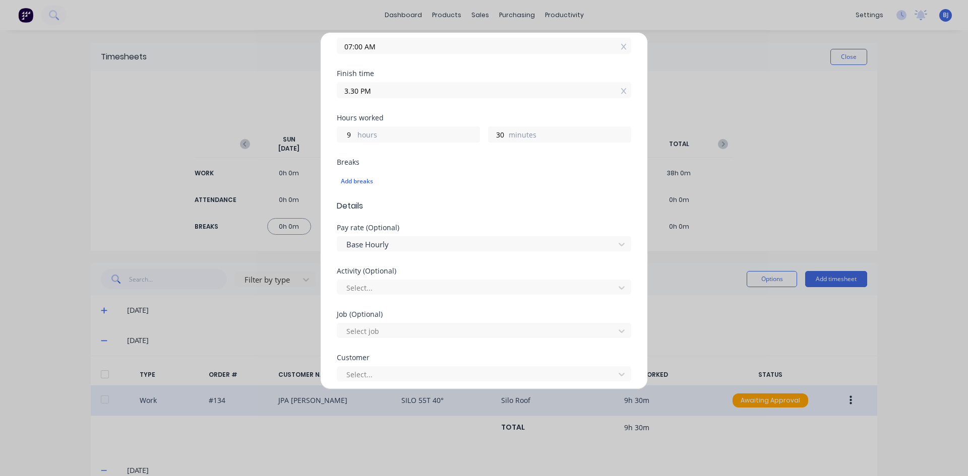
scroll to position [100, 0]
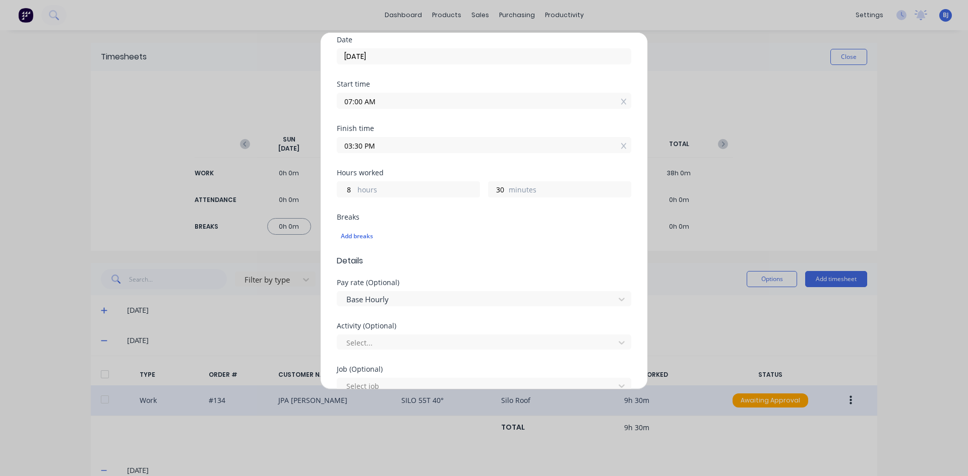
click at [438, 213] on div "Hours worked 8 hours 30 minutes" at bounding box center [484, 191] width 294 height 44
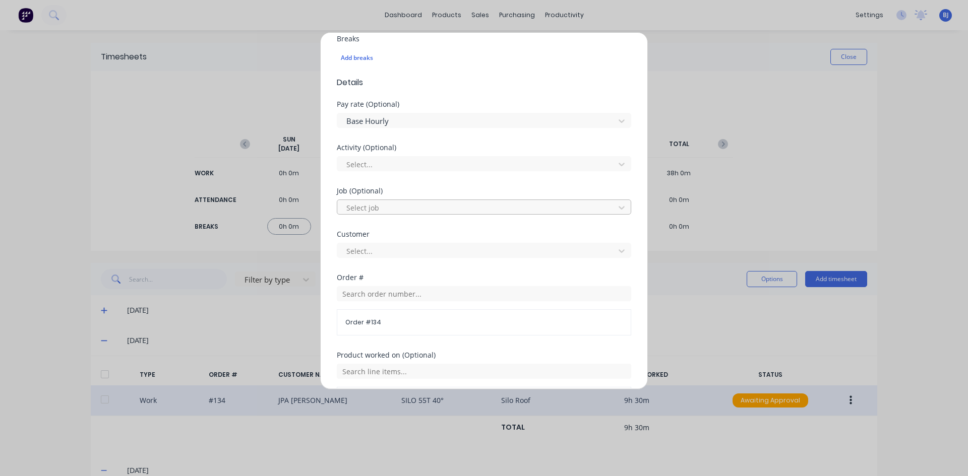
scroll to position [453, 0]
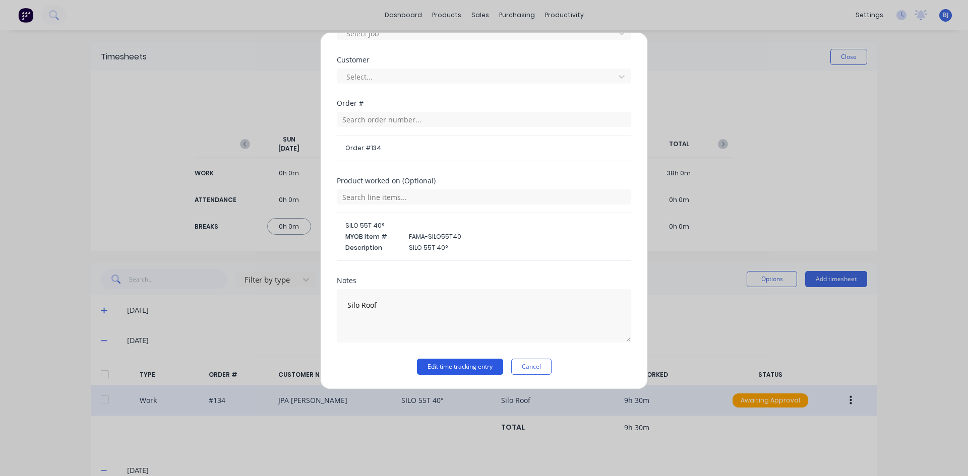
click at [440, 366] on button "Edit time tracking entry" at bounding box center [460, 367] width 86 height 16
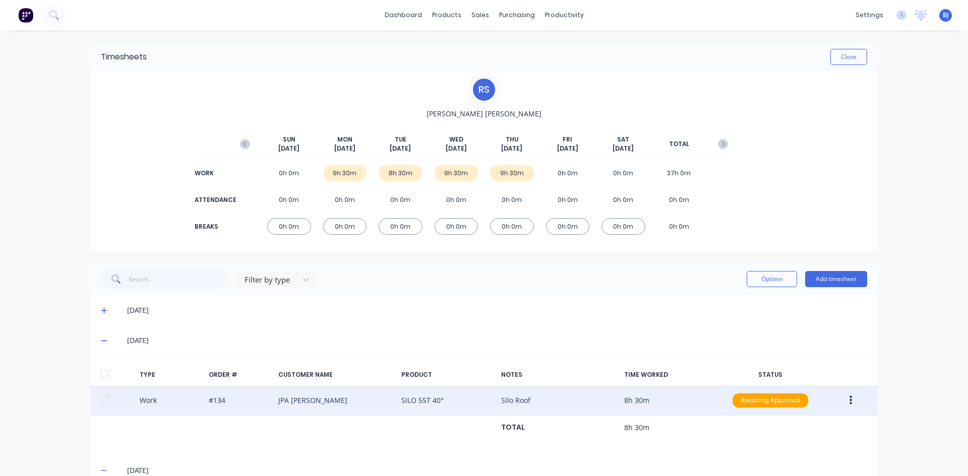
click at [849, 403] on icon "button" at bounding box center [850, 400] width 3 height 11
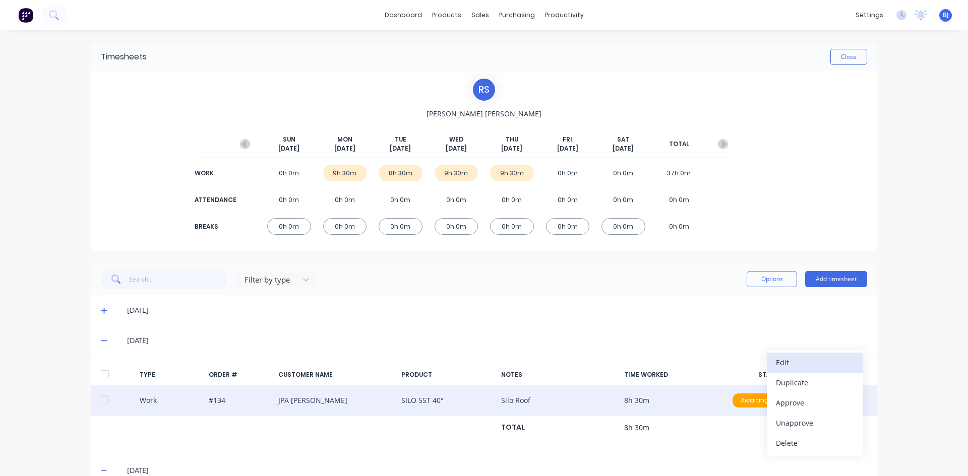
click at [779, 368] on div "Edit" at bounding box center [815, 362] width 78 height 15
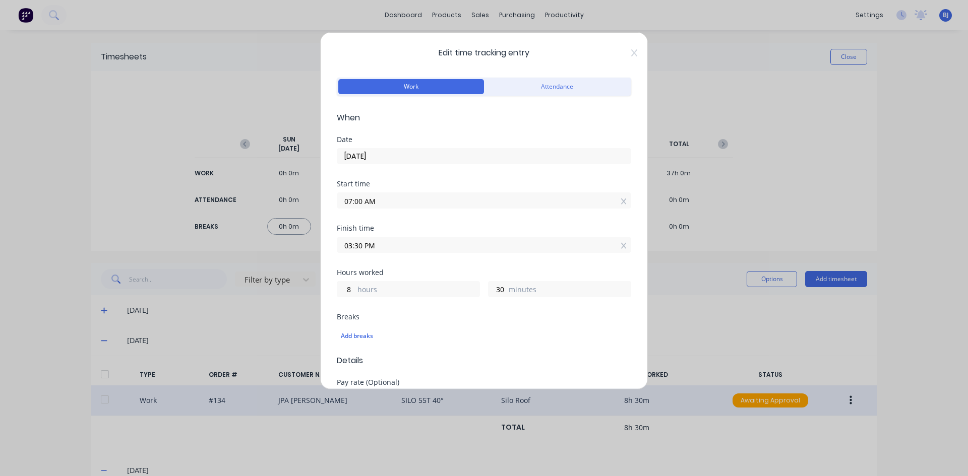
drag, startPoint x: 335, startPoint y: 210, endPoint x: 327, endPoint y: 212, distance: 8.7
click at [327, 212] on div "Edit time tracking entry Work Attendance When Date [DATE] Start time 07:00 AM F…" at bounding box center [484, 210] width 328 height 357
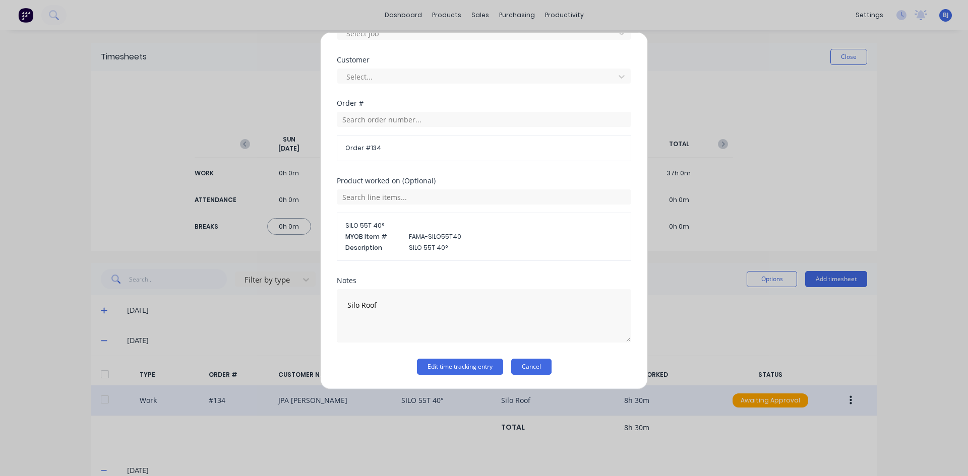
click at [519, 363] on button "Cancel" at bounding box center [531, 367] width 40 height 16
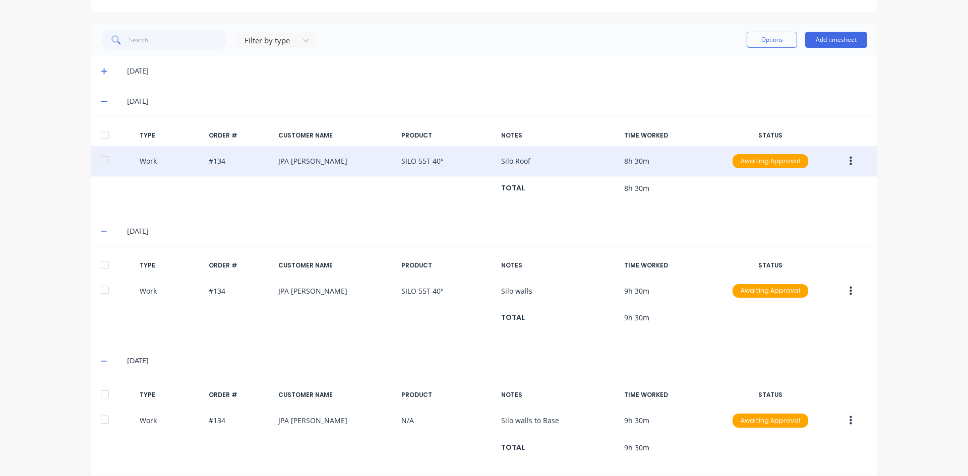
scroll to position [252, 0]
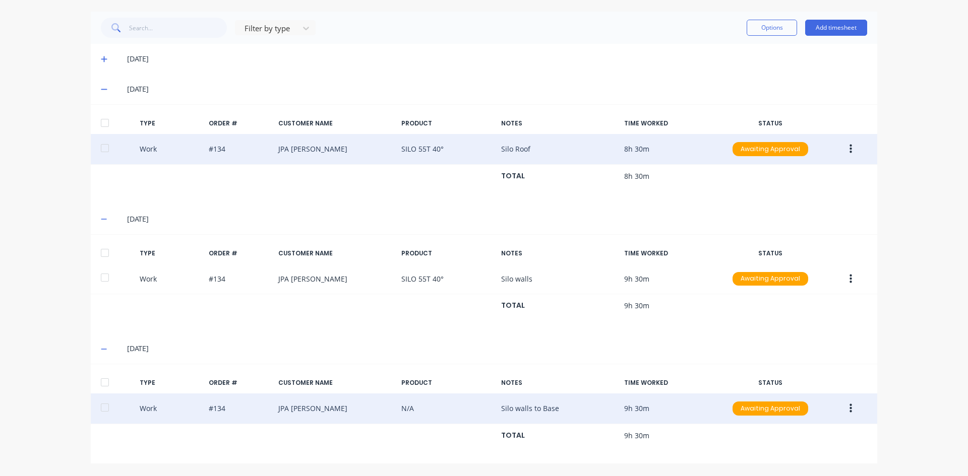
click at [849, 409] on icon "button" at bounding box center [850, 408] width 3 height 9
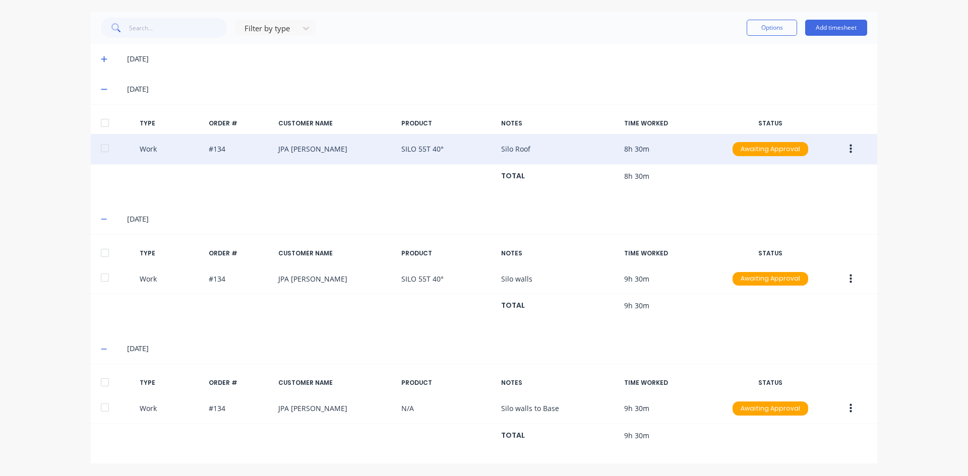
click at [844, 152] on button "button" at bounding box center [851, 149] width 24 height 18
click at [785, 114] on div "Edit" at bounding box center [815, 111] width 78 height 15
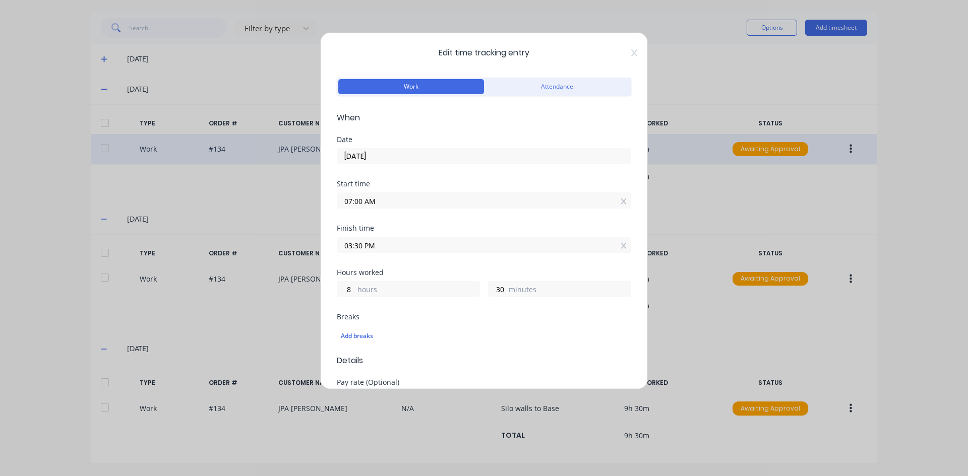
drag, startPoint x: 344, startPoint y: 250, endPoint x: 322, endPoint y: 257, distance: 23.3
click at [322, 257] on div "Edit time tracking entry Work Attendance When Date [DATE] Start time 07:00 AM F…" at bounding box center [484, 210] width 328 height 357
click at [486, 265] on div "Finish time 04:30 PM" at bounding box center [484, 247] width 294 height 44
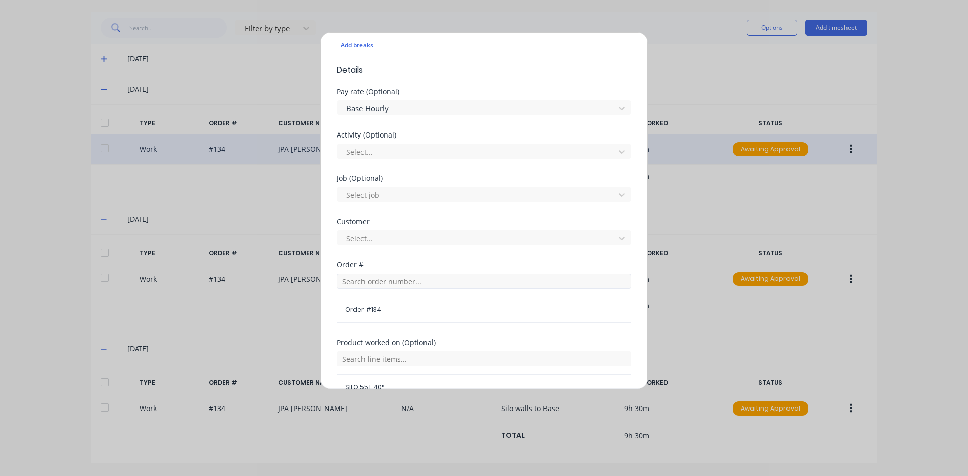
scroll to position [453, 0]
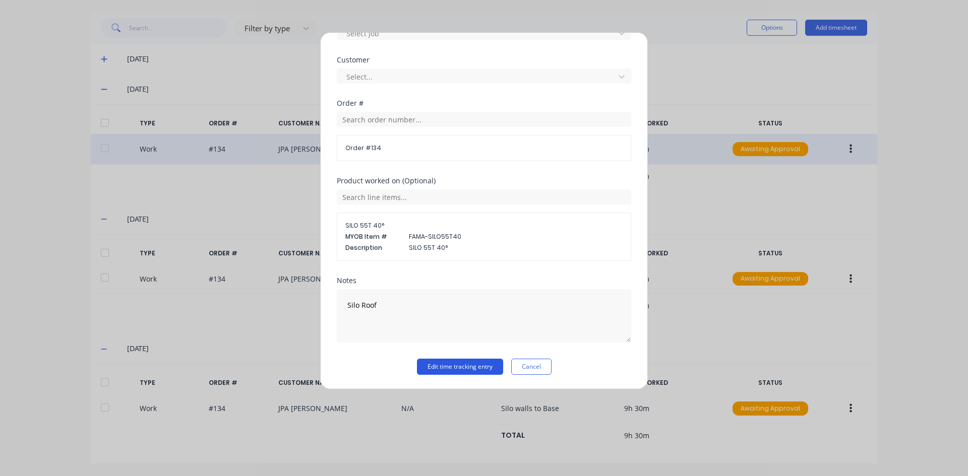
click at [437, 368] on button "Edit time tracking entry" at bounding box center [460, 367] width 86 height 16
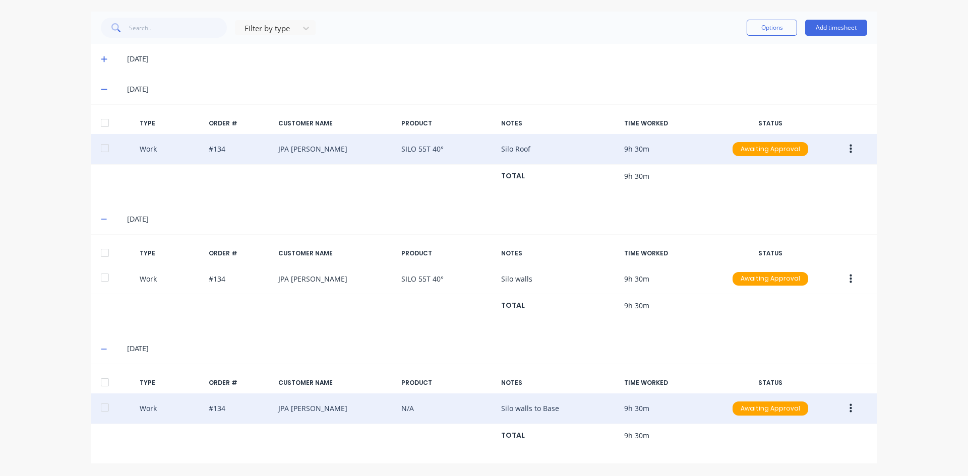
click at [849, 404] on button "button" at bounding box center [851, 409] width 24 height 18
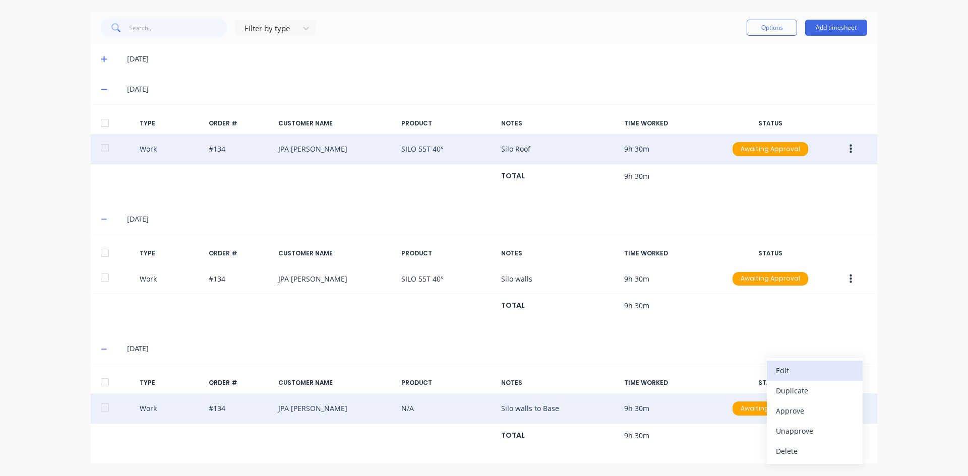
click at [783, 371] on div "Edit" at bounding box center [815, 370] width 78 height 15
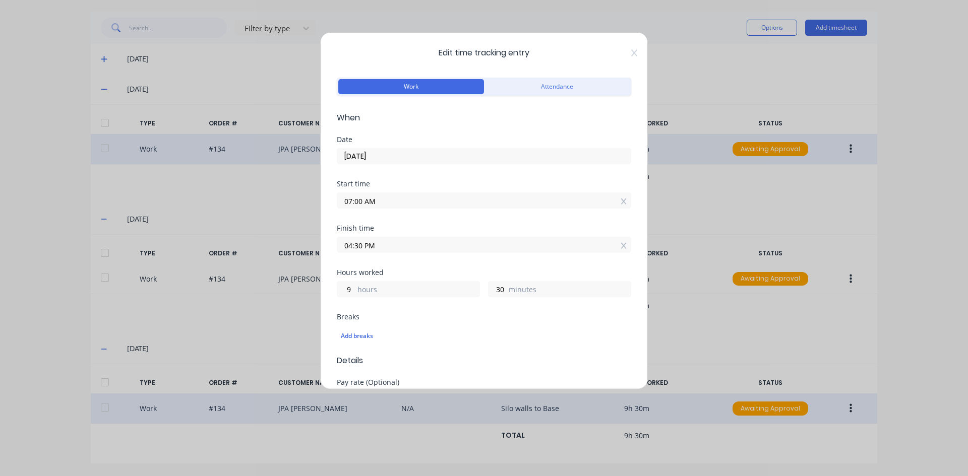
drag, startPoint x: 359, startPoint y: 246, endPoint x: 330, endPoint y: 250, distance: 29.1
click at [330, 250] on div "Edit time tracking entry Work Attendance When Date [DATE] Start time 07:00 AM F…" at bounding box center [484, 210] width 328 height 357
click at [463, 253] on label "03:30 PM" at bounding box center [484, 245] width 294 height 16
click at [463, 253] on input "03:30 PM" at bounding box center [483, 244] width 293 height 15
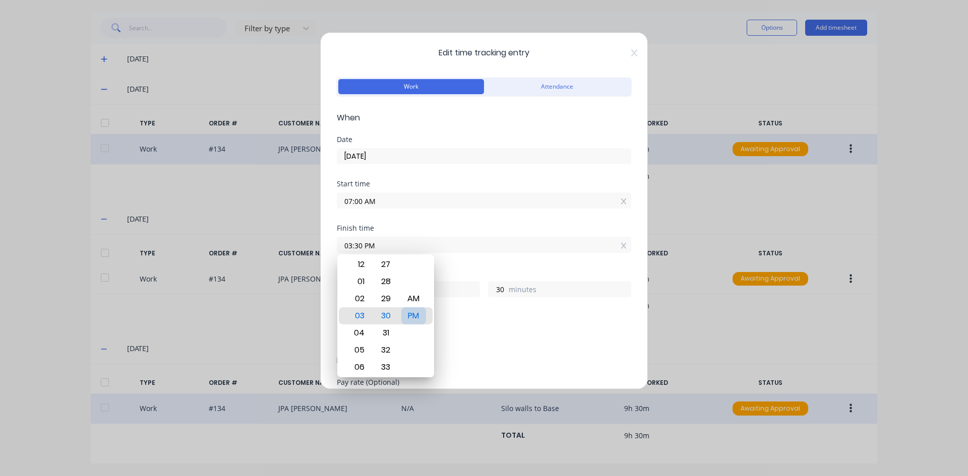
click at [416, 312] on div "PM" at bounding box center [413, 316] width 25 height 17
click at [471, 330] on div "Add breaks" at bounding box center [484, 336] width 286 height 13
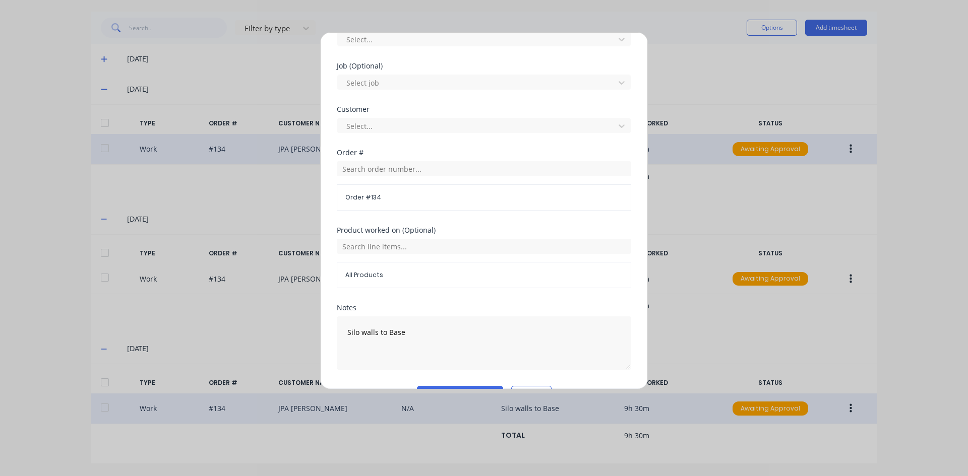
scroll to position [431, 0]
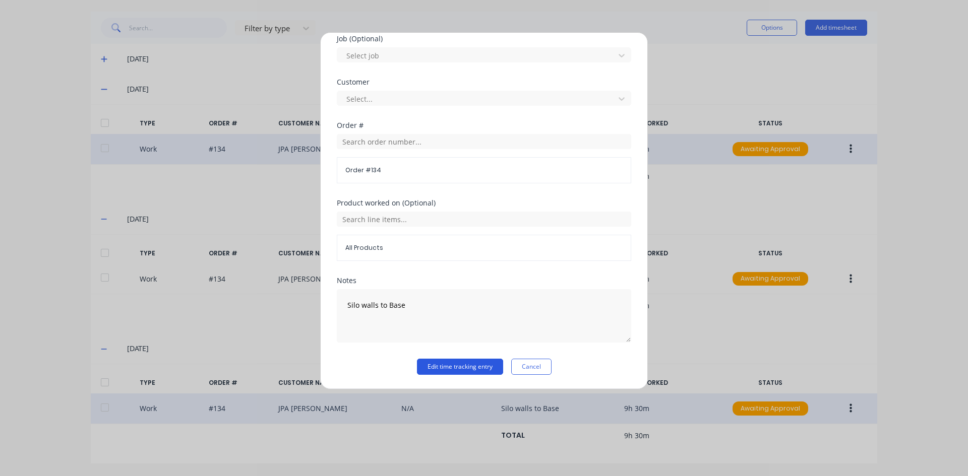
click at [450, 366] on button "Edit time tracking entry" at bounding box center [460, 367] width 86 height 16
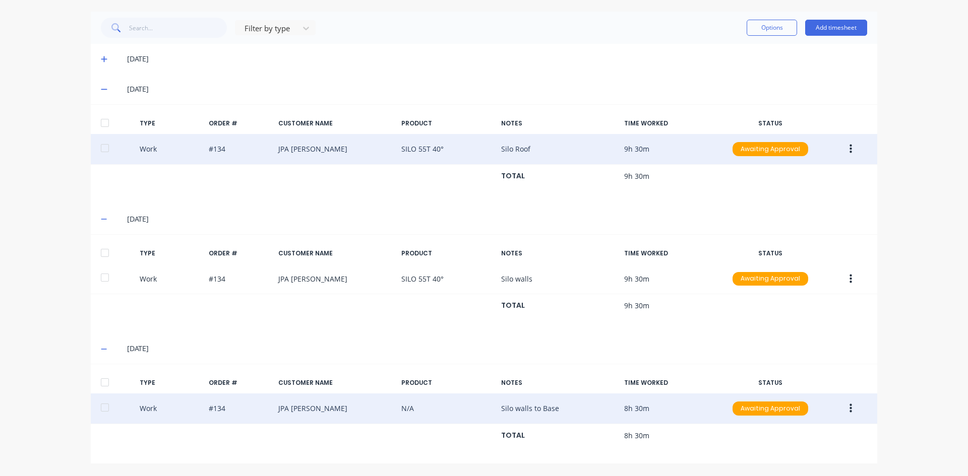
click at [849, 408] on icon "button" at bounding box center [850, 408] width 3 height 11
click at [786, 392] on div "Duplicate" at bounding box center [815, 391] width 78 height 15
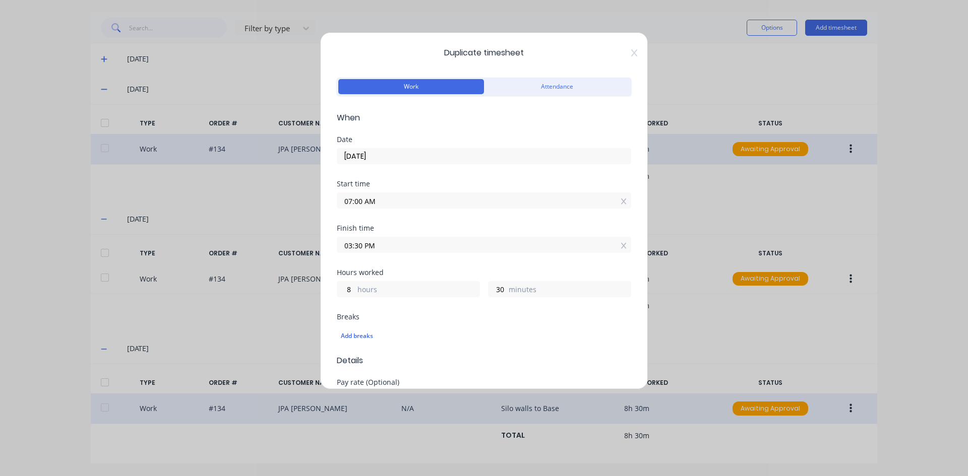
drag, startPoint x: 362, startPoint y: 202, endPoint x: 319, endPoint y: 216, distance: 45.6
click at [320, 215] on div "Duplicate timesheet Work Attendance When Date [DATE] Start time 07:00 AM Finish…" at bounding box center [484, 238] width 968 height 476
click at [387, 193] on label "03:30 AM" at bounding box center [484, 201] width 294 height 16
click at [387, 193] on input "03:30 AM" at bounding box center [483, 200] width 293 height 15
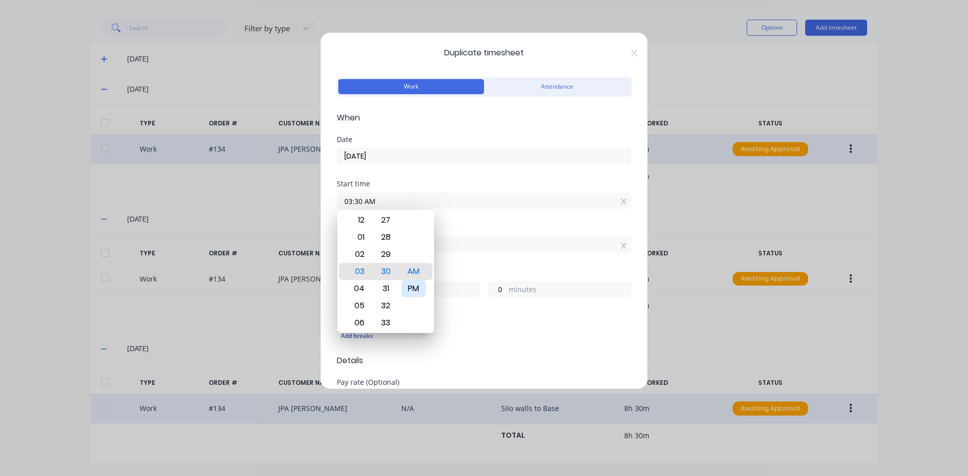
click at [412, 291] on div "PM" at bounding box center [413, 288] width 25 height 17
click at [451, 223] on div "Start time 03:30 PM" at bounding box center [484, 202] width 294 height 44
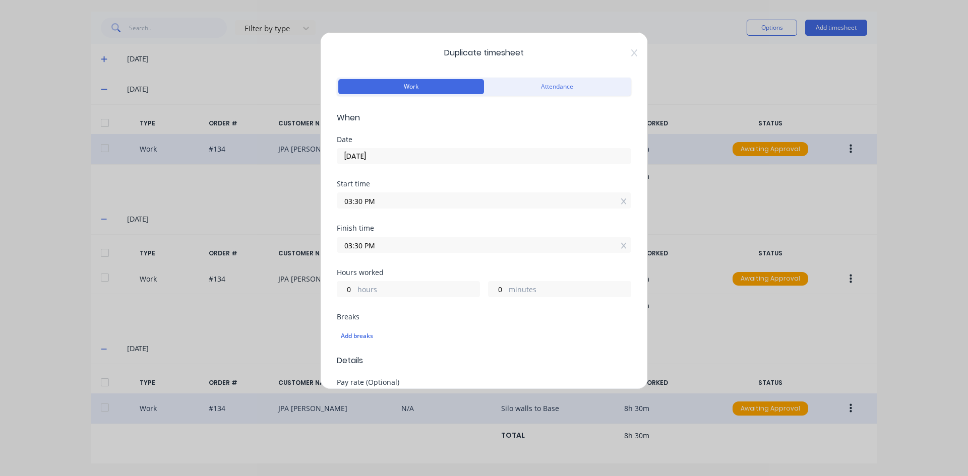
drag, startPoint x: 362, startPoint y: 246, endPoint x: 327, endPoint y: 258, distance: 37.8
click at [327, 258] on div "Duplicate timesheet Work Attendance When Date [DATE] Start time 03:30 PM Finish…" at bounding box center [484, 210] width 328 height 357
click at [431, 263] on div "Finish time 04:30 PM" at bounding box center [484, 247] width 294 height 44
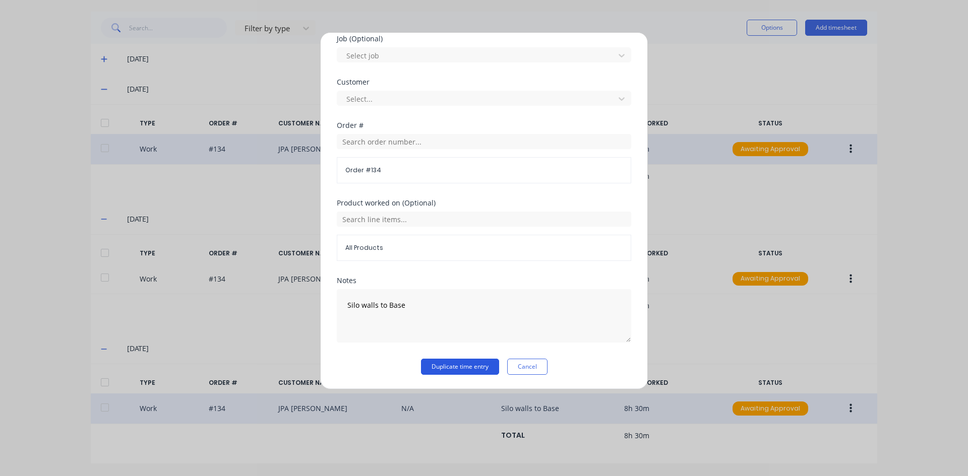
click at [430, 367] on button "Duplicate time entry" at bounding box center [460, 367] width 78 height 16
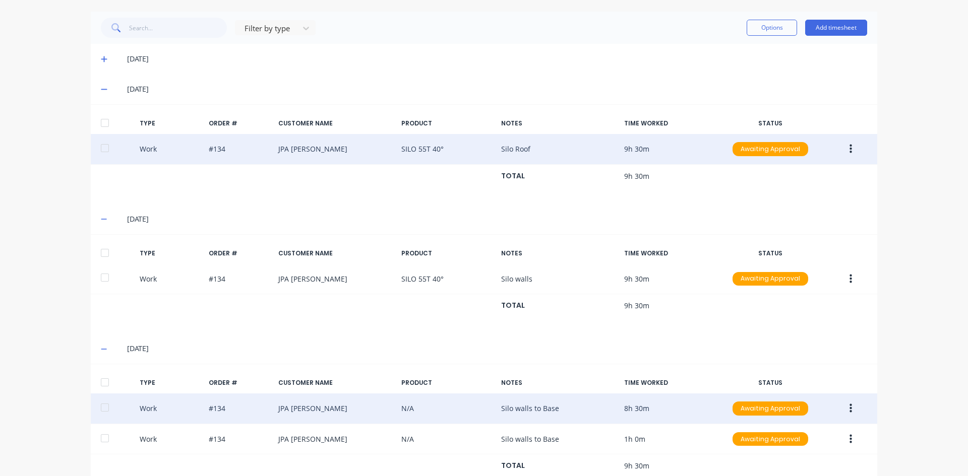
scroll to position [201, 0]
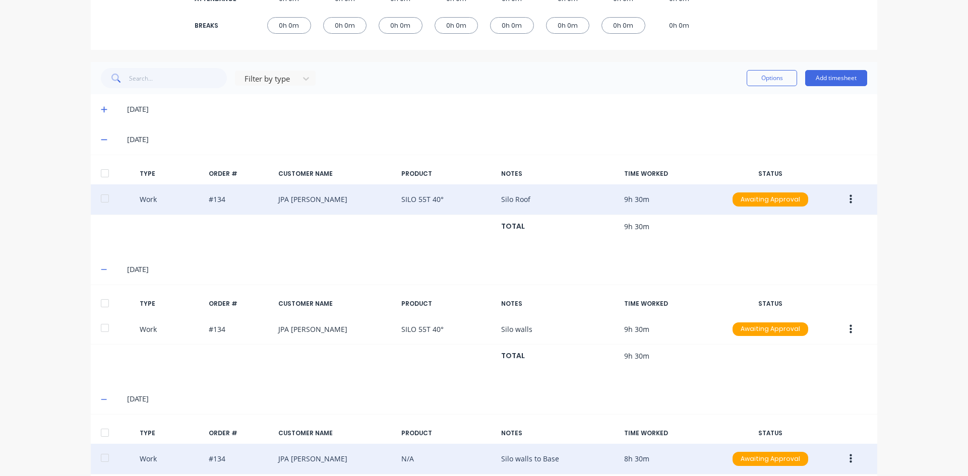
click at [101, 110] on icon at bounding box center [104, 109] width 7 height 7
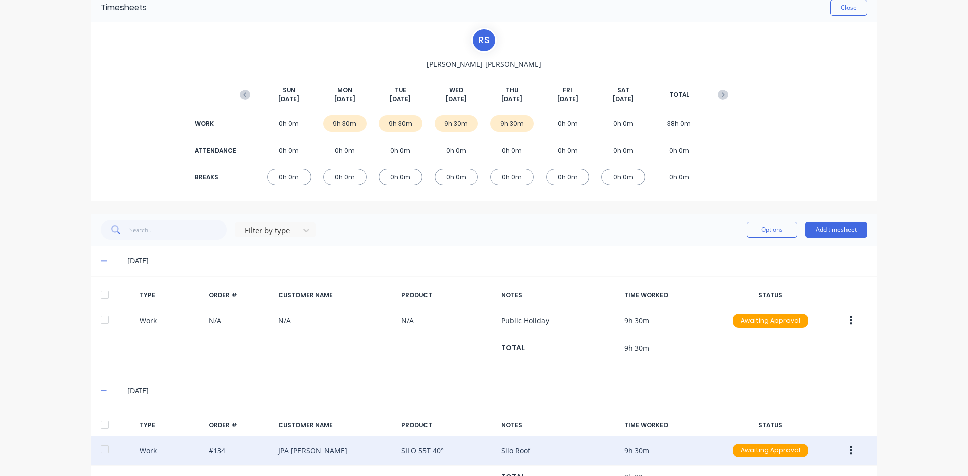
scroll to position [0, 0]
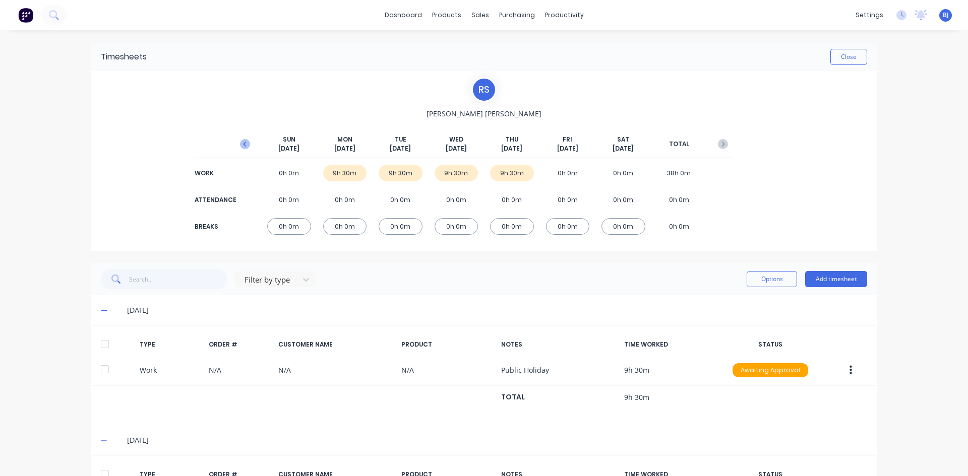
click at [240, 142] on icon "button" at bounding box center [245, 144] width 10 height 10
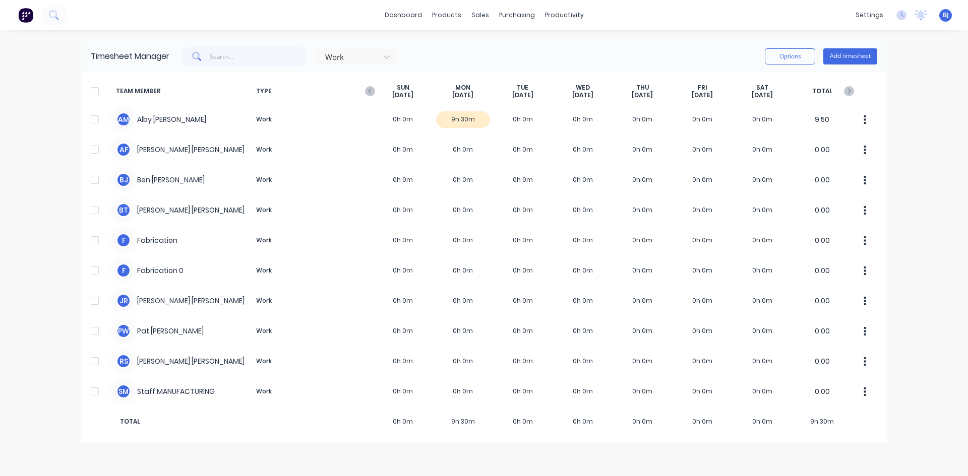
click at [364, 90] on span "TYPE" at bounding box center [312, 92] width 121 height 16
click at [369, 90] on icon "button" at bounding box center [370, 91] width 10 height 10
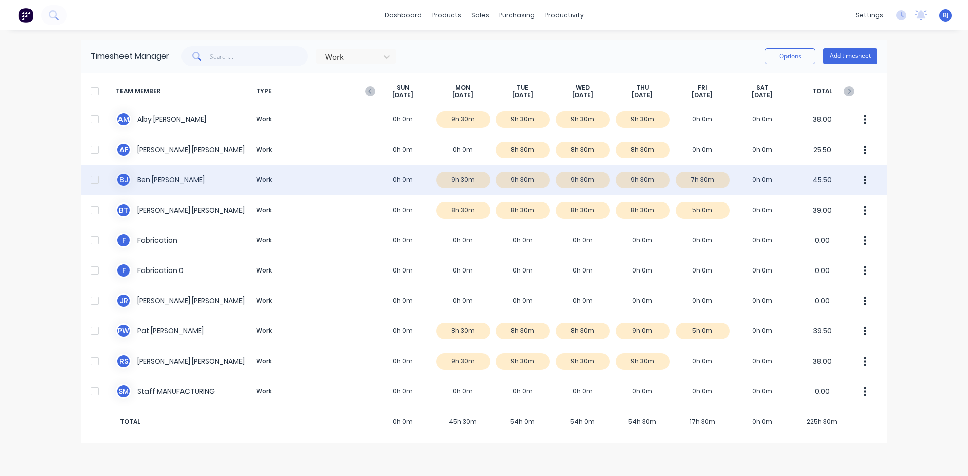
click at [513, 179] on div "[PERSON_NAME] Work 0h 0m 9h 30m 9h 30m 9h 30m 9h 30m 7h 30m 0h 0m 45.50" at bounding box center [484, 180] width 807 height 30
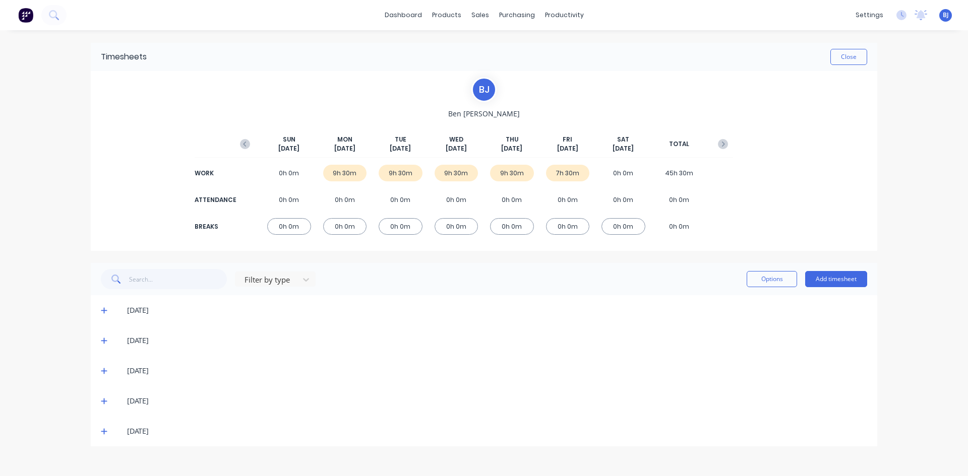
click at [105, 343] on icon at bounding box center [104, 340] width 7 height 7
